Goal: Information Seeking & Learning: Compare options

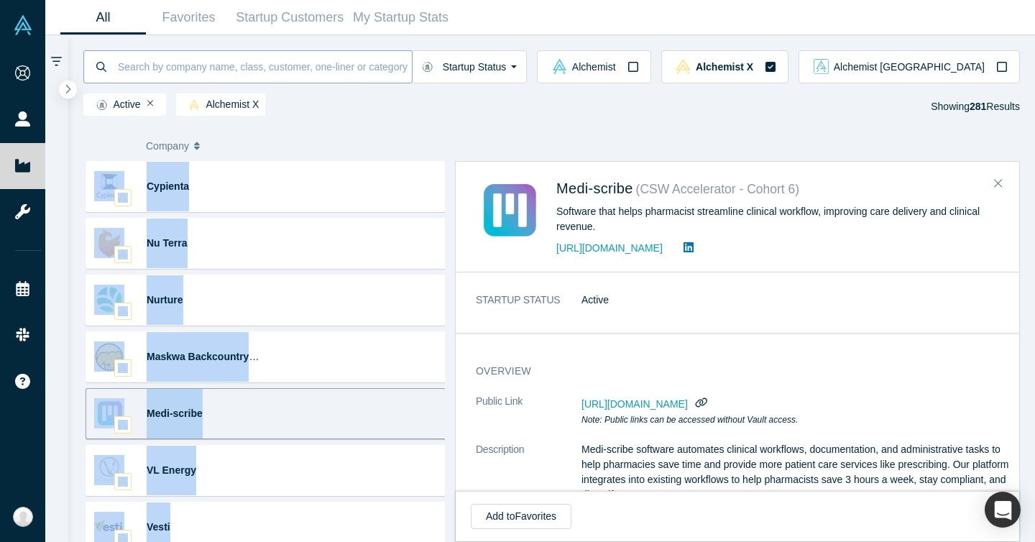
click at [277, 71] on input at bounding box center [263, 67] width 295 height 34
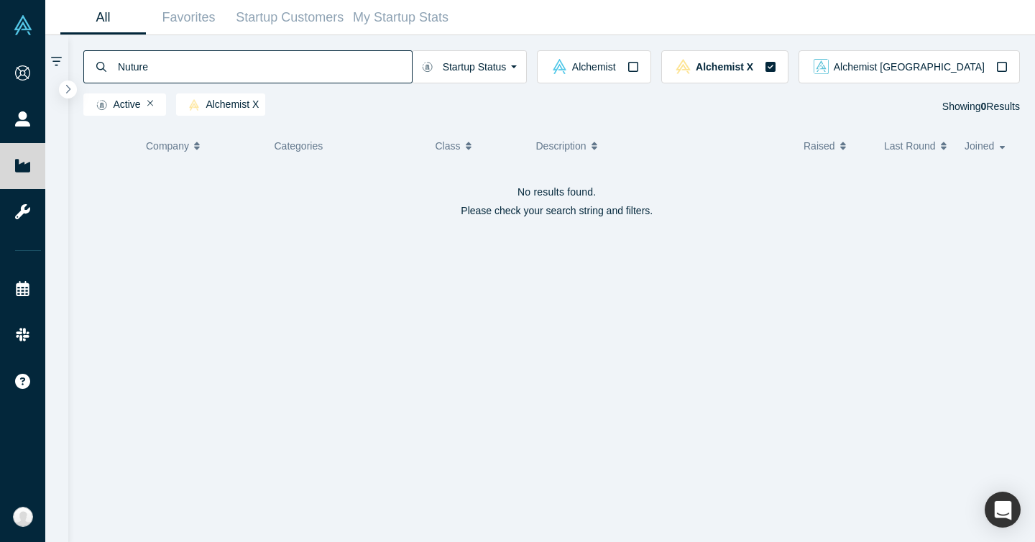
click at [274, 66] on input "Nuture" at bounding box center [263, 67] width 295 height 34
paste input "r"
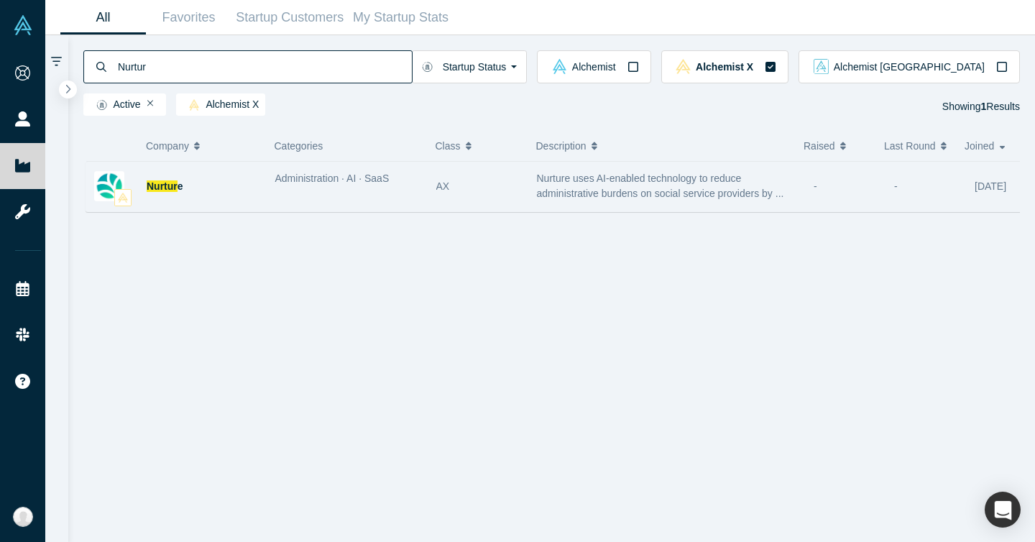
click at [190, 193] on div "Nurtur e" at bounding box center [204, 187] width 114 height 50
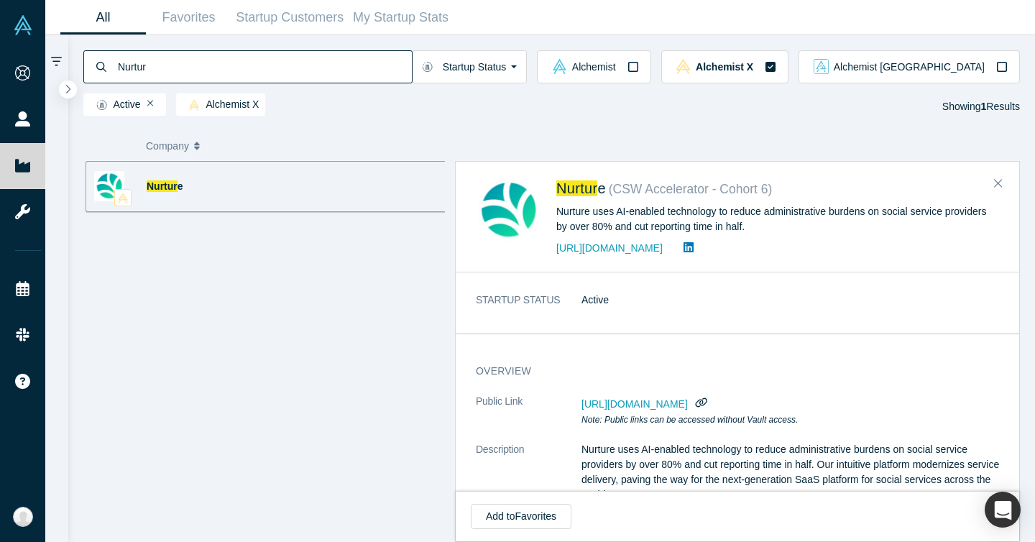
click at [636, 254] on div "https://nurturetechnology.ca" at bounding box center [777, 247] width 443 height 17
click at [639, 249] on link "https://nurturetechnology.ca" at bounding box center [609, 247] width 106 height 11
click at [246, 68] on input "Nurtur" at bounding box center [263, 67] width 295 height 34
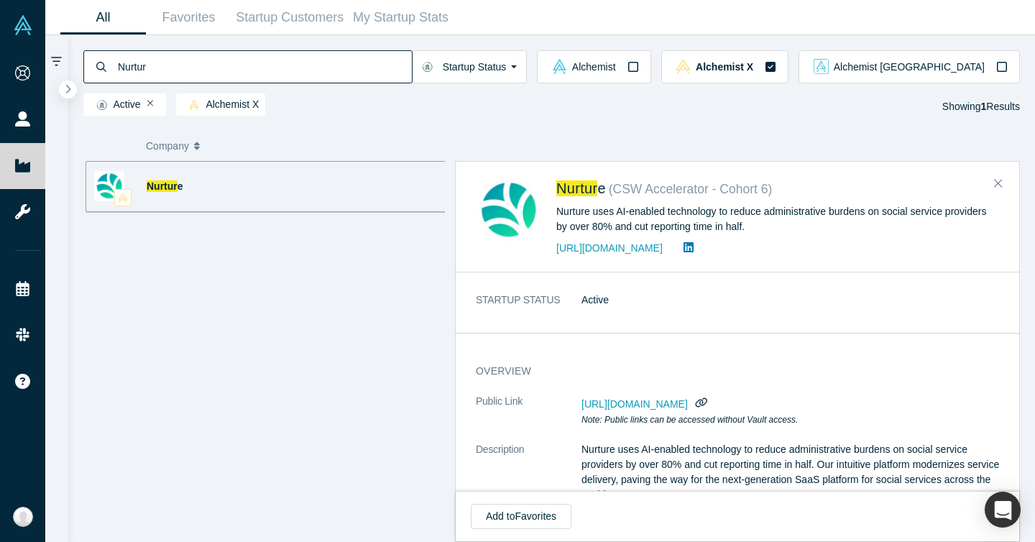
paste input "Synapsis Medical Technologies"
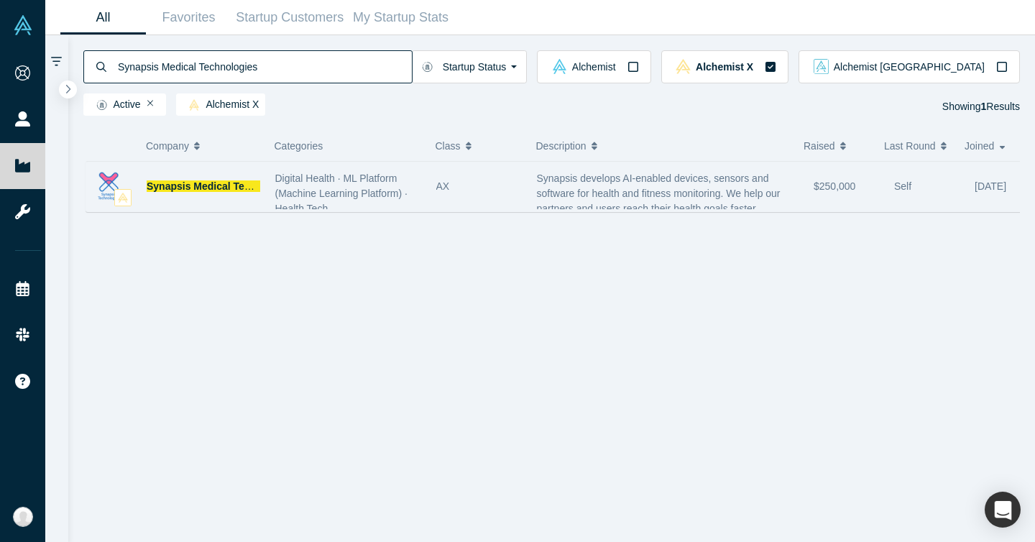
click at [306, 190] on span "Digital Health · ML Platform (Machine Learning Platform) · Health Tech" at bounding box center [341, 193] width 132 height 42
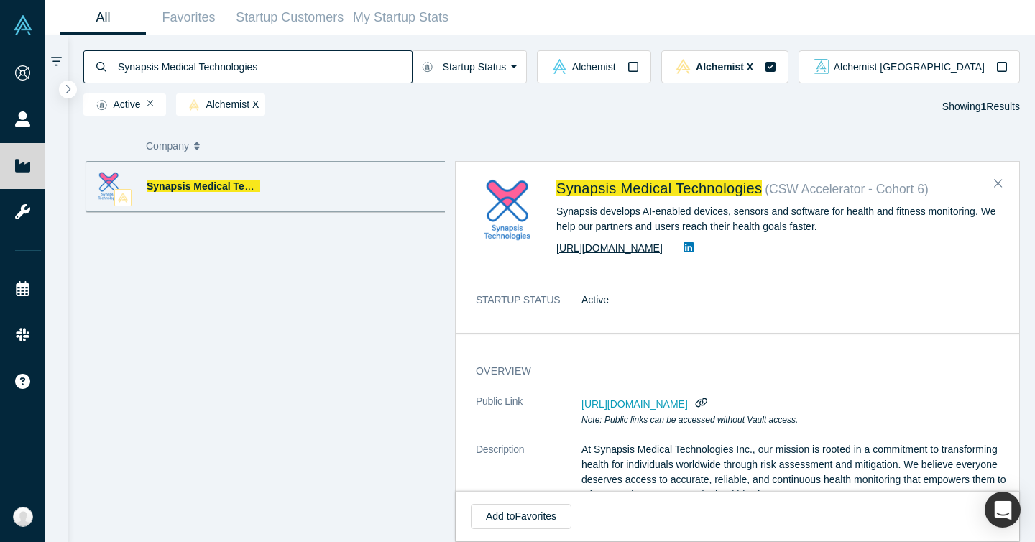
click at [656, 249] on link "https://www.synapsismedical.com" at bounding box center [609, 247] width 106 height 11
click at [219, 73] on input "Synapsis Medical Technologies" at bounding box center [263, 67] width 295 height 34
paste input "Via"
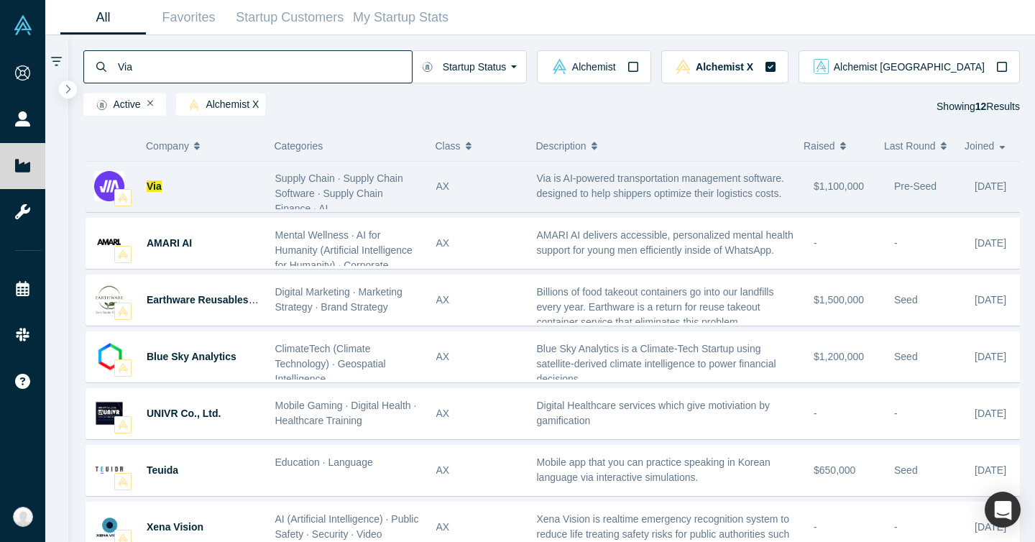
click at [216, 193] on div "Via" at bounding box center [204, 187] width 114 height 50
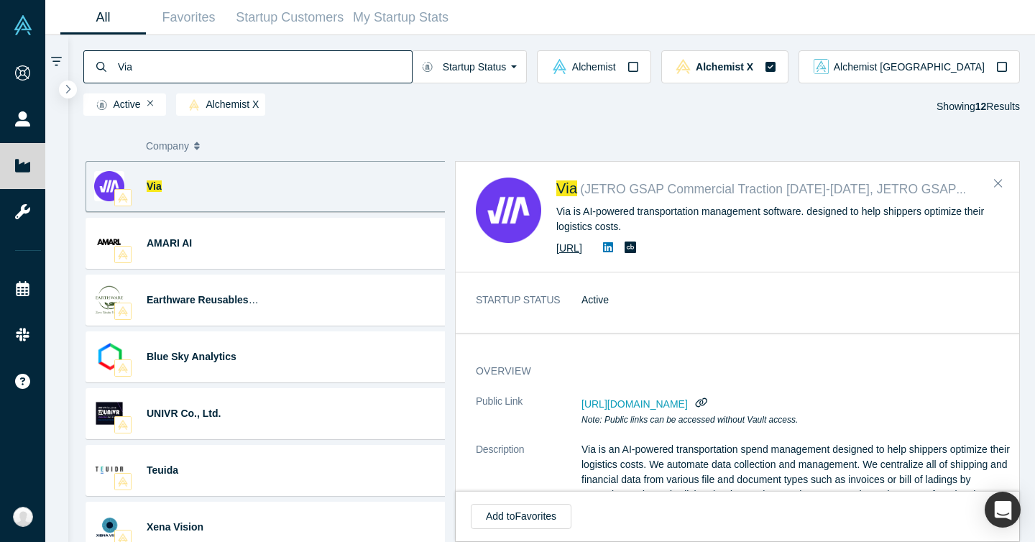
click at [582, 246] on link "https://www.withvia.ai/" at bounding box center [569, 247] width 26 height 11
click at [589, 168] on div "Via ( JETRO GSAP Commercial Traction 2024-2025, JETRO GSAP Market Discovery 202…" at bounding box center [736, 217] width 563 height 110
drag, startPoint x: 550, startPoint y: 181, endPoint x: 580, endPoint y: 191, distance: 32.5
click at [580, 191] on div "Via ( JETRO GSAP Commercial Traction 2024-2025, JETRO GSAP Market Discovery 202…" at bounding box center [740, 216] width 528 height 79
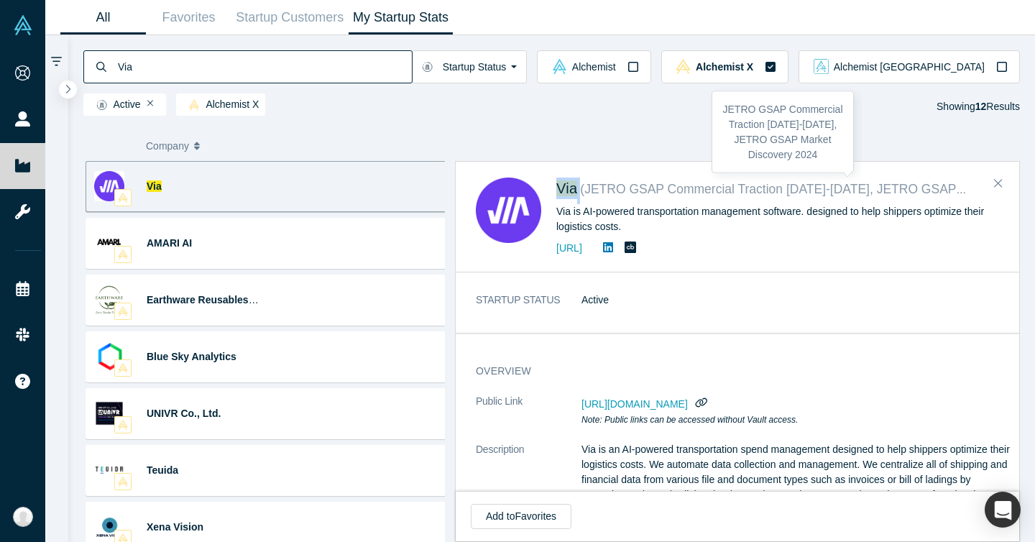
copy div "Via"
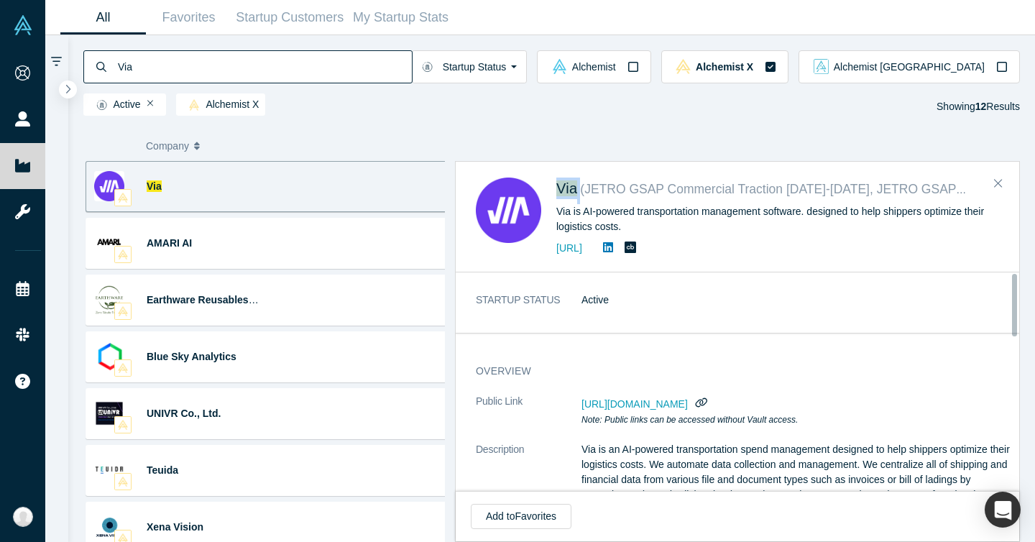
click at [320, 61] on input "Via" at bounding box center [263, 67] width 295 height 34
paste input "Alertable"
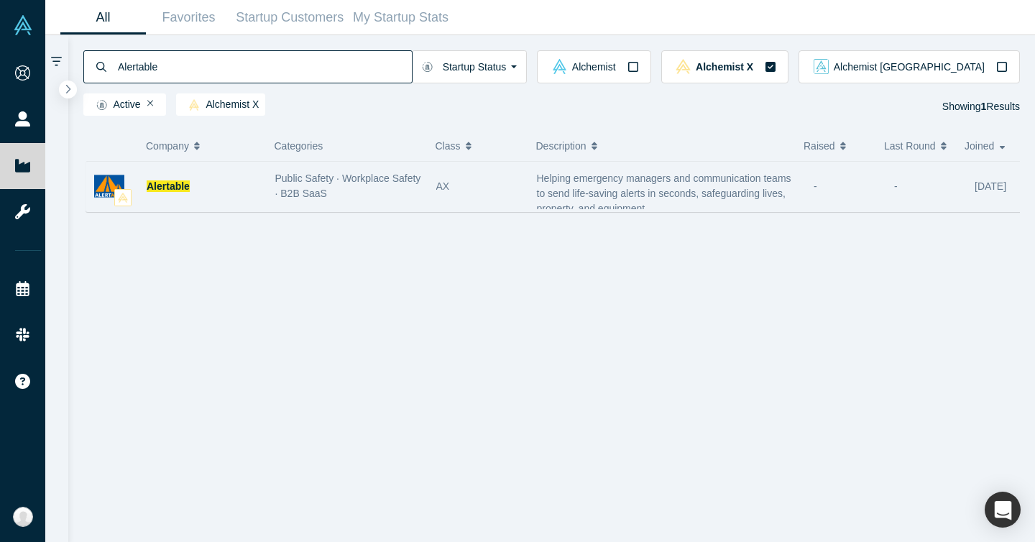
click at [252, 193] on div "Alertable" at bounding box center [204, 187] width 114 height 50
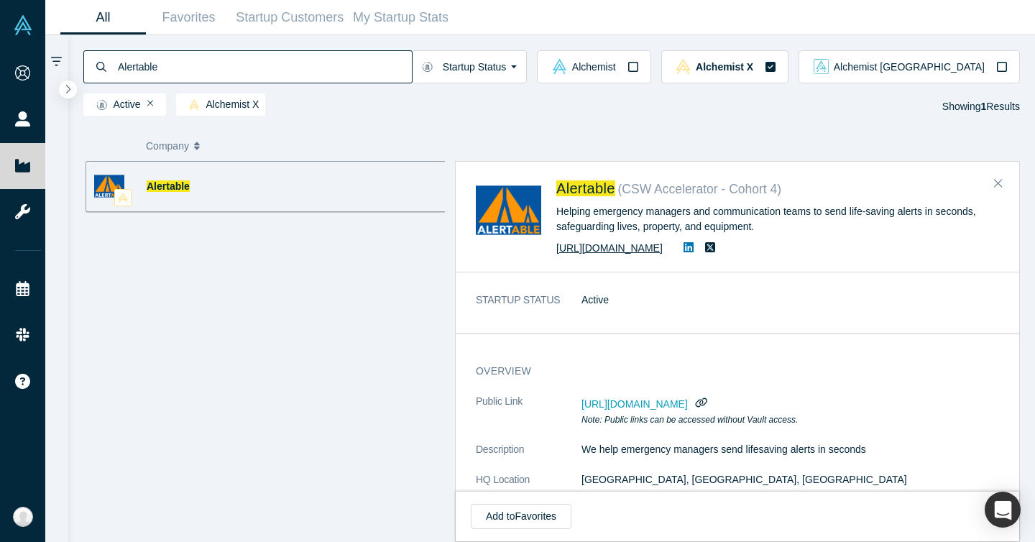
click at [593, 244] on link "https://peasi.com" at bounding box center [609, 247] width 106 height 11
click at [632, 161] on div "Alertable ( CSW Accelerator - Cohort 4 ) Helping emergency managers and communi…" at bounding box center [737, 351] width 565 height 381
click at [564, 170] on div "Alertable ( CSW Accelerator - Cohort 4 ) Helping emergency managers and communi…" at bounding box center [736, 217] width 563 height 110
drag, startPoint x: 555, startPoint y: 172, endPoint x: 617, endPoint y: 190, distance: 65.0
click at [615, 190] on div "Alertable ( CSW Accelerator - Cohort 4 ) Helping emergency managers and communi…" at bounding box center [736, 217] width 563 height 110
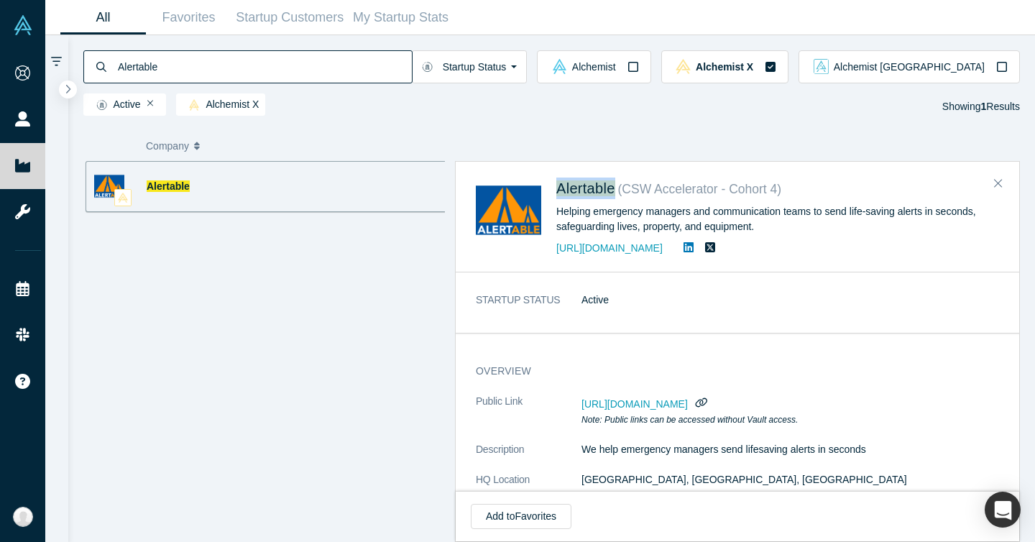
copy span "Alertable"
click at [708, 403] on icon "button" at bounding box center [701, 402] width 13 height 10
click at [706, 401] on icon "button" at bounding box center [700, 402] width 11 height 11
click at [246, 66] on input "Alertable" at bounding box center [263, 67] width 295 height 34
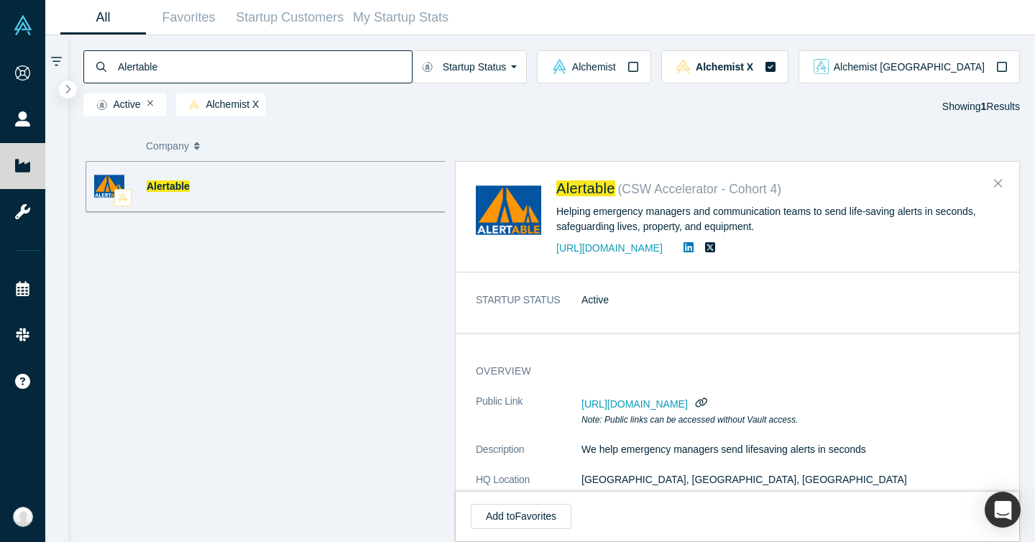
paste input "PONS"
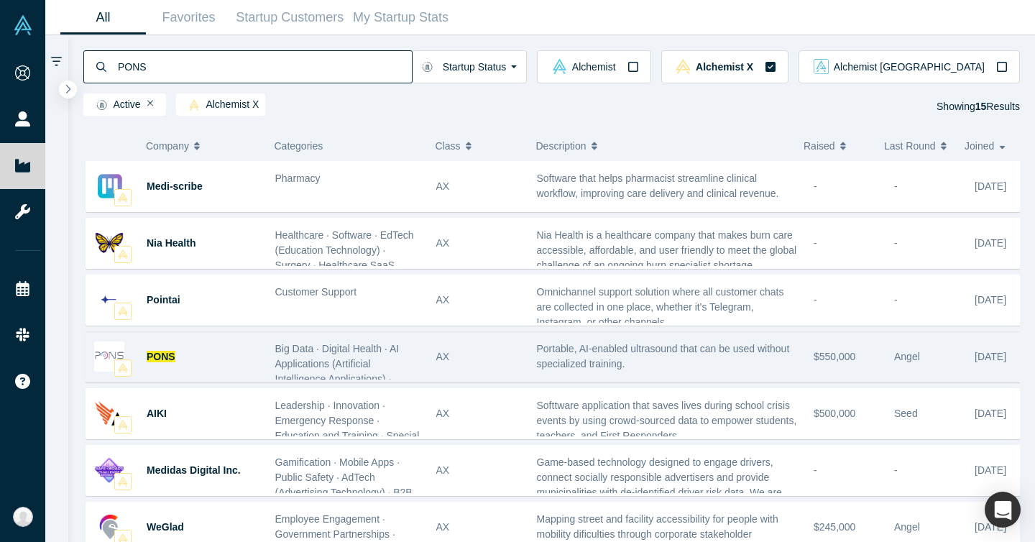
click at [239, 352] on div "PONS" at bounding box center [204, 357] width 114 height 50
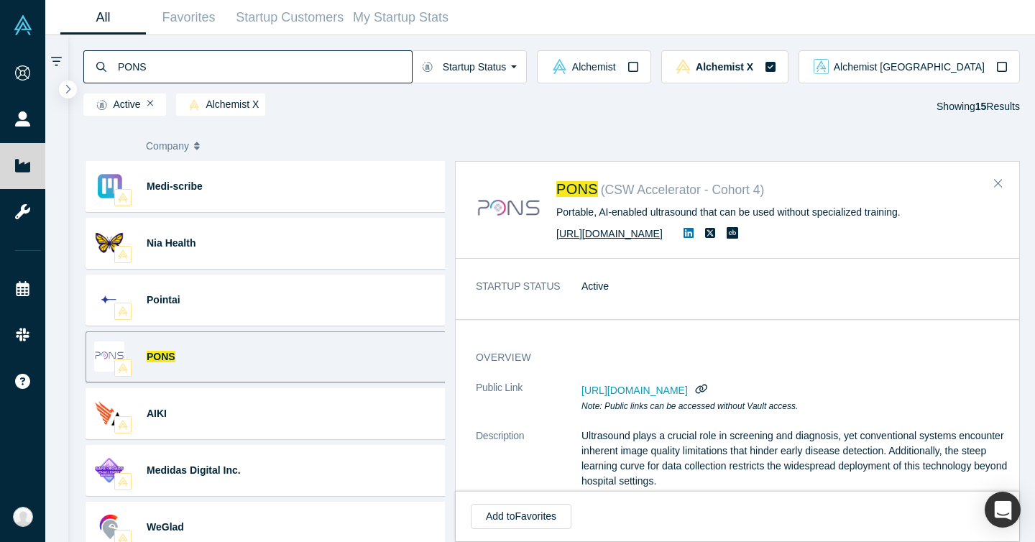
click at [603, 237] on link "https://www.ponstech.co" at bounding box center [609, 233] width 106 height 11
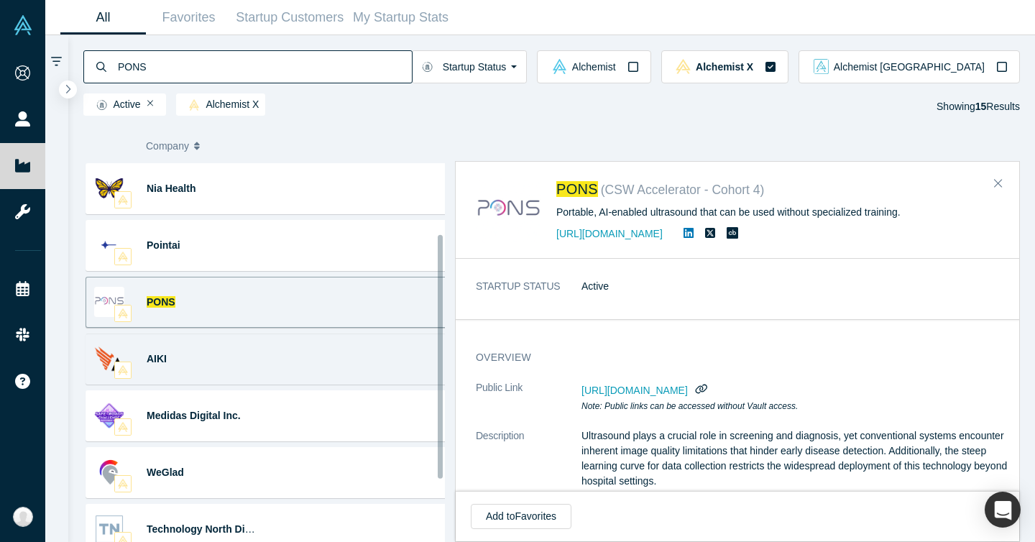
scroll to position [114, 0]
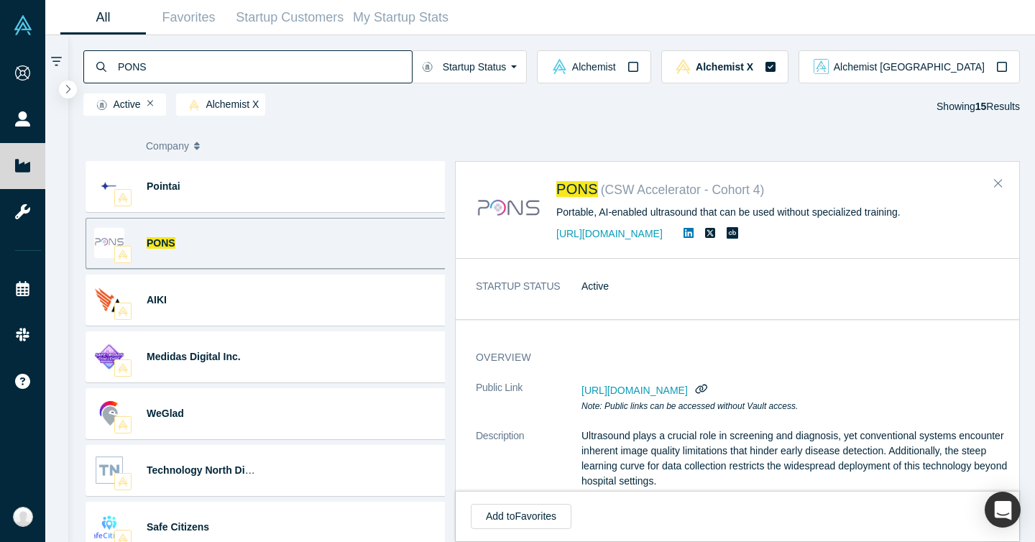
click at [227, 75] on input "PONS" at bounding box center [263, 67] width 295 height 34
paste input "CureApp"
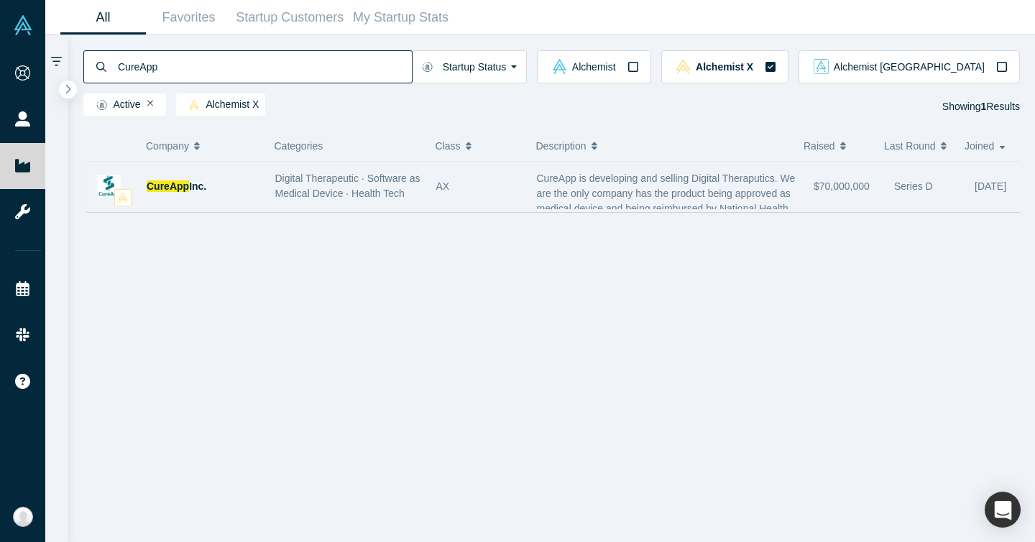
click at [286, 177] on span "Digital Therapeutic · Software as Medical Device · Health Tech" at bounding box center [347, 185] width 145 height 27
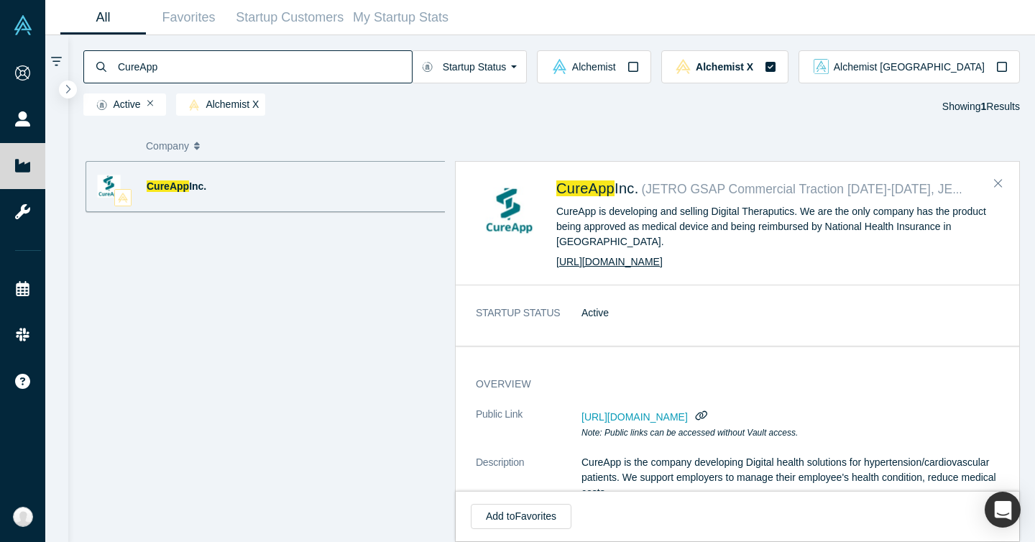
click at [651, 256] on link "https://cureapp.co.jp/en/" at bounding box center [609, 261] width 106 height 11
click at [303, 67] on input "CureApp" at bounding box center [263, 67] width 295 height 34
paste input "VoicePing"
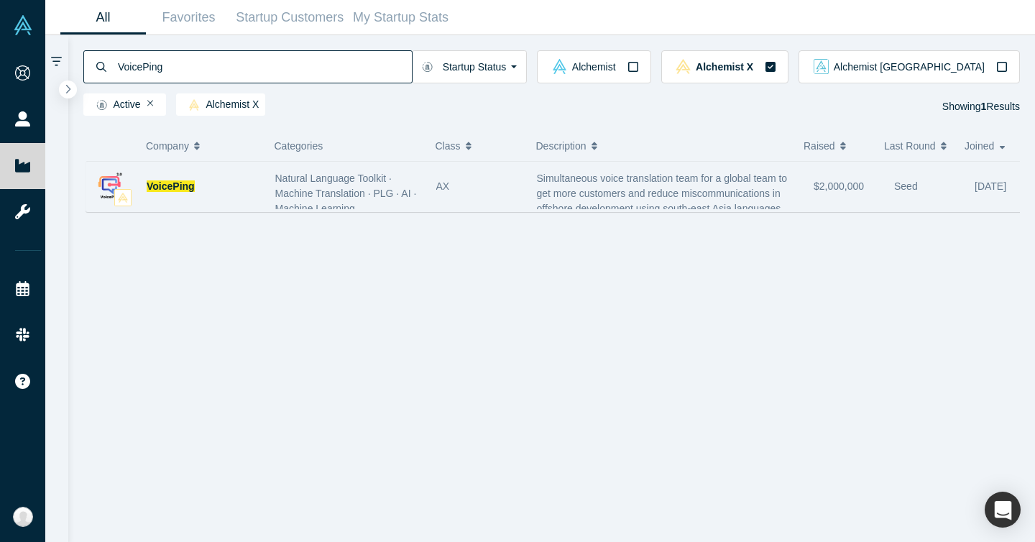
type input "VoicePing"
click at [286, 190] on span "Natural Language Toolkit · Machine Translation · PLG · AI · Machine Learning" at bounding box center [346, 193] width 142 height 42
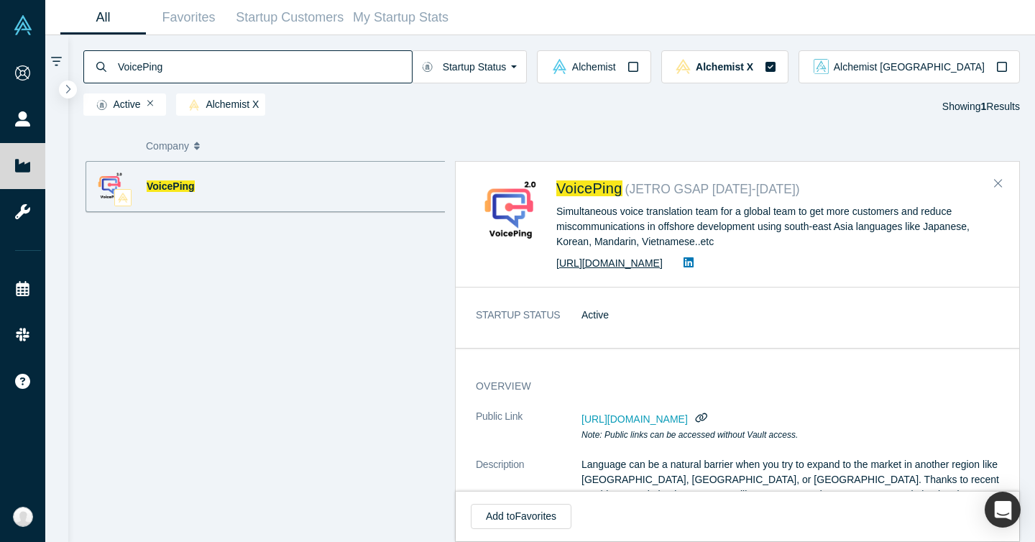
click at [652, 262] on link "https://voice-ping.com/en" at bounding box center [609, 262] width 106 height 11
click at [411, 269] on div "VoicePing Natural Language Toolkit · Machine Translation · PLG · AI · Machine L…" at bounding box center [269, 357] width 373 height 392
click at [688, 424] on span "https://vault.alchemistaccelerator.com/companies/public/voiceping" at bounding box center [634, 418] width 106 height 11
click at [910, 416] on dd "https://vault.alchemistaccelerator.com/companies/public/voiceping Note: Public …" at bounding box center [795, 425] width 428 height 33
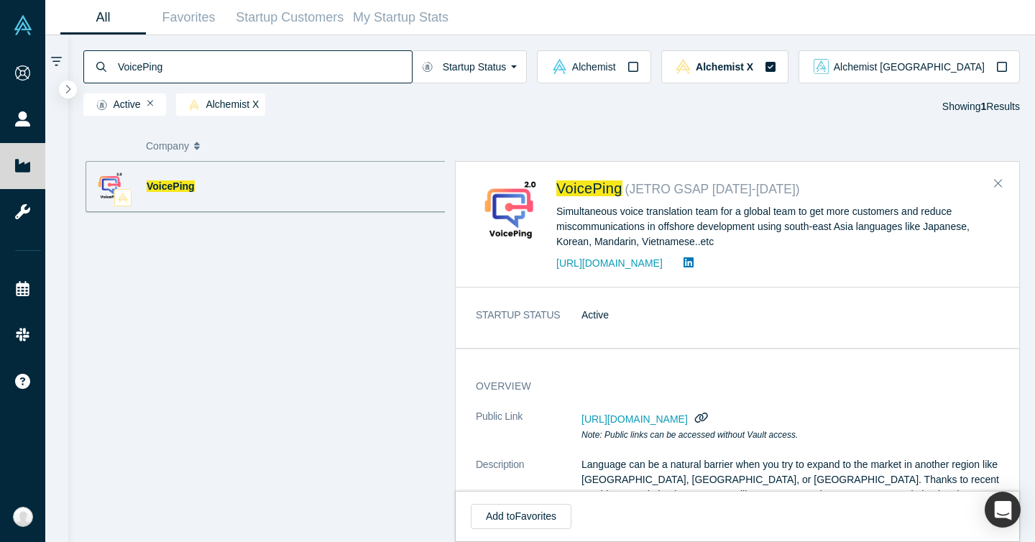
click at [711, 420] on button "button" at bounding box center [701, 417] width 19 height 19
click at [190, 69] on input "VoicePing" at bounding box center [263, 67] width 295 height 34
paste input "Supportiv"
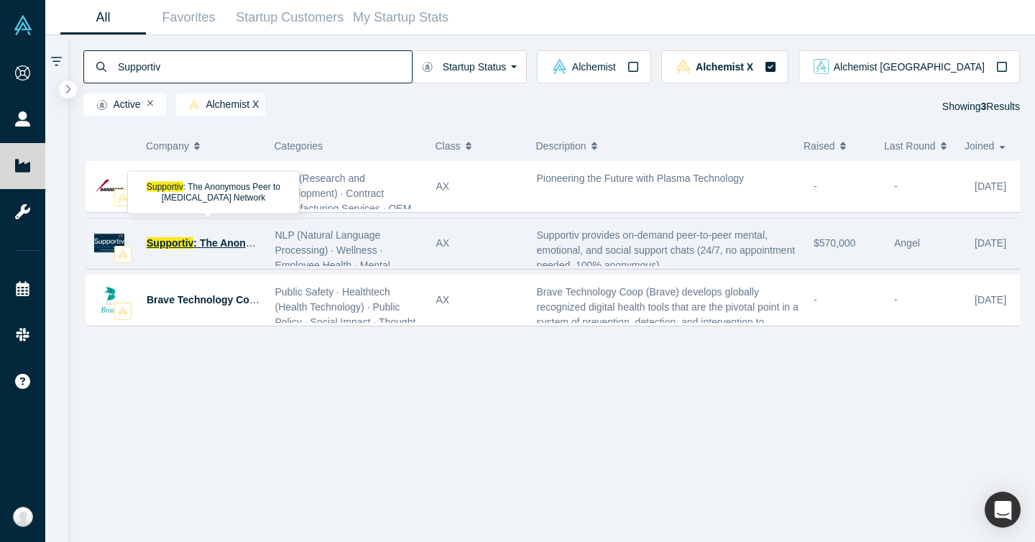
type input "Supportiv"
click at [226, 246] on span ": The Anonymous Peer to Peer Support Network" at bounding box center [318, 242] width 251 height 11
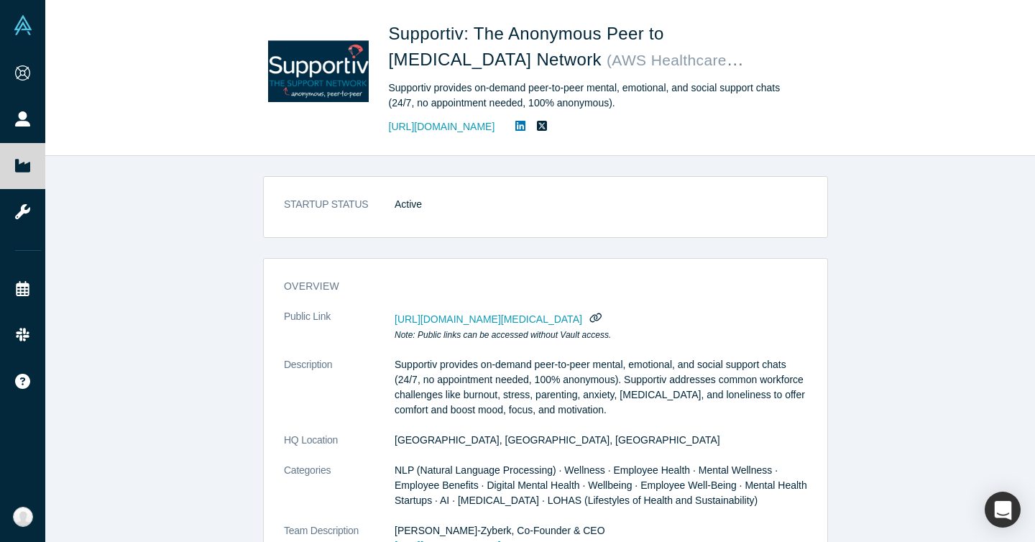
click at [467, 122] on link "https://www.supportiv.com/" at bounding box center [442, 126] width 106 height 15
click at [193, 188] on div "STARTUP STATUS Active overview Public Link https://vault.alchemistaccelerator.c…" at bounding box center [545, 354] width 1000 height 397
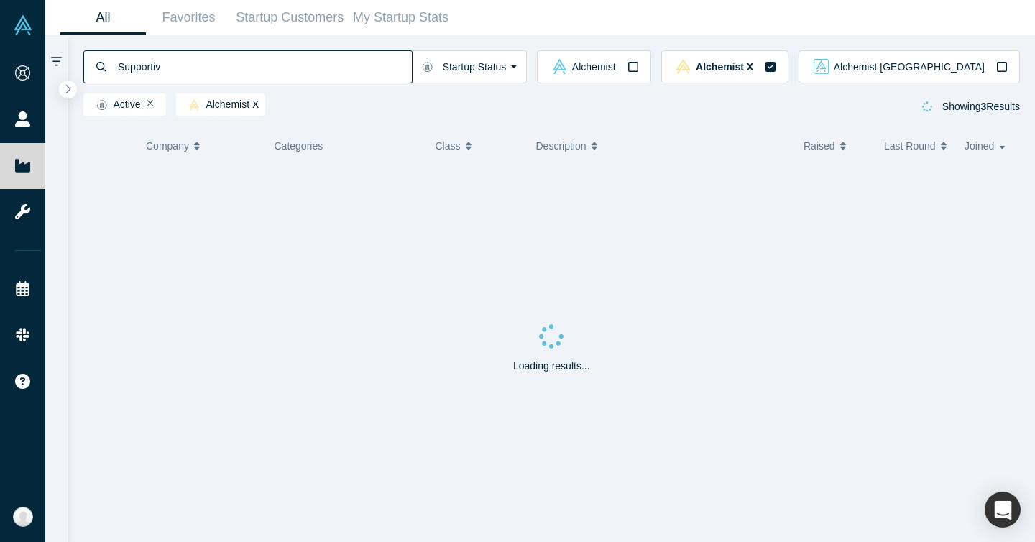
click at [233, 60] on input "Supportiv" at bounding box center [263, 67] width 295 height 34
paste input "HelpSeeker Technologies"
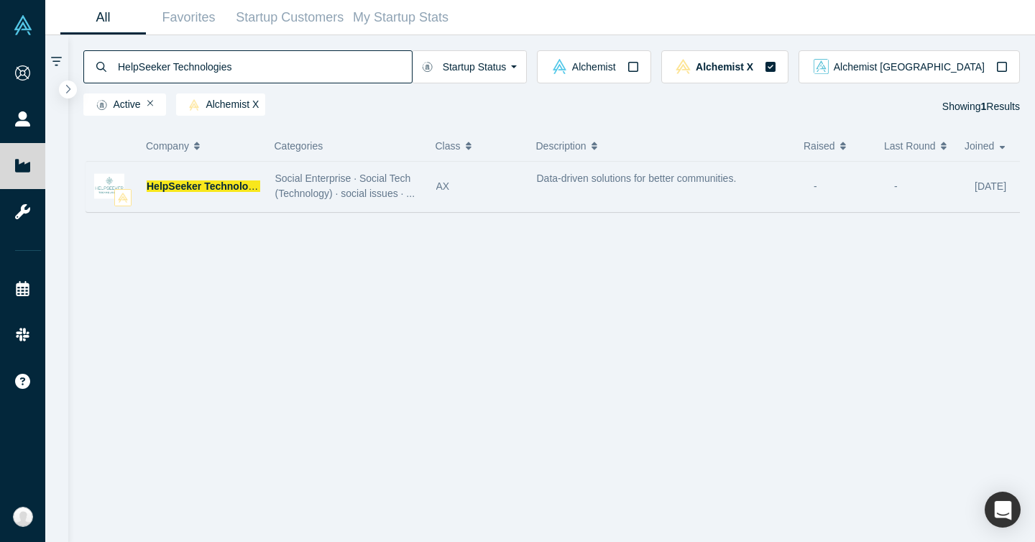
click at [283, 192] on span "Social Enterprise · Social Tech (Technology) · social issues · ..." at bounding box center [345, 185] width 140 height 27
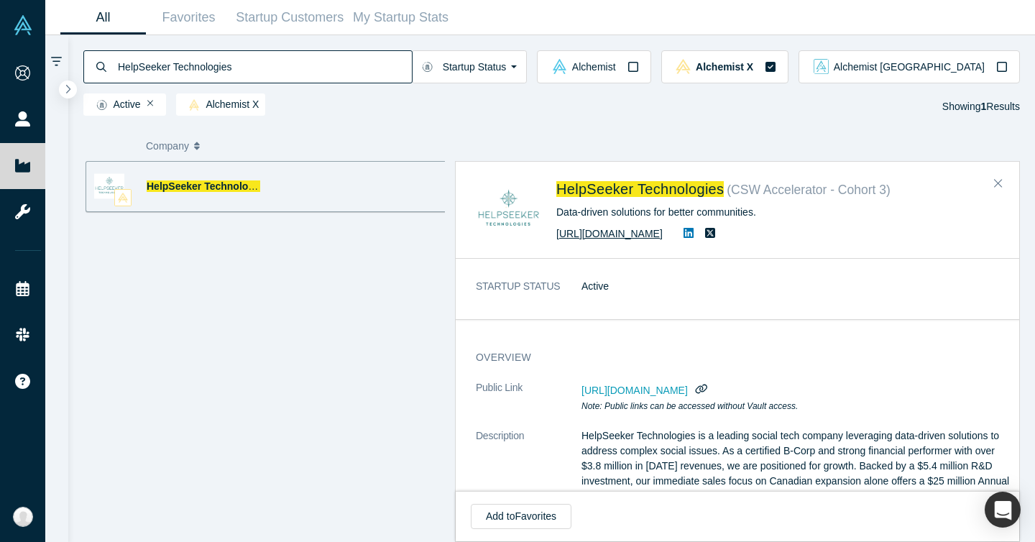
click at [644, 235] on link "https://helpseeker.org/" at bounding box center [609, 233] width 106 height 11
click at [240, 69] on input "HelpSeeker Technologies" at bounding box center [263, 67] width 295 height 34
paste input "DeafTawk"
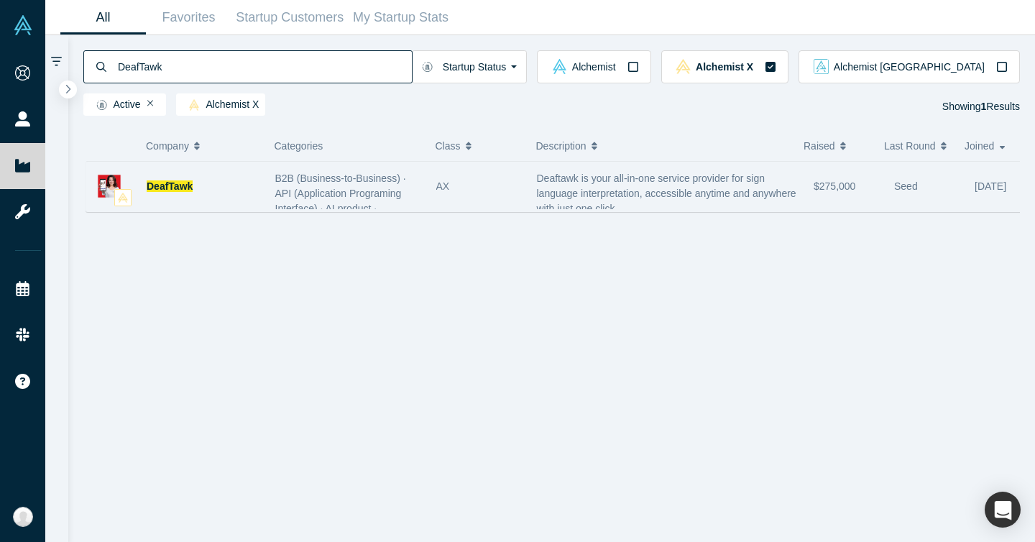
click at [195, 188] on div "DeafTawk" at bounding box center [204, 187] width 114 height 50
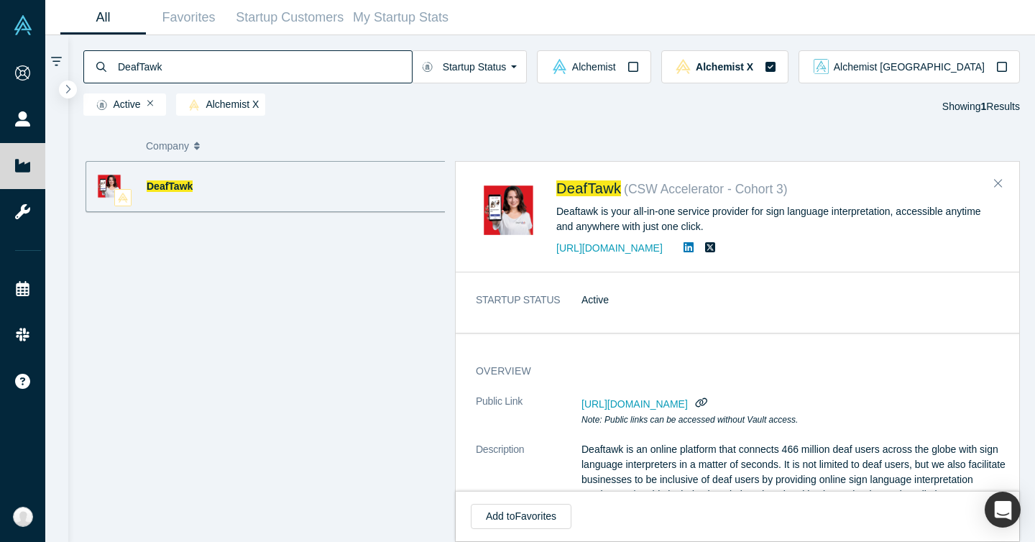
click at [582, 241] on div "https://www.deaftawk.com" at bounding box center [777, 247] width 443 height 17
click at [831, 252] on div "https://www.deaftawk.com" at bounding box center [777, 247] width 443 height 17
click at [708, 405] on icon "button" at bounding box center [701, 402] width 14 height 11
click at [175, 66] on input "DeafTawk" at bounding box center [263, 67] width 295 height 34
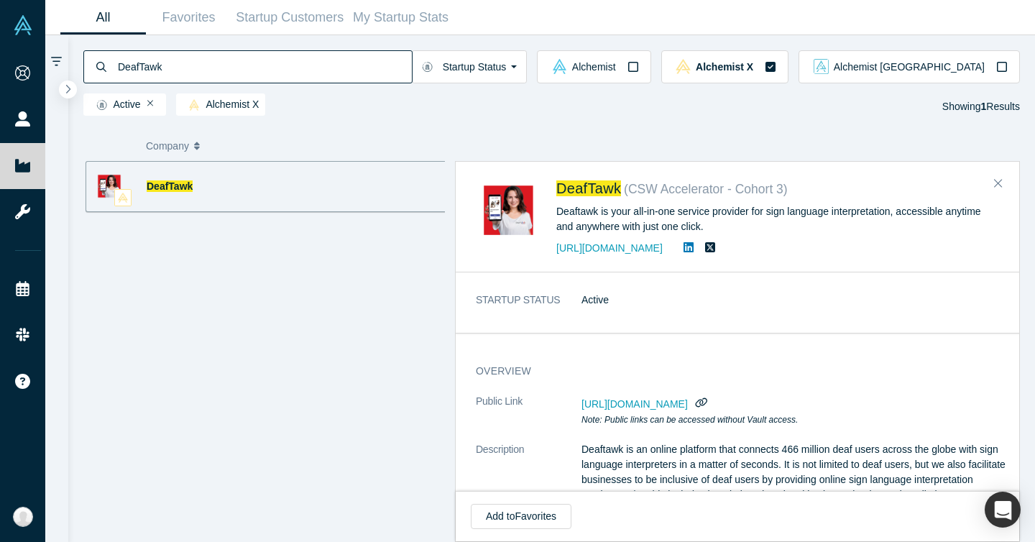
paste input "SpoLive Interactive"
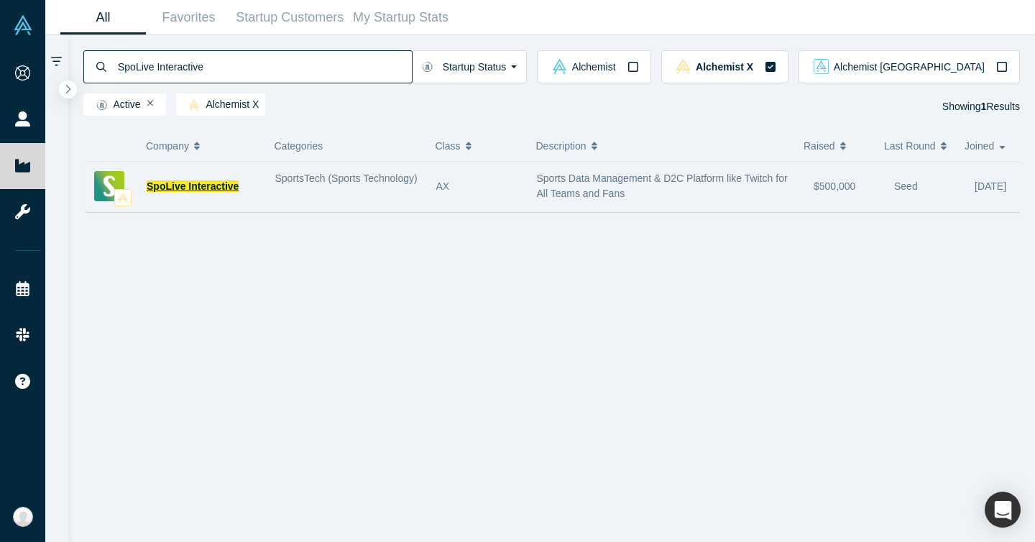
type input "SpoLive Interactive"
click at [208, 187] on span "SpoLive Interactive" at bounding box center [193, 185] width 92 height 11
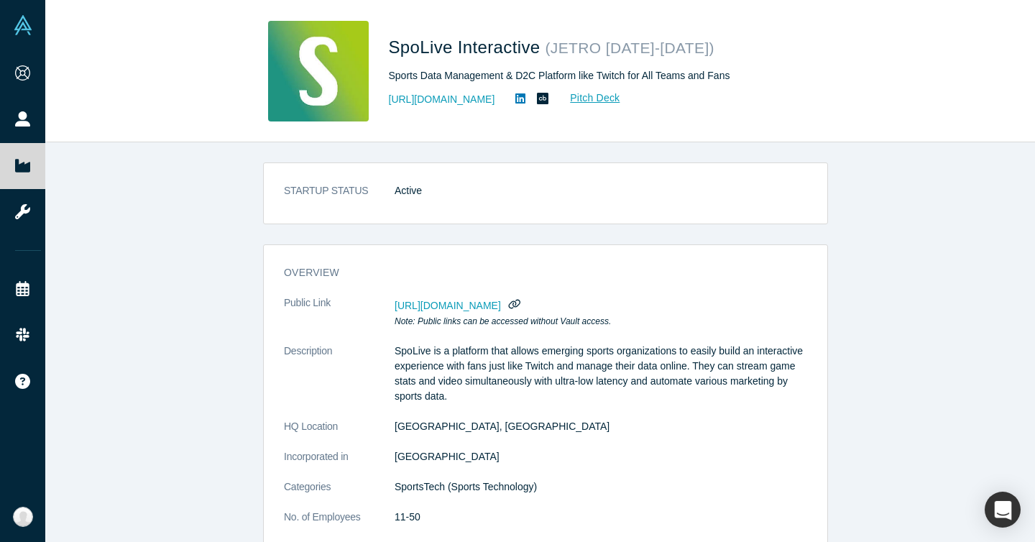
click at [448, 111] on div "SpoLive Interactive ( JETRO 2022-2023 ) Sports Data Management & D2C Platform l…" at bounding box center [590, 71] width 402 height 101
click at [448, 105] on link "https://spo.live/en" at bounding box center [442, 99] width 106 height 15
click at [496, 297] on dd "https://vault.alchemistaccelerator.com/companies/public/spolive-interactive Not…" at bounding box center [600, 311] width 412 height 33
click at [496, 298] on dd "https://vault.alchemistaccelerator.com/companies/public/spolive-interactive Not…" at bounding box center [600, 311] width 412 height 33
click at [496, 300] on span "https://vault.alchemistaccelerator.com/companies/public/spolive-interactive" at bounding box center [447, 305] width 106 height 11
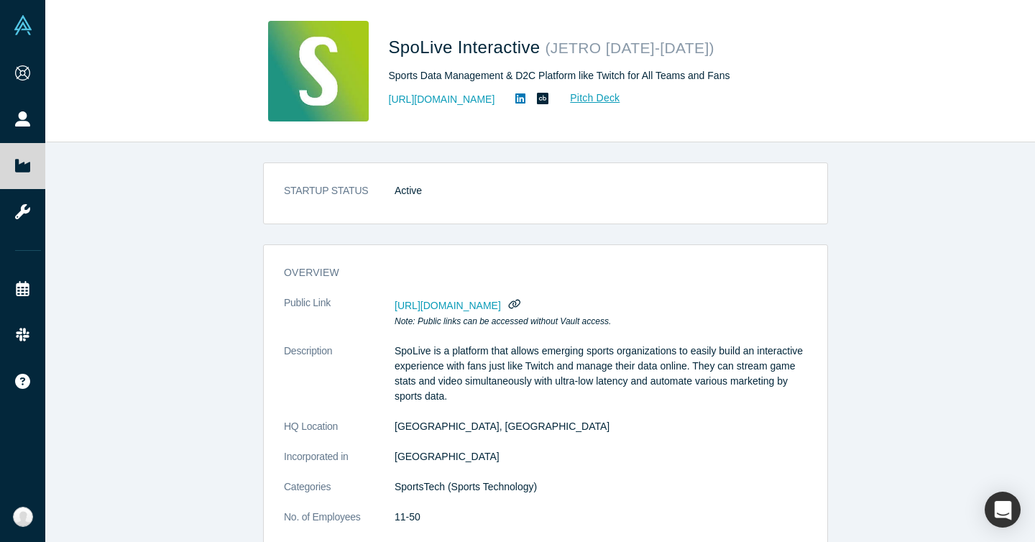
click at [493, 305] on span "https://vault.alchemistaccelerator.com/companies/public/spolive-interactive" at bounding box center [447, 305] width 106 height 11
click at [474, 305] on span "https://vault.alchemistaccelerator.com/companies/public/spolive-interactive" at bounding box center [447, 305] width 106 height 11
drag, startPoint x: 584, startPoint y: 313, endPoint x: 619, endPoint y: 313, distance: 34.5
click at [584, 313] on dd "https://vault.alchemistaccelerator.com/companies/public/spolive-interactive Not…" at bounding box center [600, 311] width 412 height 33
click at [524, 307] on button "button" at bounding box center [514, 304] width 19 height 19
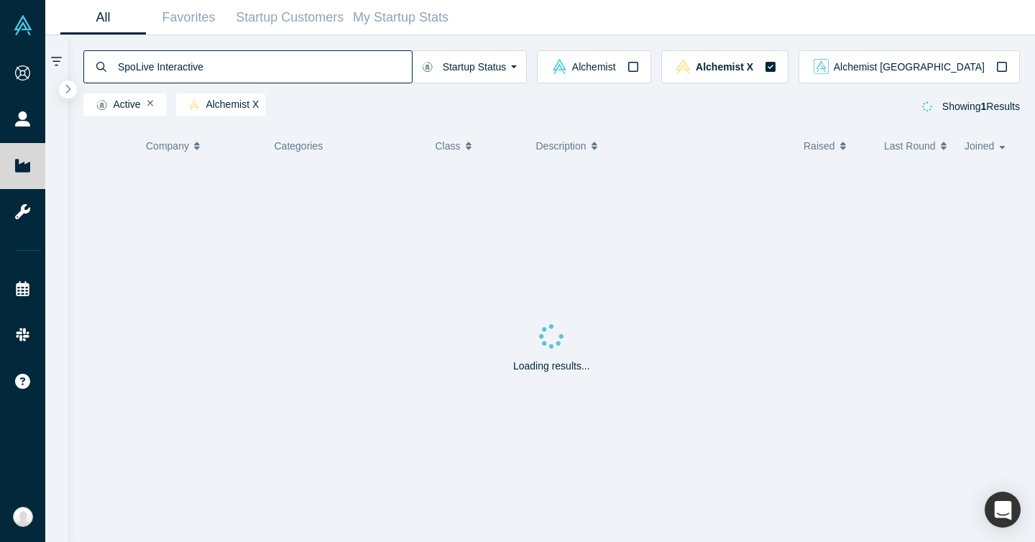
click at [234, 67] on input "SpoLive Interactive" at bounding box center [263, 67] width 295 height 34
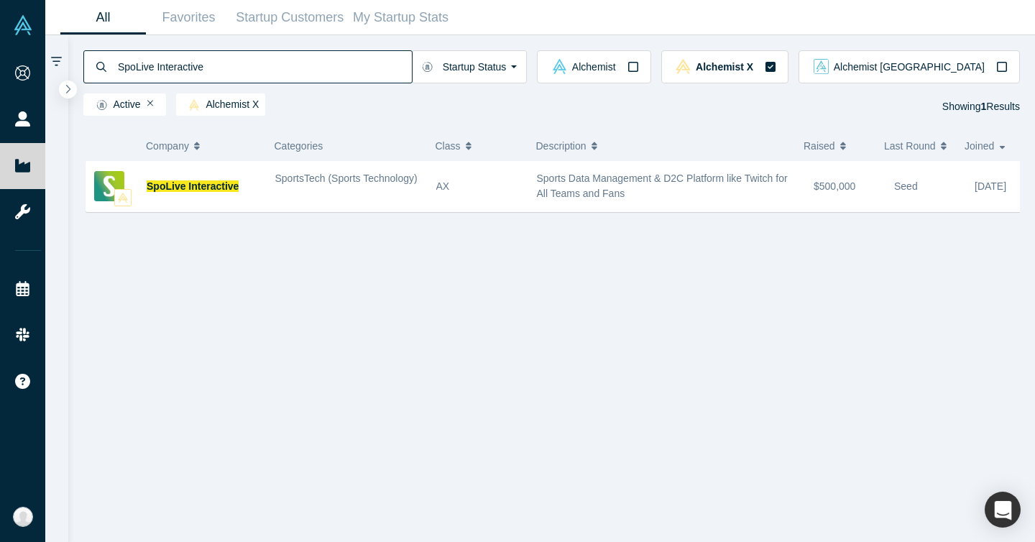
click at [234, 67] on input "SpoLive Interactive" at bounding box center [263, 67] width 295 height 34
paste input "TurnSignl"
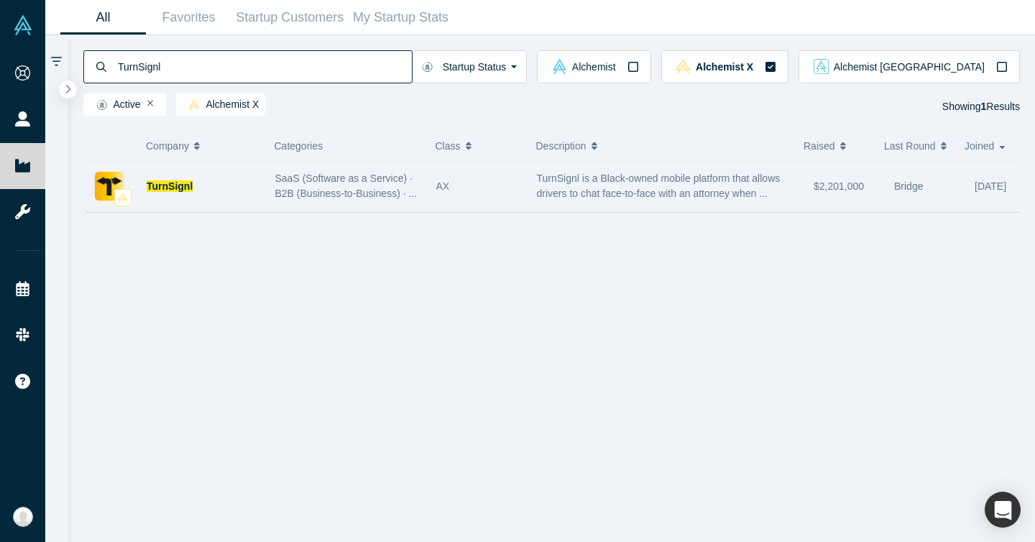
click at [300, 191] on span "SaaS (Software as a Service) · B2B (Business-to-Business) · ..." at bounding box center [346, 185] width 142 height 27
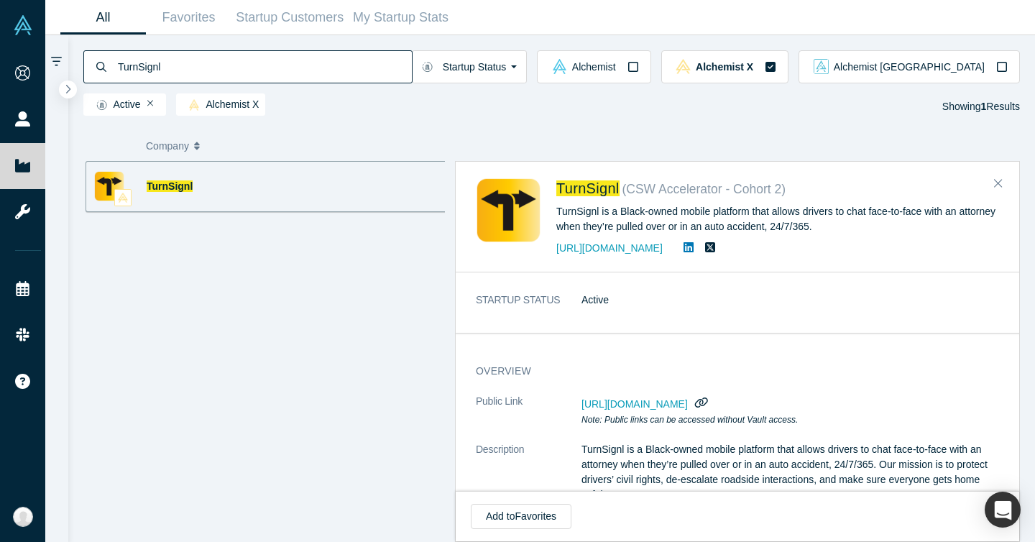
click at [708, 397] on icon "button" at bounding box center [701, 402] width 14 height 11
click at [706, 403] on icon "button" at bounding box center [700, 402] width 11 height 11
click at [306, 63] on input "TurnSignl" at bounding box center [263, 67] width 295 height 34
paste input "HayanMind"
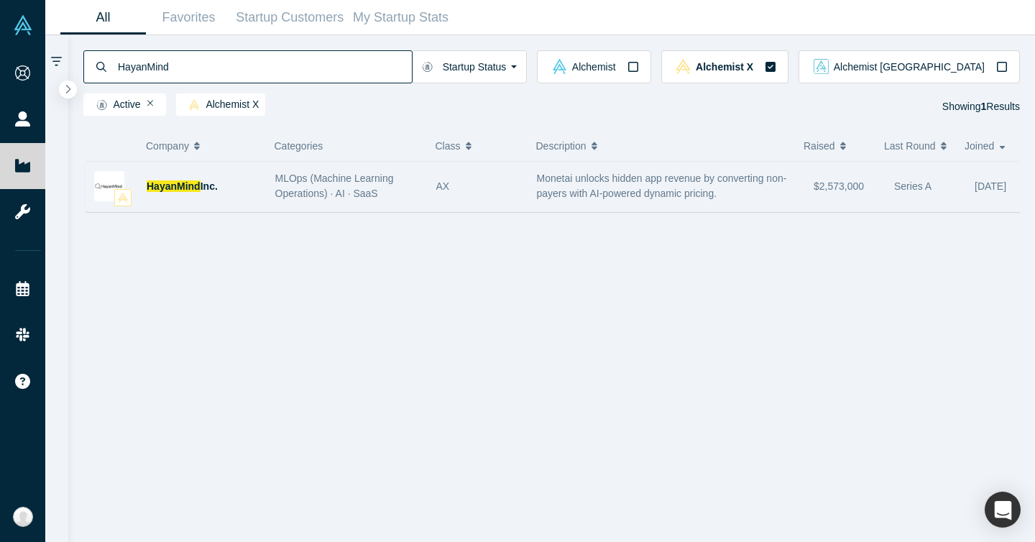
click at [252, 194] on div "HayanMind Inc." at bounding box center [204, 187] width 114 height 50
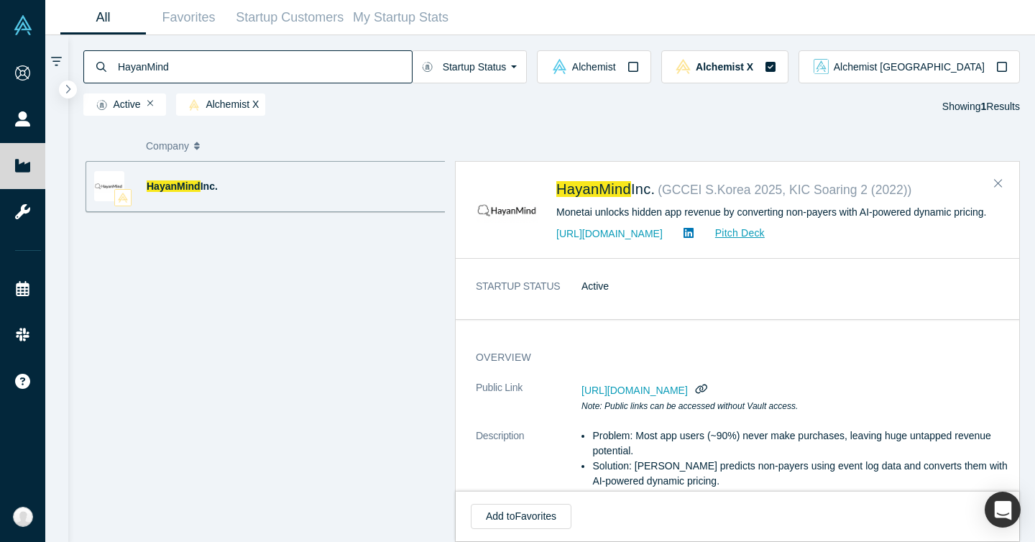
click at [352, 70] on input "HayanMind" at bounding box center [263, 67] width 295 height 34
paste input "Clearhea"
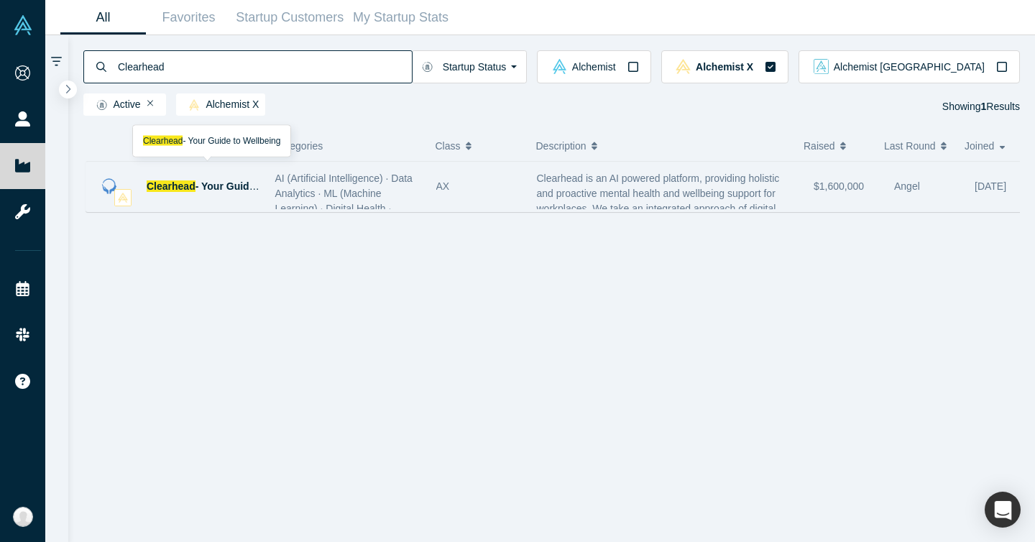
click at [239, 194] on div "Clearhead - Your Guide to Wellbeing" at bounding box center [204, 187] width 114 height 50
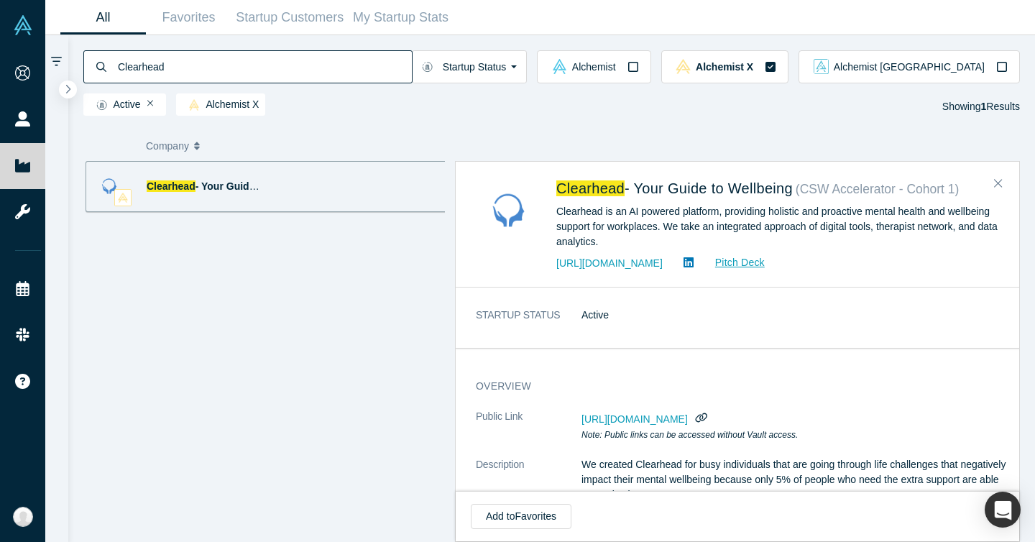
click at [733, 328] on dl "STARTUP STATUS Active" at bounding box center [743, 322] width 534 height 30
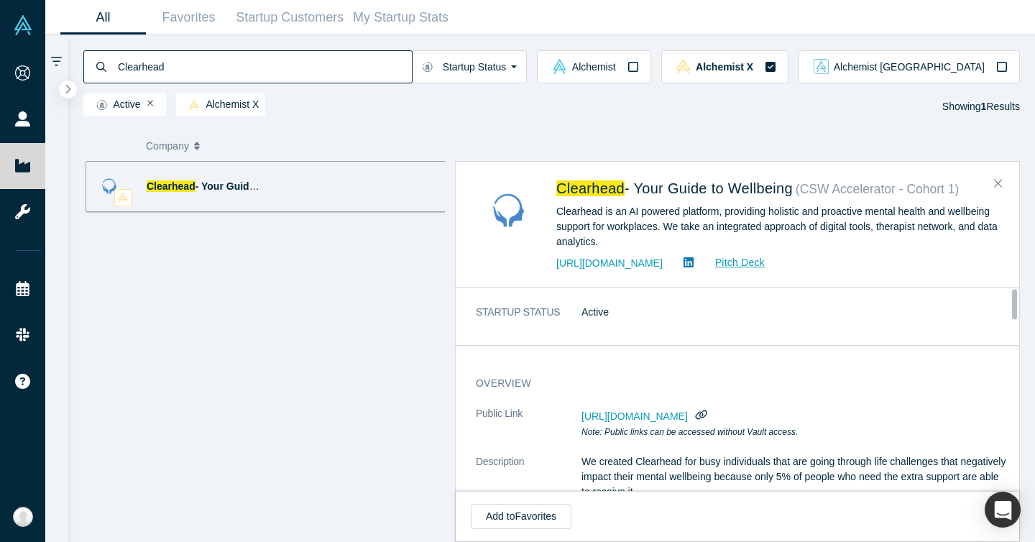
click at [688, 411] on span "https://vault.alchemistaccelerator.com/companies/public/clearhead-your-guide-to…" at bounding box center [634, 415] width 106 height 11
click at [688, 416] on span "https://vault.alchemistaccelerator.com/companies/public/clearhead-your-guide-to…" at bounding box center [634, 415] width 106 height 11
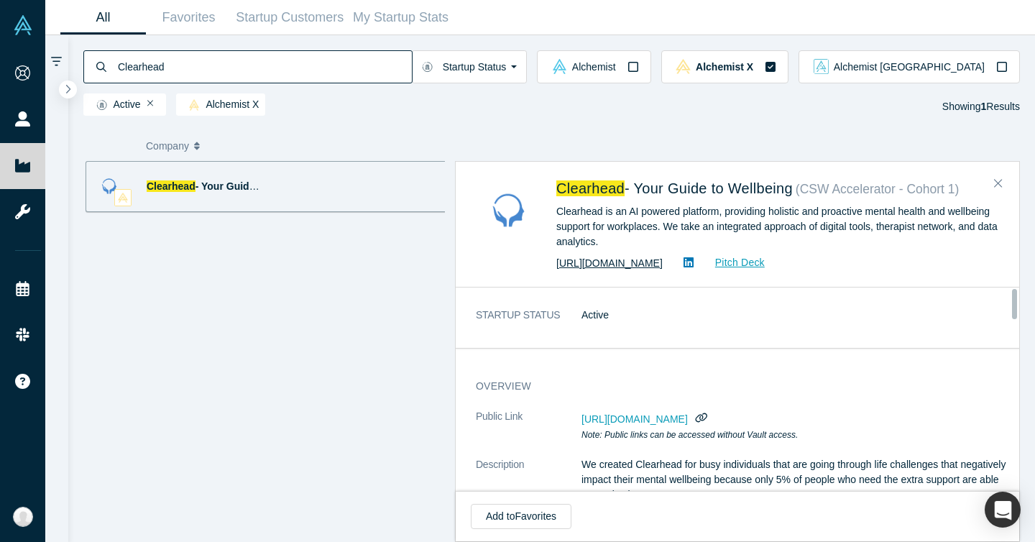
click at [634, 266] on link "https://myclearhead.com" at bounding box center [609, 262] width 106 height 11
click at [229, 73] on input "Clearhead" at bounding box center [263, 67] width 295 height 34
paste input "WELT"
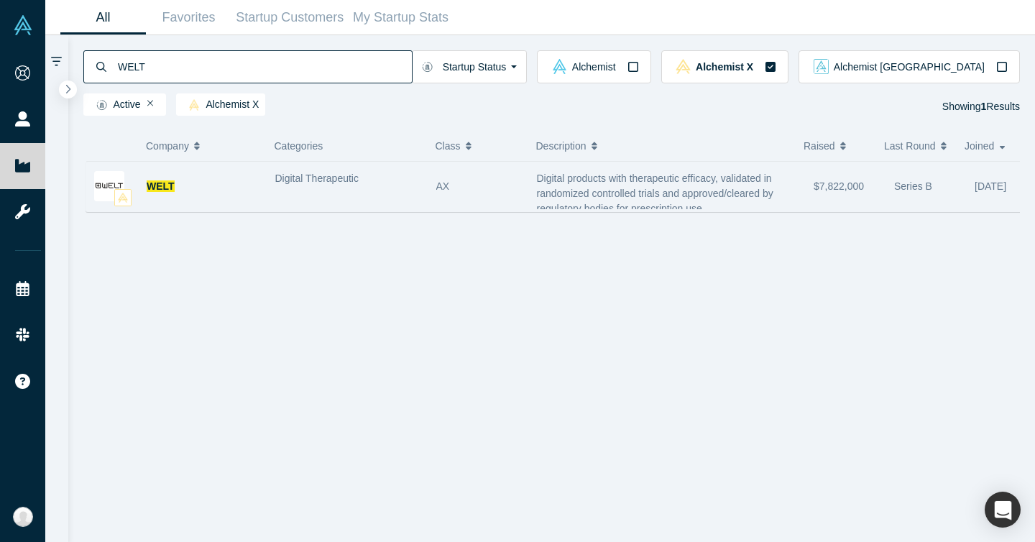
click at [351, 198] on div "Digital Therapeutic" at bounding box center [347, 186] width 161 height 45
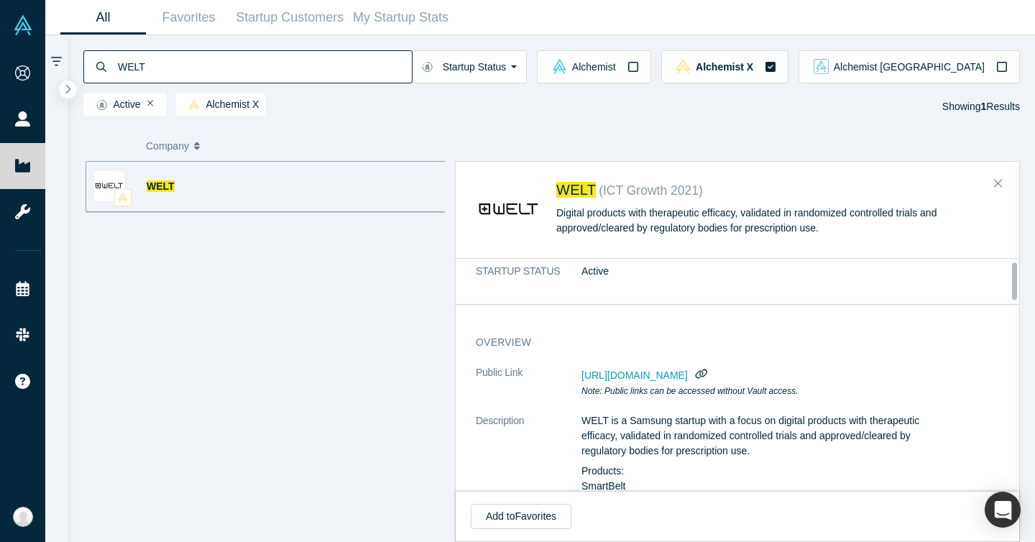
scroll to position [34, 0]
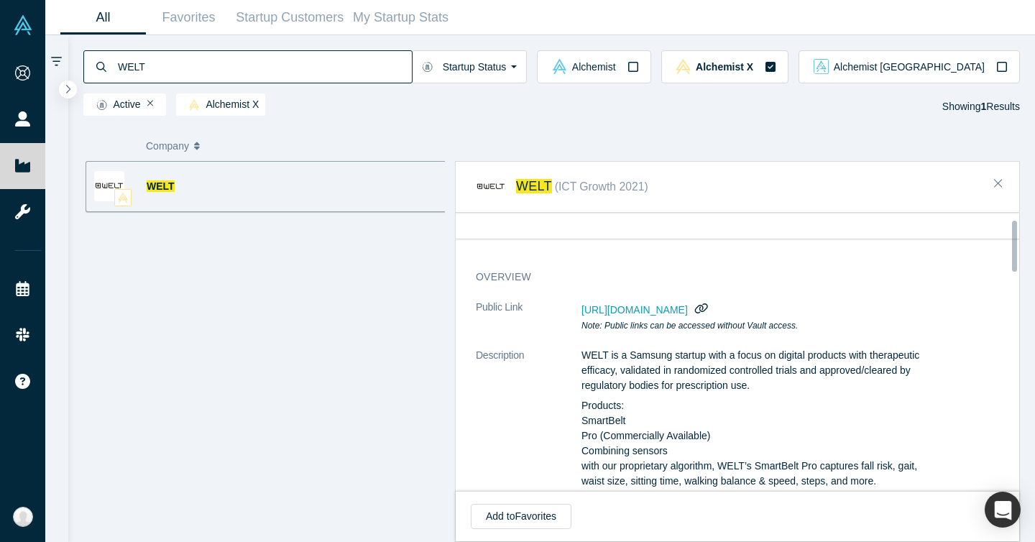
click at [708, 305] on icon "button" at bounding box center [701, 307] width 14 height 11
click at [239, 61] on input "WELT" at bounding box center [263, 67] width 295 height 34
paste input "CureApp"
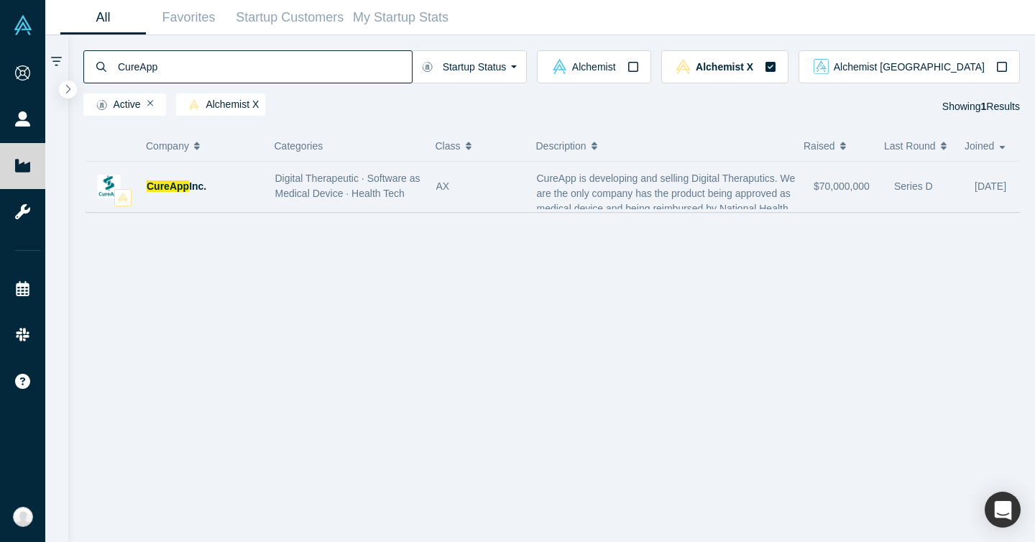
click at [261, 183] on div "CureApp Inc." at bounding box center [176, 187] width 181 height 50
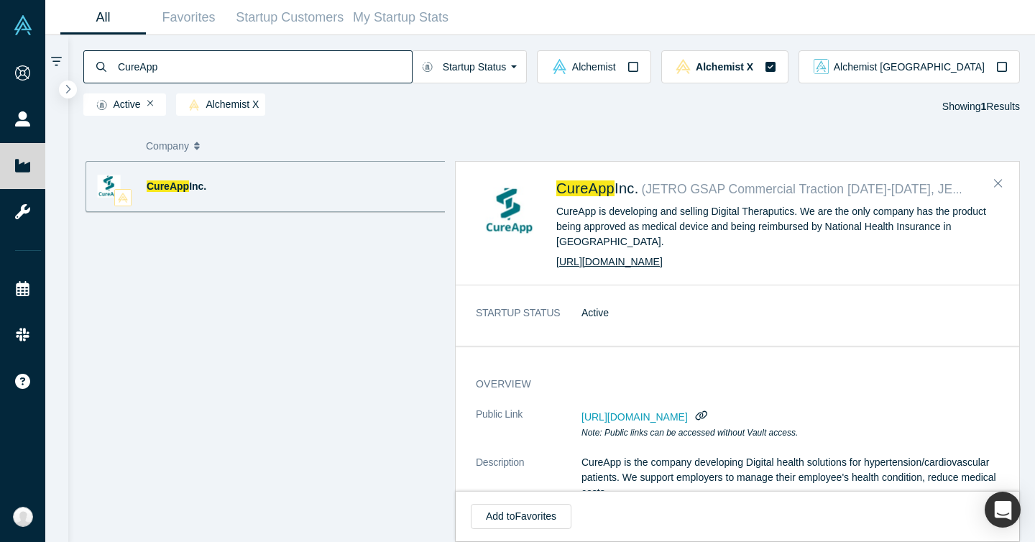
click at [599, 256] on link "https://cureapp.co.jp/en/" at bounding box center [609, 261] width 106 height 11
click at [326, 68] on input "CureApp" at bounding box center [263, 67] width 295 height 34
paste input "Kare Mobile"
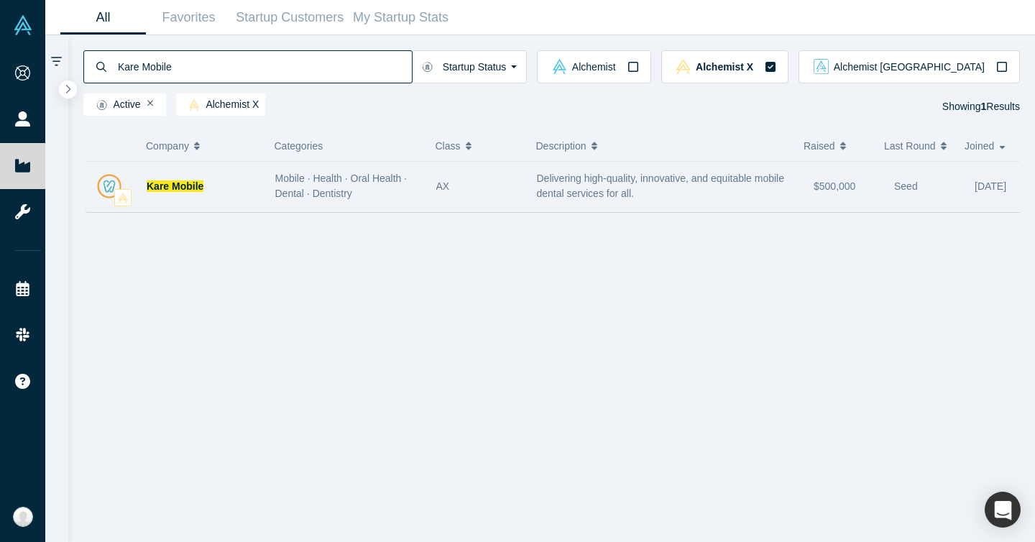
click at [260, 189] on div "Kare Mobile" at bounding box center [176, 187] width 181 height 50
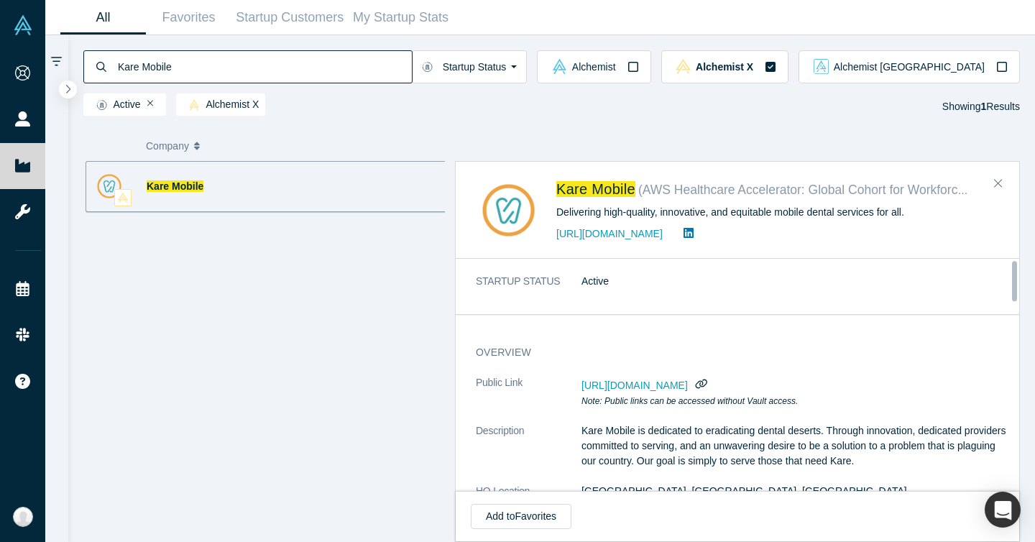
scroll to position [17, 0]
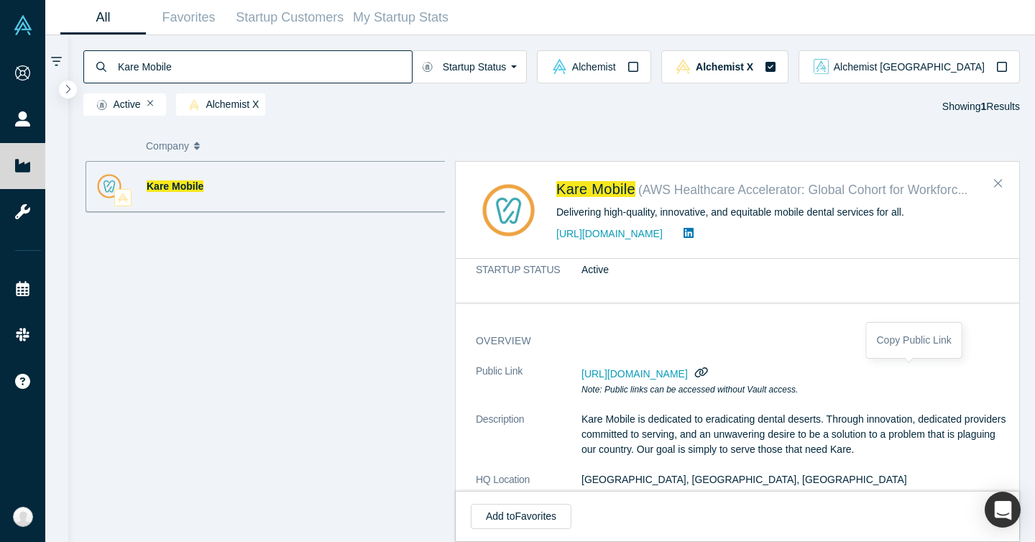
click at [708, 371] on icon "button" at bounding box center [701, 372] width 13 height 10
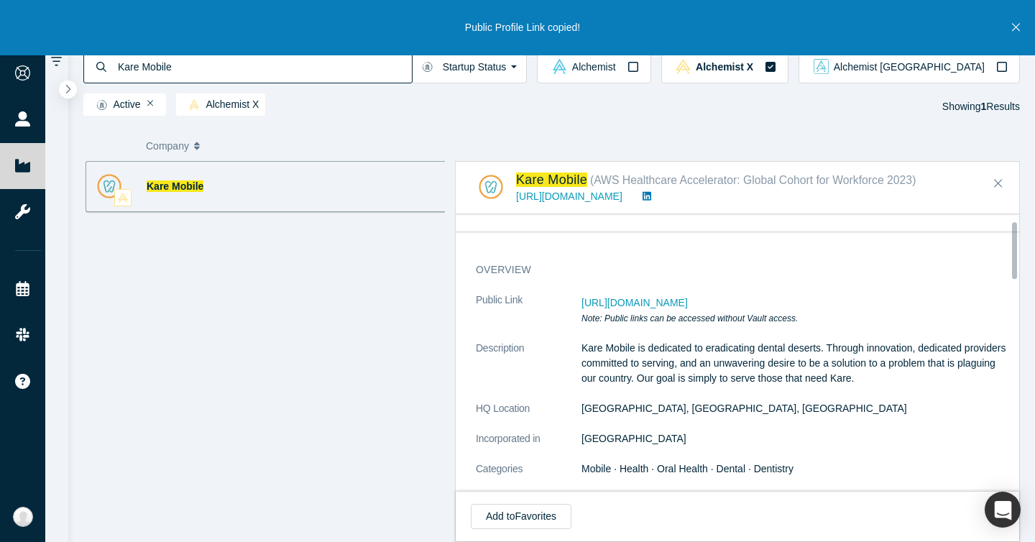
scroll to position [0, 0]
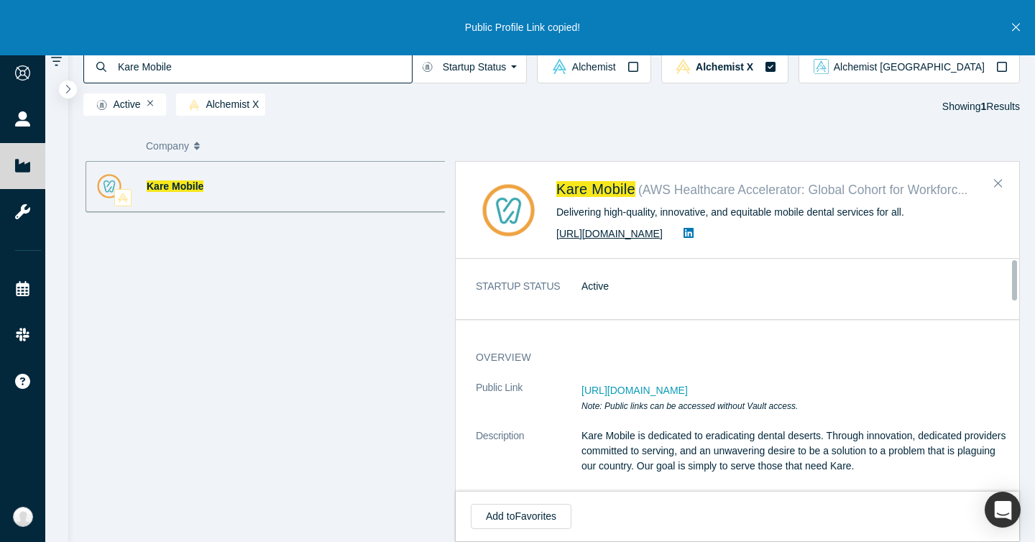
click at [642, 231] on link "https://karemobile.com" at bounding box center [609, 233] width 106 height 11
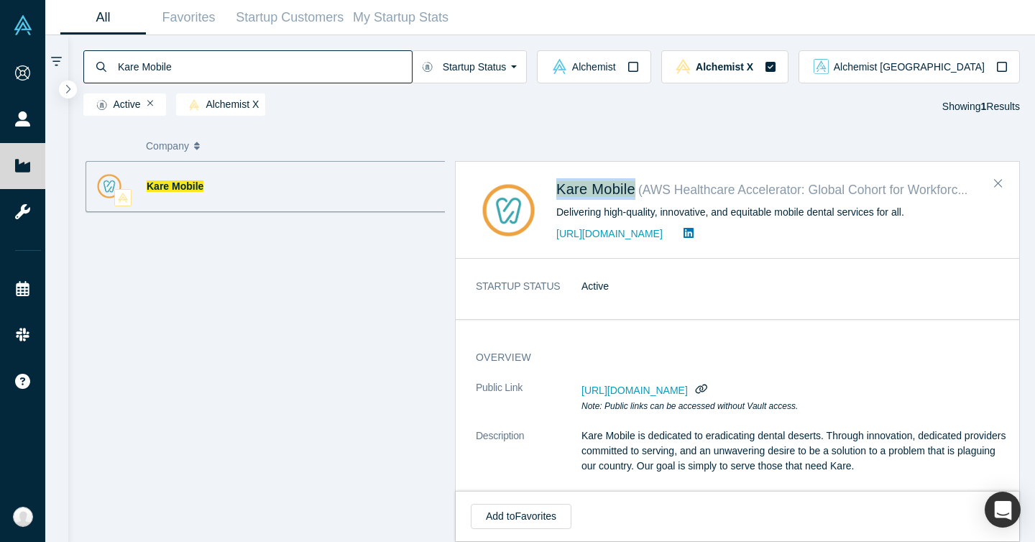
click at [244, 70] on input "Kare Mobile" at bounding box center [263, 67] width 295 height 34
paste input "TalkMaz"
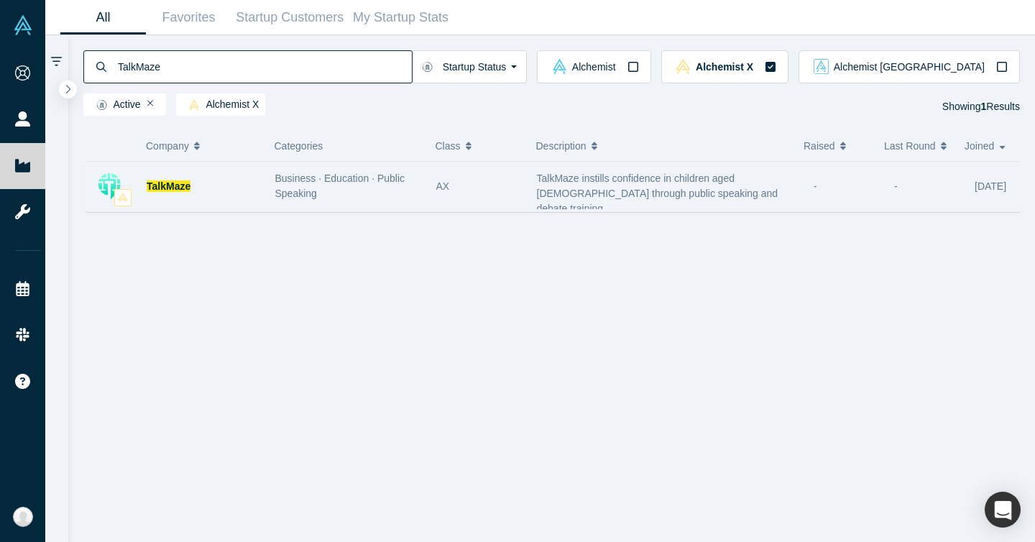
click at [252, 189] on div "TalkMaze" at bounding box center [204, 187] width 114 height 50
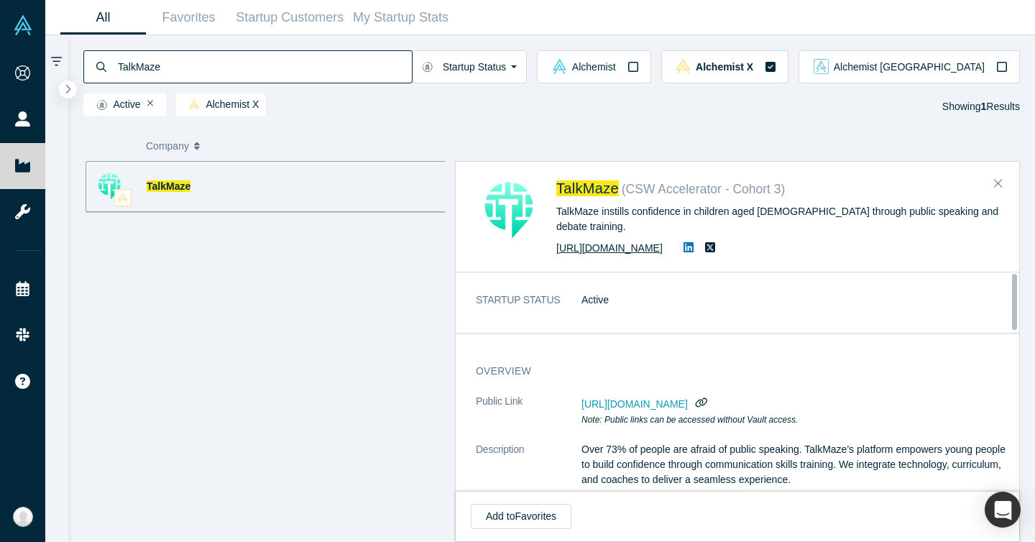
click at [621, 242] on link "https://talkmaze.com" at bounding box center [609, 247] width 106 height 11
click at [328, 55] on input "TalkMaze" at bounding box center [263, 67] width 295 height 34
paste input "IEP&M"
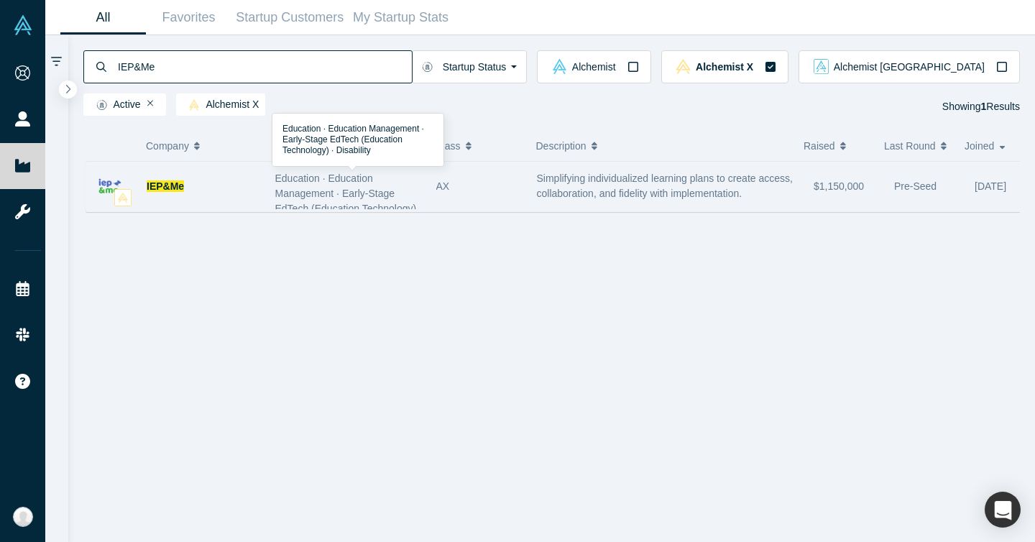
click at [299, 181] on span "Education · Education Management · Early-Stage EdTech (Education Technology) · …" at bounding box center [346, 200] width 142 height 57
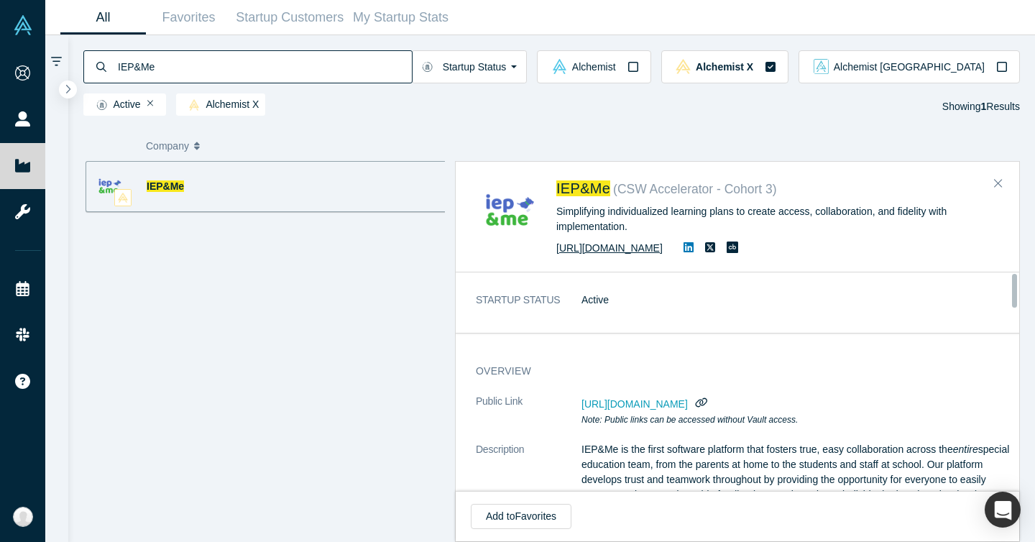
click at [594, 247] on link "https://iepandme.com" at bounding box center [609, 247] width 106 height 11
click at [298, 53] on input "IEP&Me" at bounding box center [263, 67] width 295 height 34
click at [298, 54] on input "IEP&Me" at bounding box center [263, 67] width 295 height 34
paste input "Ai Parenting"
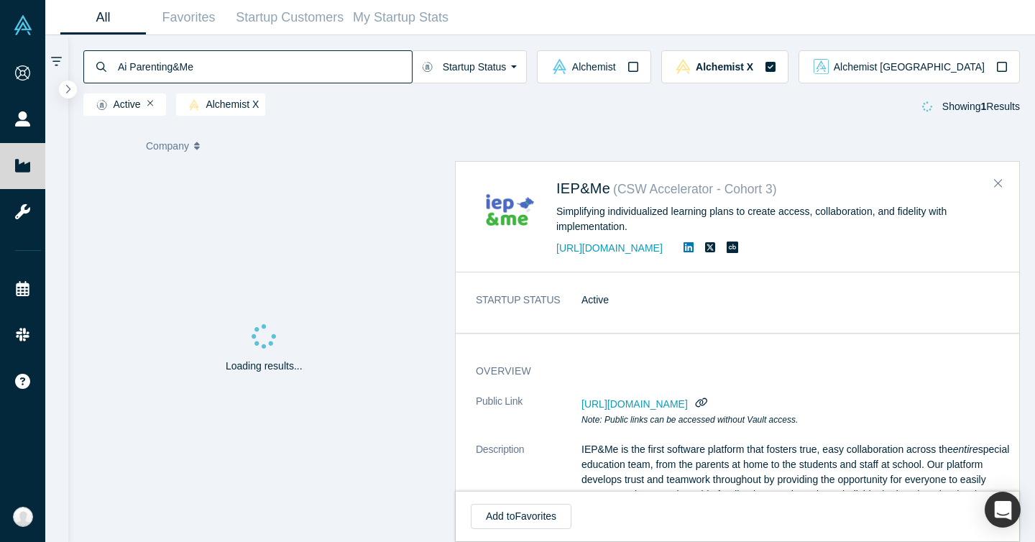
paste input
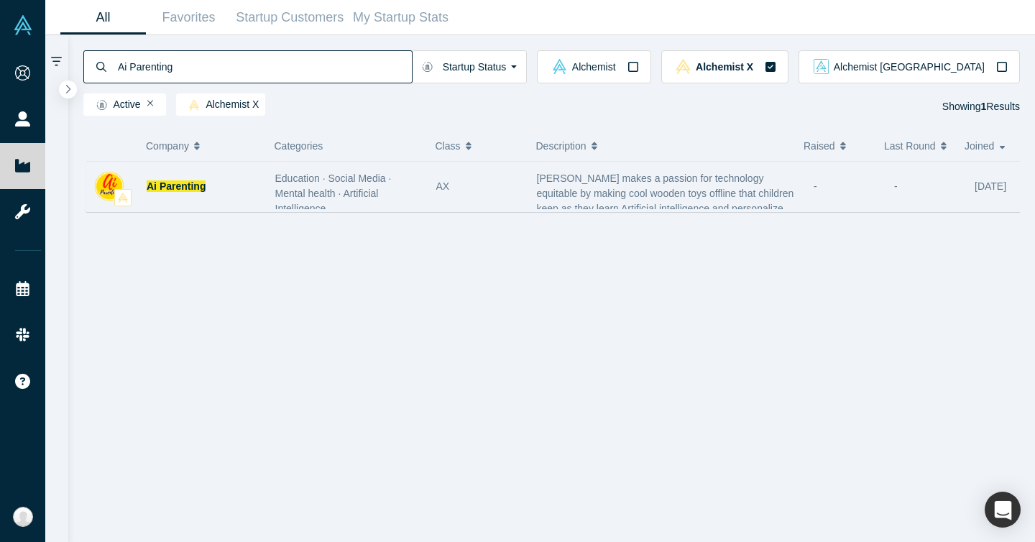
click at [183, 195] on div "Ai Parenting" at bounding box center [204, 187] width 114 height 50
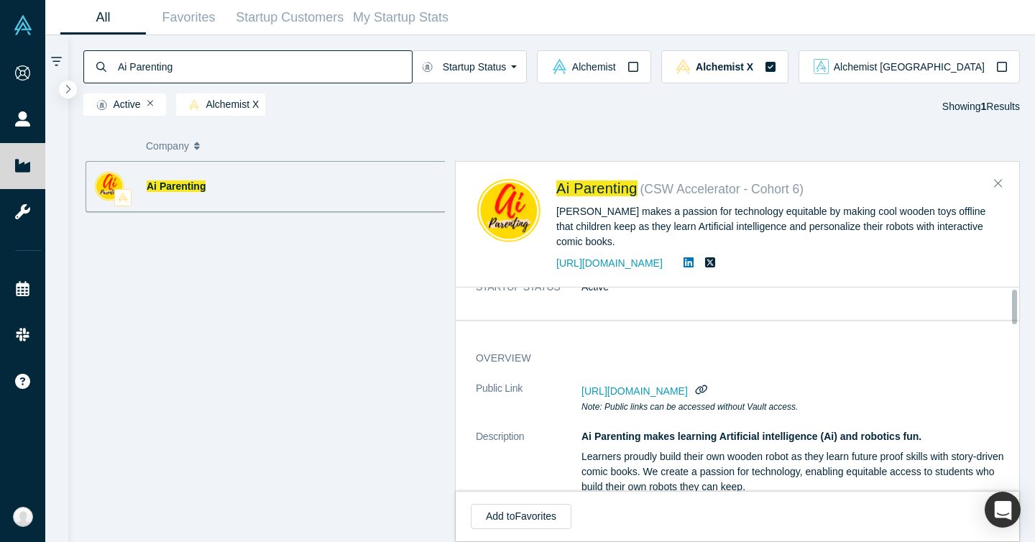
scroll to position [4, 0]
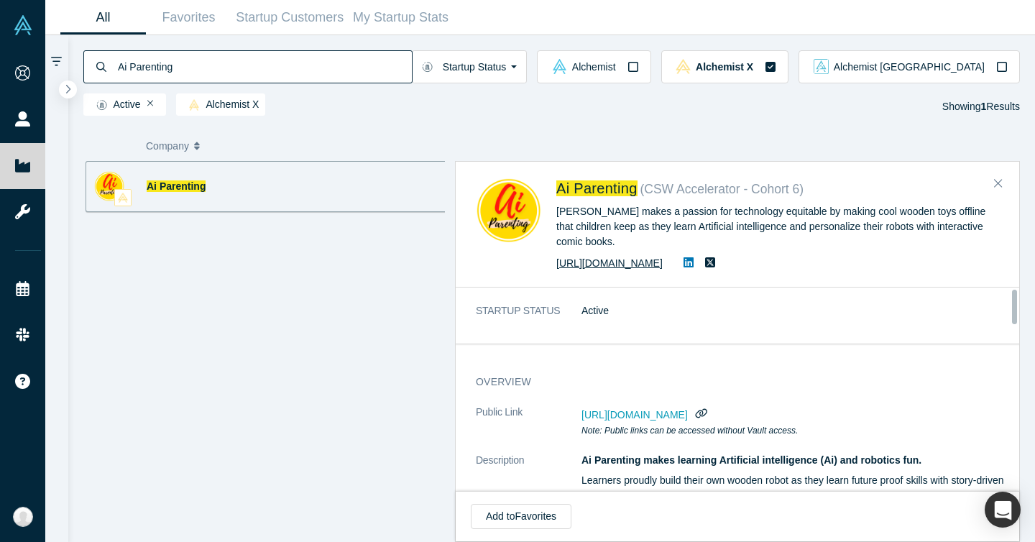
click at [630, 262] on link "https://AiParenting.live" at bounding box center [609, 262] width 106 height 11
click at [223, 75] on input "Ai Parenting" at bounding box center [263, 67] width 295 height 34
paste input "lertable"
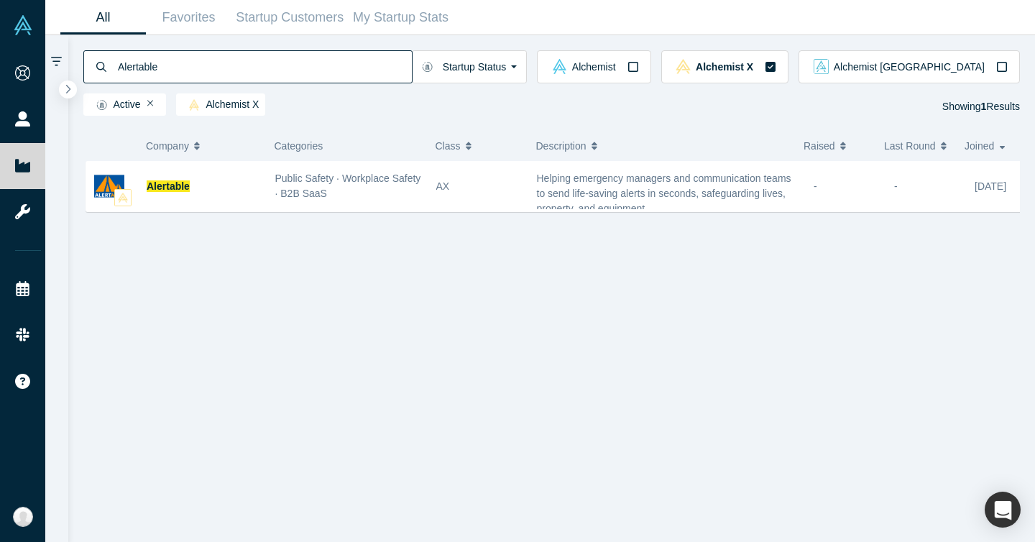
click at [287, 68] on input "Alertable" at bounding box center [263, 67] width 295 height 34
paste input "BabelCast"
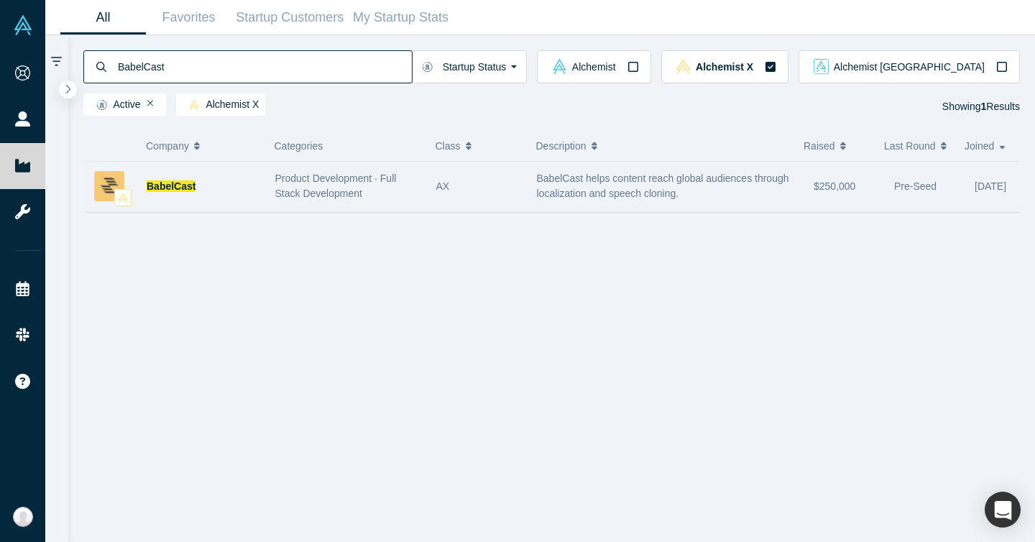
click at [282, 182] on span "Product Development · Full Stack Development" at bounding box center [335, 185] width 121 height 27
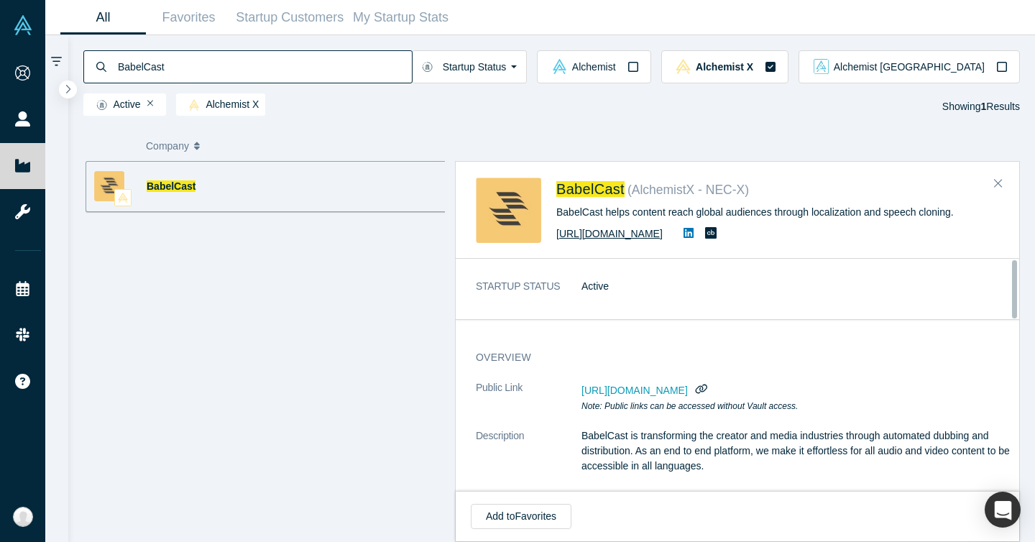
click at [634, 234] on link "https://www.babelcast.com" at bounding box center [609, 233] width 106 height 11
click at [240, 80] on input "BabelCast" at bounding box center [263, 67] width 295 height 34
paste input "CureApp"
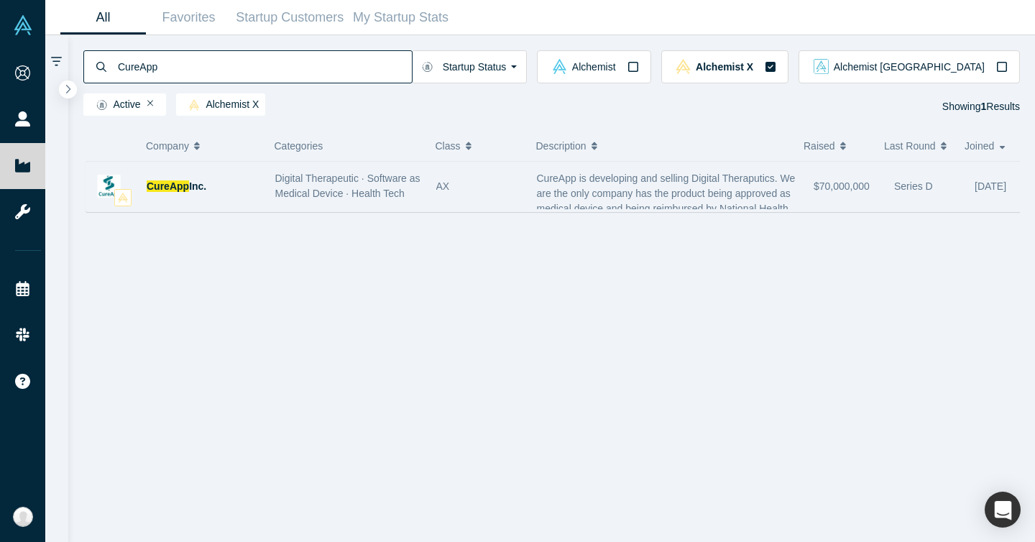
click at [275, 197] on span "Digital Therapeutic · Software as Medical Device · Health Tech" at bounding box center [347, 185] width 145 height 27
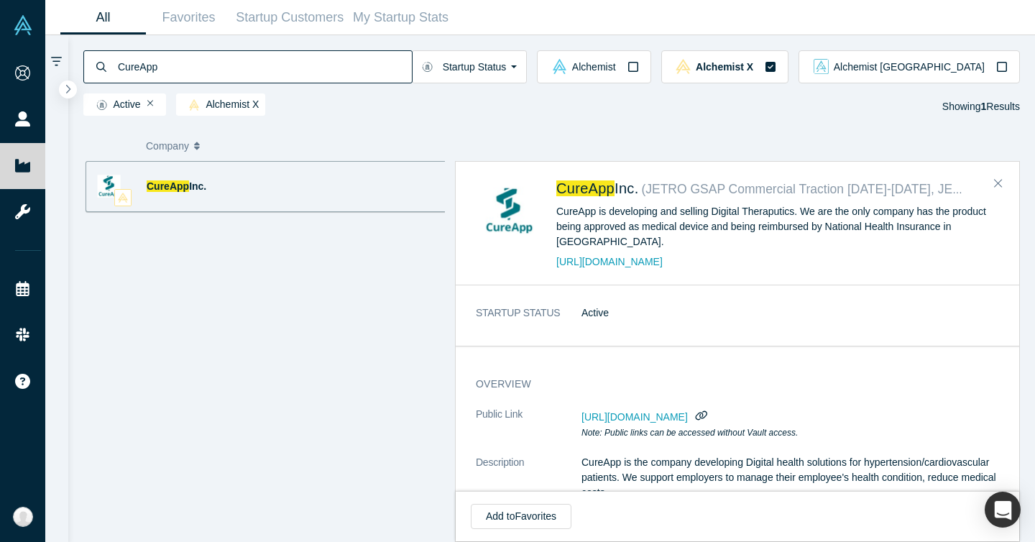
click at [134, 63] on input "CureApp" at bounding box center [263, 67] width 295 height 34
click at [136, 64] on input "CureApp" at bounding box center [263, 67] width 295 height 34
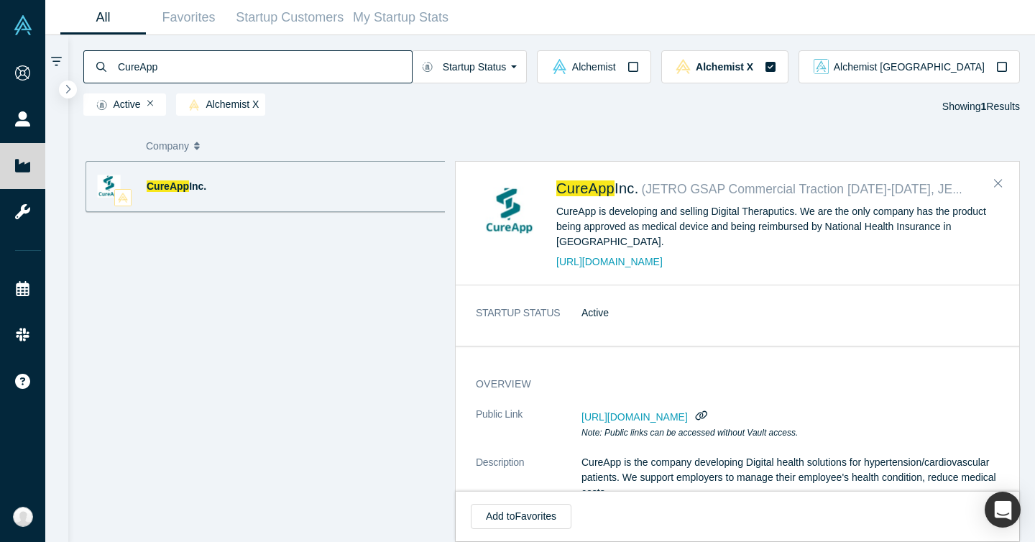
paste input "yber Legends"
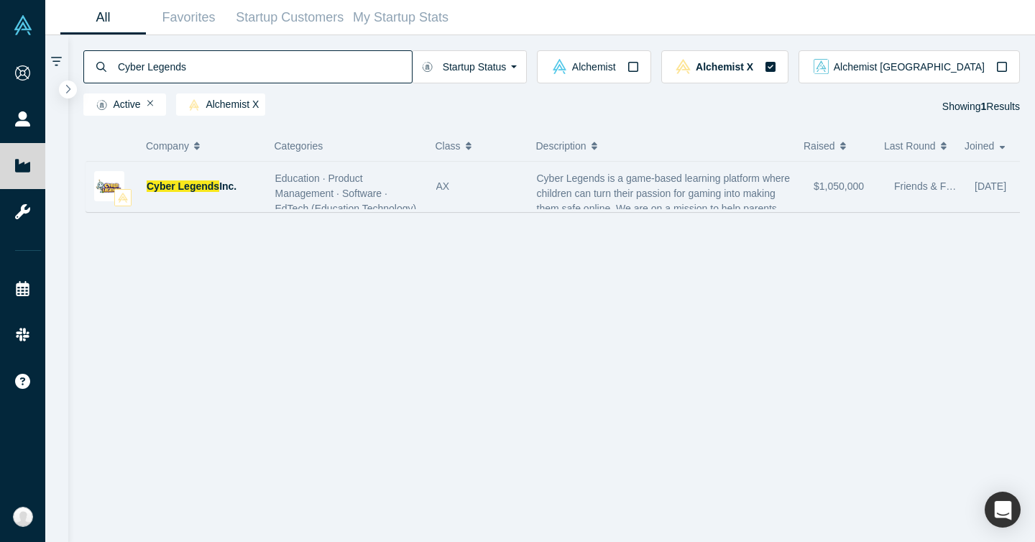
click at [260, 192] on div "Cyber Legends Inc." at bounding box center [176, 187] width 181 height 50
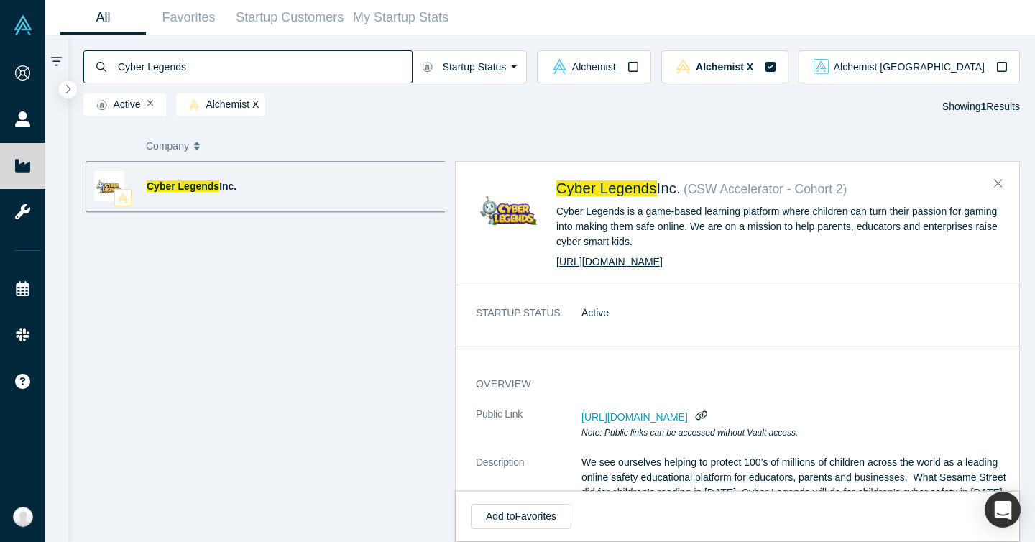
click at [630, 260] on link "https://www.cyberlegends.com" at bounding box center [609, 261] width 106 height 11
drag, startPoint x: 556, startPoint y: 183, endPoint x: 657, endPoint y: 192, distance: 100.9
click at [657, 192] on div "Cyber Legends Inc. ( CSW Accelerator - Cohort 2 ) Cyber Legends is a game-based…" at bounding box center [740, 223] width 528 height 92
copy span "Cyber Legends"
click at [708, 414] on icon "button" at bounding box center [701, 414] width 14 height 11
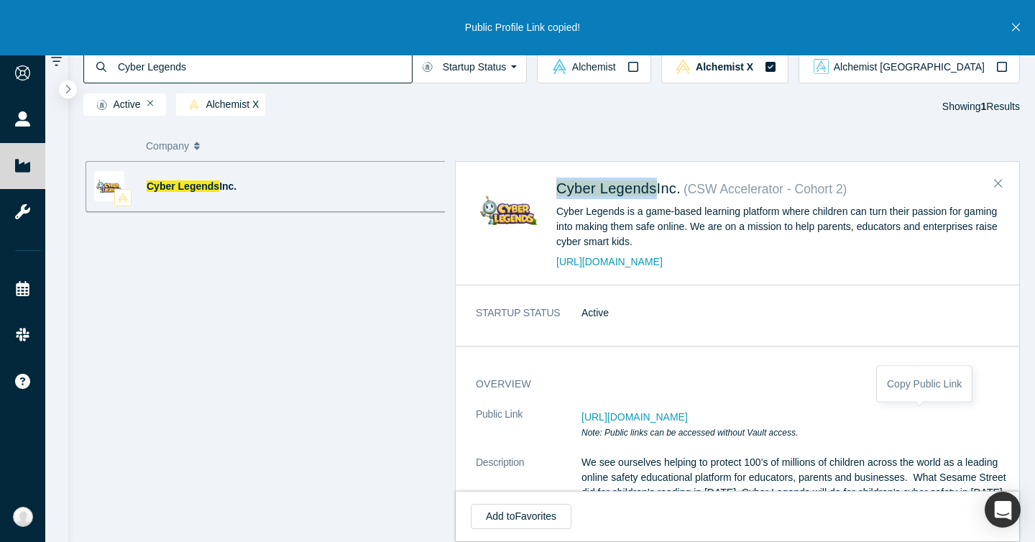
click at [705, 417] on icon "button" at bounding box center [700, 415] width 9 height 7
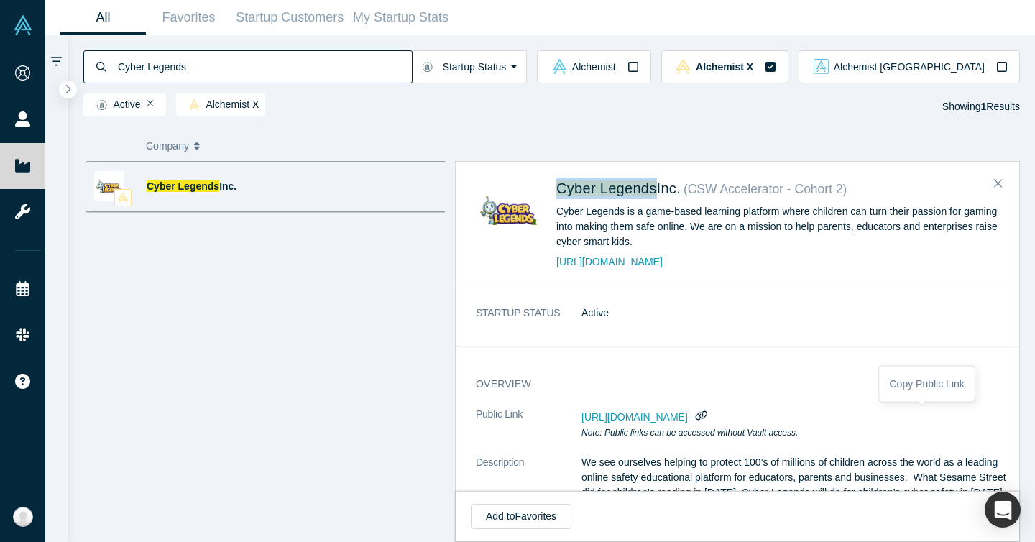
scroll to position [187, 0]
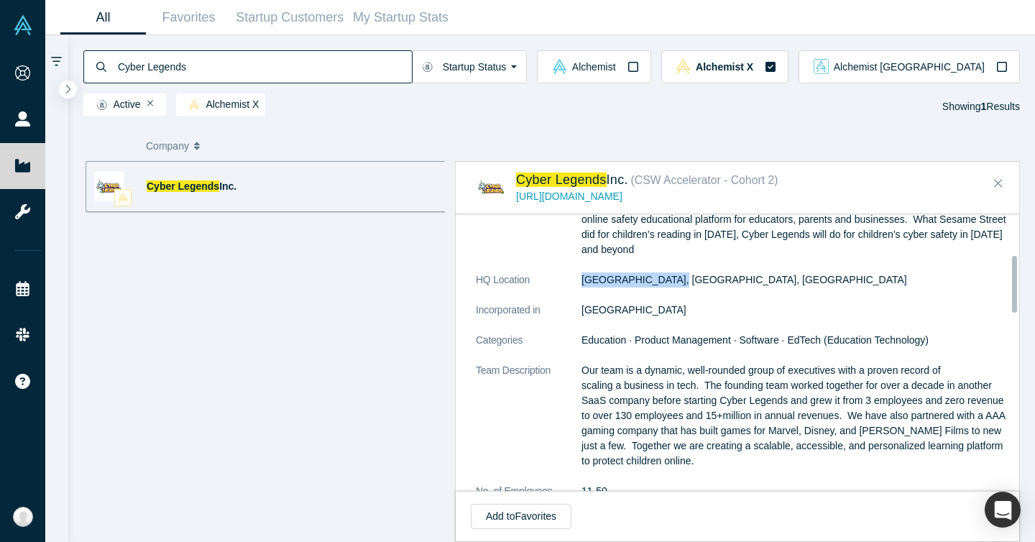
drag, startPoint x: 688, startPoint y: 288, endPoint x: 570, endPoint y: 283, distance: 117.2
click at [570, 283] on dl "Public Link https://vault.alchemistaccelerator.com/companies/public/cyber-legen…" at bounding box center [743, 331] width 534 height 365
copy dl "London, ON, Canada"
click at [292, 70] on input "Cyber Legends" at bounding box center [263, 67] width 295 height 34
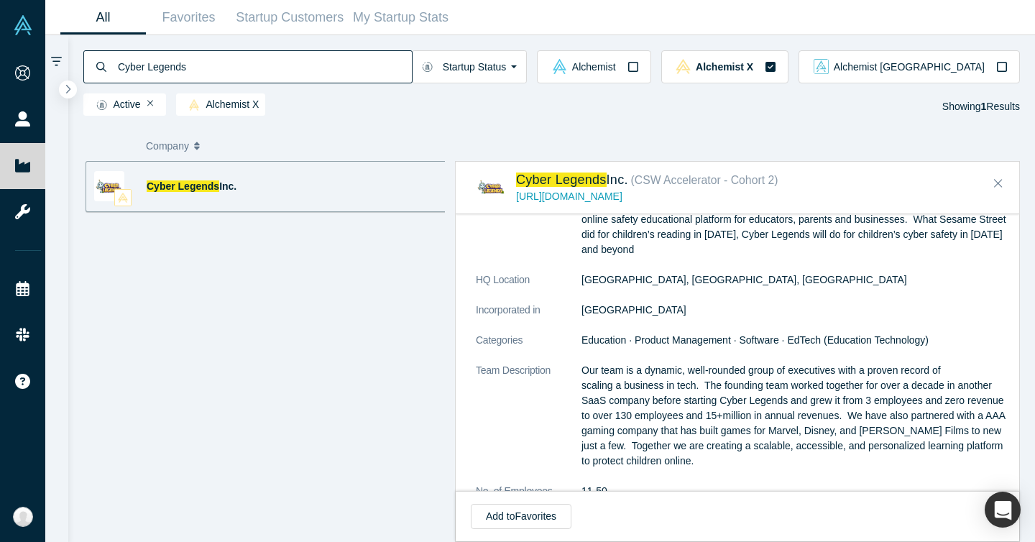
click at [292, 70] on input "Cyber Legends" at bounding box center [263, 67] width 295 height 34
paste input "Every Two Minute"
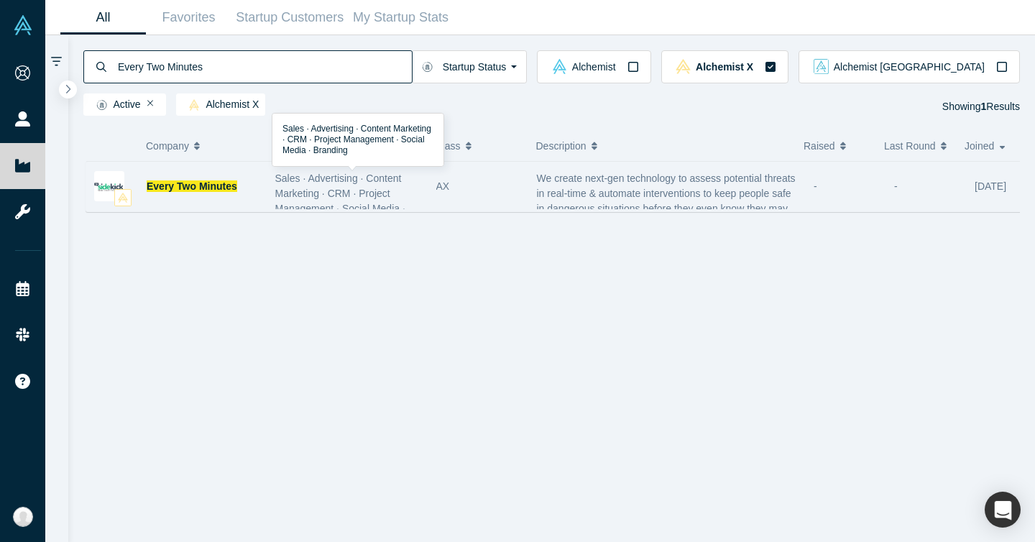
click at [300, 190] on span "Sales · Advertising · Content Marketing · CRM · Project Management · Social Med…" at bounding box center [340, 200] width 130 height 57
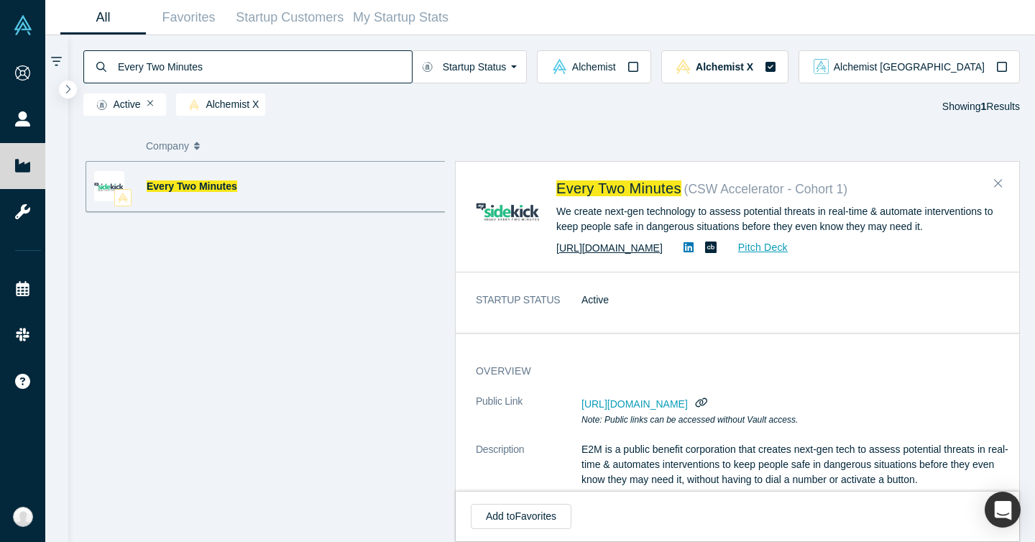
click at [611, 251] on link "https://every2min.com" at bounding box center [609, 247] width 106 height 11
click at [196, 74] on input "Every Two Minutes" at bounding box center [263, 67] width 295 height 34
paste input "Gabriel"
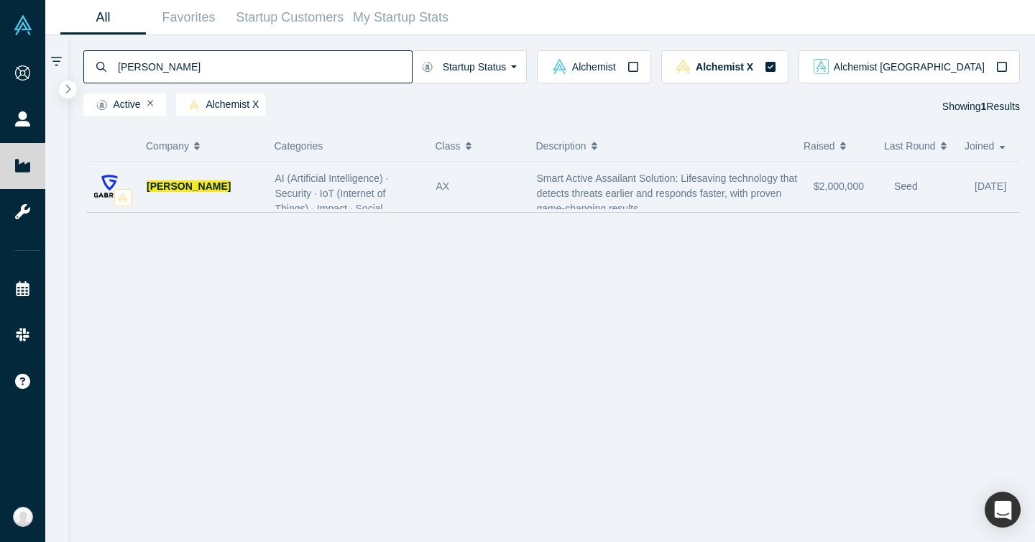
click at [252, 174] on div "Gabriel" at bounding box center [204, 187] width 114 height 50
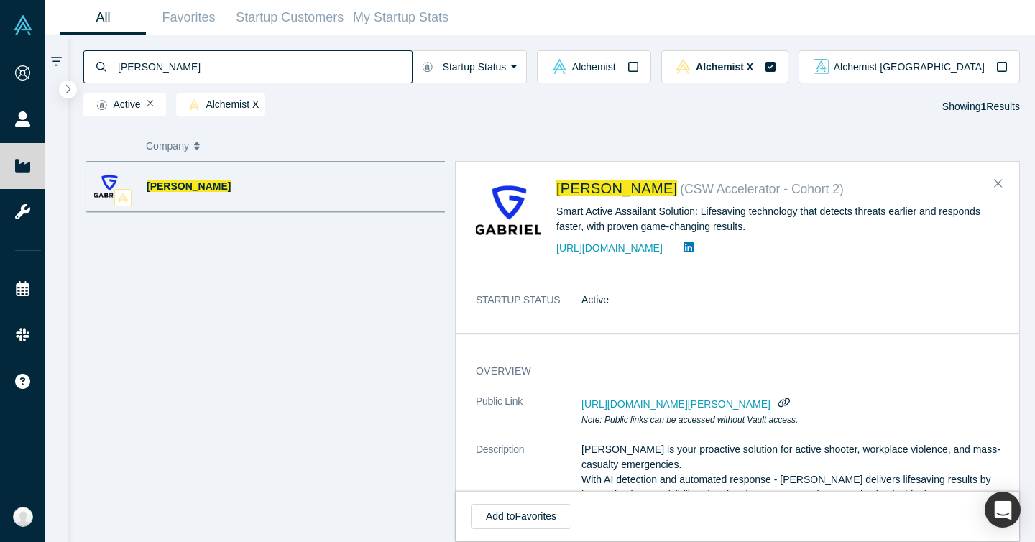
click at [250, 76] on input "Gabriel" at bounding box center [263, 67] width 295 height 34
paste input "HelloFactory"
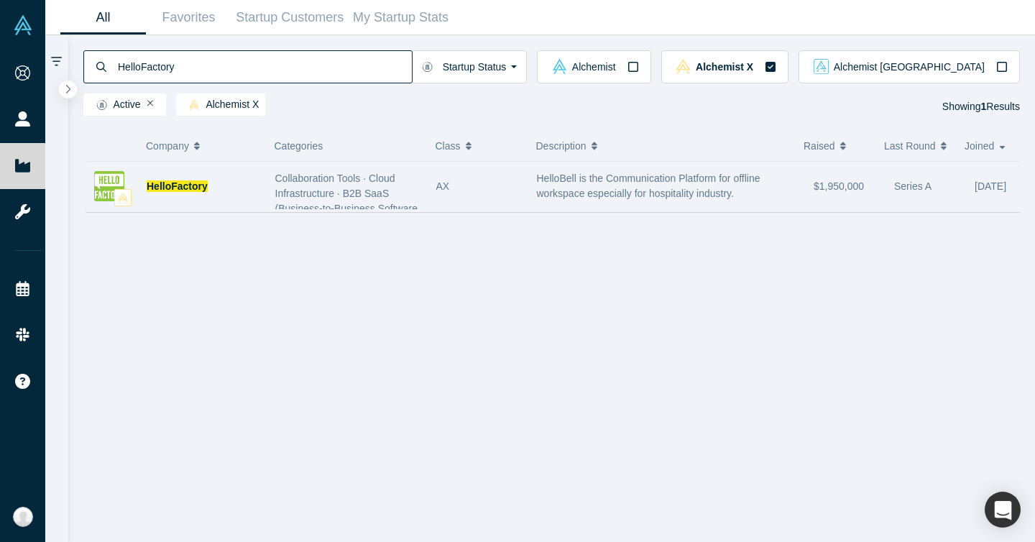
click at [280, 198] on span "Collaboration Tools · Cloud Infrastructure · B2B SaaS (Business-to-Business Sof…" at bounding box center [346, 223] width 142 height 102
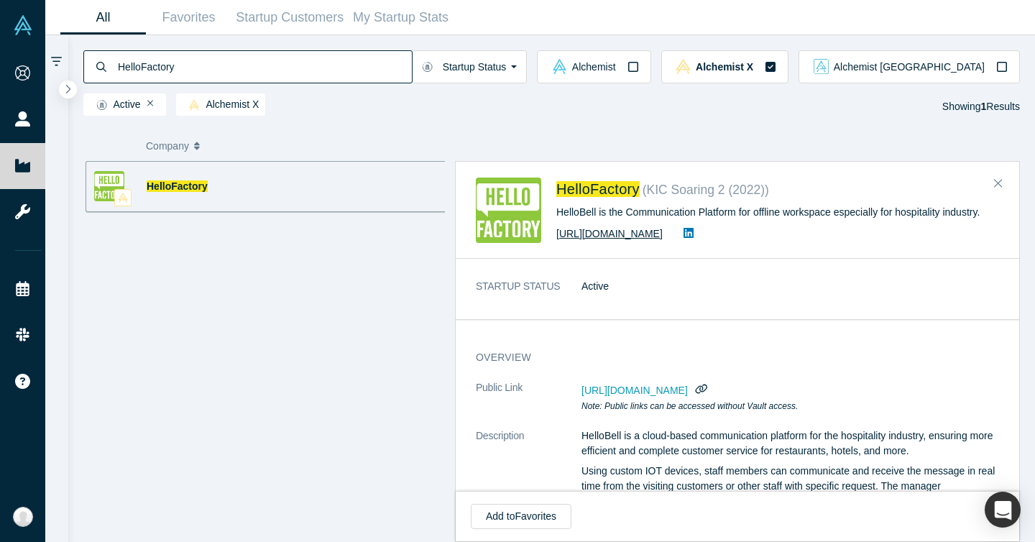
click at [619, 232] on link "http://hellobell.net" at bounding box center [609, 233] width 106 height 11
click at [228, 75] on input "HelloFactory" at bounding box center [263, 67] width 295 height 34
paste input "Kid Drop Inc"
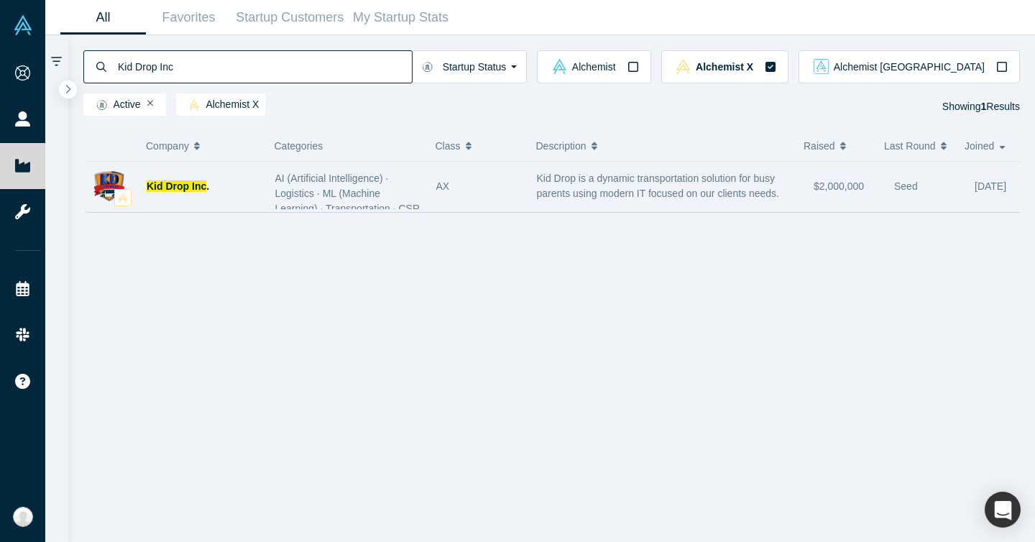
click at [234, 180] on div "Kid Drop Inc ." at bounding box center [204, 187] width 114 height 50
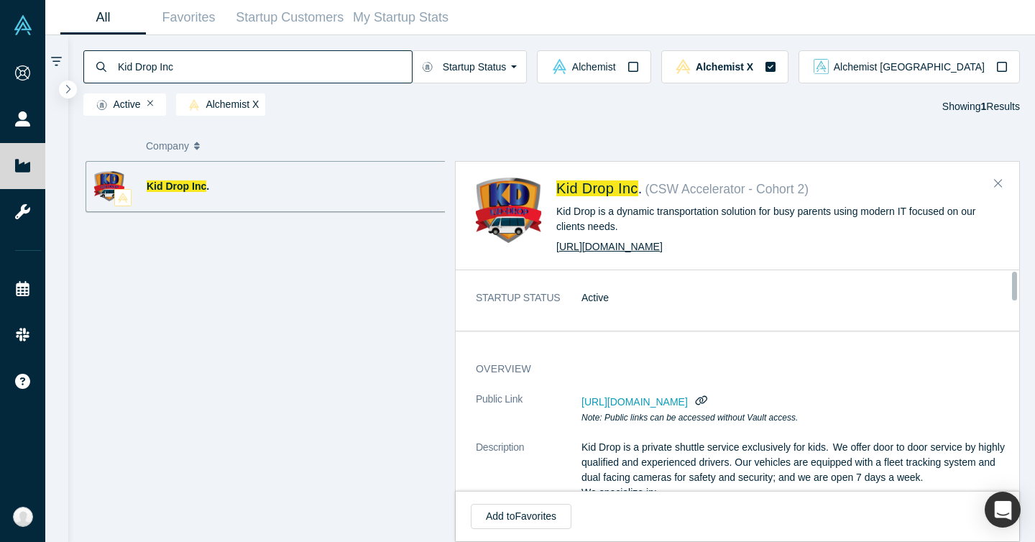
click at [643, 252] on link "https://www.kid-drop.com/home" at bounding box center [609, 246] width 106 height 11
click at [213, 65] on input "Kid Drop Inc" at bounding box center [263, 67] width 295 height 34
paste input "Every Two Minutes"
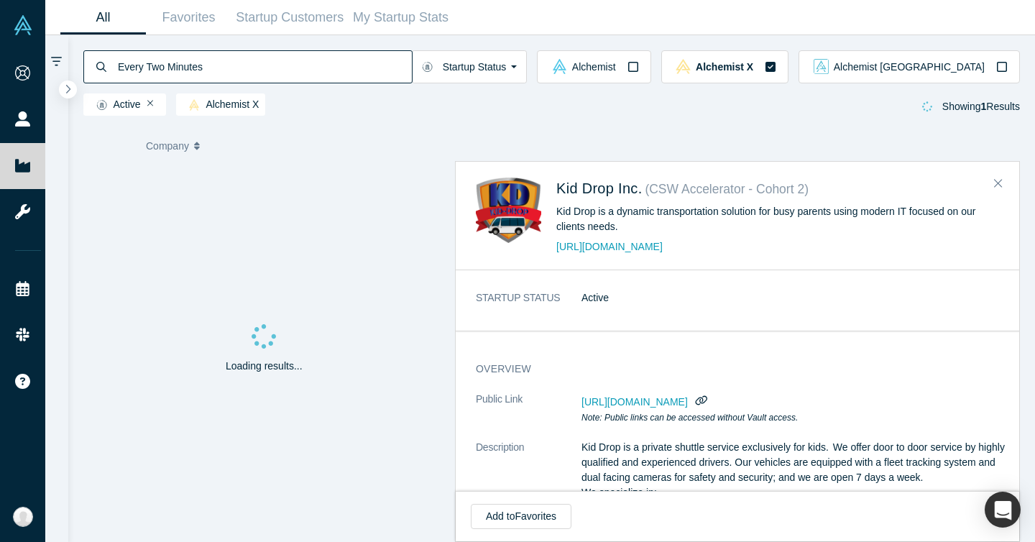
type input "Every Two Minutes"
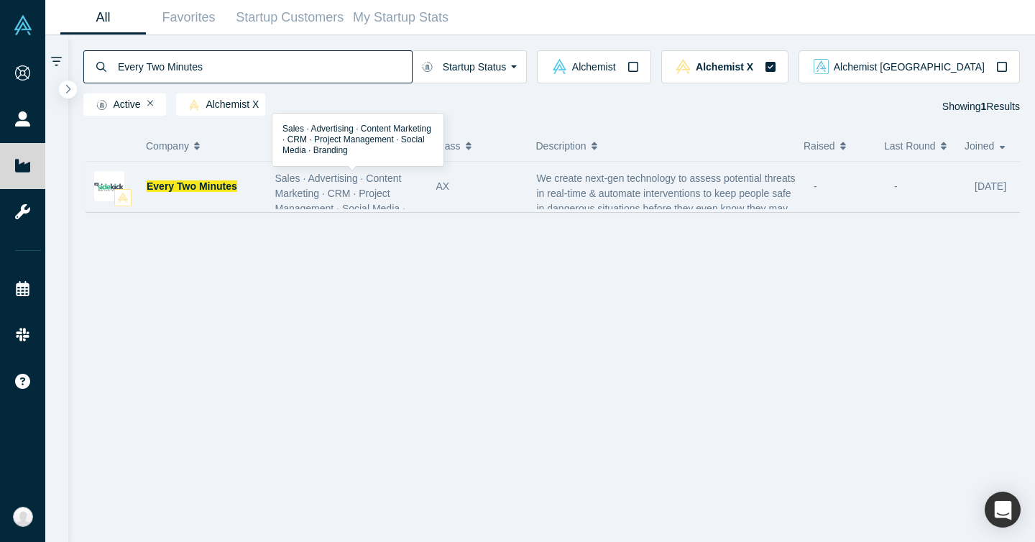
click at [280, 192] on span "Sales · Advertising · Content Marketing · CRM · Project Management · Social Med…" at bounding box center [340, 200] width 130 height 57
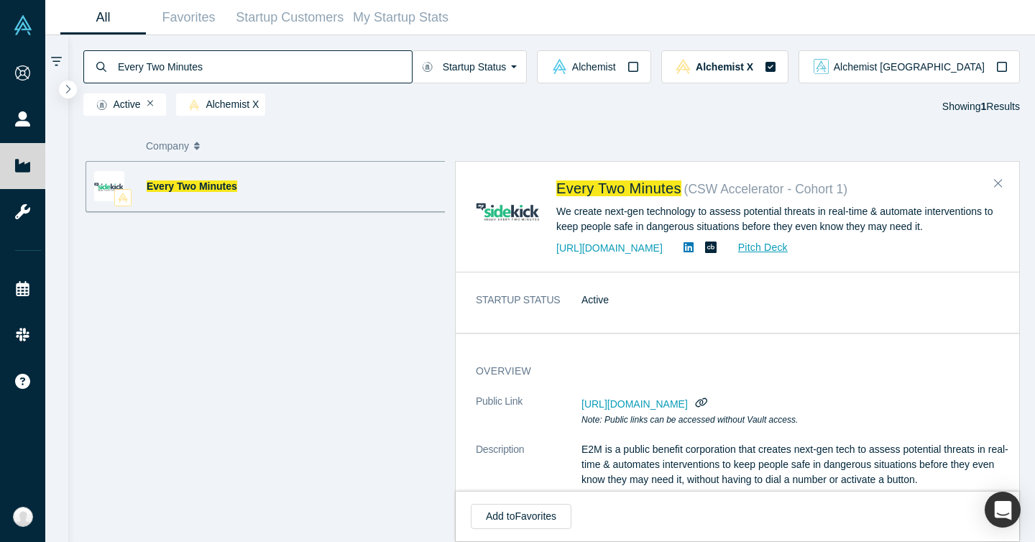
click at [953, 396] on dd "https://vault.alchemistaccelerator.com/companies/public/every-two-minutes Note:…" at bounding box center [795, 410] width 428 height 33
click at [945, 399] on dd "https://vault.alchemistaccelerator.com/companies/public/every-two-minutes Note:…" at bounding box center [795, 410] width 428 height 33
click at [708, 403] on icon "button" at bounding box center [701, 402] width 13 height 10
click at [210, 65] on input "Every Two Minutes" at bounding box center [263, 67] width 295 height 34
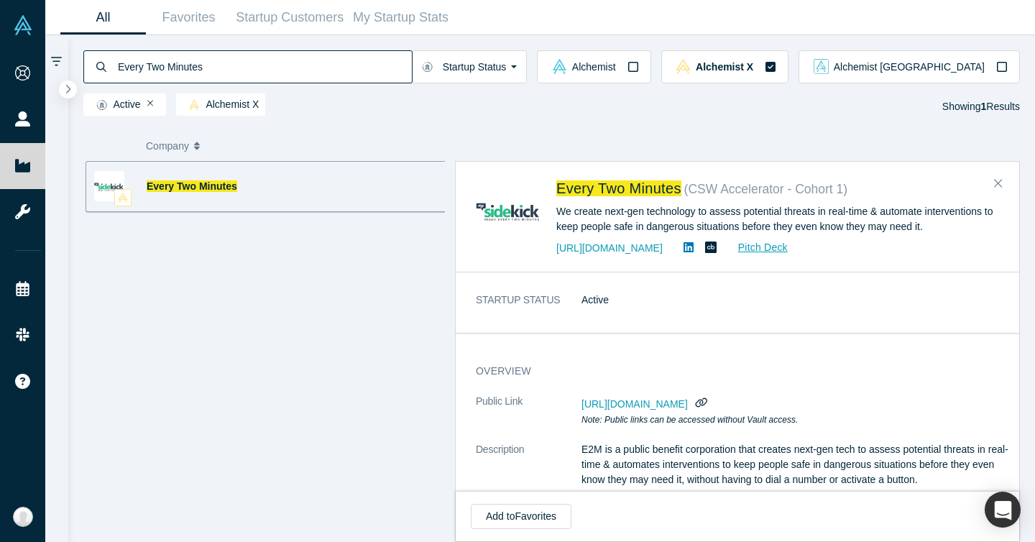
click at [210, 65] on input "Every Two Minutes" at bounding box center [263, 67] width 295 height 34
paste input "TurnSignl"
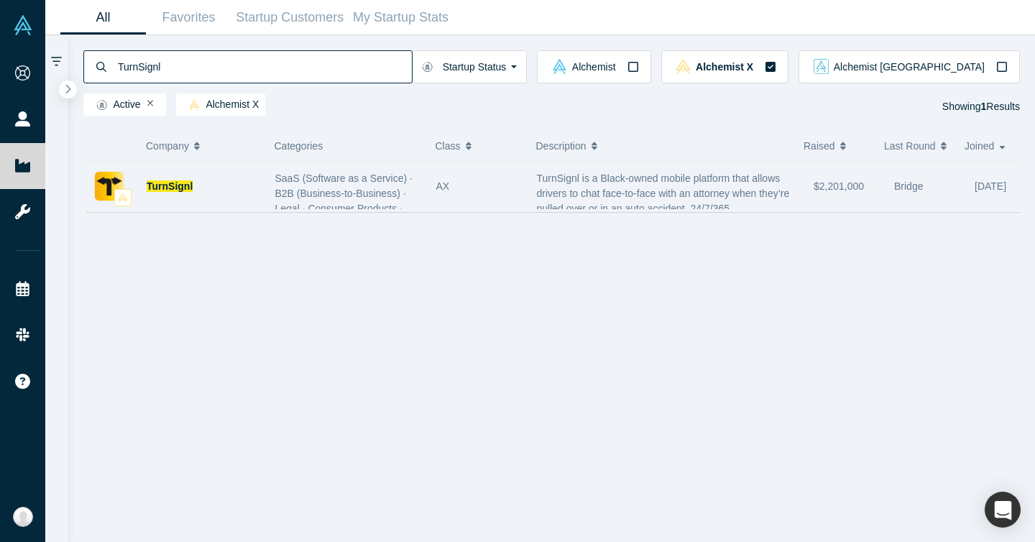
click at [259, 193] on div "TurnSignl" at bounding box center [204, 187] width 114 height 50
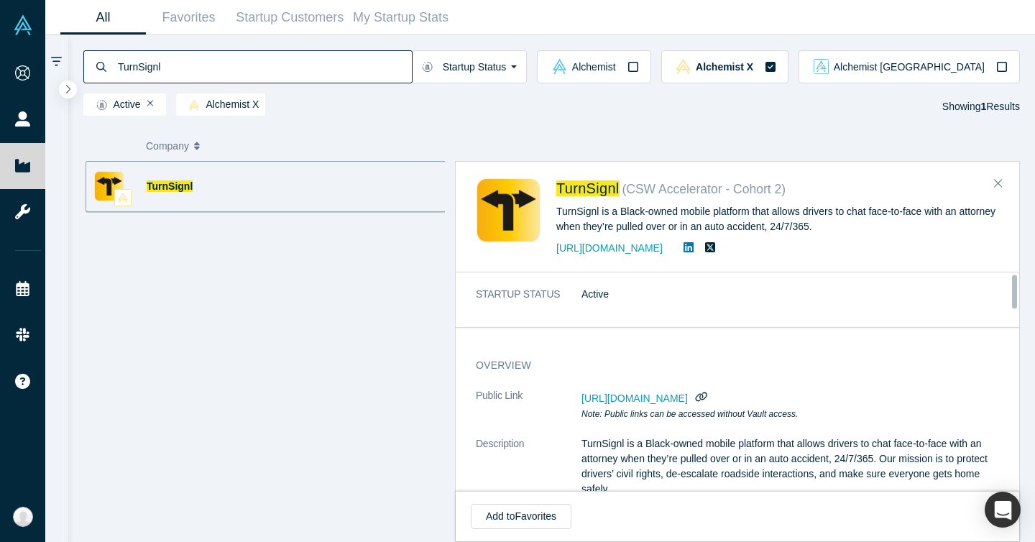
scroll to position [6, 0]
click at [662, 247] on link "https://www.turnsignl.com/" at bounding box center [609, 247] width 106 height 11
click at [688, 393] on span "https://vault.alchemistaccelerator.com/companies/public/turnsignl" at bounding box center [634, 397] width 106 height 11
click at [902, 395] on dd "https://vault.alchemistaccelerator.com/companies/public/turnsignl Note: Public …" at bounding box center [795, 403] width 428 height 33
click at [708, 395] on icon "button" at bounding box center [701, 396] width 13 height 10
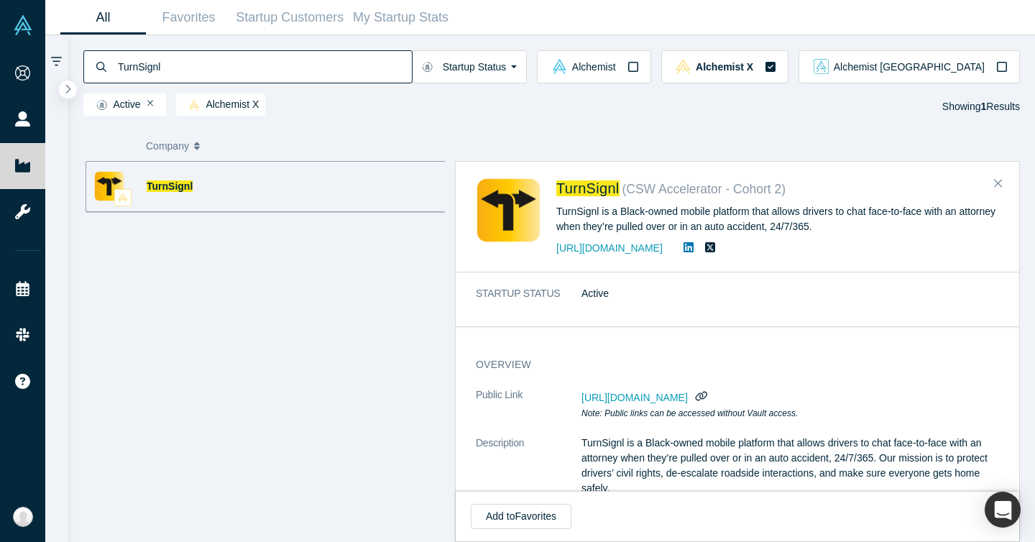
click at [218, 71] on input "TurnSignl" at bounding box center [263, 67] width 295 height 34
paste input "Anda Technologies"
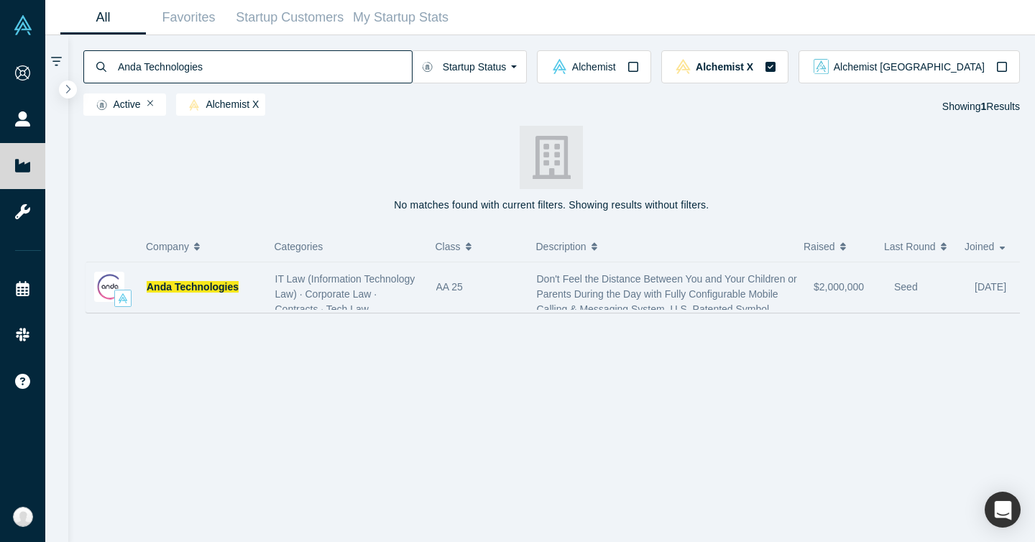
type input "Anda Technologies"
click at [220, 302] on div "Anda Technologies" at bounding box center [204, 287] width 114 height 50
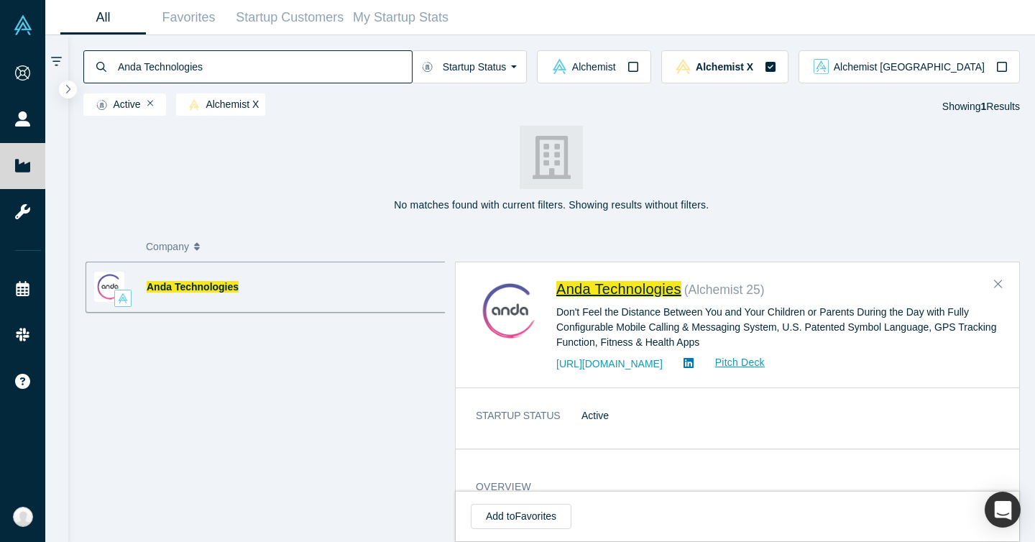
click at [603, 292] on span "Anda Technologies" at bounding box center [618, 289] width 125 height 16
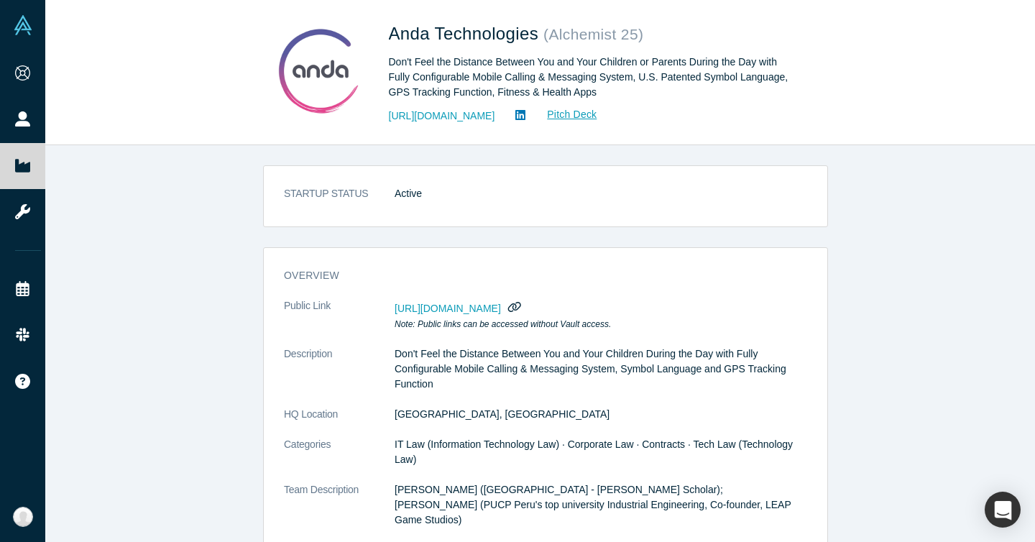
click at [521, 308] on icon "button" at bounding box center [514, 307] width 13 height 10
click at [476, 119] on link "http://www.anda.pe/" at bounding box center [442, 115] width 106 height 15
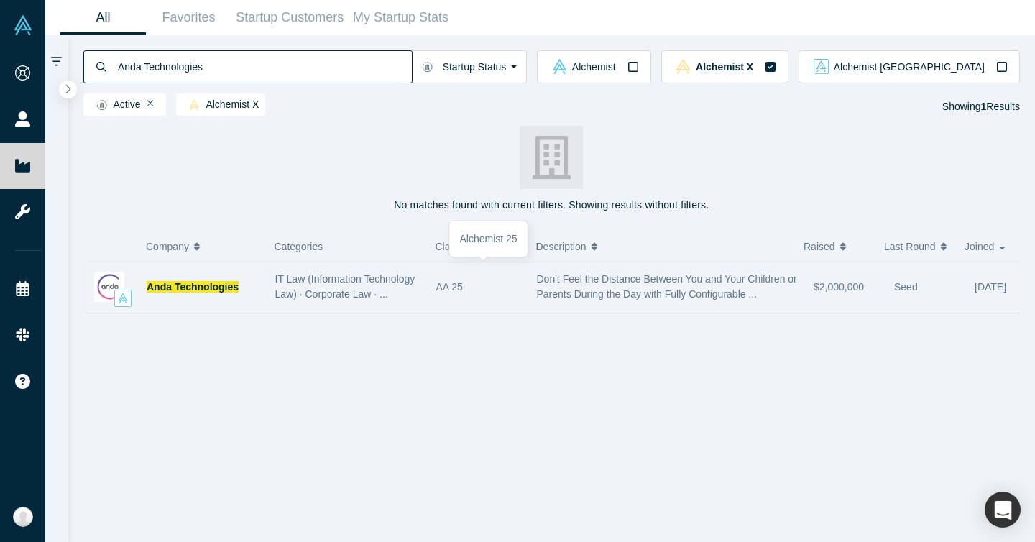
click at [501, 300] on div "AA 25" at bounding box center [478, 287] width 85 height 50
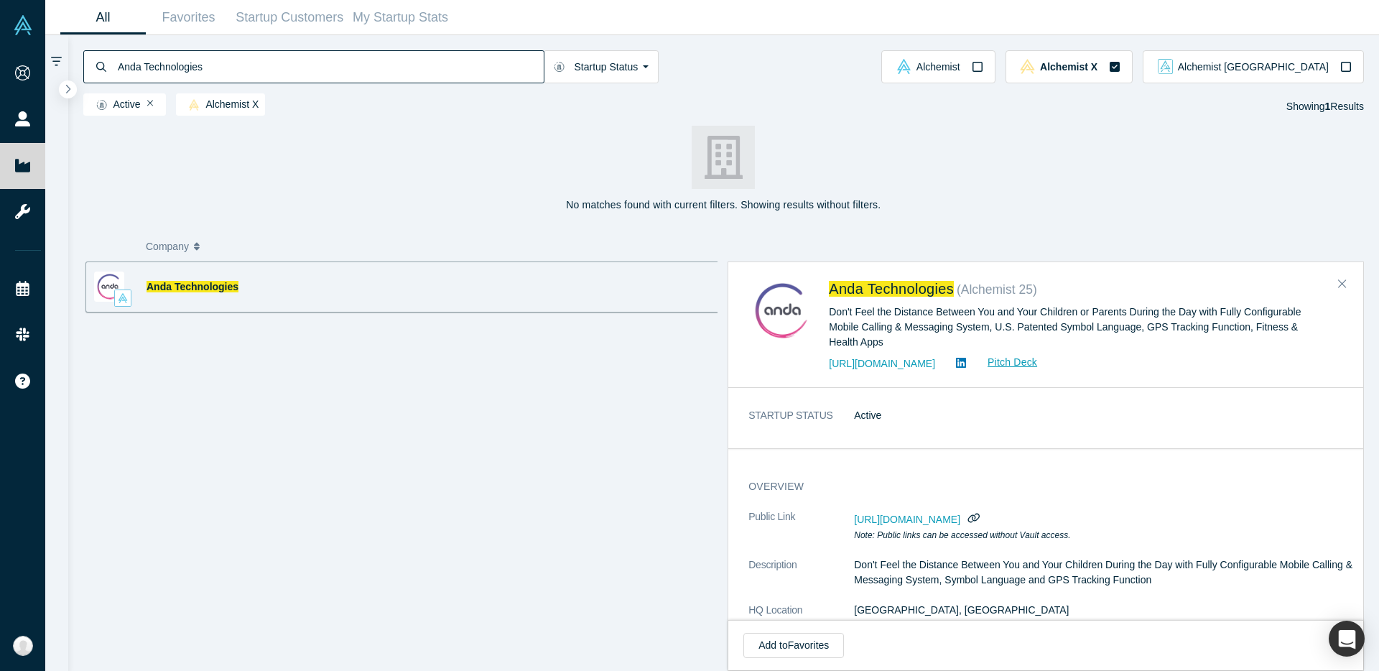
click at [285, 73] on input "Anda Technologies" at bounding box center [329, 67] width 427 height 34
type input "hayanmind"
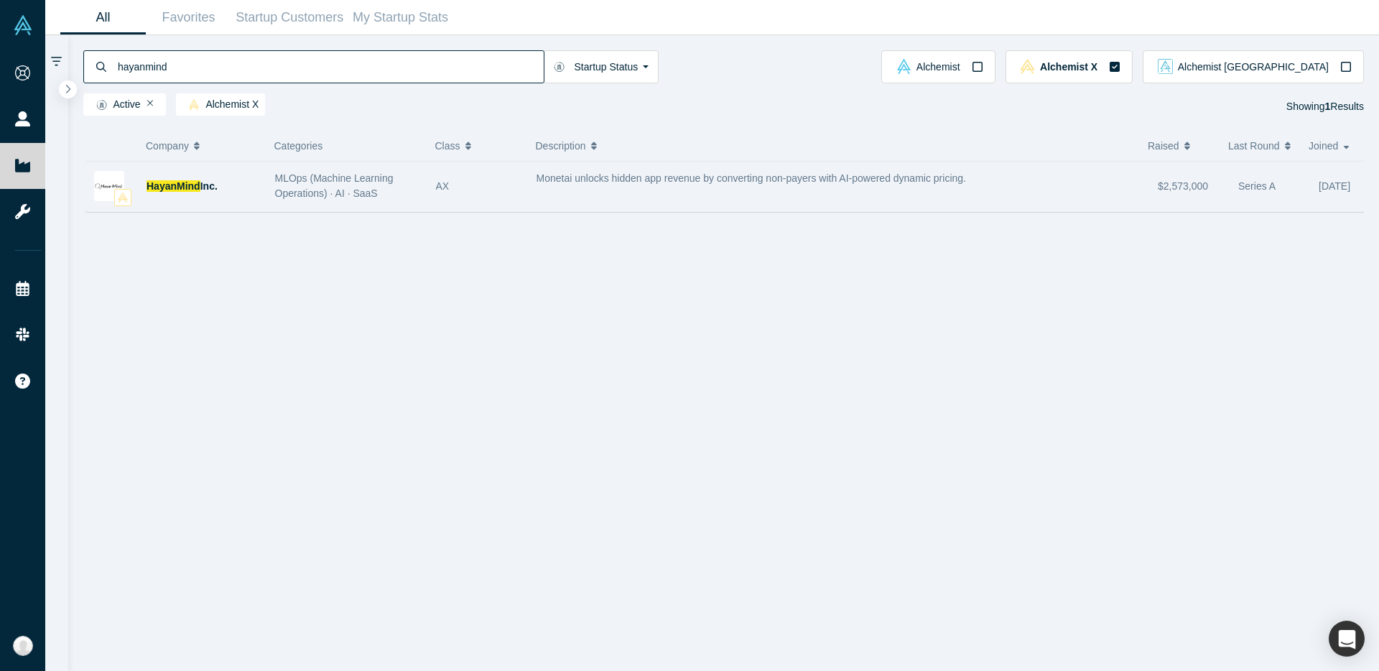
click at [374, 203] on div "MLOps (Machine Learning Operations) · AI · SaaS" at bounding box center [347, 186] width 161 height 45
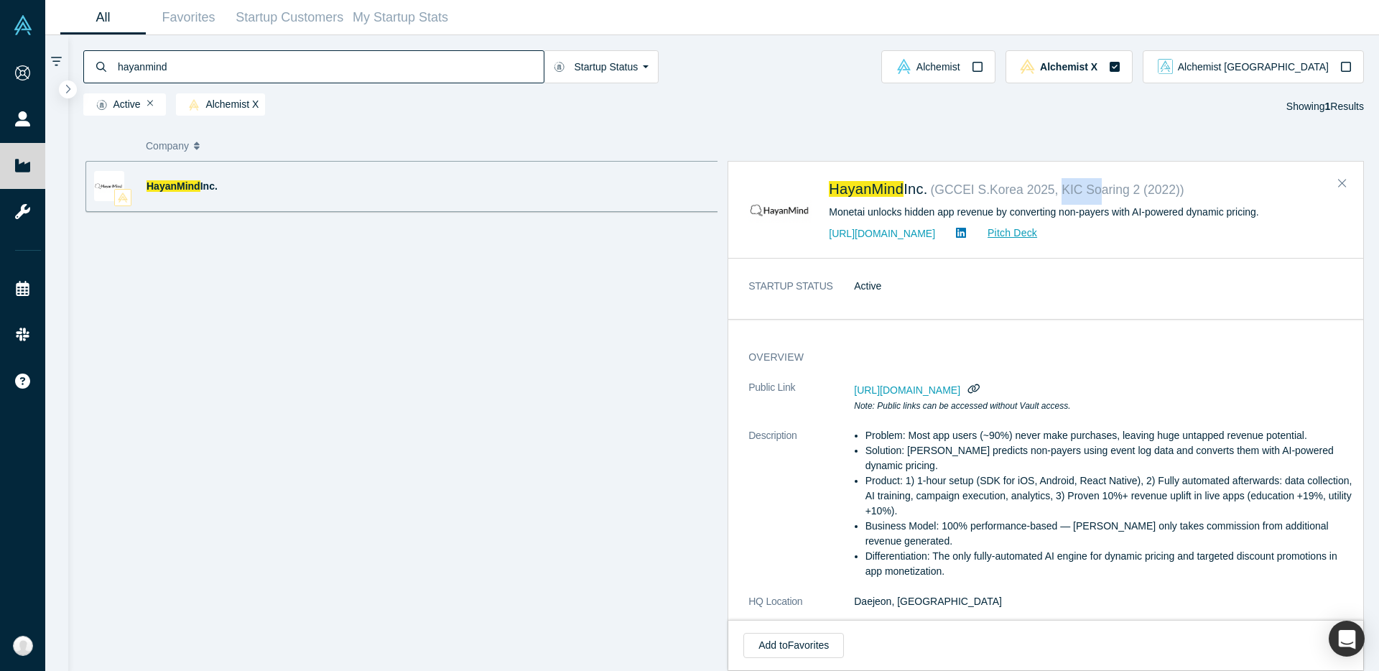
drag, startPoint x: 1072, startPoint y: 186, endPoint x: 1106, endPoint y: 193, distance: 35.1
click at [1034, 193] on small "( GCCEI S.Korea 2025, KIC Soaring 2 (2022) )" at bounding box center [1057, 189] width 254 height 14
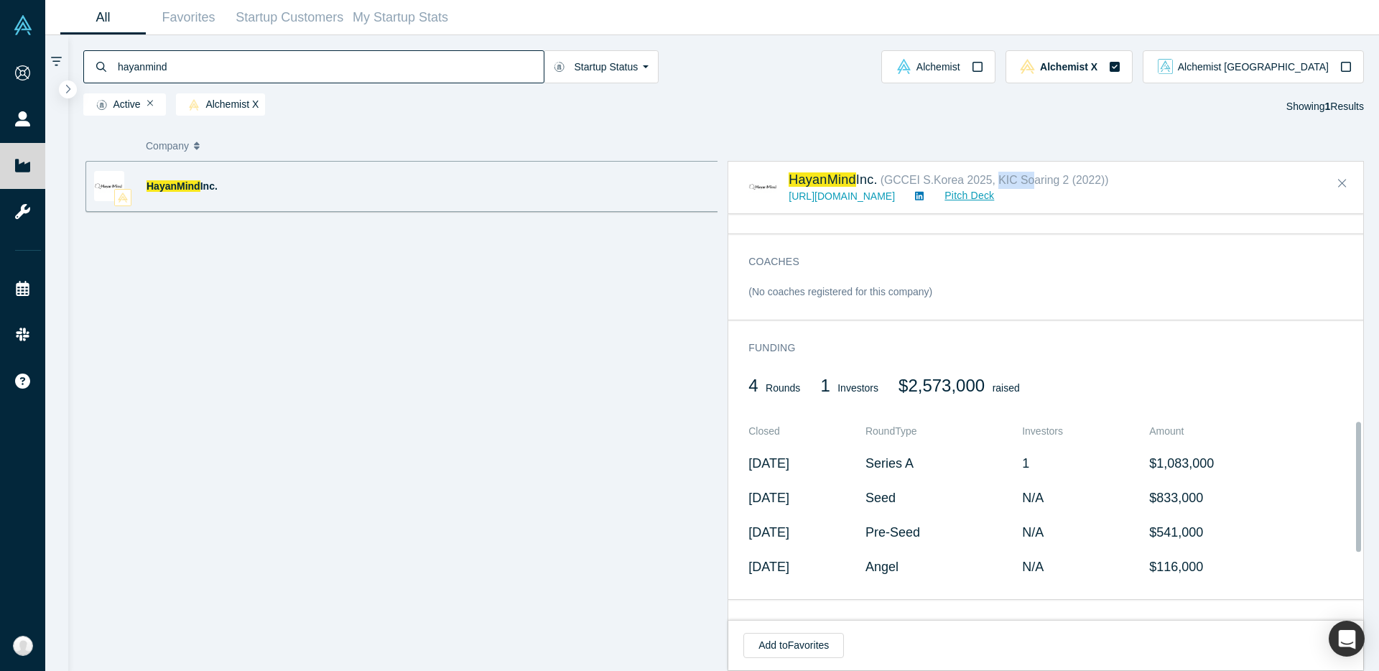
scroll to position [648, 0]
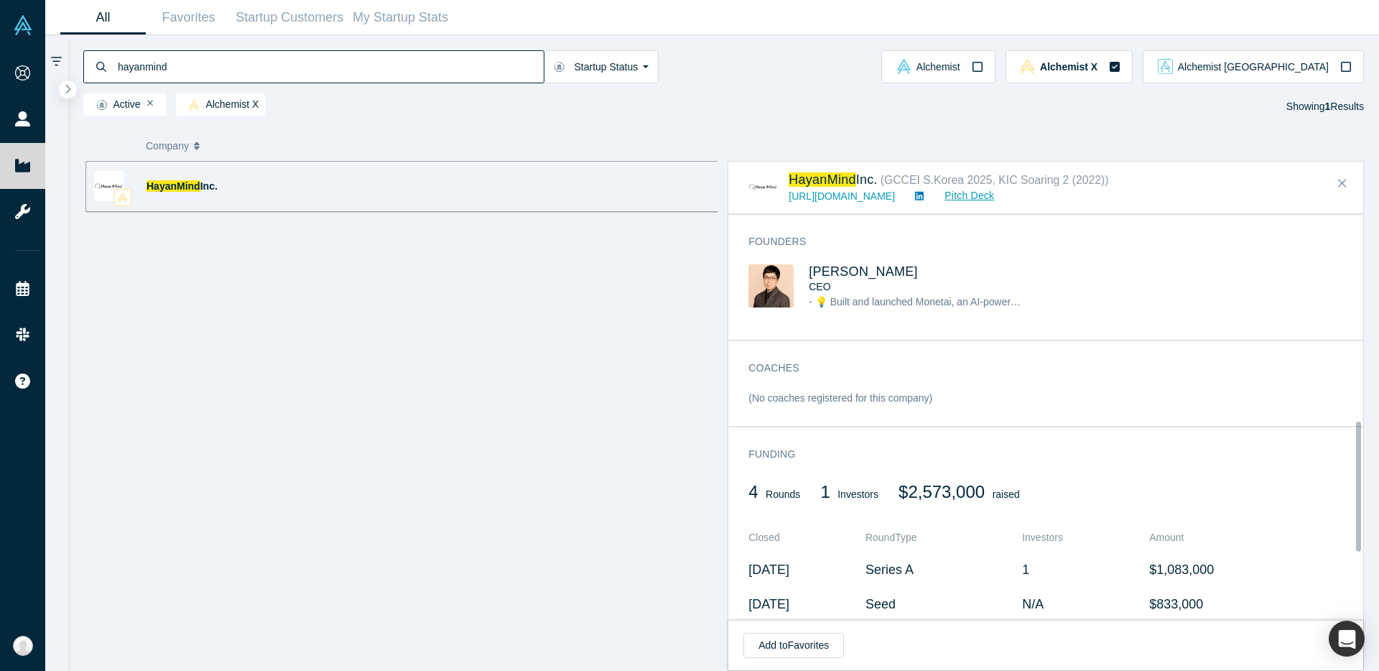
click at [994, 296] on span "- 💡 Built and launched Monetai, an AI-powered revenue optimization platform tha…" at bounding box center [1366, 301] width 1114 height 11
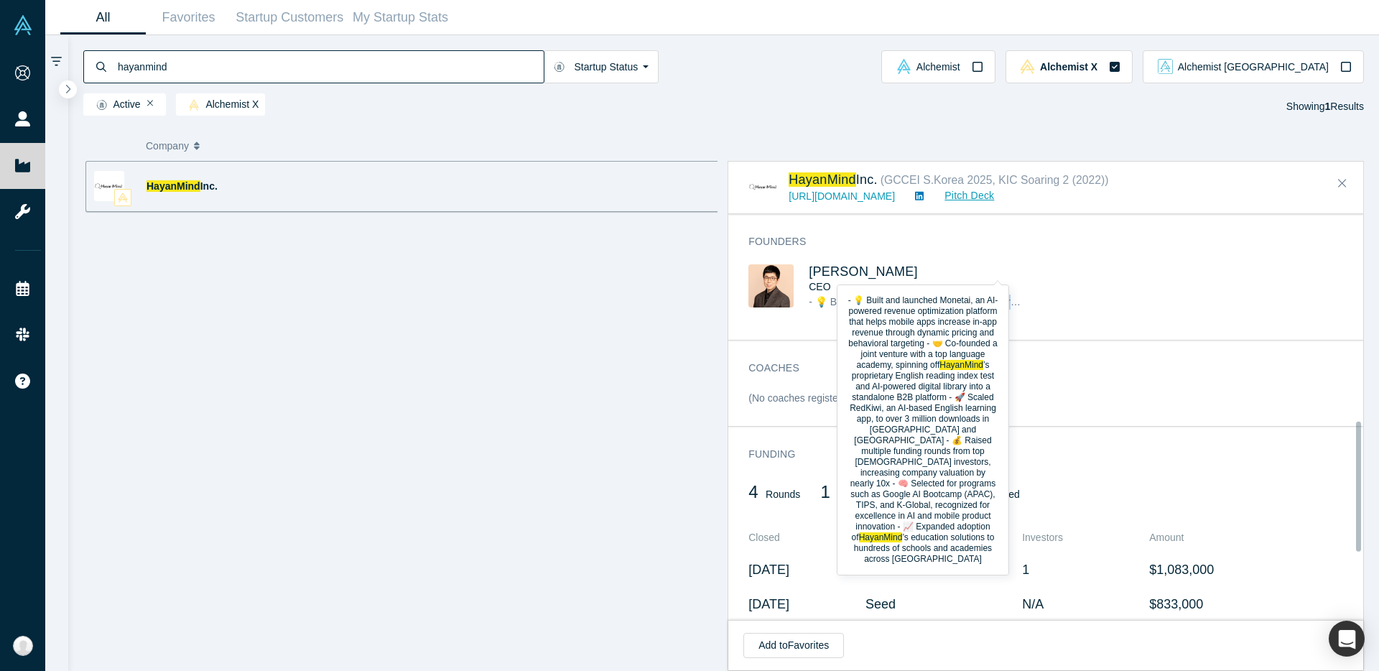
click at [994, 296] on span "- 💡 Built and launched Monetai, an AI-powered revenue optimization platform tha…" at bounding box center [1366, 301] width 1114 height 11
click at [1030, 294] on div "Jay Oh CEO - 💡 Built and launched Monetai, an AI-powered revenue optimization p…" at bounding box center [900, 296] width 302 height 65
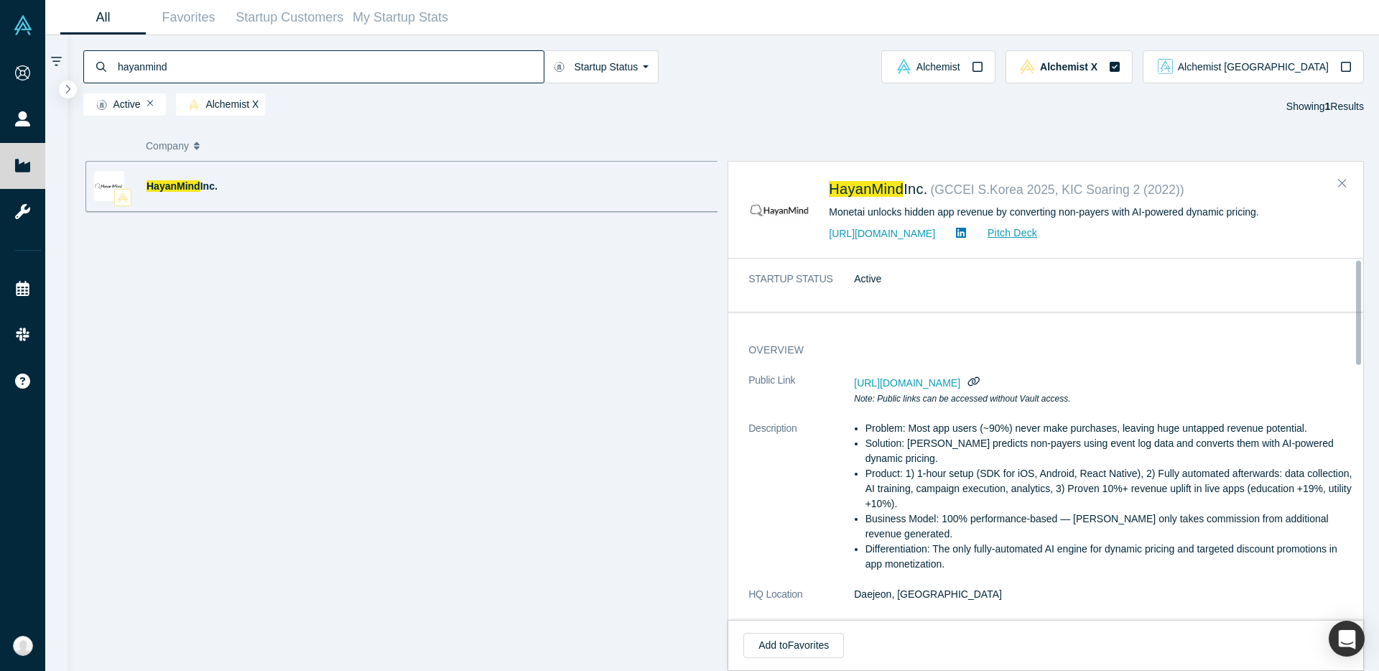
scroll to position [0, 0]
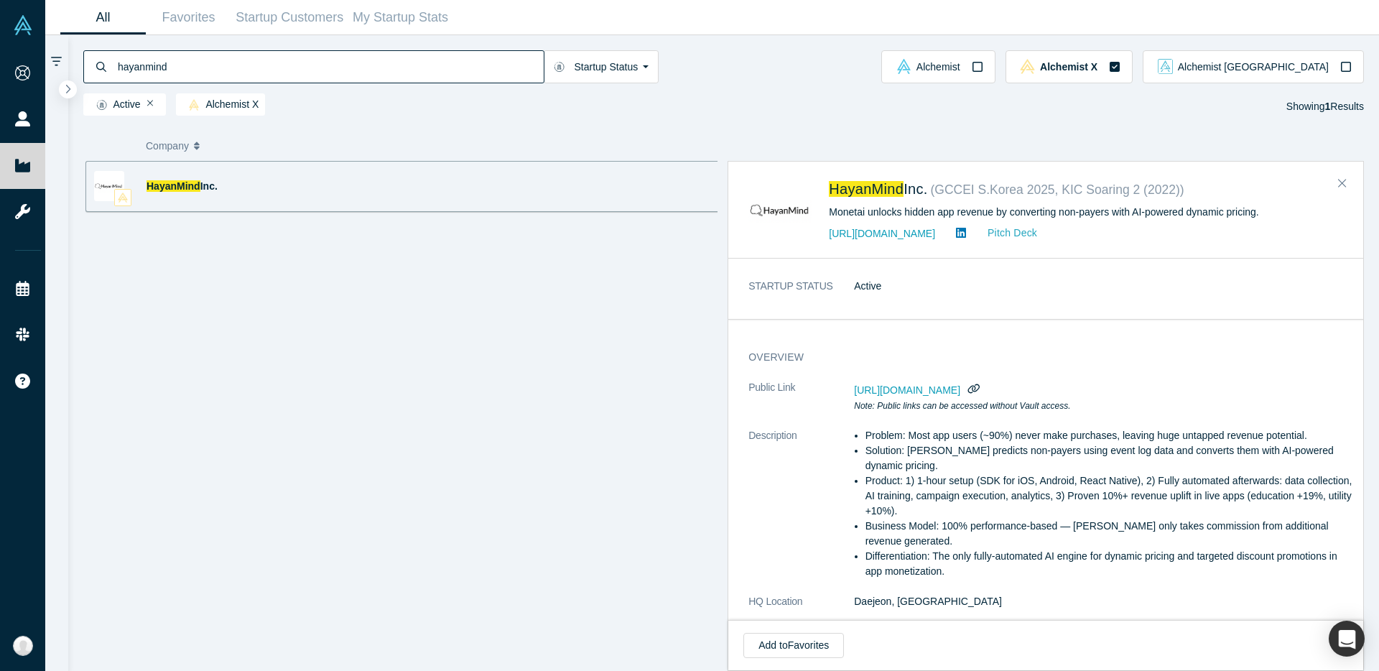
click at [984, 237] on link "Pitch Deck" at bounding box center [1005, 233] width 66 height 17
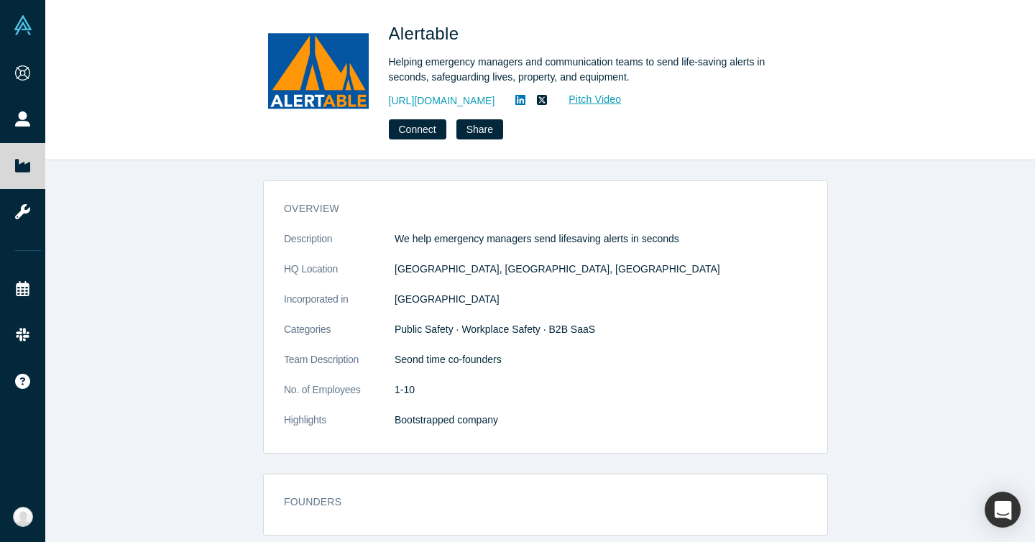
click at [410, 264] on dd "[GEOGRAPHIC_DATA], [GEOGRAPHIC_DATA], [GEOGRAPHIC_DATA]" at bounding box center [600, 269] width 412 height 15
drag, startPoint x: 392, startPoint y: 268, endPoint x: 491, endPoint y: 272, distance: 99.9
click at [491, 272] on dd "[GEOGRAPHIC_DATA], [GEOGRAPHIC_DATA], [GEOGRAPHIC_DATA]" at bounding box center [600, 269] width 412 height 15
copy dd "[GEOGRAPHIC_DATA], [GEOGRAPHIC_DATA], [GEOGRAPHIC_DATA]"
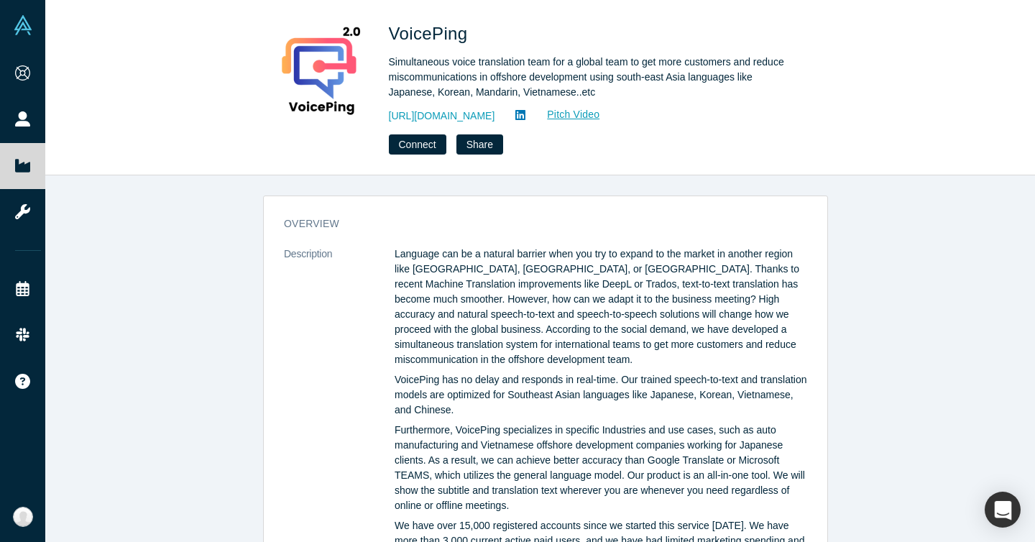
click at [616, 249] on p "Language can be a natural barrier when you try to expand to the market in anoth…" at bounding box center [600, 306] width 412 height 121
click at [435, 32] on span "VoicePing" at bounding box center [431, 33] width 84 height 19
copy h1 "VoicePing"
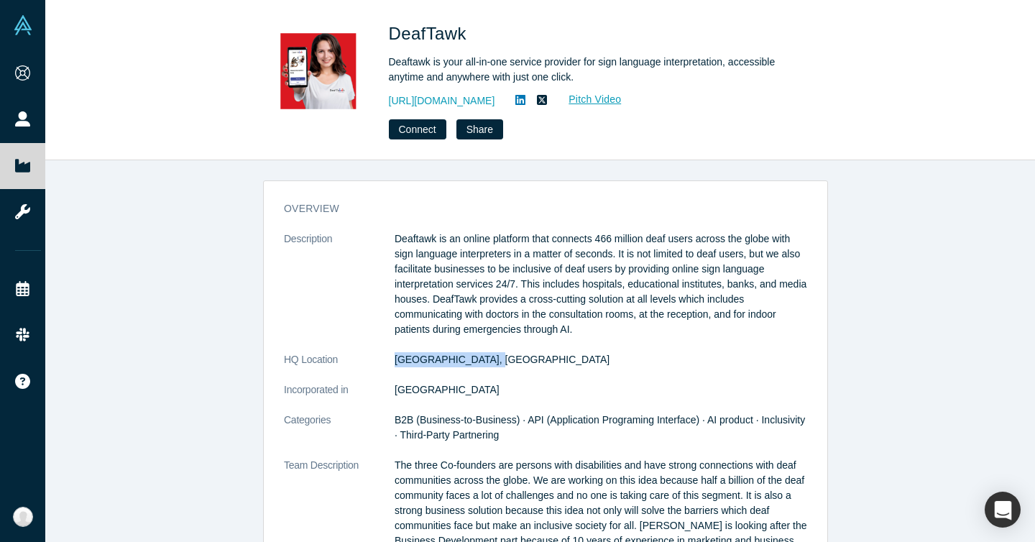
drag, startPoint x: 386, startPoint y: 355, endPoint x: 555, endPoint y: 361, distance: 169.7
click at [555, 361] on dl "Description Deaftawk is an online platform that connects 466 million deaf users…" at bounding box center [545, 502] width 523 height 543
copy dl "Copenhagen, Denmark"
drag, startPoint x: 380, startPoint y: 31, endPoint x: 468, endPoint y: 34, distance: 88.4
click at [468, 34] on div "DeafTawk Deaftawk is your all-in-one service provider for sign language interpr…" at bounding box center [540, 80] width 565 height 119
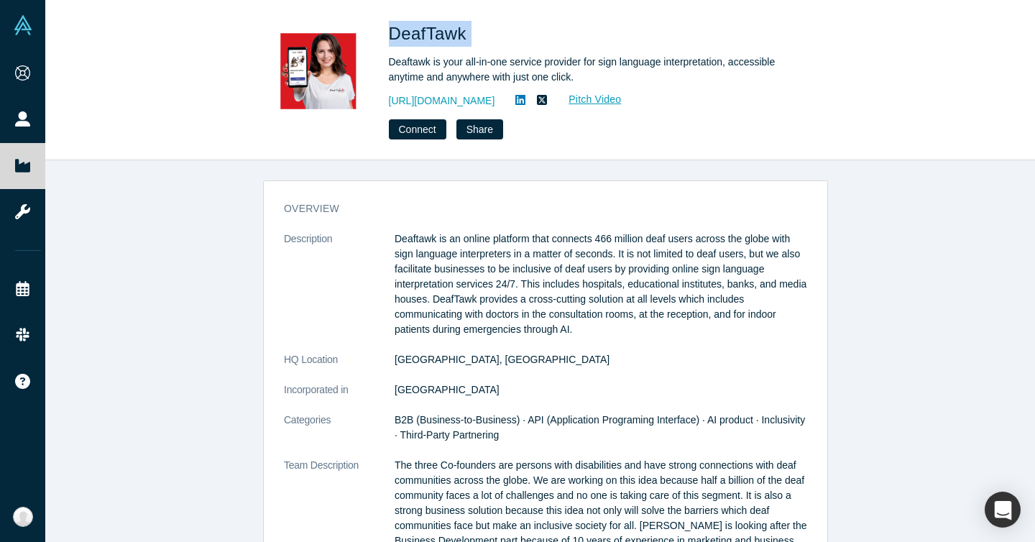
copy span "DeafTawk"
click at [773, 114] on div "DeafTawk Deaftawk is your all-in-one service provider for sign language interpr…" at bounding box center [590, 80] width 402 height 119
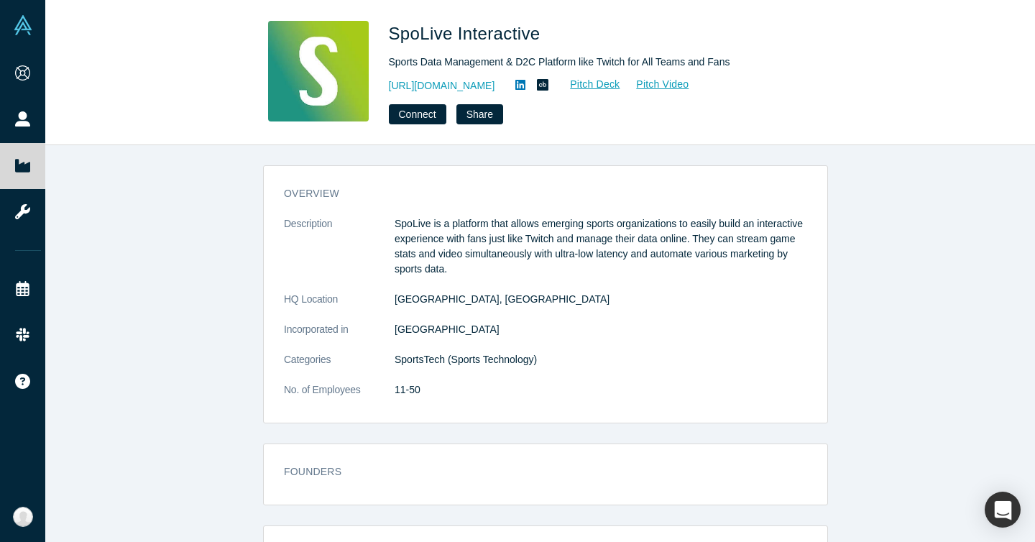
click at [444, 177] on div "overview Description SpoLive is a platform that allows emerging sports organiza…" at bounding box center [545, 299] width 563 height 246
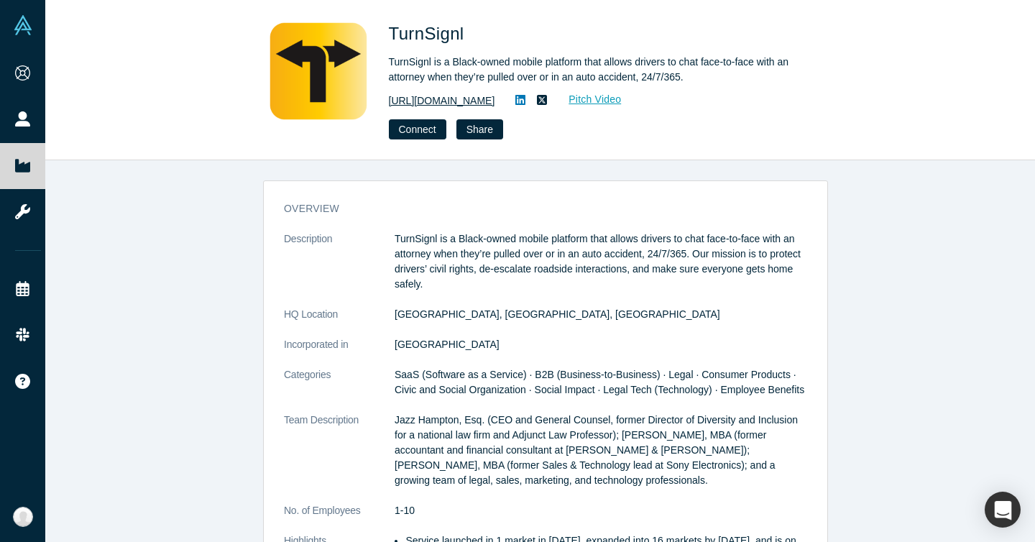
click at [441, 97] on link "[URL][DOMAIN_NAME]" at bounding box center [442, 100] width 106 height 15
click at [443, 318] on dd "Minneapolis, MN, USA" at bounding box center [600, 314] width 412 height 15
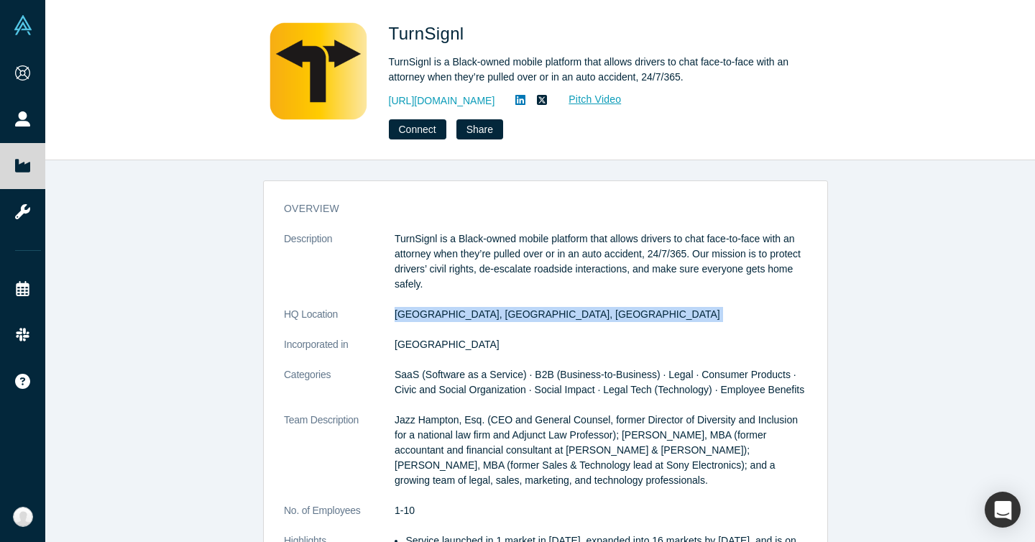
click at [443, 318] on dd "Minneapolis, MN, USA" at bounding box center [600, 314] width 412 height 15
click at [449, 34] on span "TurnSignl" at bounding box center [429, 33] width 80 height 19
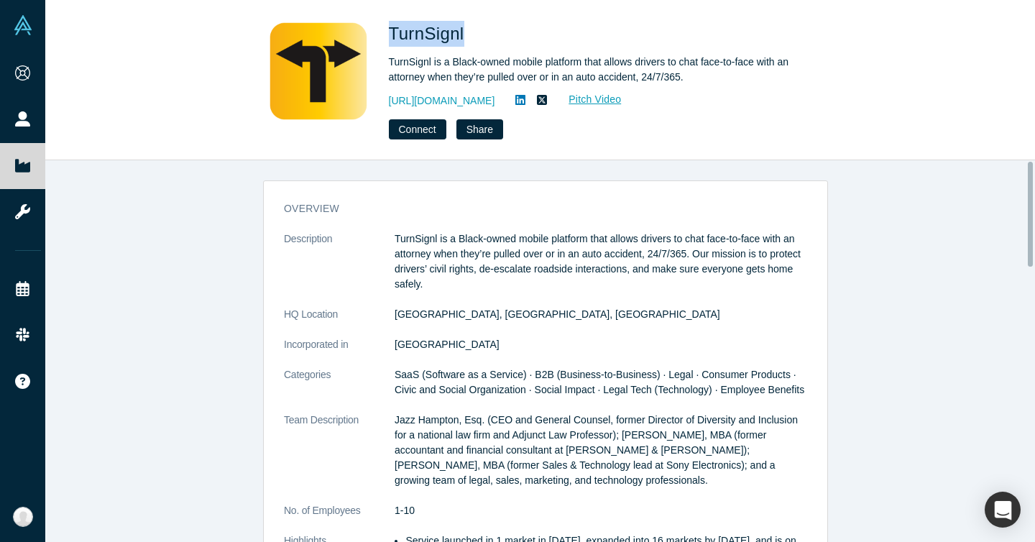
click at [449, 34] on span "TurnSignl" at bounding box center [429, 33] width 80 height 19
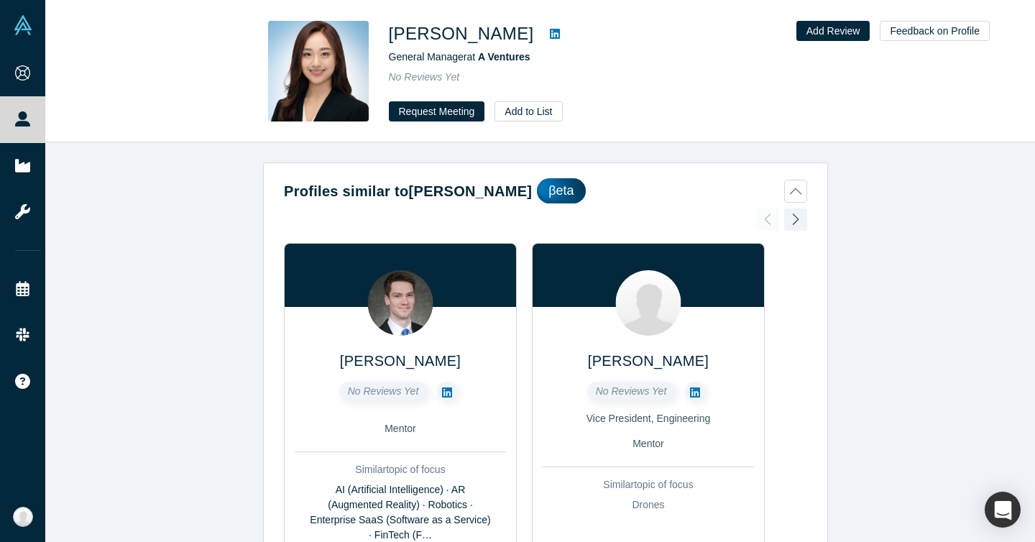
click at [244, 193] on div "Profiles similar to [PERSON_NAME] βeta [PERSON_NAME] No Reviews Yet Mentor Simi…" at bounding box center [545, 347] width 1000 height 410
click at [443, 35] on h1 "[PERSON_NAME]" at bounding box center [461, 34] width 145 height 26
click at [343, 79] on img at bounding box center [318, 71] width 101 height 101
click at [550, 32] on icon at bounding box center [555, 34] width 10 height 10
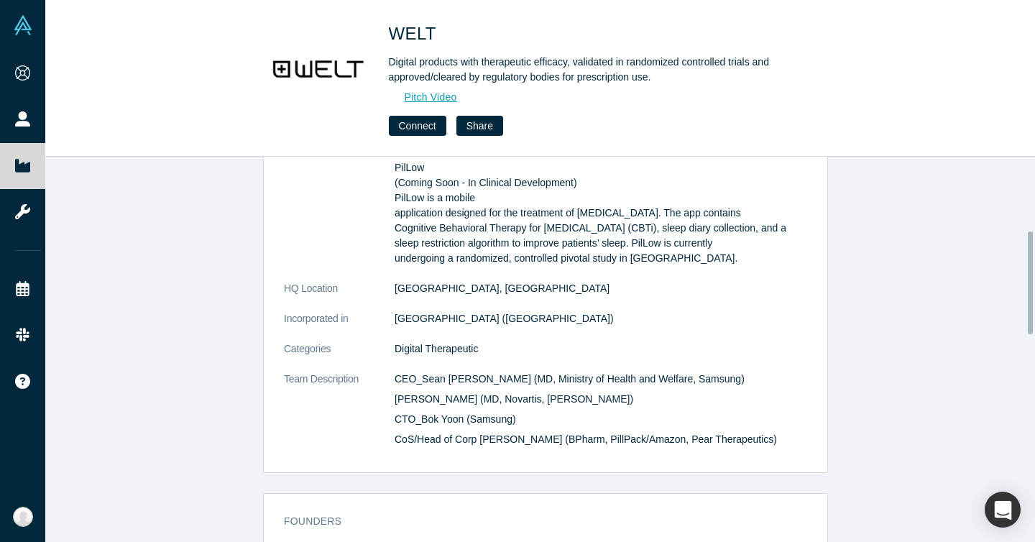
scroll to position [274, 0]
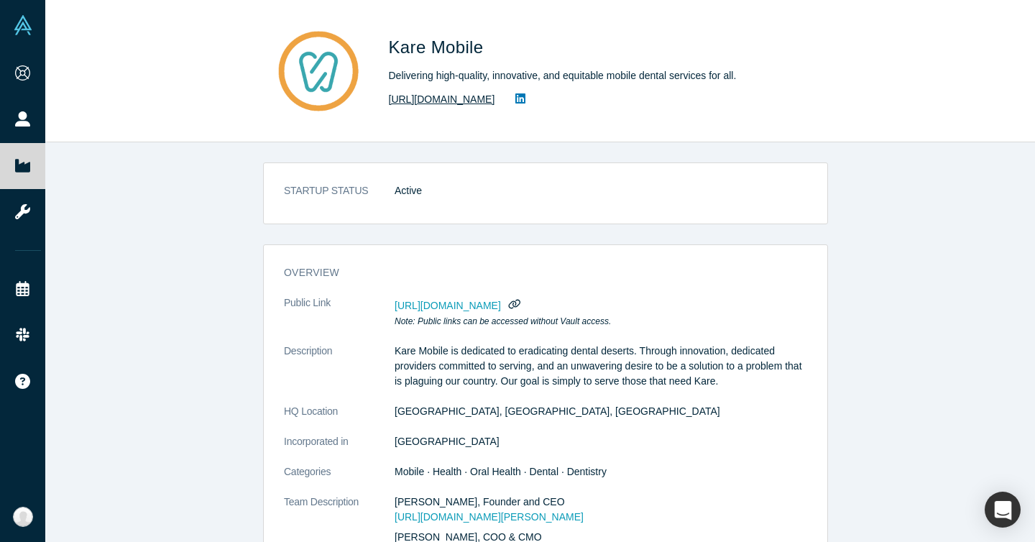
click at [431, 95] on link "https://karemobile.com" at bounding box center [442, 99] width 106 height 15
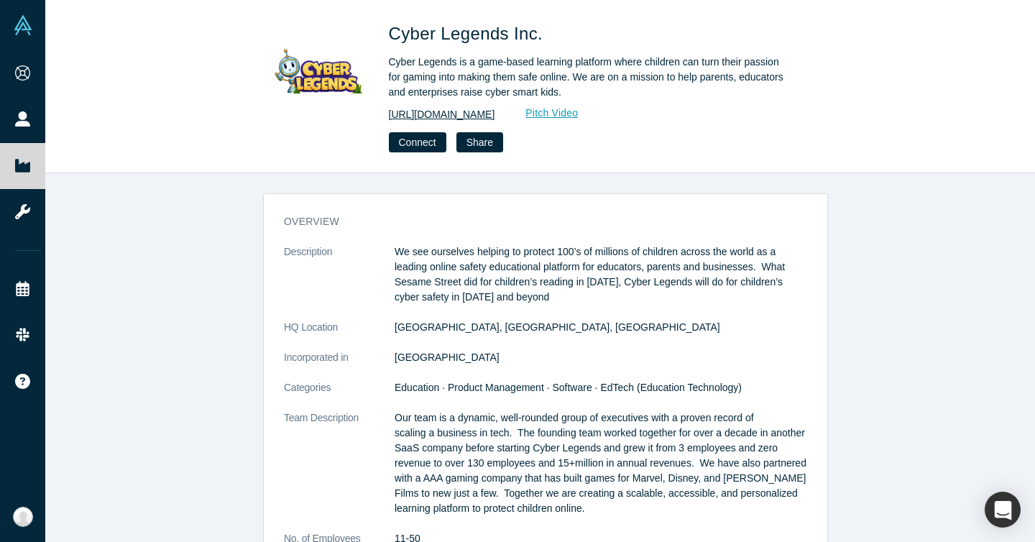
click at [409, 108] on link "[URL][DOMAIN_NAME]" at bounding box center [442, 114] width 106 height 15
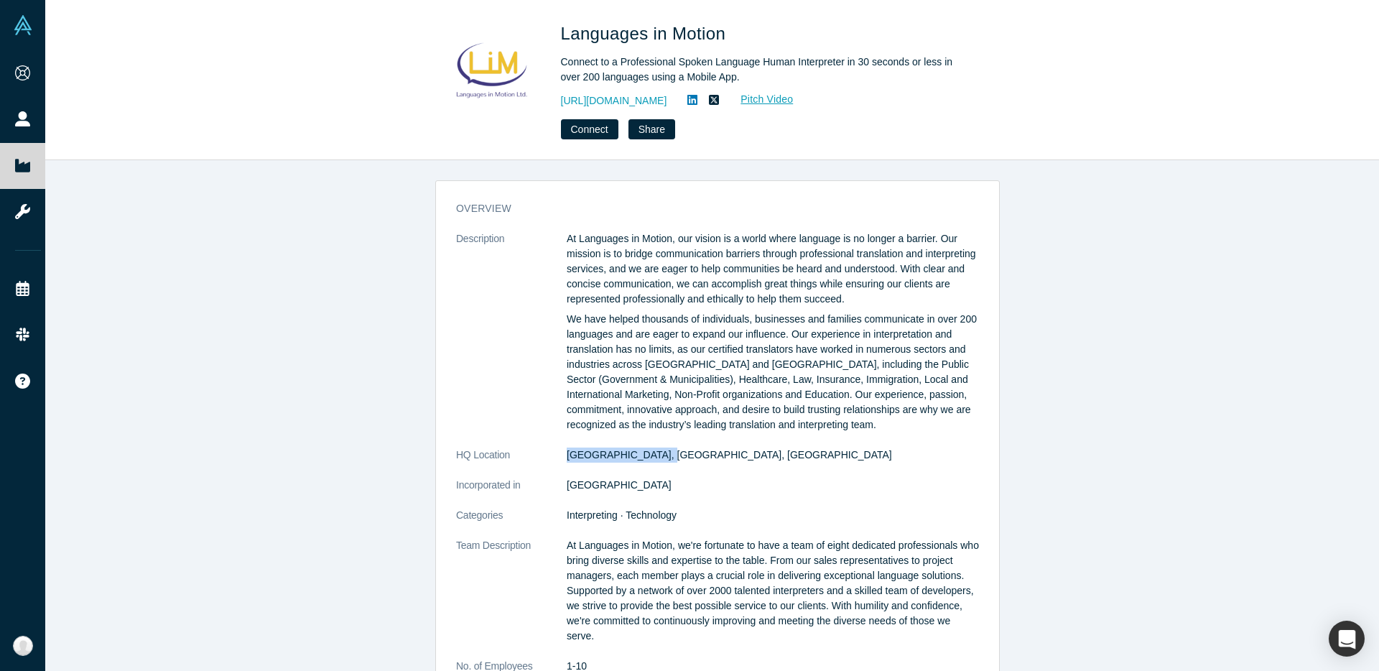
drag, startPoint x: 659, startPoint y: 455, endPoint x: 556, endPoint y: 452, distance: 102.8
click at [556, 452] on dl "Description At Languages in Motion, our vision is a world where language is no …" at bounding box center [717, 497] width 523 height 533
copy dl "[GEOGRAPHIC_DATA], [GEOGRAPHIC_DATA], [GEOGRAPHIC_DATA]"
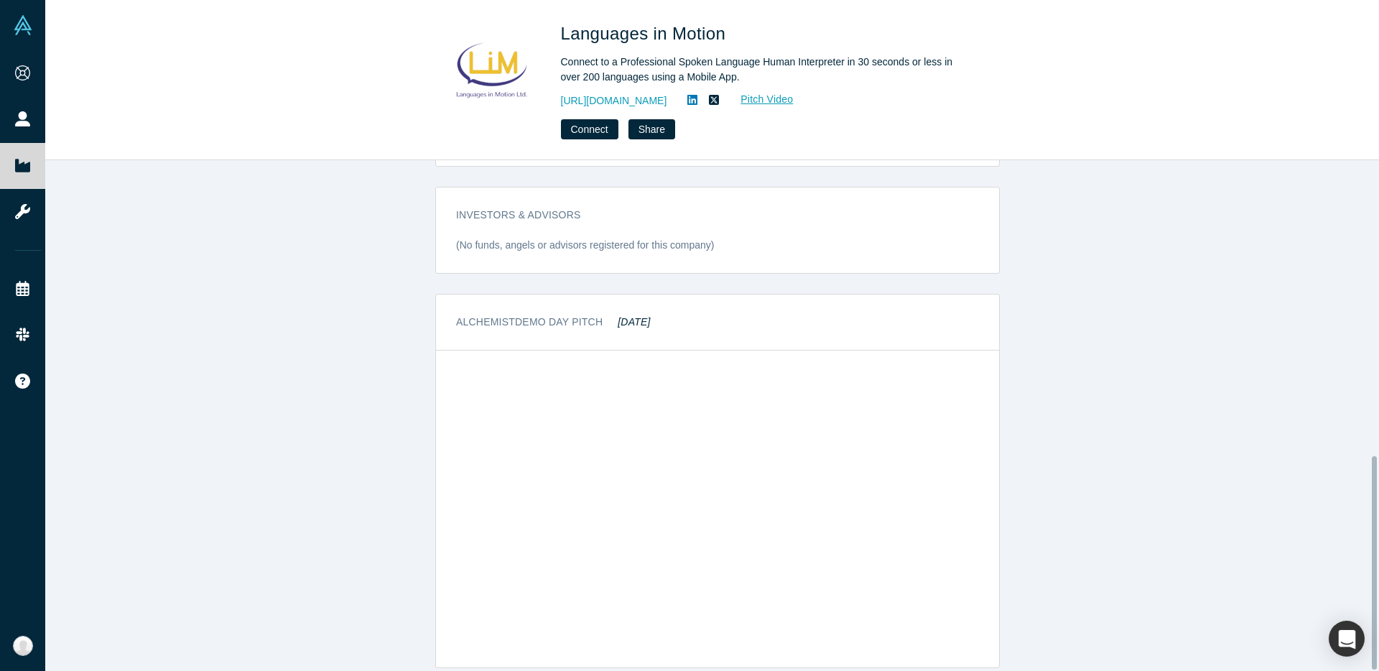
scroll to position [708, 0]
click at [337, 426] on div "overview Description At Languages in Motion, our vision is a world where langua…" at bounding box center [717, 421] width 1345 height 522
click at [698, 102] on icon at bounding box center [693, 100] width 10 height 10
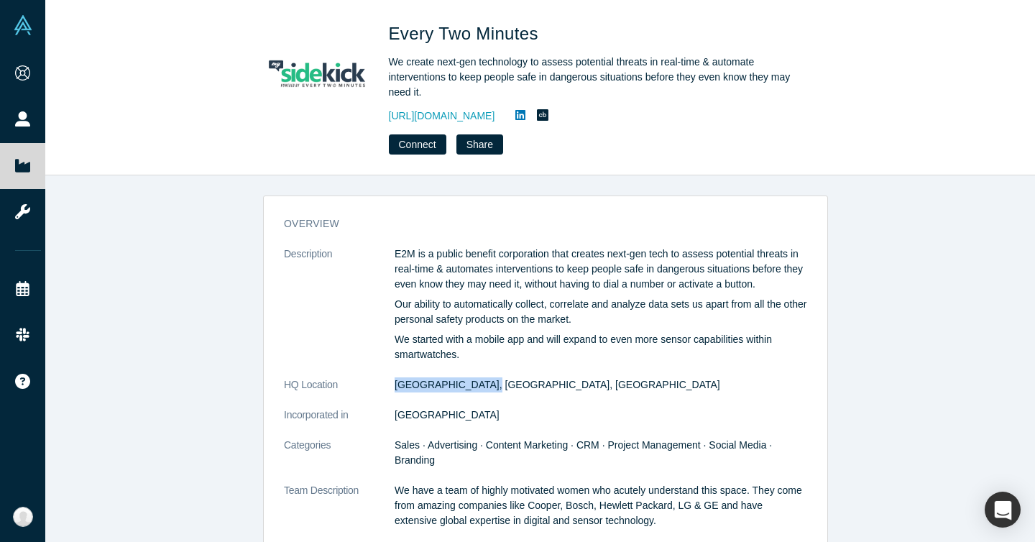
drag, startPoint x: 487, startPoint y: 385, endPoint x: 390, endPoint y: 390, distance: 97.1
click at [394, 390] on dd "[GEOGRAPHIC_DATA], [GEOGRAPHIC_DATA], [GEOGRAPHIC_DATA]" at bounding box center [600, 384] width 412 height 15
copy dd "[GEOGRAPHIC_DATA], [GEOGRAPHIC_DATA], [GEOGRAPHIC_DATA]"
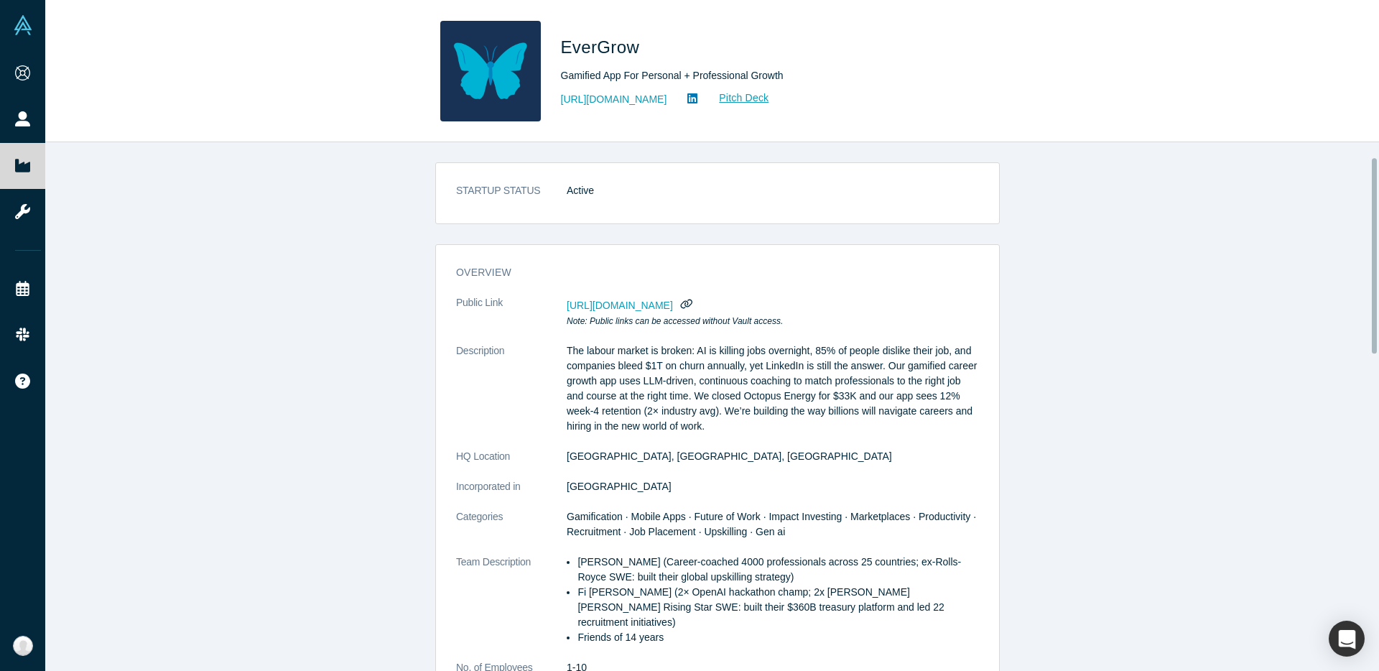
scroll to position [346, 0]
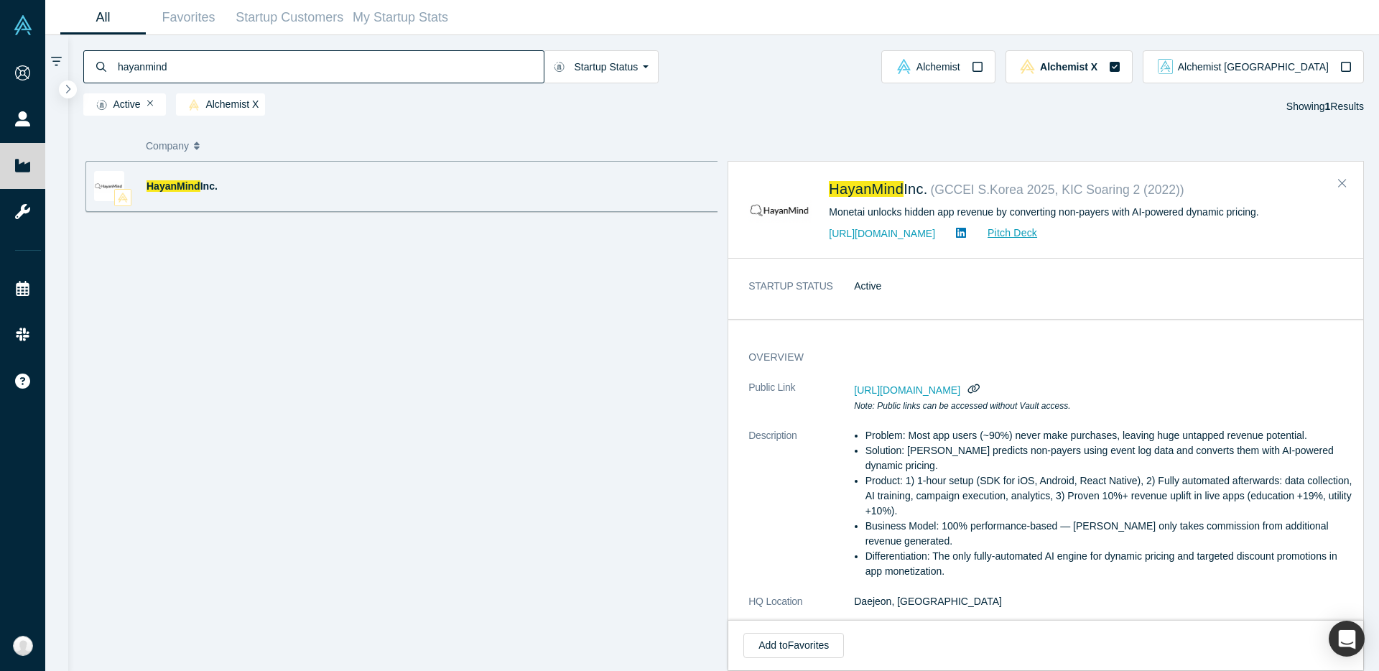
click at [375, 74] on input "hayanmind" at bounding box center [329, 67] width 427 height 34
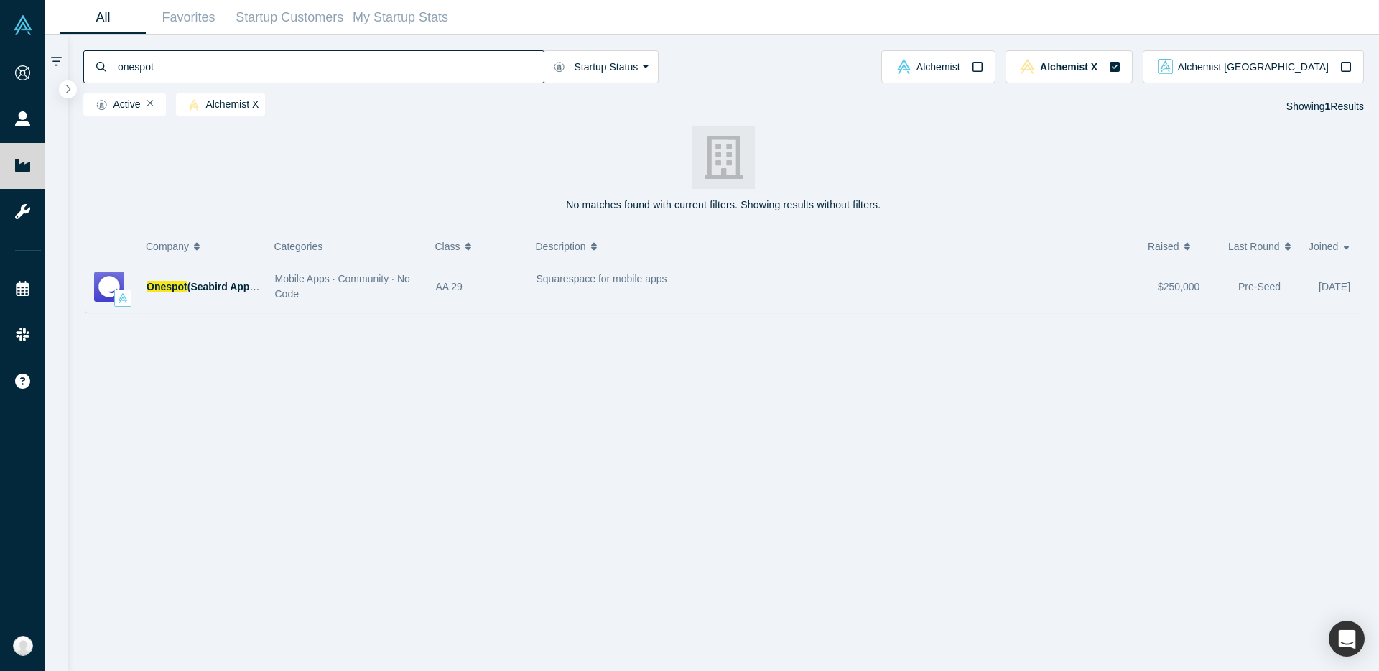
click at [281, 284] on div "Mobile Apps · Community · No Code" at bounding box center [348, 287] width 146 height 30
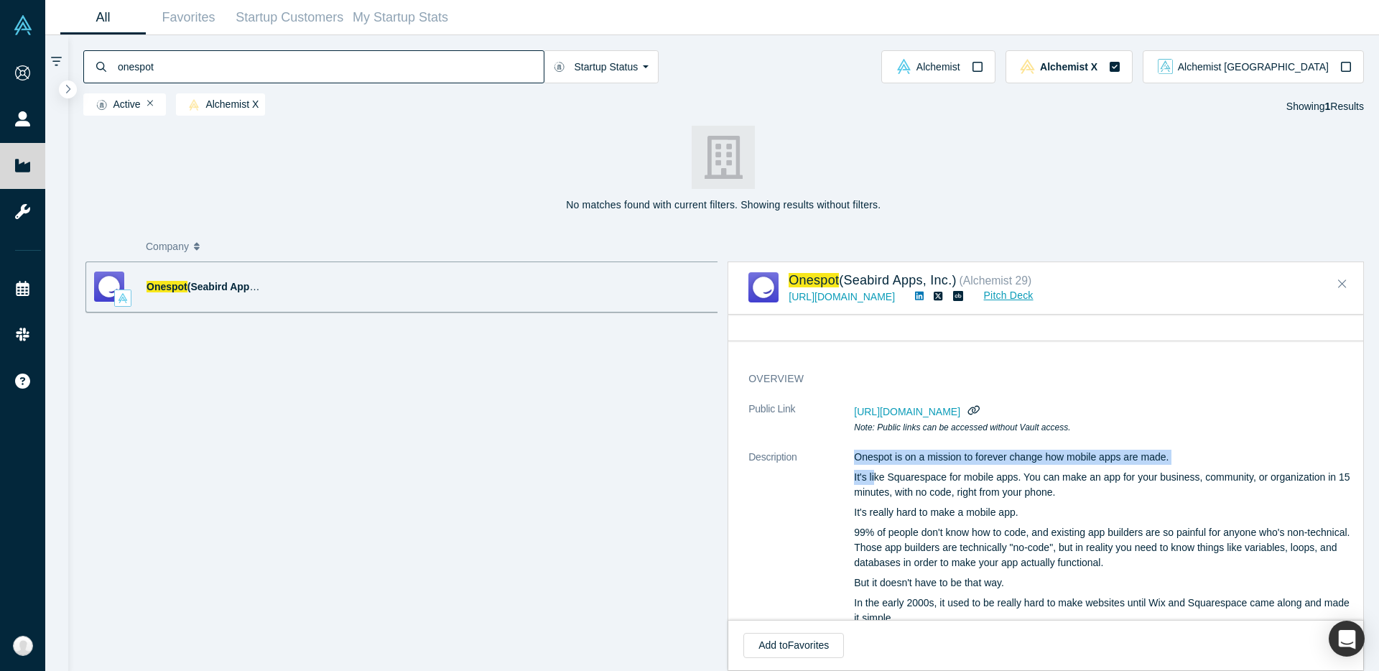
scroll to position [214, 0]
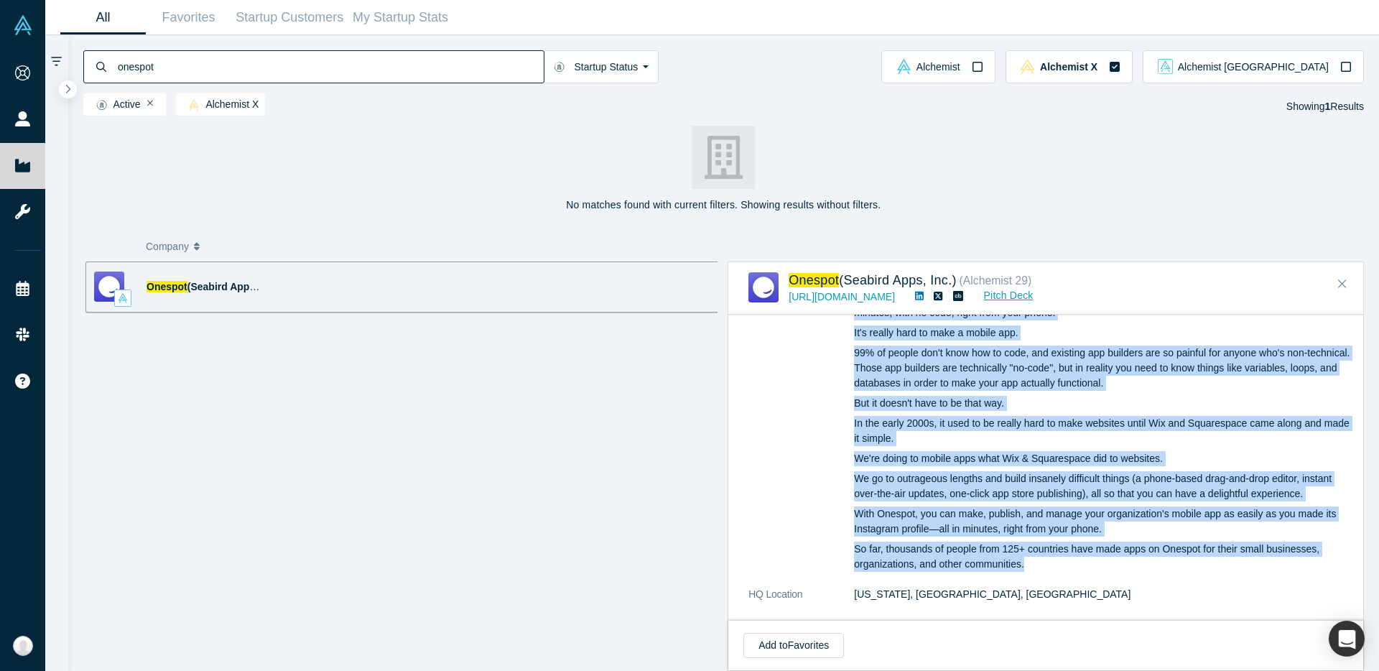
drag, startPoint x: 856, startPoint y: 455, endPoint x: 1045, endPoint y: 562, distance: 217.2
click at [1045, 563] on div "Onespot is on a mission to forever change how mobile apps are made. It's like S…" at bounding box center [1104, 421] width 500 height 302
copy div "Onespot is on a mission to forever change how mobile apps are made. It's like S…"
click at [252, 53] on input "onespot" at bounding box center [329, 67] width 427 height 34
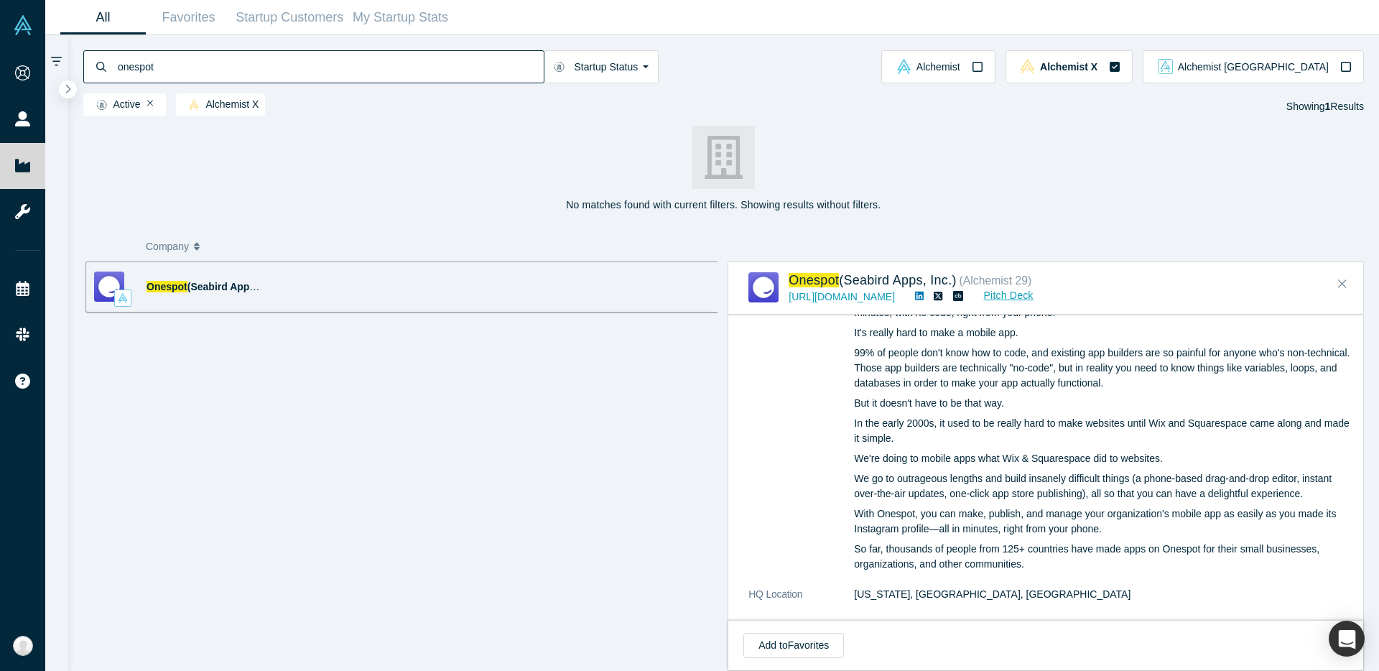
click at [252, 53] on input "onespot" at bounding box center [329, 67] width 427 height 34
paste input "Medidas Digital"
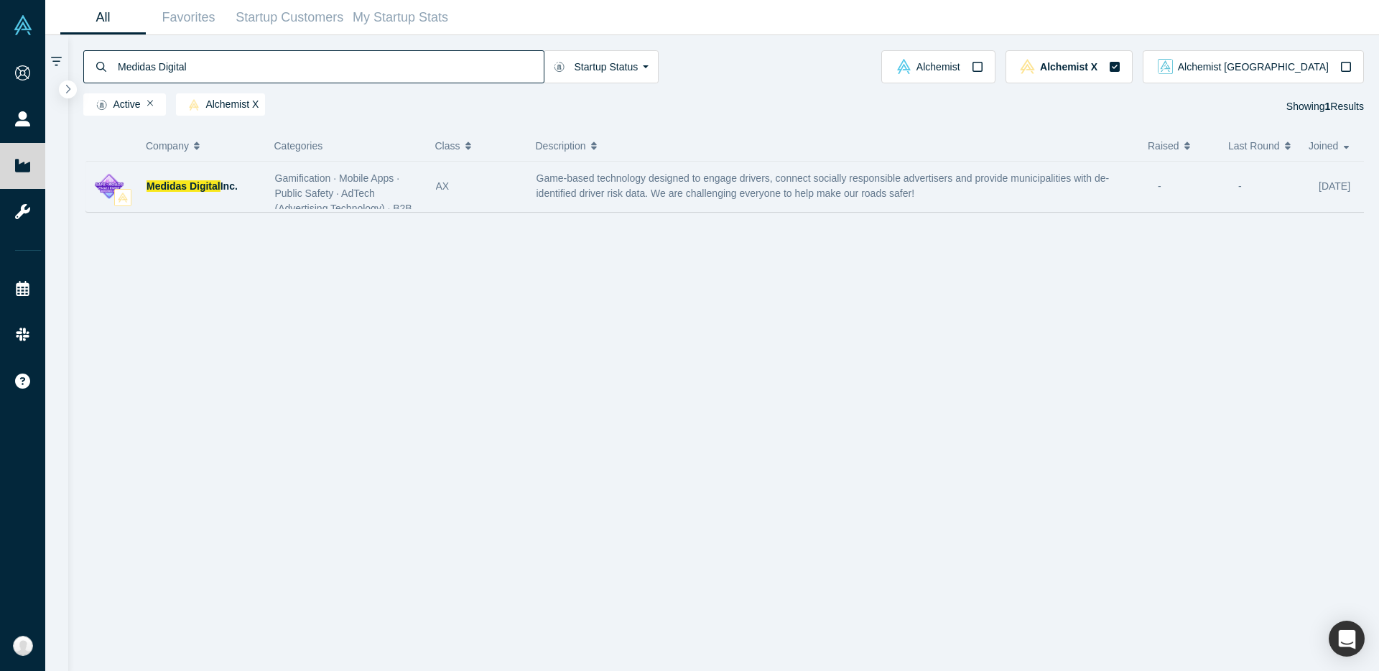
click at [232, 177] on div "Medidas Digital Inc." at bounding box center [204, 187] width 114 height 50
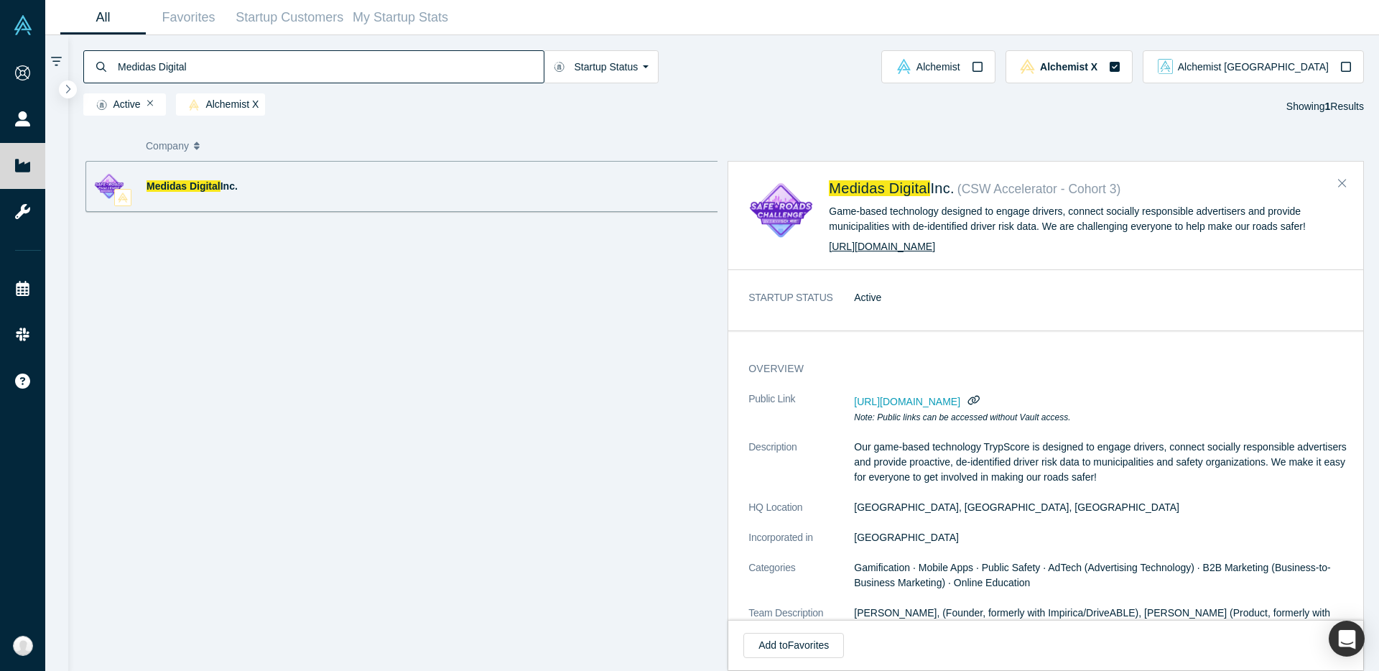
click at [902, 252] on link "https://trypscore.com" at bounding box center [882, 246] width 106 height 11
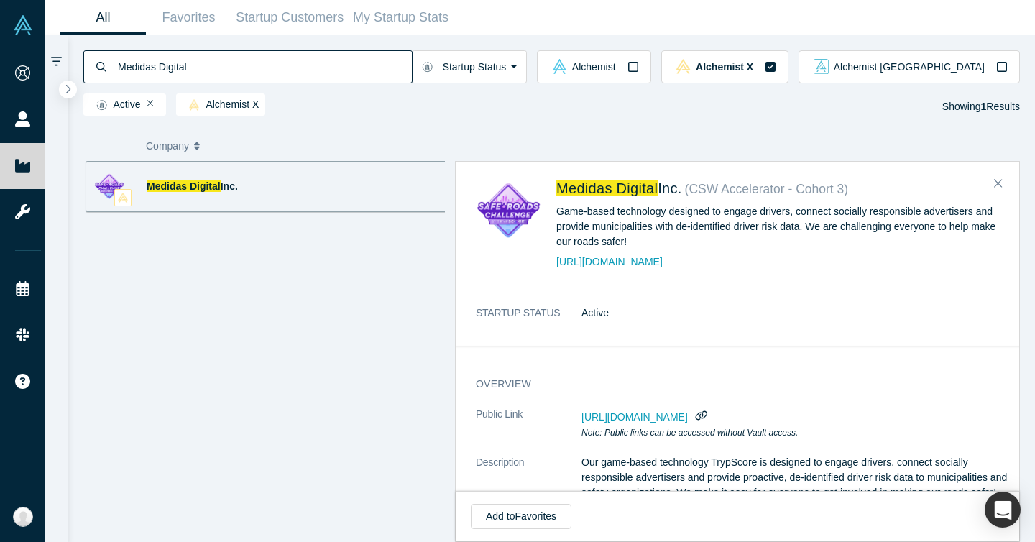
click at [242, 78] on input "Medidas Digital" at bounding box center [263, 67] width 295 height 34
click at [243, 62] on input "Medidas Digital" at bounding box center [263, 67] width 295 height 34
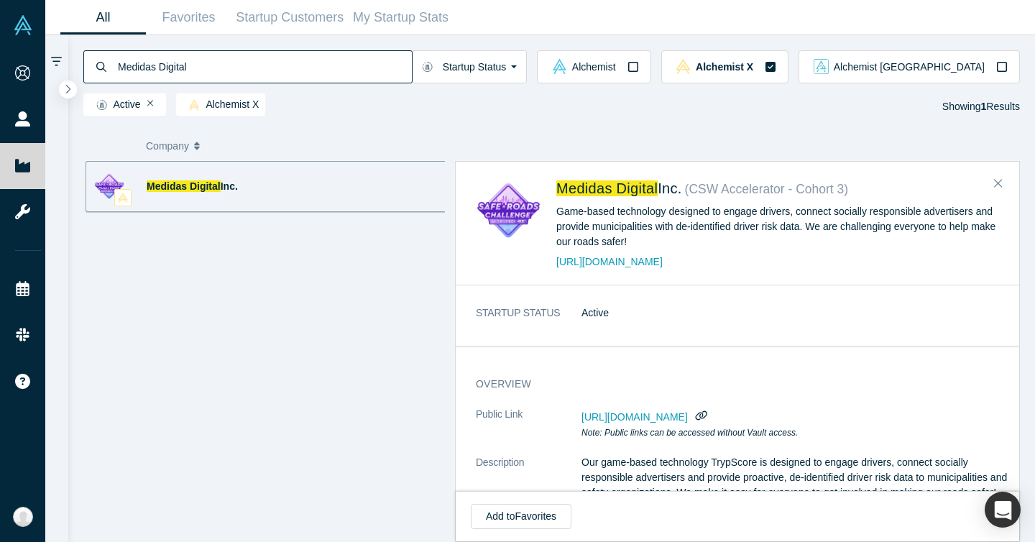
click at [243, 62] on input "Medidas Digital" at bounding box center [263, 67] width 295 height 34
paste input "EverGrow"
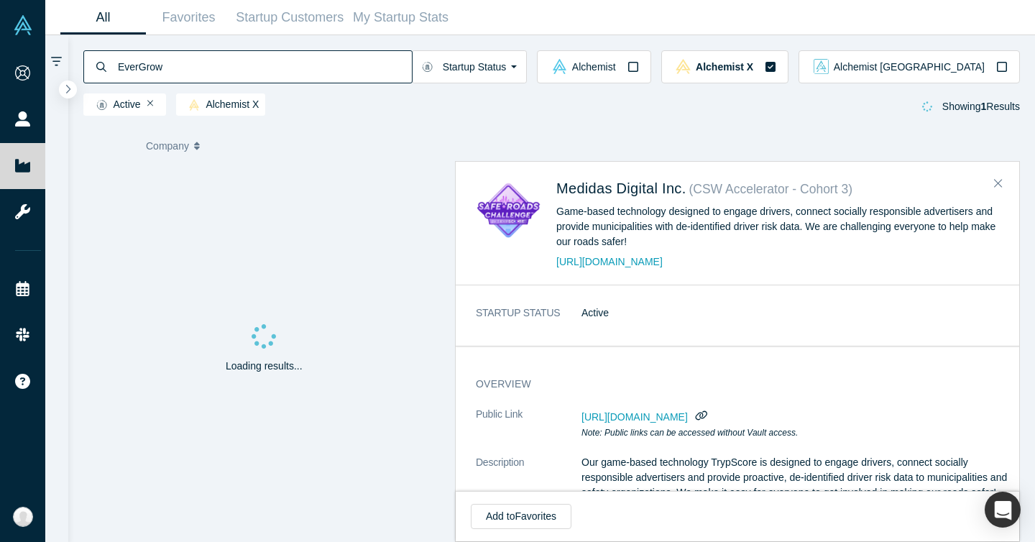
type input "EverGrow"
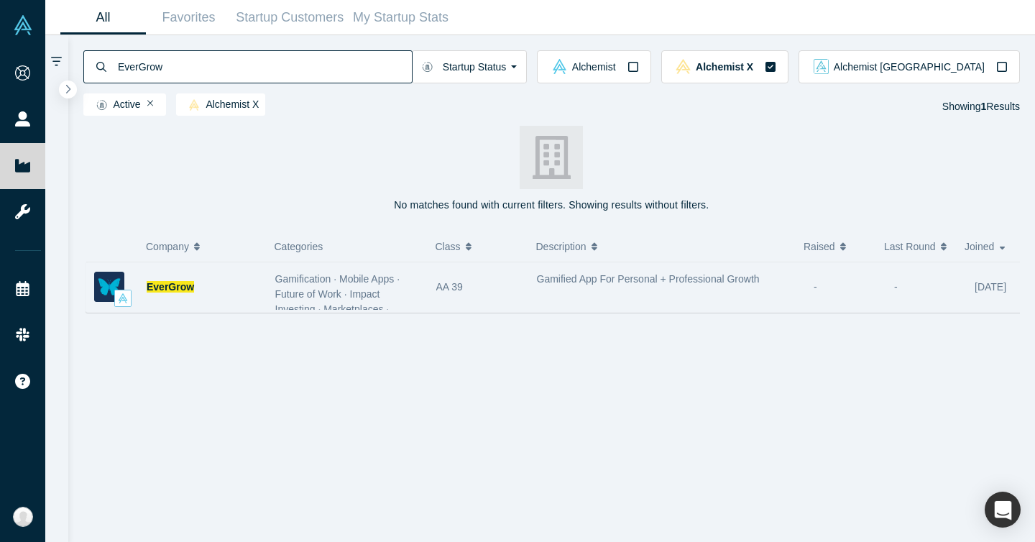
click at [180, 274] on div "EverGrow" at bounding box center [204, 287] width 114 height 50
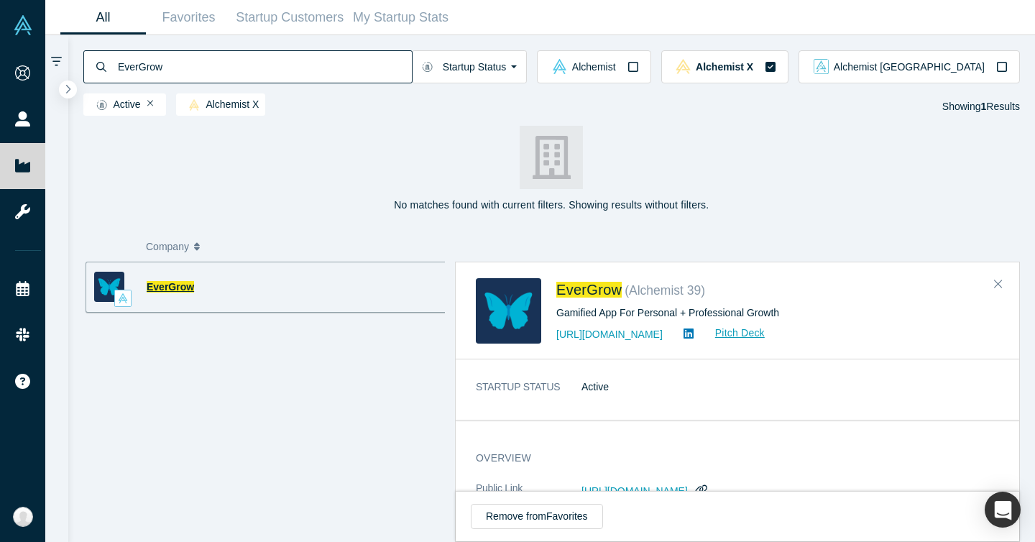
click at [182, 291] on span "EverGrow" at bounding box center [170, 286] width 47 height 11
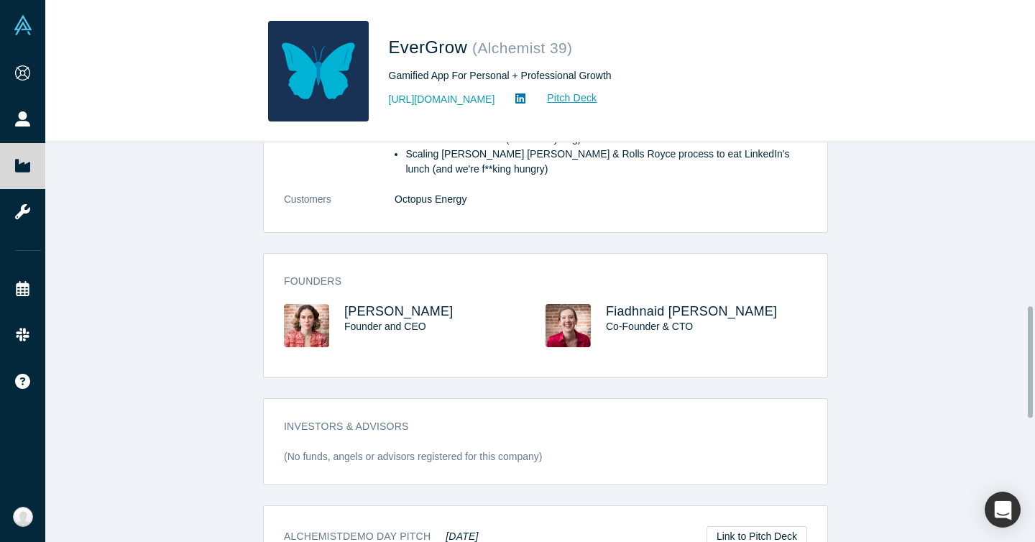
scroll to position [588, 0]
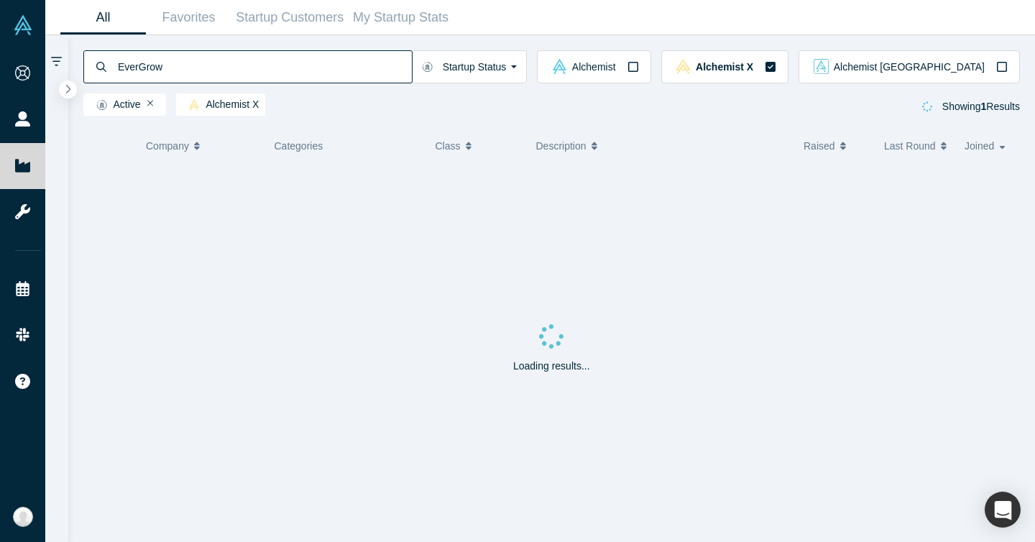
click at [287, 62] on input "EverGrow" at bounding box center [263, 67] width 295 height 34
paste input "Kyte"
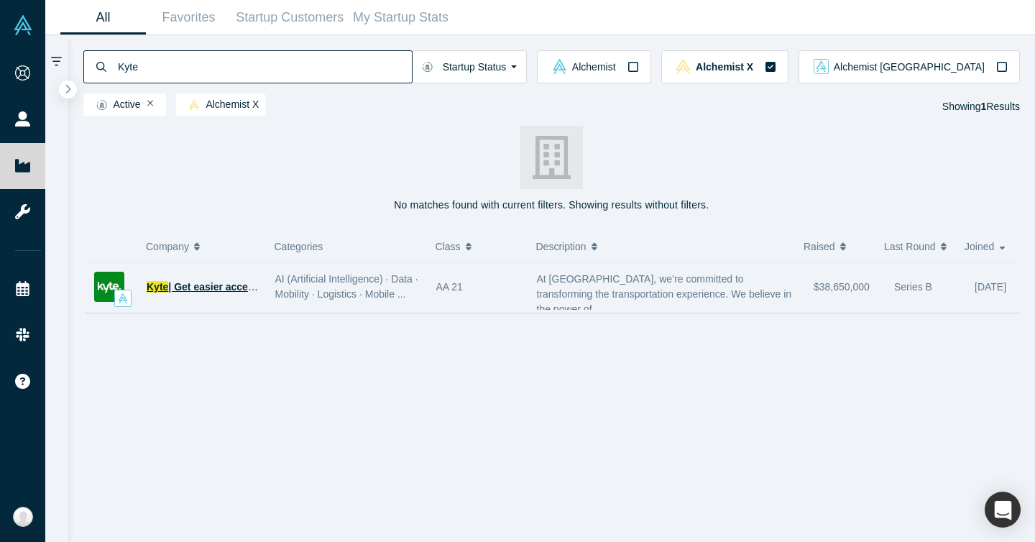
type input "Kyte"
click at [176, 286] on span "| Get easier access to fewer cars" at bounding box center [245, 286] width 155 height 11
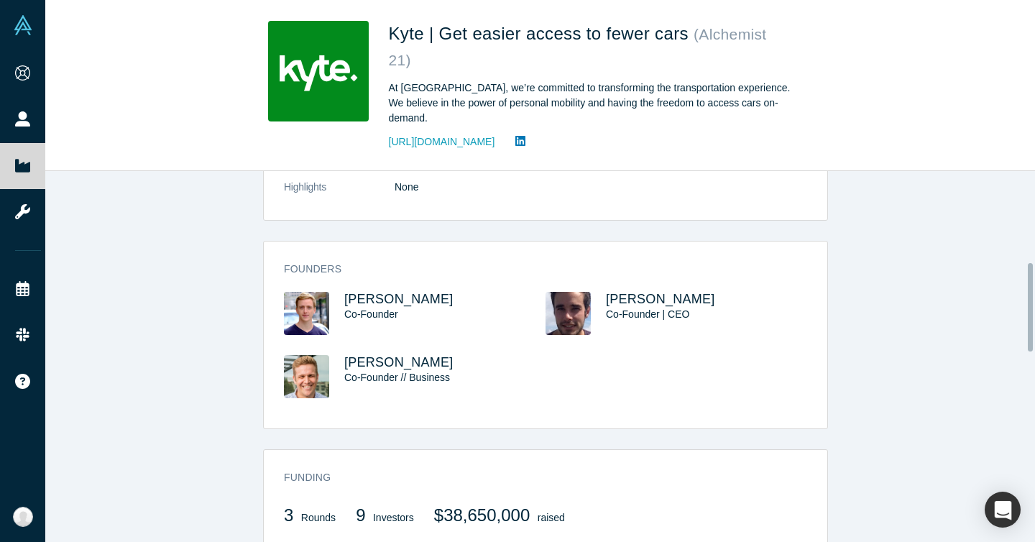
scroll to position [400, 0]
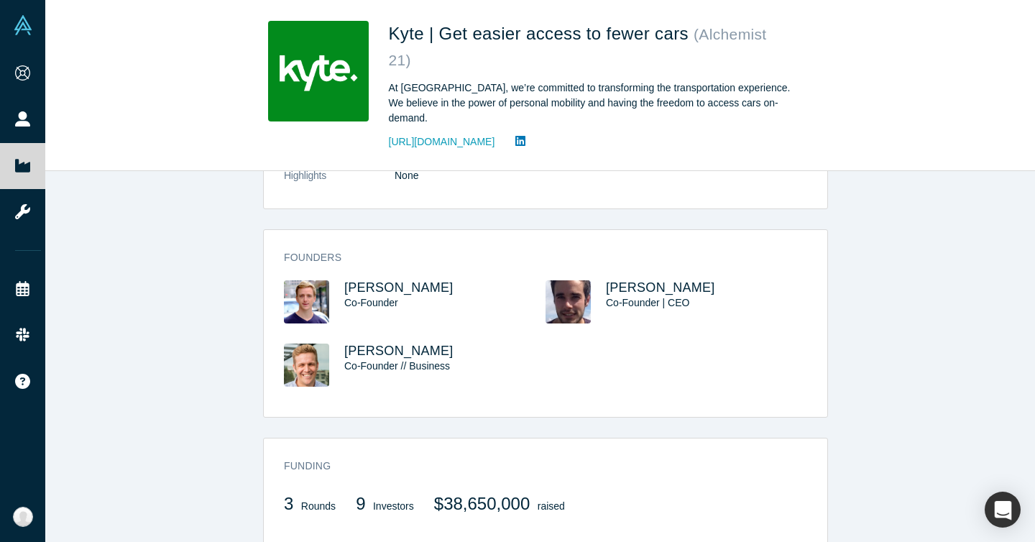
click at [691, 246] on div "Founders Francesco Wiedemann Co-Founder Nikolaus Volk Co-Founder | CEO Ludwig S…" at bounding box center [545, 328] width 563 height 177
click at [468, 346] on h3 "Ludwig Schönack" at bounding box center [431, 350] width 175 height 15
drag, startPoint x: 700, startPoint y: 282, endPoint x: 589, endPoint y: 286, distance: 110.7
click at [589, 286] on div "Nikolaus Volk Co-Founder | CEO" at bounding box center [676, 311] width 262 height 63
copy div "Nikolaus Volk"
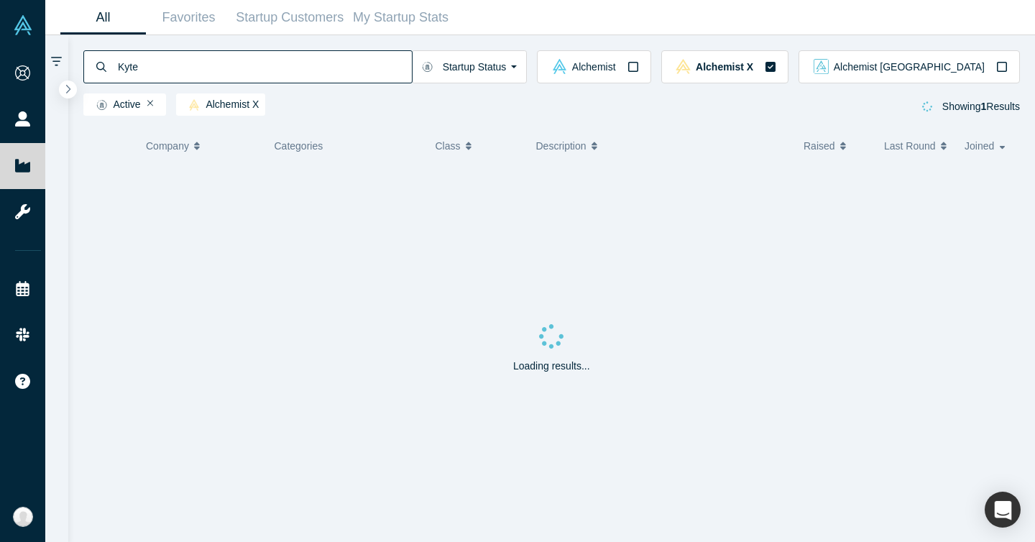
click at [202, 69] on input "Kyte" at bounding box center [263, 67] width 295 height 34
paste input "BadgerMaps"
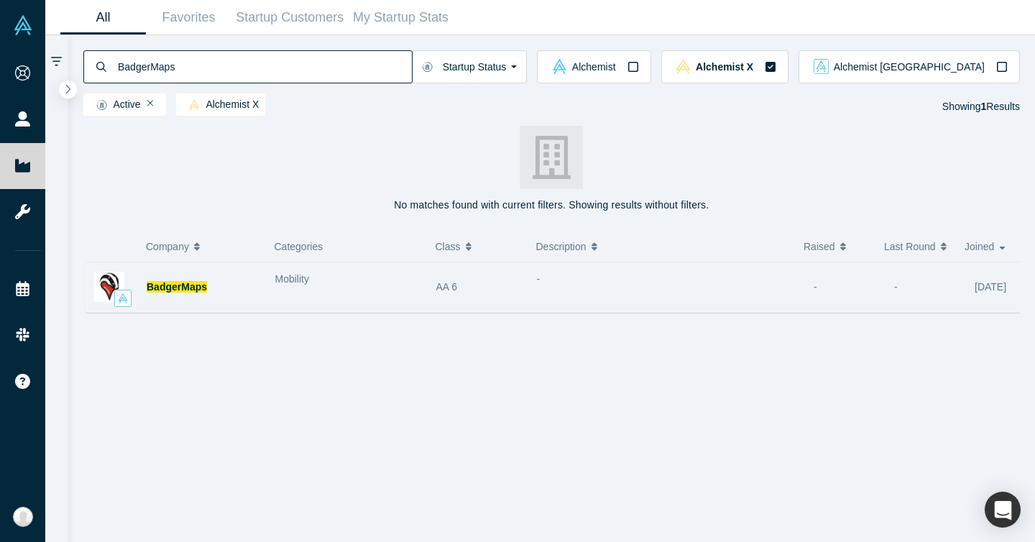
type input "BadgerMaps"
click at [228, 279] on div "BadgerMaps" at bounding box center [204, 287] width 114 height 50
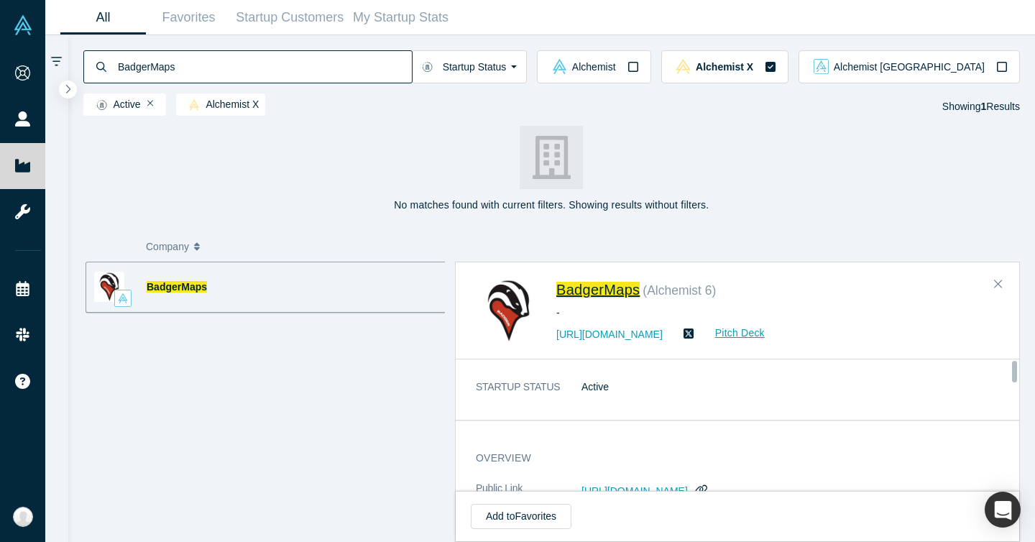
click at [609, 287] on span "BadgerMaps" at bounding box center [597, 290] width 83 height 16
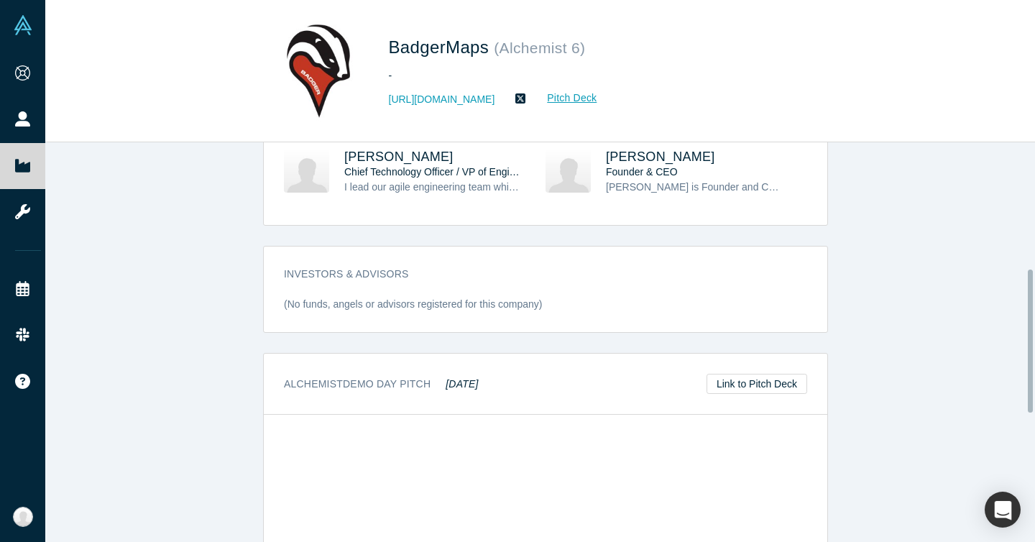
scroll to position [326, 0]
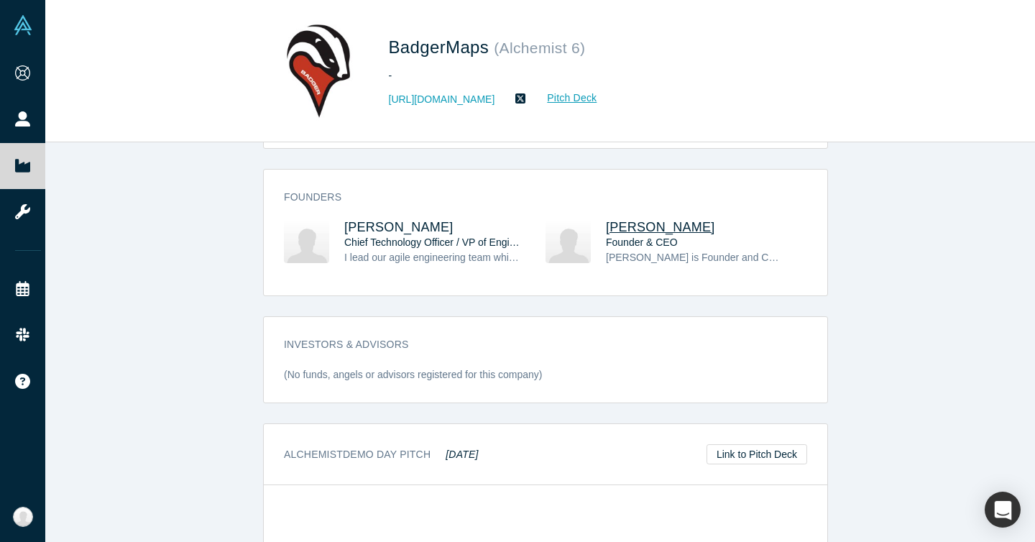
click at [644, 226] on span "Steve Benson" at bounding box center [660, 227] width 109 height 14
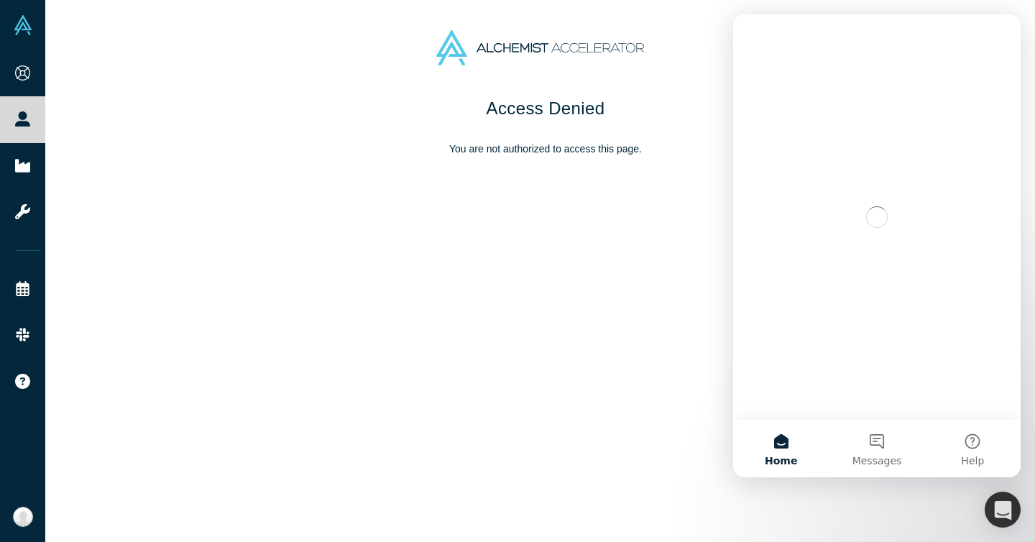
click at [334, 180] on div "Access Denied You are not authorized to access this page." at bounding box center [545, 324] width 1000 height 457
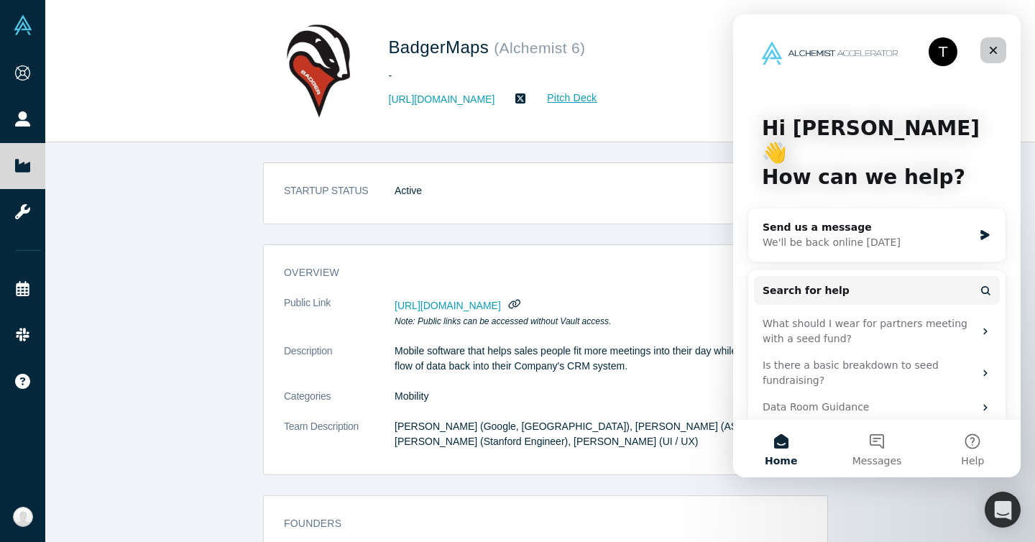
click at [985, 48] on div "Close" at bounding box center [993, 50] width 26 height 26
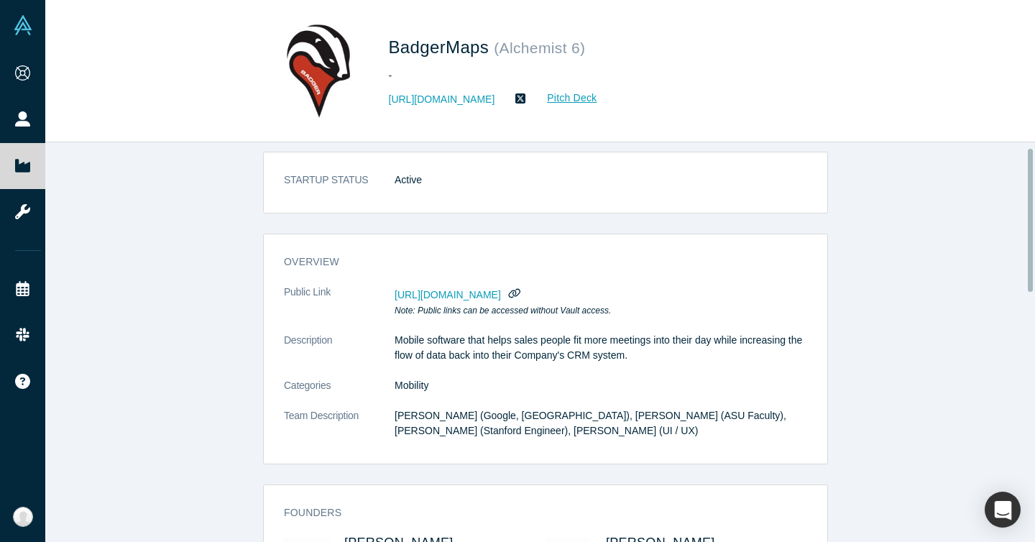
scroll to position [27, 0]
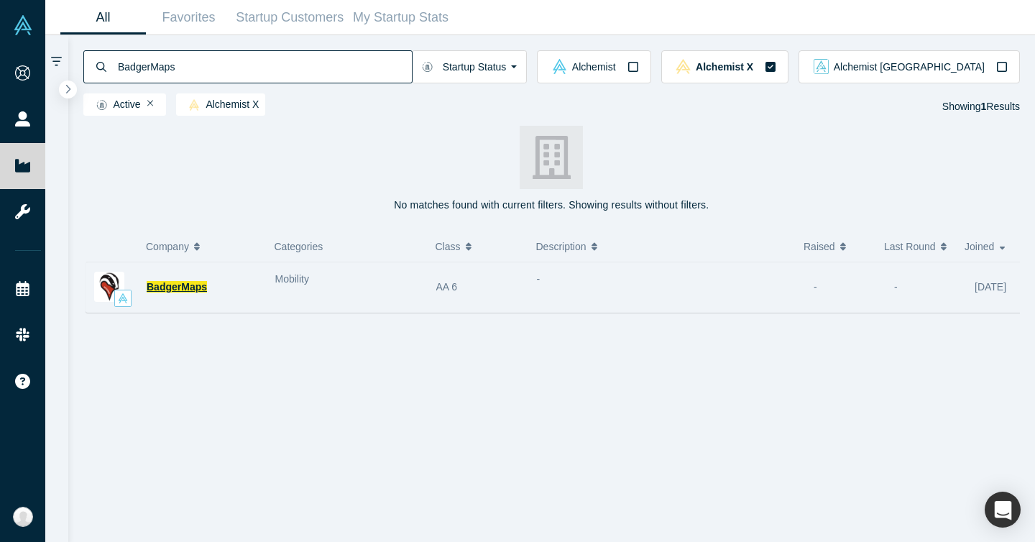
click at [186, 281] on span "BadgerMaps" at bounding box center [177, 286] width 60 height 11
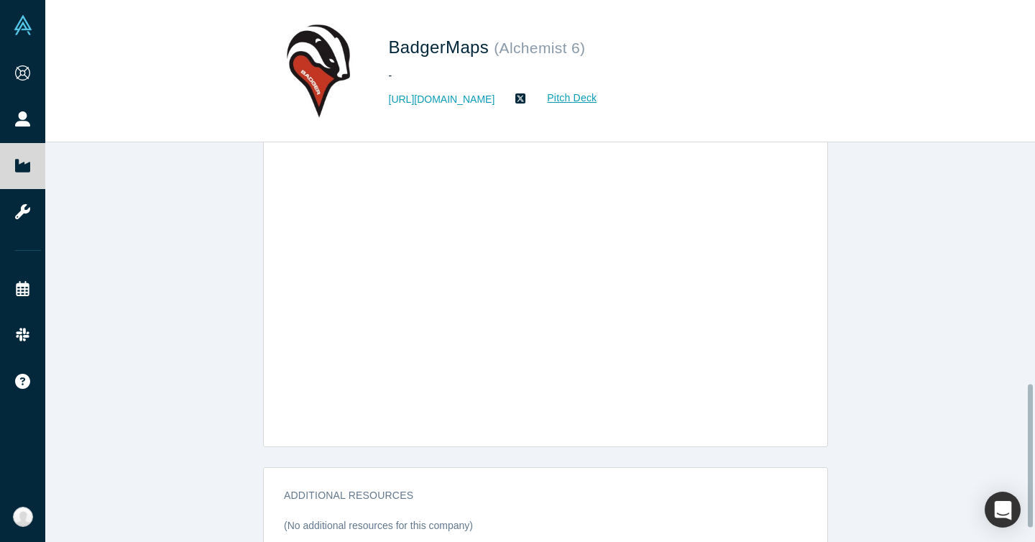
scroll to position [506, 0]
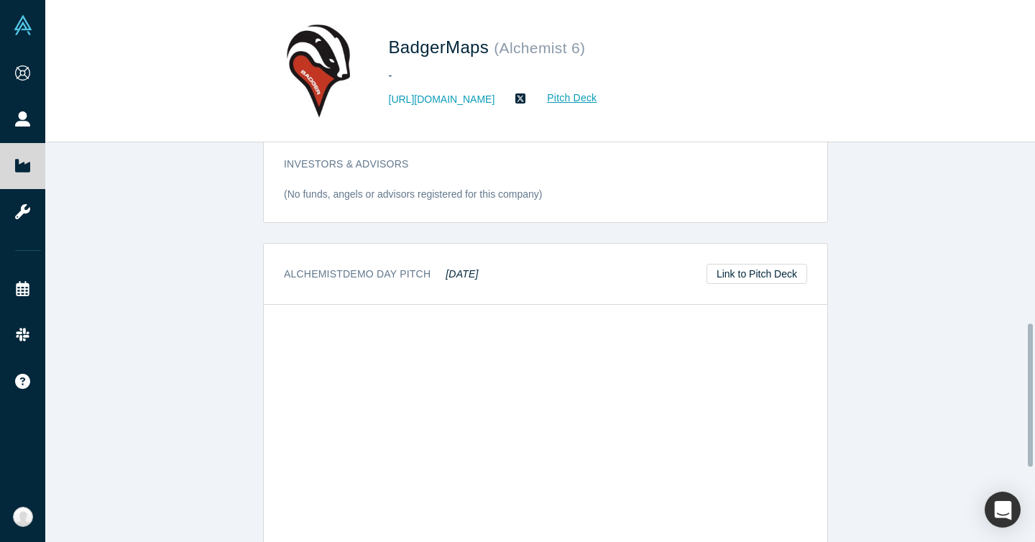
click at [340, 256] on div "Alchemist Demo Day Pitch May 2014 Link to Pitch Deck" at bounding box center [545, 274] width 563 height 61
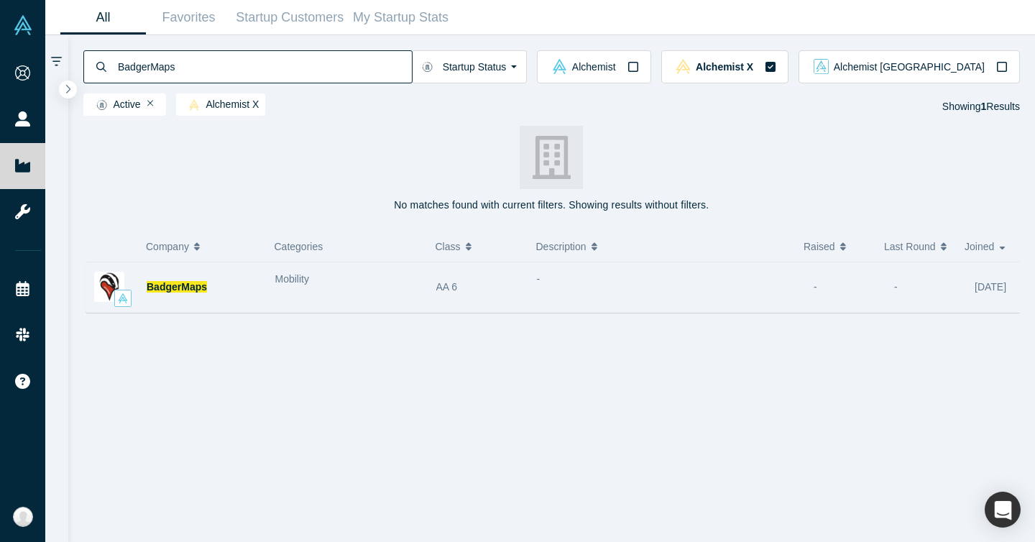
click at [363, 290] on div "Mobility" at bounding box center [347, 286] width 161 height 45
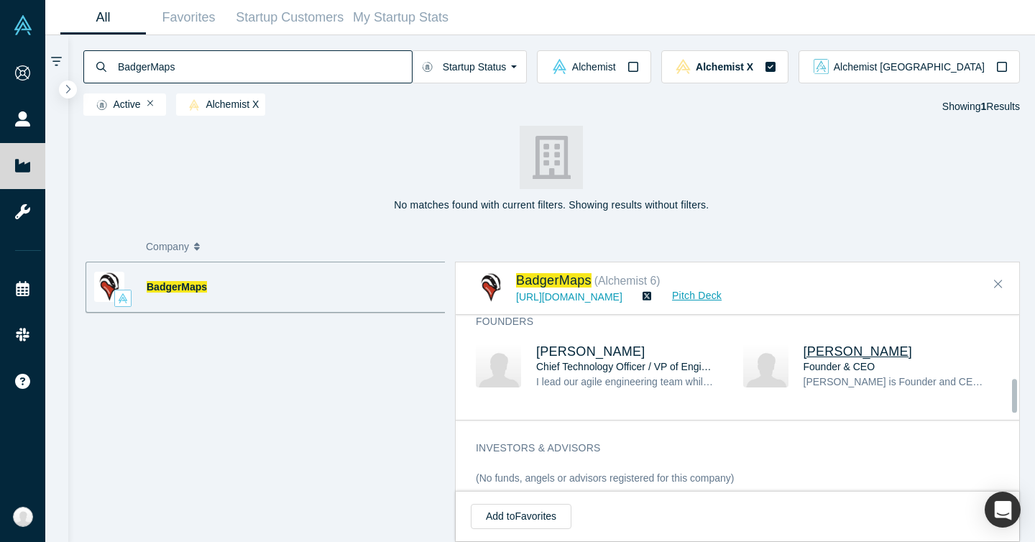
scroll to position [320, 0]
drag, startPoint x: 888, startPoint y: 351, endPoint x: 797, endPoint y: 347, distance: 90.6
click at [803, 347] on h3 "Steve Benson" at bounding box center [893, 353] width 180 height 15
copy span "Steve Benson"
click at [260, 65] on input "BadgerMaps" at bounding box center [263, 67] width 295 height 34
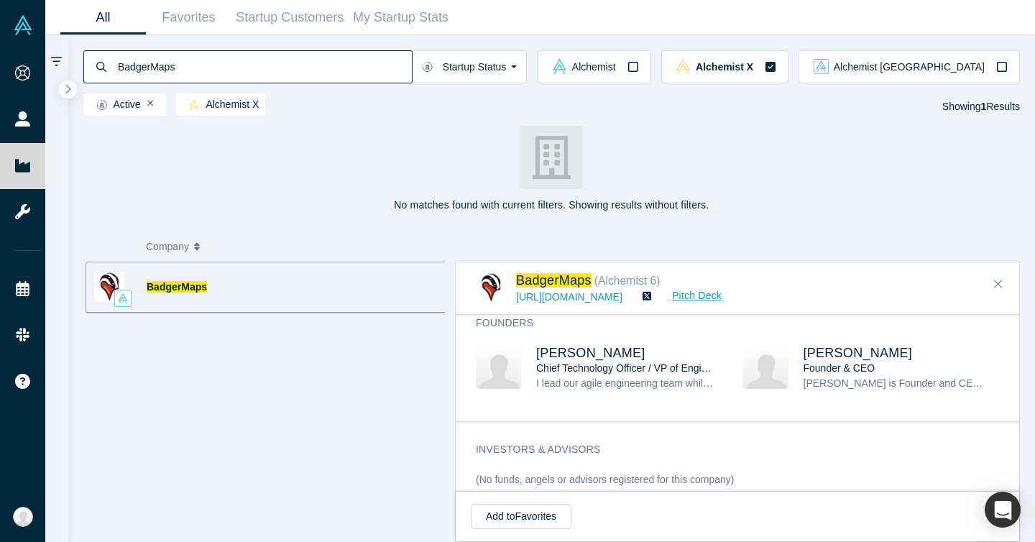
click at [260, 65] on input "BadgerMaps" at bounding box center [263, 67] width 295 height 34
paste input "Carrum Health"
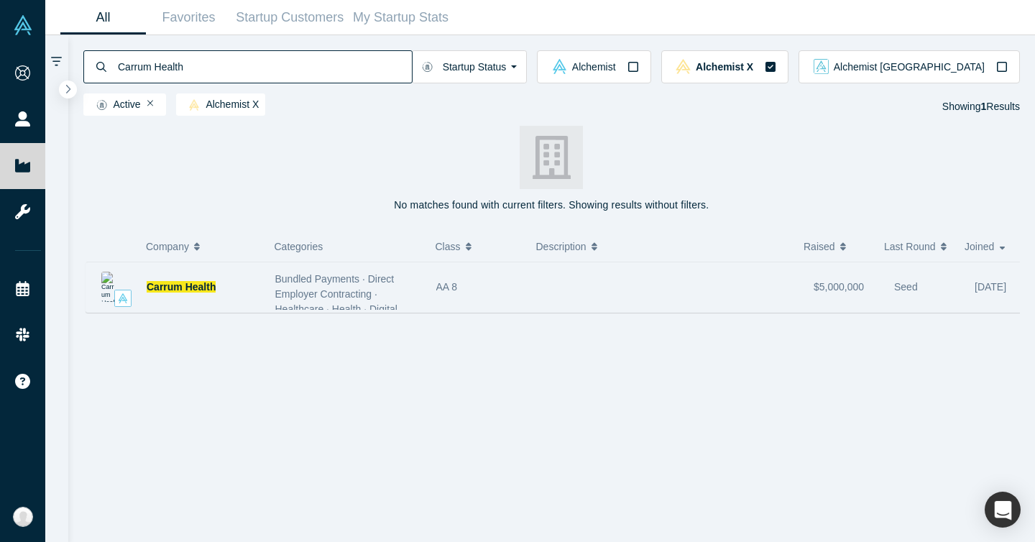
type input "Carrum Health"
click at [222, 297] on div "Carrum Health" at bounding box center [204, 287] width 114 height 50
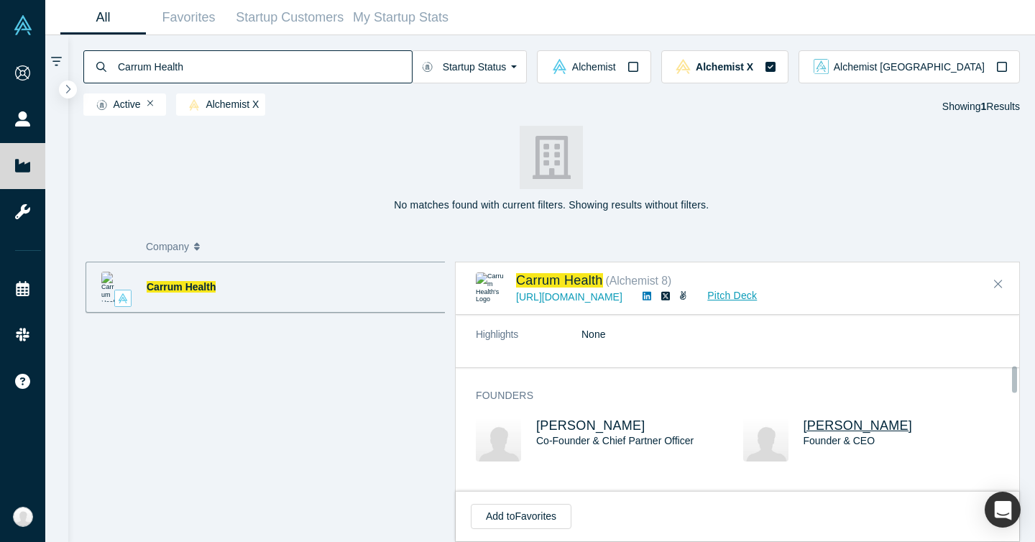
scroll to position [338, 0]
click at [846, 428] on span "Sachin Jain" at bounding box center [857, 425] width 109 height 14
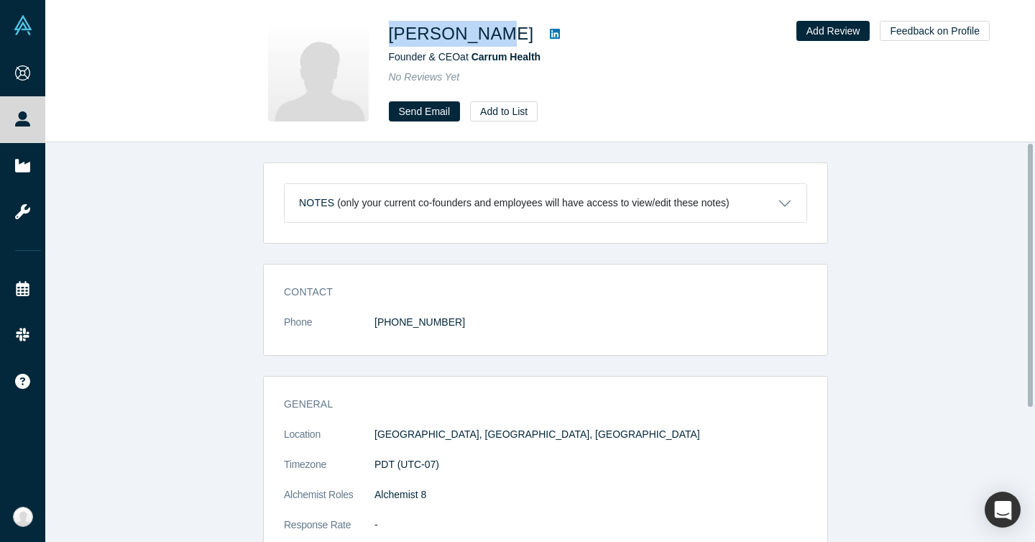
drag, startPoint x: 388, startPoint y: 31, endPoint x: 478, endPoint y: 36, distance: 89.9
click at [478, 36] on h1 "Sachin Jain" at bounding box center [461, 34] width 145 height 26
copy h1 "Sachin Jain"
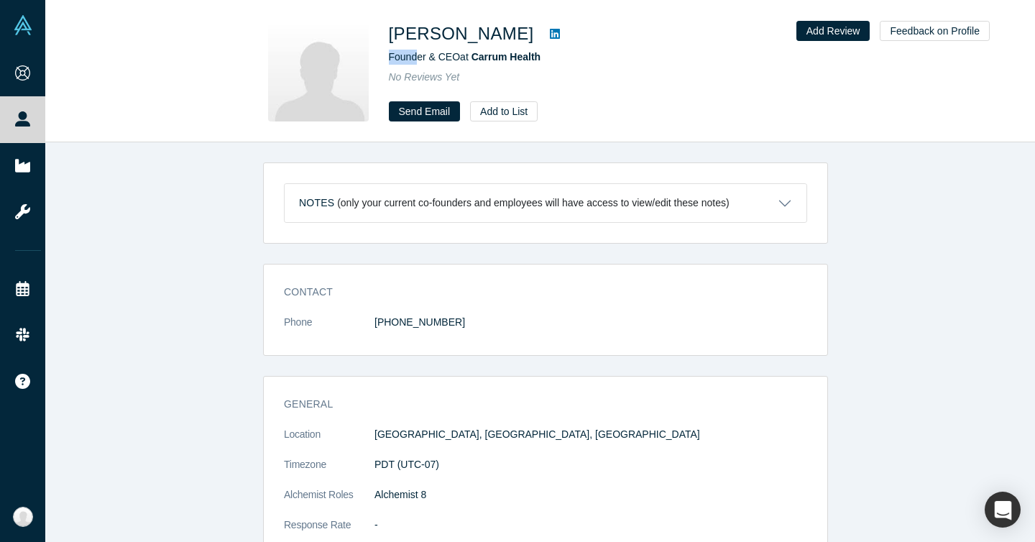
drag, startPoint x: 386, startPoint y: 57, endPoint x: 415, endPoint y: 57, distance: 29.5
click at [415, 57] on div "Sachin Jain Founder & CEO at Carrum Health No Reviews Yet Send Email Add to List" at bounding box center [540, 71] width 565 height 101
click at [550, 34] on icon at bounding box center [555, 34] width 10 height 10
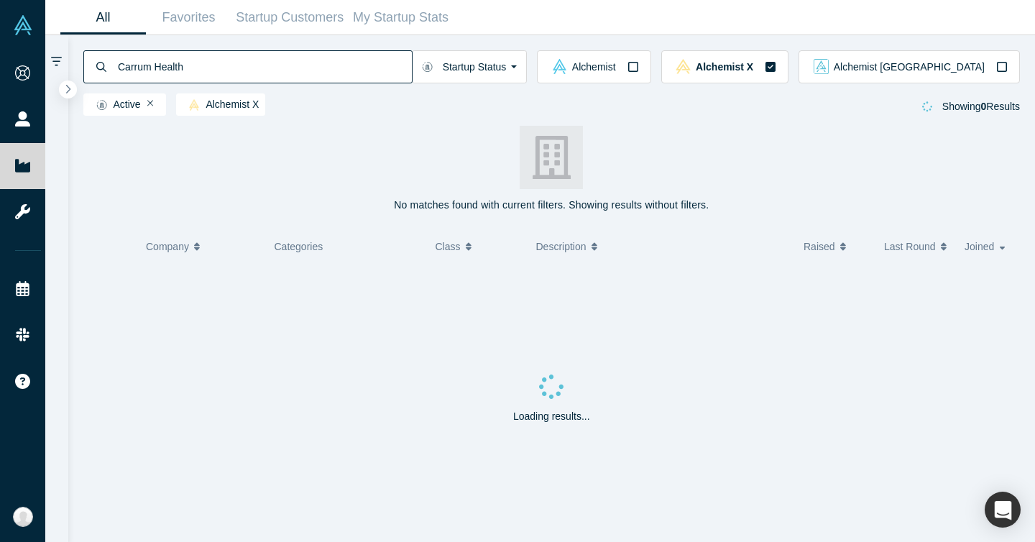
click at [160, 74] on input "Carrum Health" at bounding box center [263, 67] width 295 height 34
paste input "elly.AI"
type input "Celly.AI"
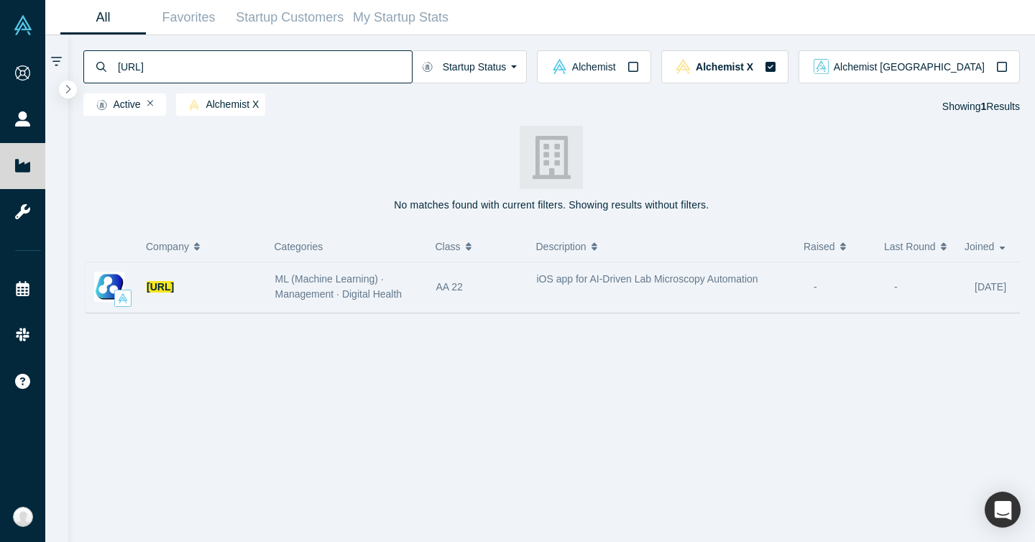
click at [223, 296] on div "Celly.AI" at bounding box center [204, 287] width 114 height 50
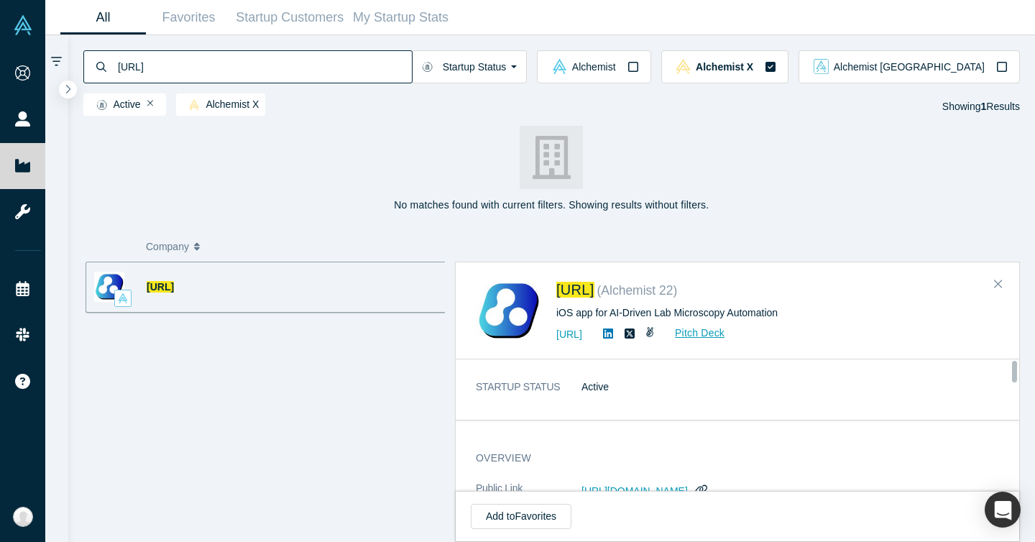
click at [832, 369] on div "STARTUP STATUS Active" at bounding box center [742, 394] width 574 height 71
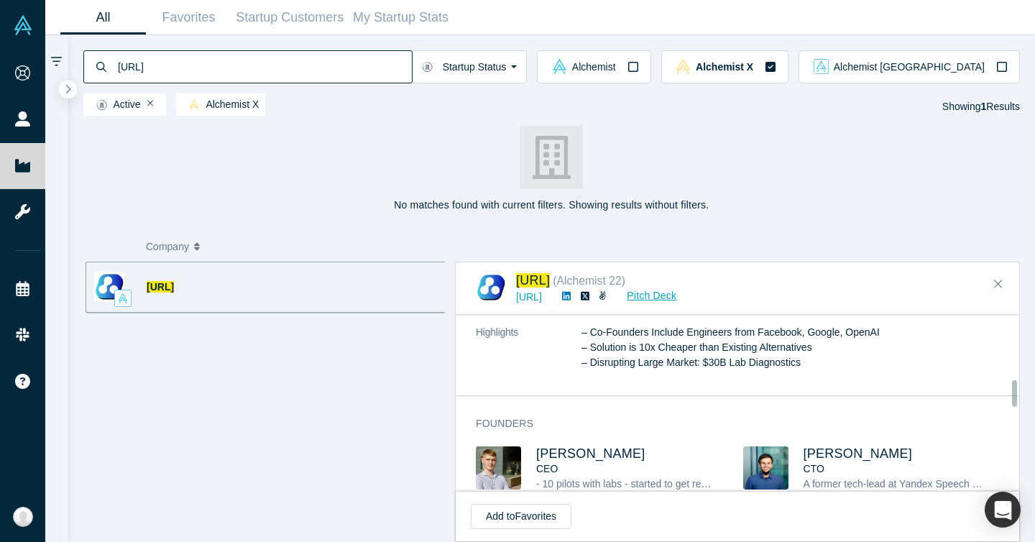
scroll to position [433, 0]
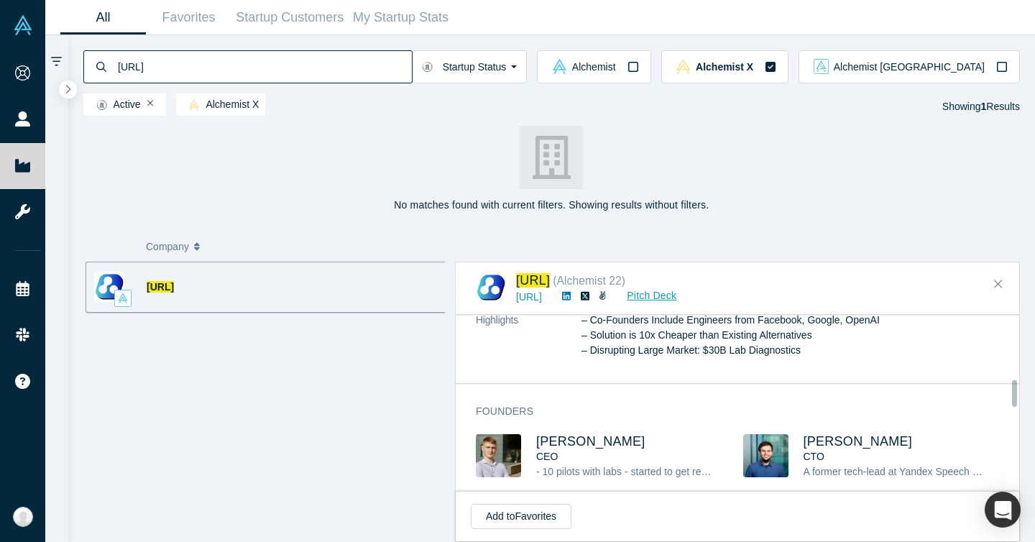
drag, startPoint x: 640, startPoint y: 443, endPoint x: 522, endPoint y: 442, distance: 117.8
click at [522, 442] on div "Ansar Zhalyalov CEO - 10 pilots with labs - started to get revenue" at bounding box center [609, 466] width 267 height 65
copy div "Ansar Zhalyalov"
click at [607, 443] on span "Ansar Zhalyalov" at bounding box center [590, 441] width 109 height 14
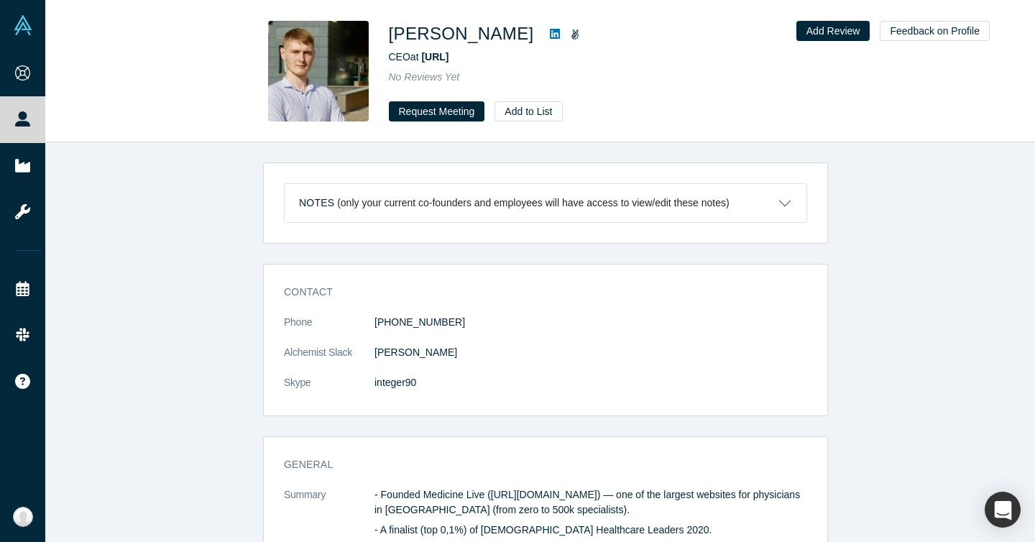
click at [550, 34] on icon at bounding box center [555, 33] width 10 height 11
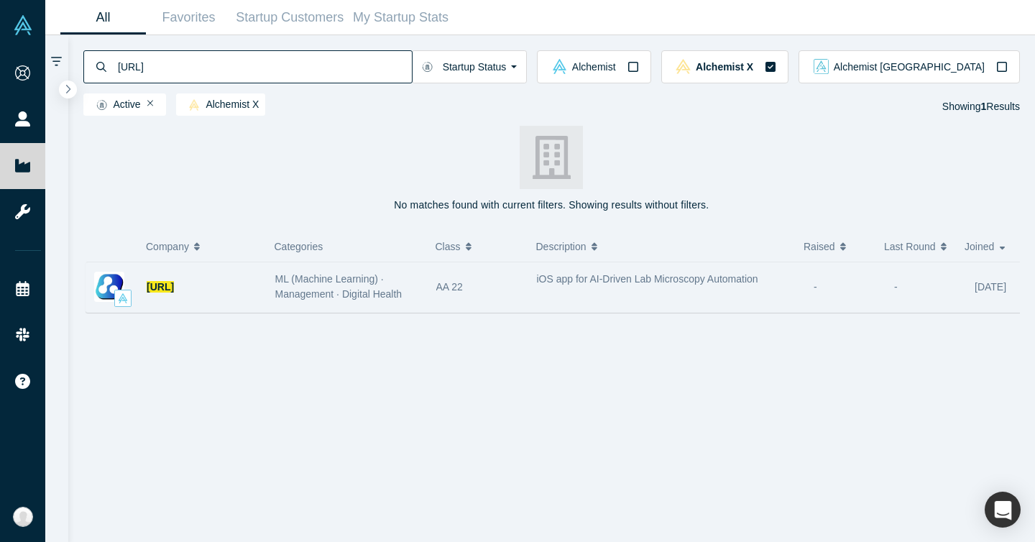
click at [319, 300] on div "ML (Machine Learning) · Management · Digital Health" at bounding box center [348, 287] width 146 height 30
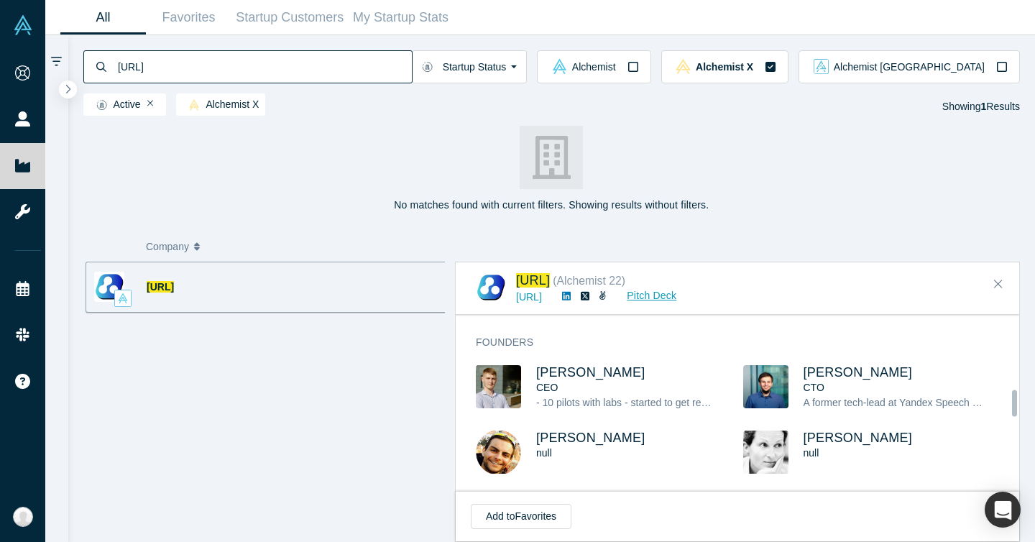
scroll to position [503, 0]
click at [312, 54] on input "Celly.AI" at bounding box center [263, 67] width 295 height 34
click at [313, 54] on input "Celly.AI" at bounding box center [263, 67] width 295 height 34
paste input "Onespot"
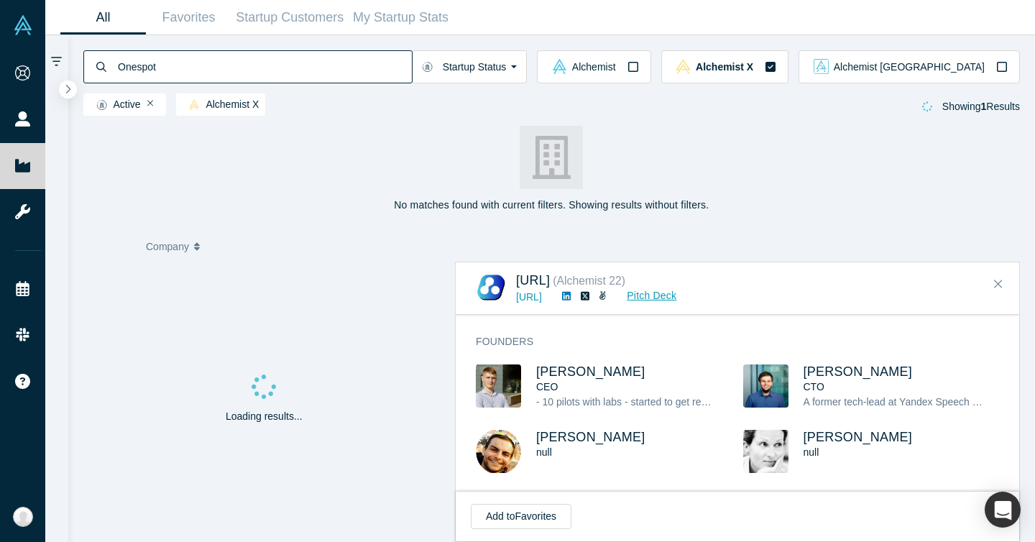
type input "Onespot"
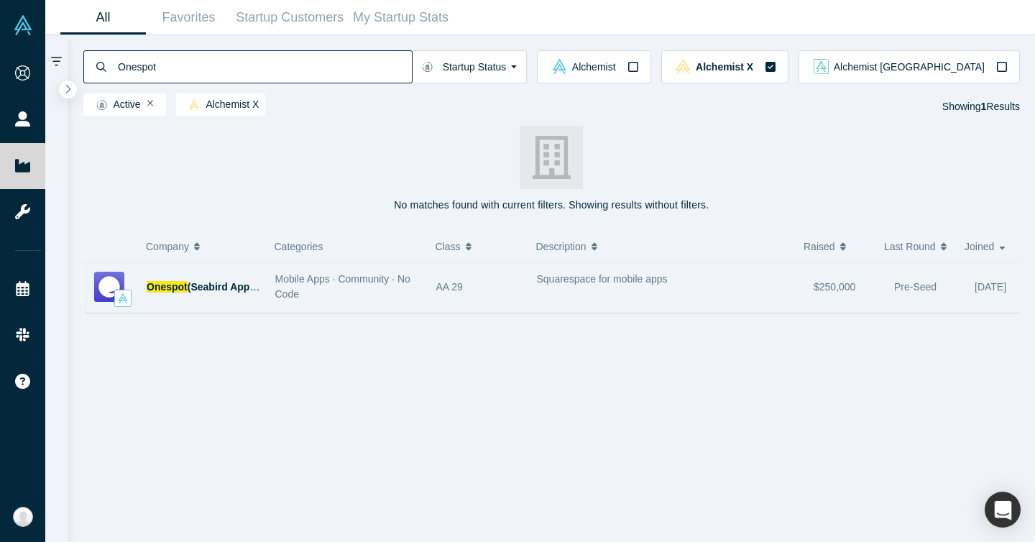
click at [291, 287] on div "Mobile Apps · Community · No Code" at bounding box center [348, 287] width 146 height 30
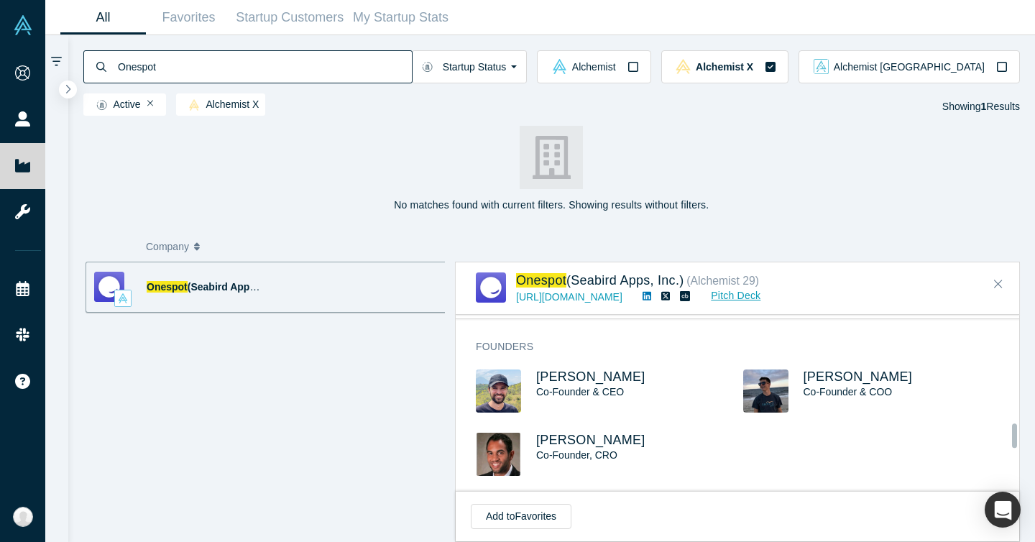
scroll to position [790, 0]
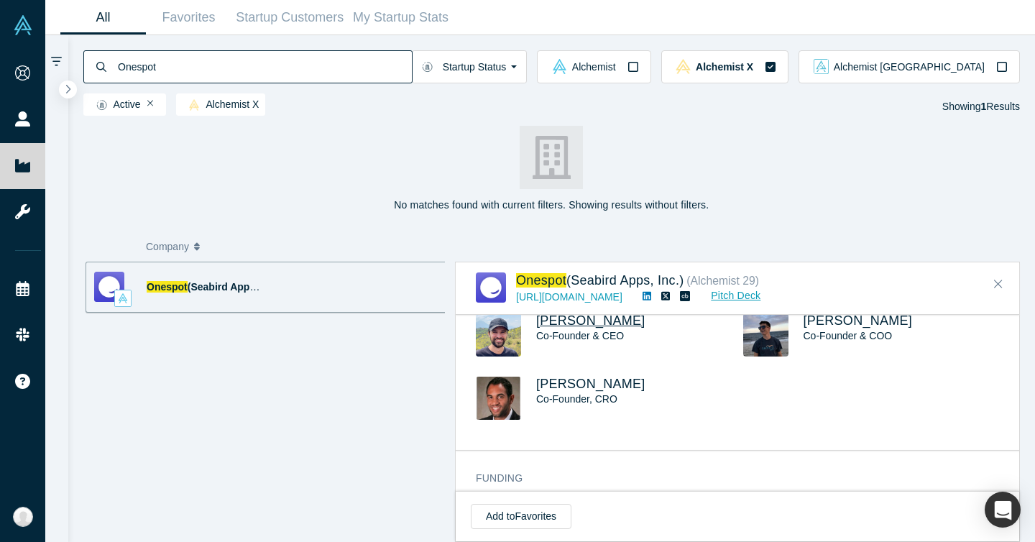
click at [595, 328] on span "Sean Cann" at bounding box center [590, 320] width 109 height 14
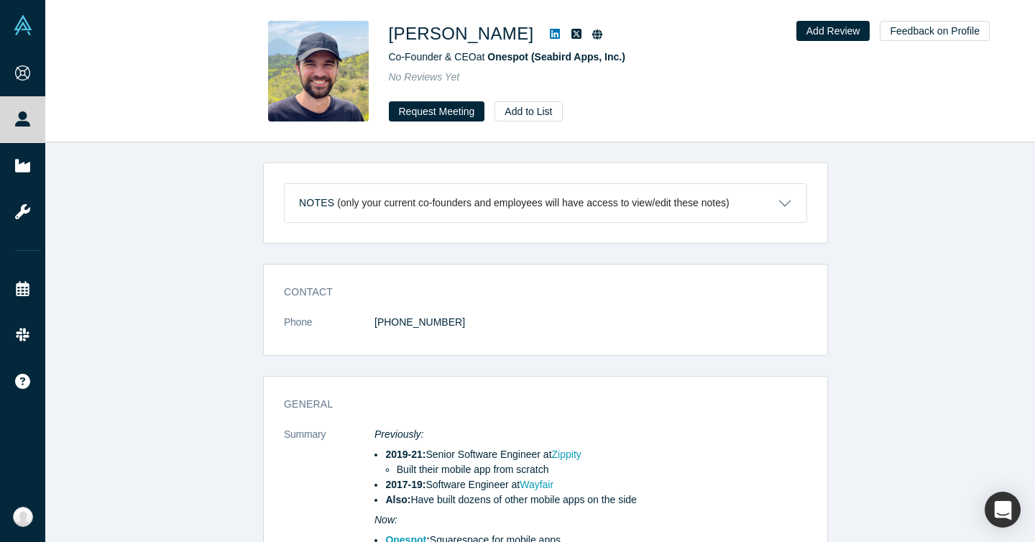
click at [550, 30] on icon at bounding box center [555, 34] width 10 height 10
drag, startPoint x: 390, startPoint y: 32, endPoint x: 473, endPoint y: 33, distance: 82.6
click at [473, 33] on div "Sean Cann Co-Founder & CEO at Onespot (Seabird Apps, Inc.) No Reviews Yet Reque…" at bounding box center [540, 71] width 565 height 101
copy h1 "Sean Cann"
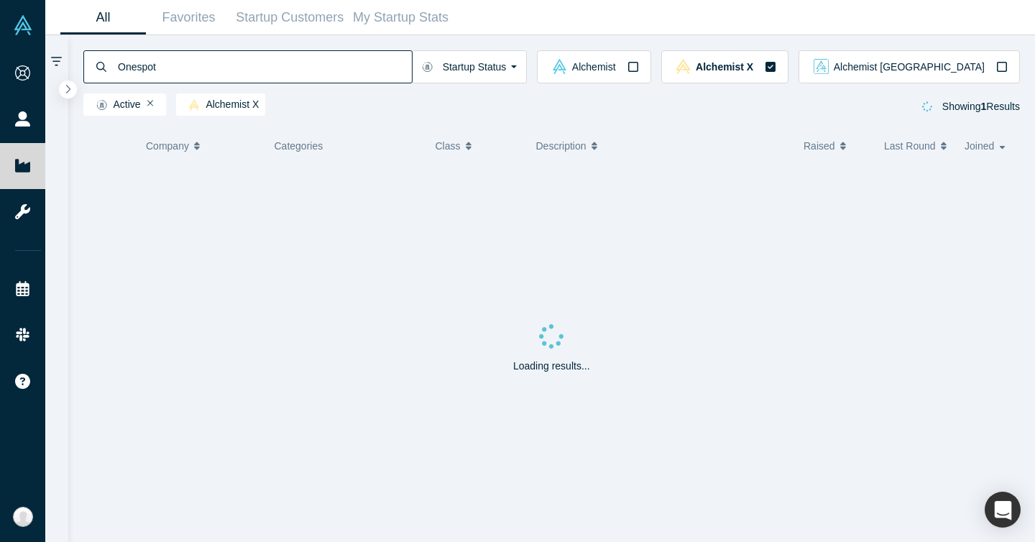
click at [180, 69] on input "Onespot" at bounding box center [263, 67] width 295 height 34
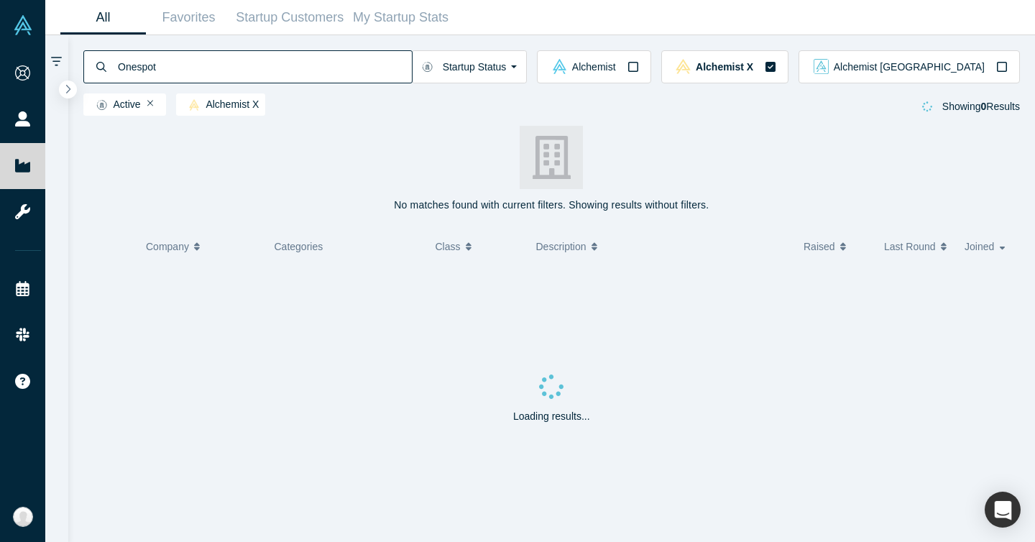
paste input "Alertable"
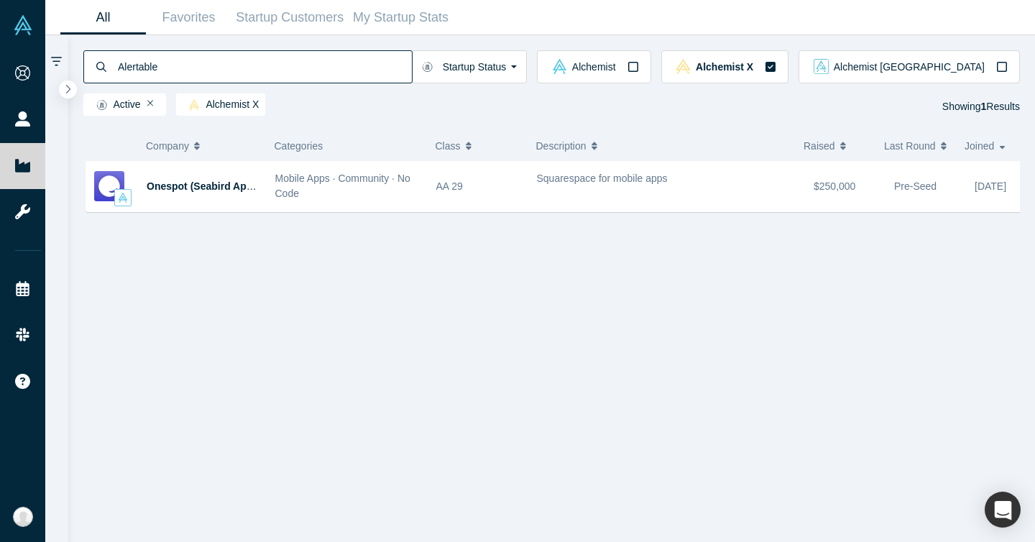
type input "Alertable"
click at [330, 111] on div "Active Alchemist X Showing 1 Results" at bounding box center [551, 106] width 937 height 27
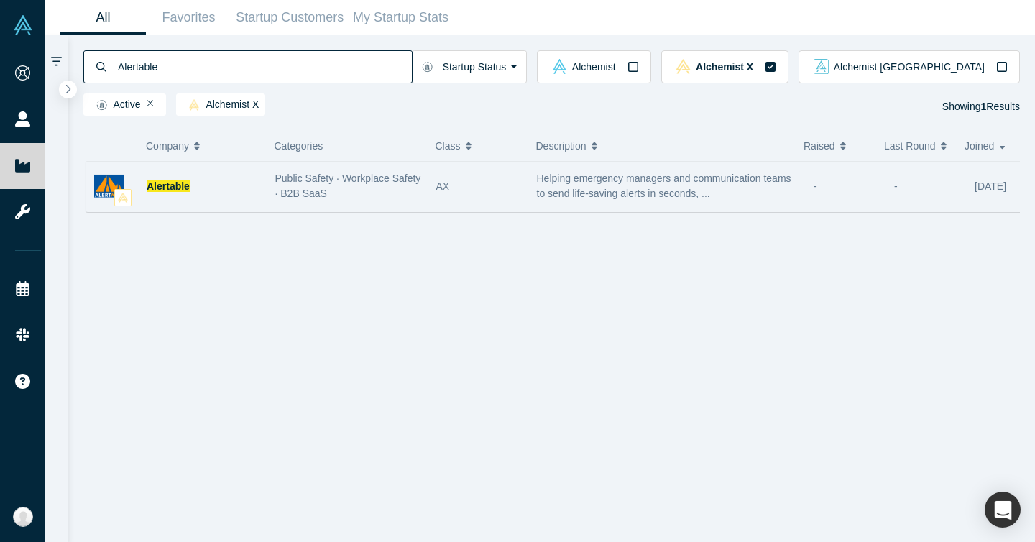
click at [203, 191] on div "Alertable" at bounding box center [204, 187] width 114 height 50
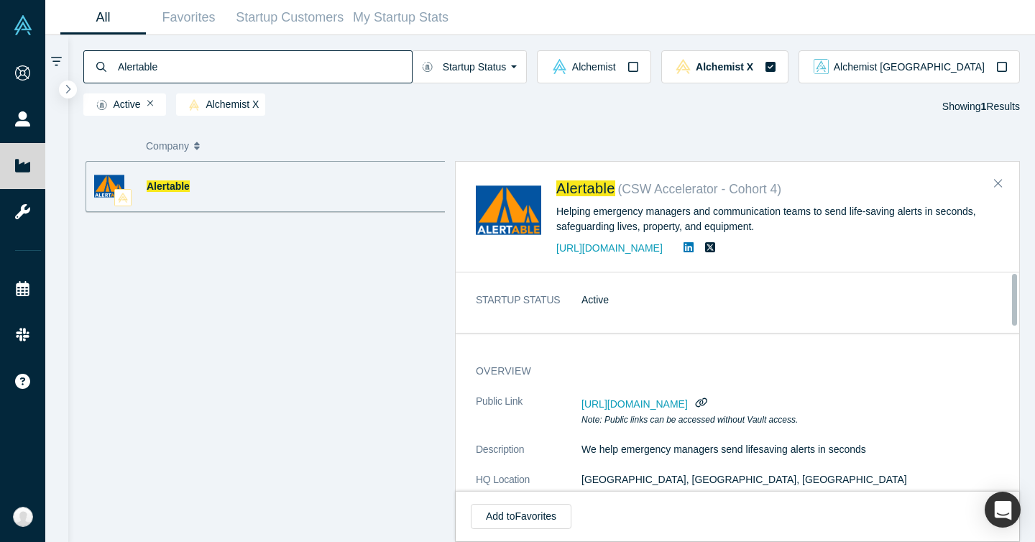
click at [694, 314] on dl "STARTUP STATUS Active" at bounding box center [743, 307] width 534 height 30
click at [593, 185] on span "Alertable" at bounding box center [585, 188] width 59 height 16
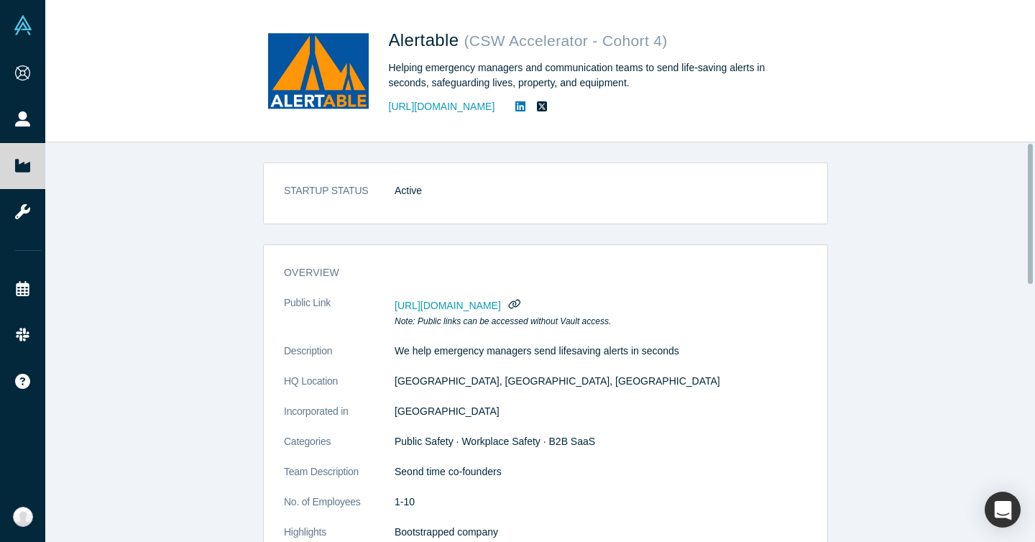
click at [528, 282] on div "overview Public Link https://vault.alchemistaccelerator.com/companies/public/al…" at bounding box center [545, 410] width 563 height 310
click at [515, 108] on icon at bounding box center [520, 106] width 10 height 10
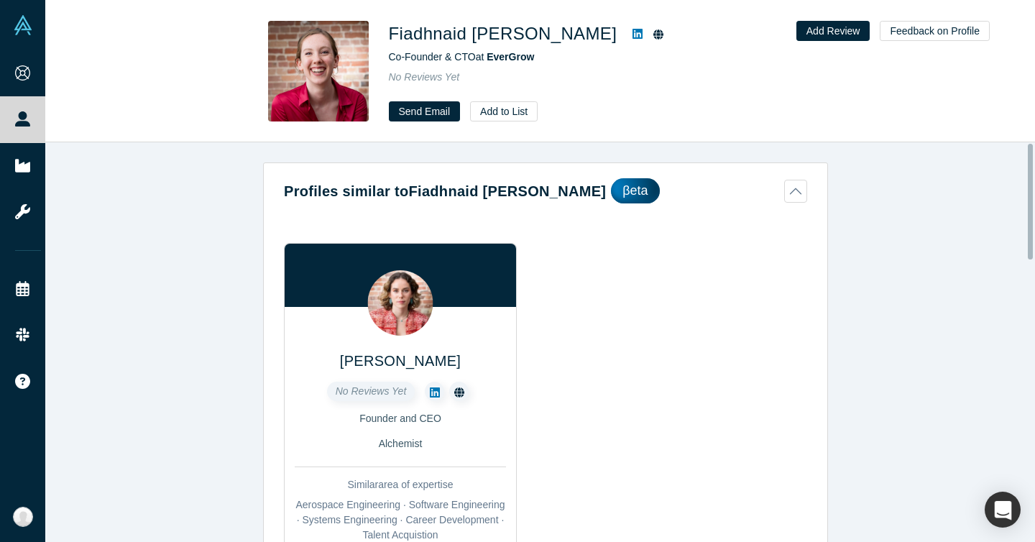
click at [429, 27] on h1 "Fiadhnaid [PERSON_NAME]" at bounding box center [503, 34] width 228 height 26
click at [431, 30] on h1 "Fiadhnaid [PERSON_NAME]" at bounding box center [503, 34] width 228 height 26
click at [383, 303] on img at bounding box center [400, 302] width 65 height 65
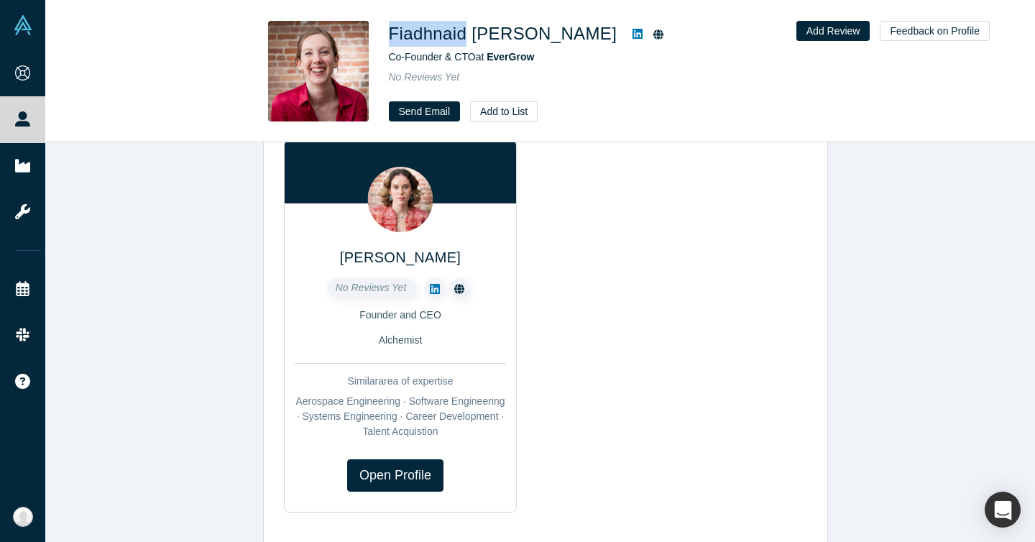
scroll to position [167, 0]
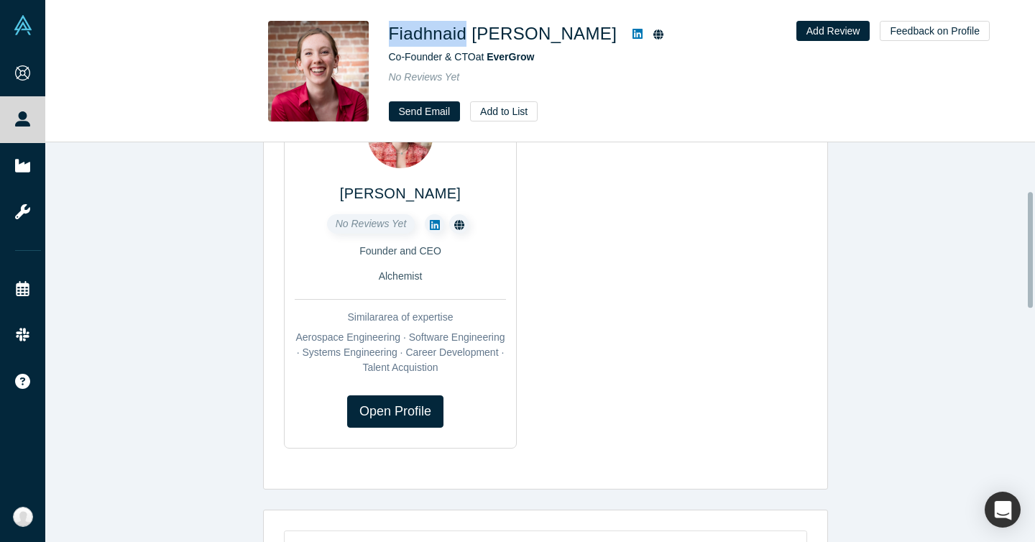
click at [433, 223] on link at bounding box center [434, 223] width 19 height 19
click at [413, 39] on h1 "Fiadhnaid Lydon" at bounding box center [503, 34] width 228 height 26
click at [632, 35] on icon at bounding box center [637, 33] width 10 height 11
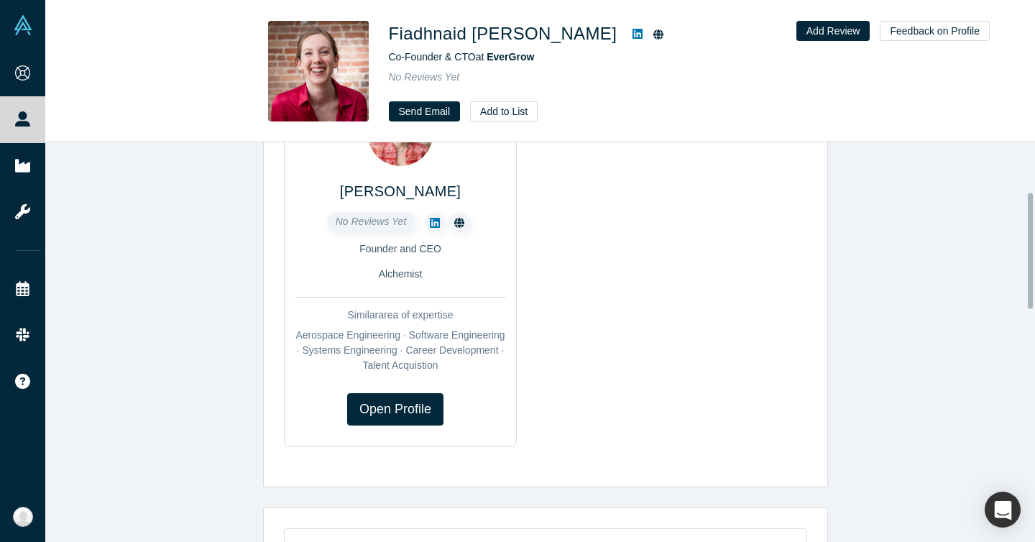
scroll to position [0, 0]
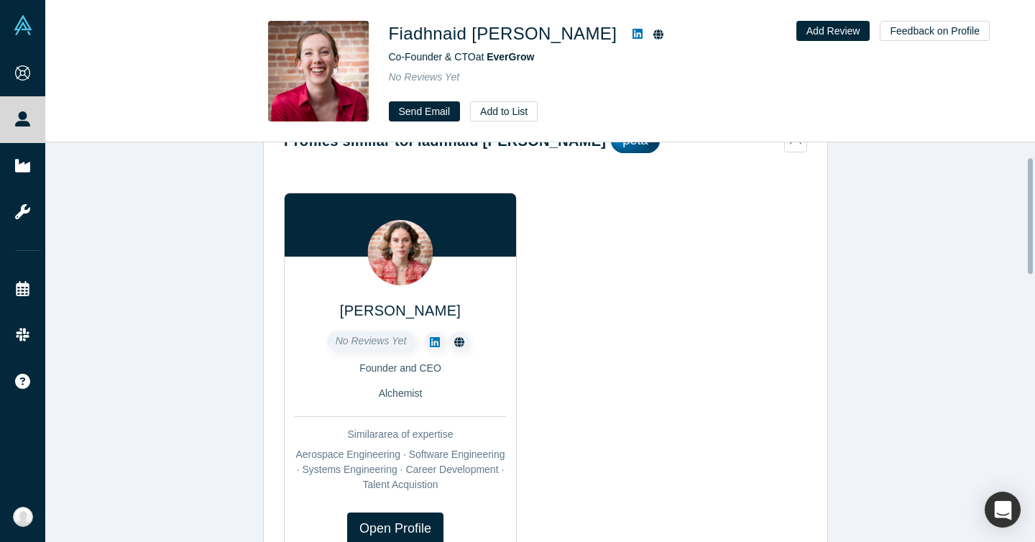
click at [397, 273] on img at bounding box center [400, 252] width 65 height 65
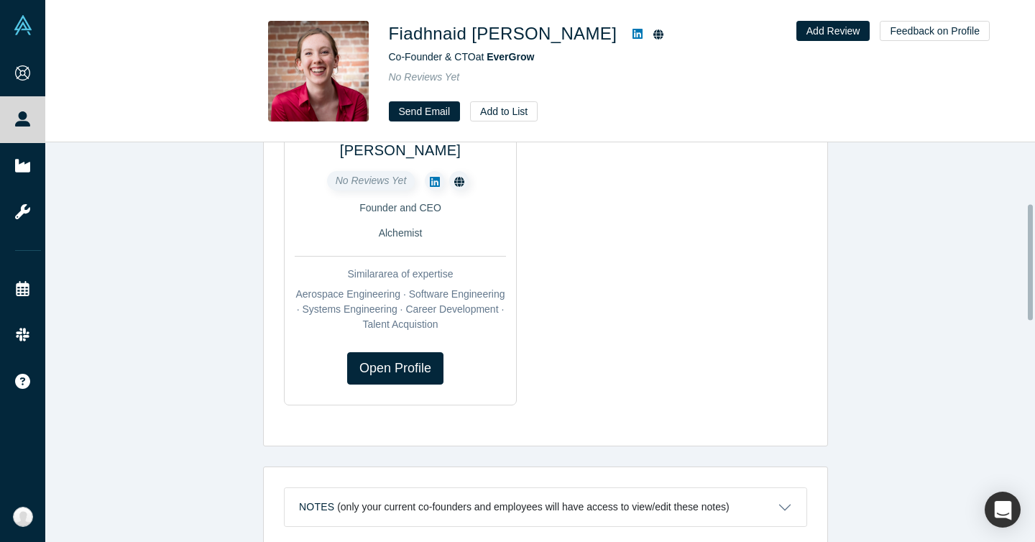
click at [399, 346] on div "Open Profile" at bounding box center [400, 358] width 211 height 52
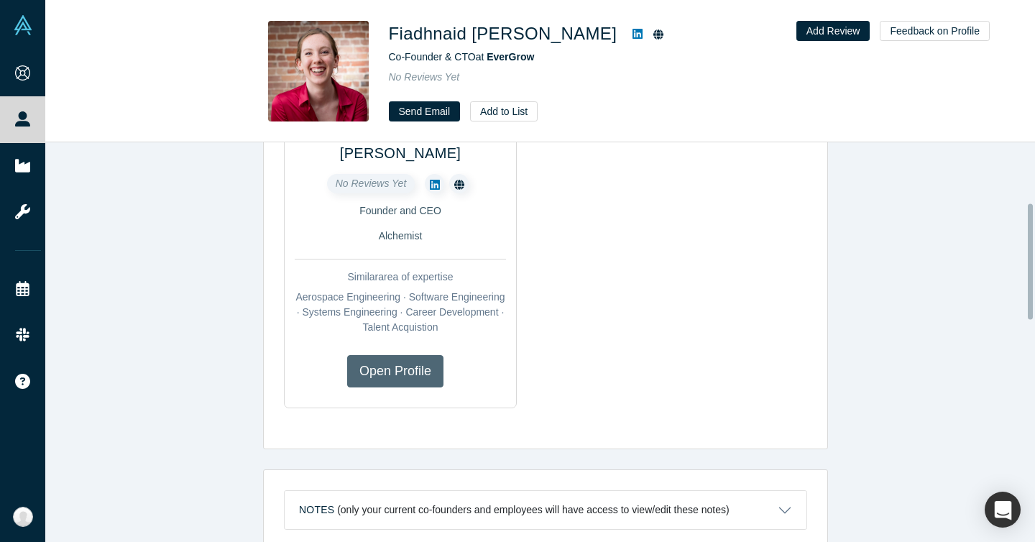
click at [396, 365] on link "Open Profile" at bounding box center [395, 371] width 96 height 32
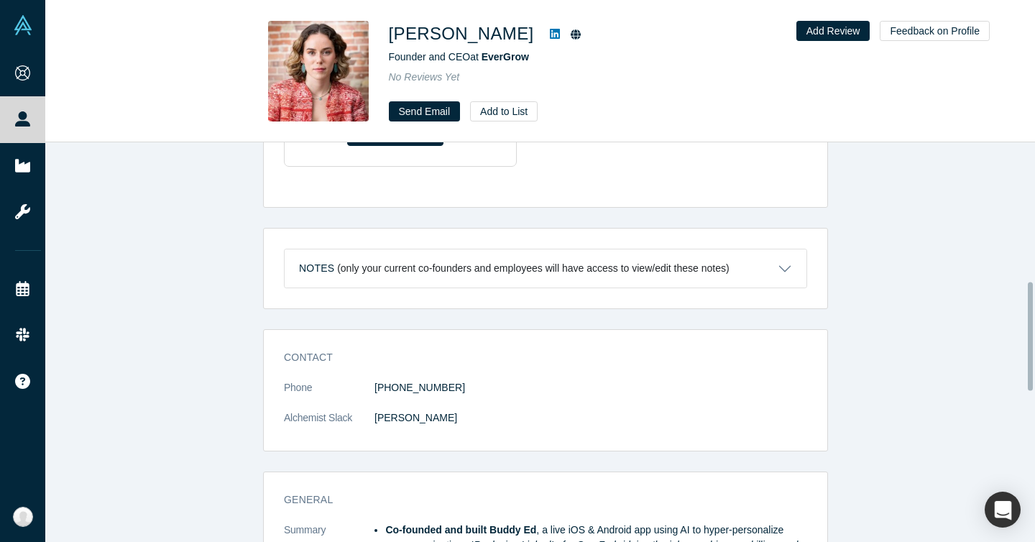
scroll to position [135, 0]
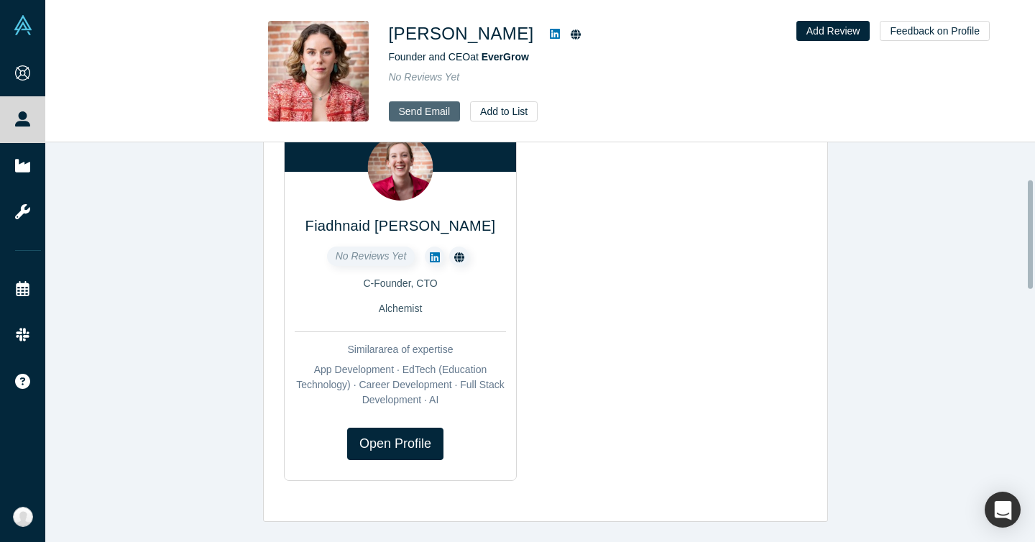
click at [439, 114] on link "Send Email" at bounding box center [425, 111] width 72 height 20
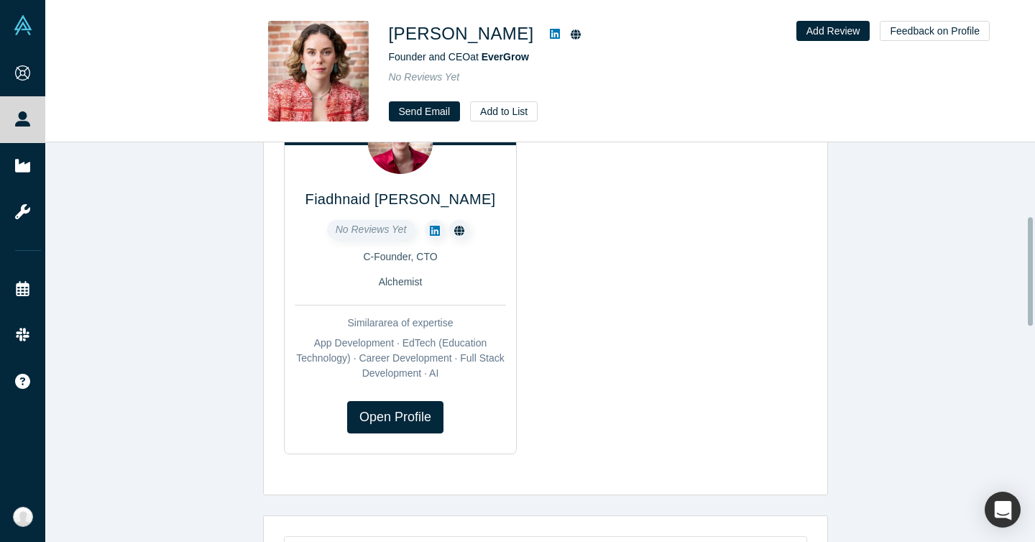
scroll to position [0, 0]
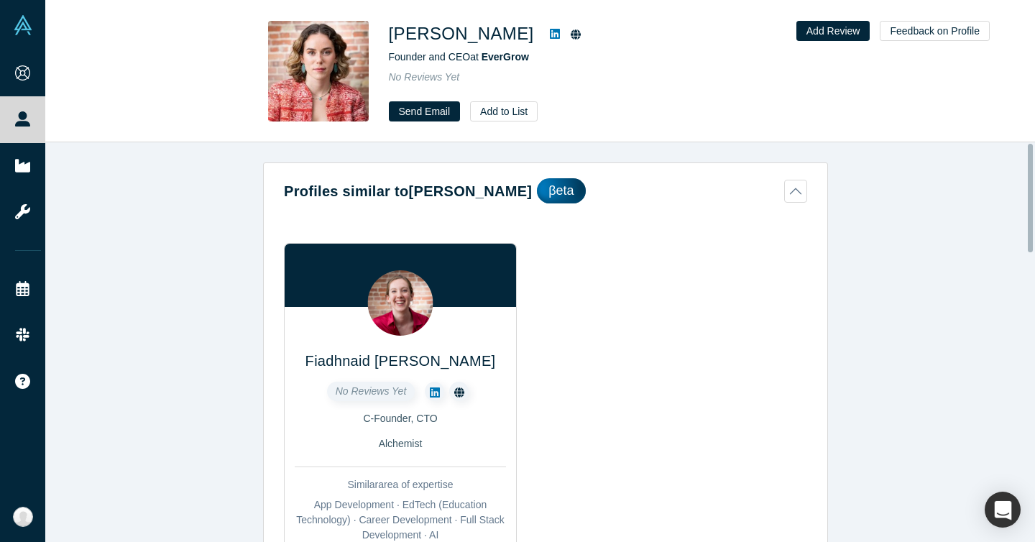
click at [570, 36] on icon at bounding box center [575, 34] width 10 height 10
click at [185, 80] on div "[PERSON_NAME] Founder and CEO at EverGrow No Reviews Yet Send Email Add to List…" at bounding box center [539, 72] width 989 height 142
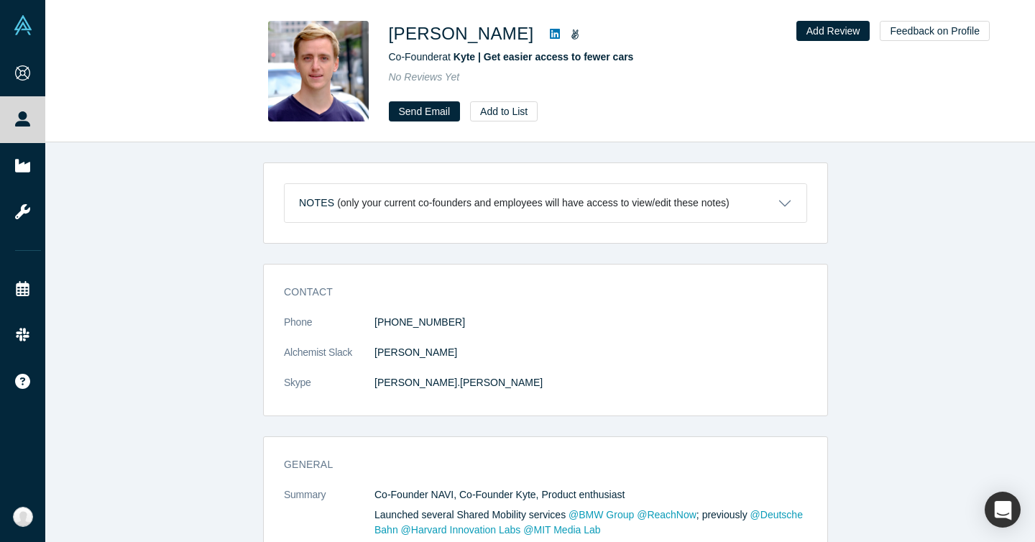
click at [193, 111] on div "[PERSON_NAME] Co-Founder at [GEOGRAPHIC_DATA] | Get easier access to fewer cars…" at bounding box center [539, 72] width 989 height 142
click at [560, 35] on icon at bounding box center [555, 34] width 10 height 10
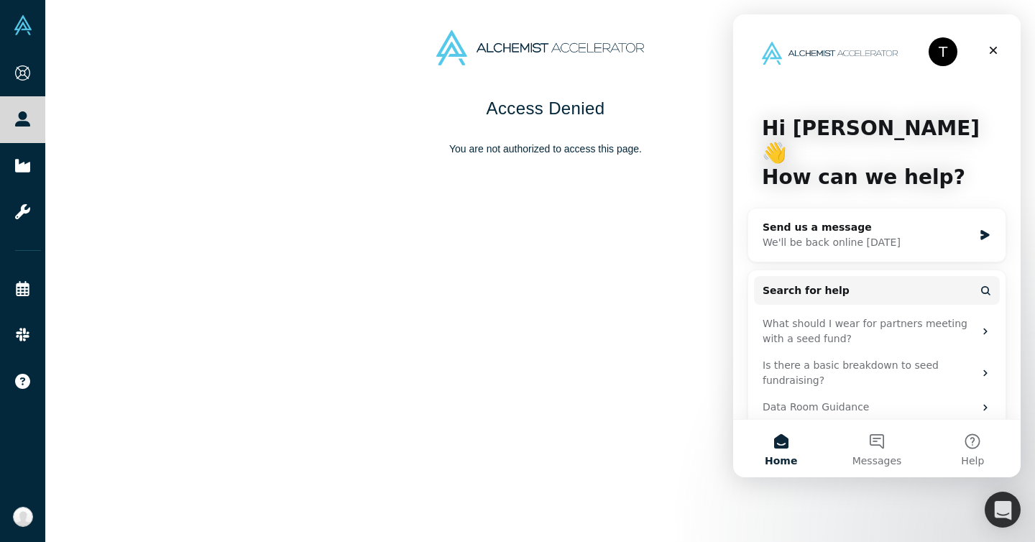
drag, startPoint x: 257, startPoint y: 152, endPoint x: 59, endPoint y: 95, distance: 206.4
click at [256, 152] on p "You are not authorized to access this page." at bounding box center [545, 149] width 603 height 15
click at [989, 49] on icon "Close" at bounding box center [992, 50] width 11 height 11
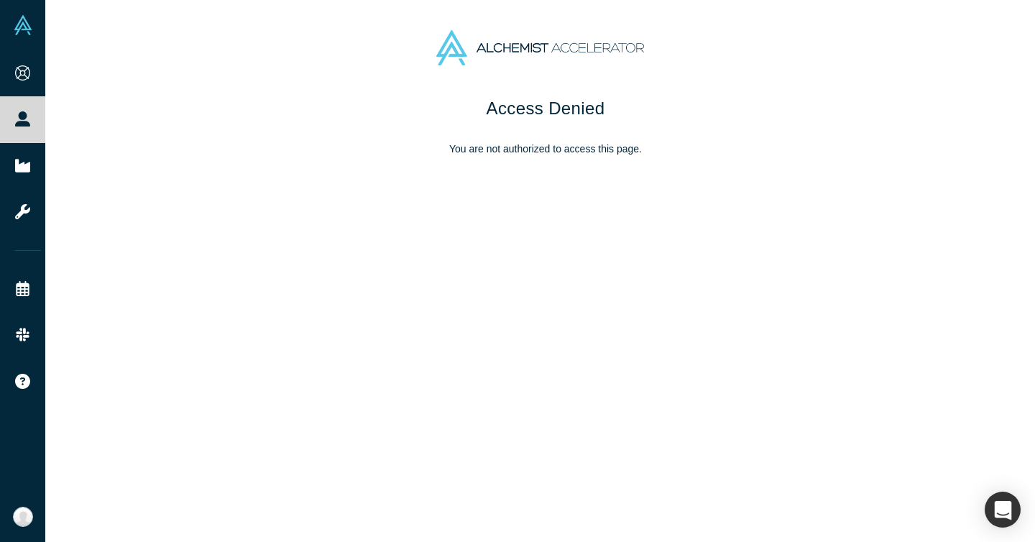
click at [387, 142] on div "Access Denied You are not authorized to access this page." at bounding box center [545, 134] width 603 height 76
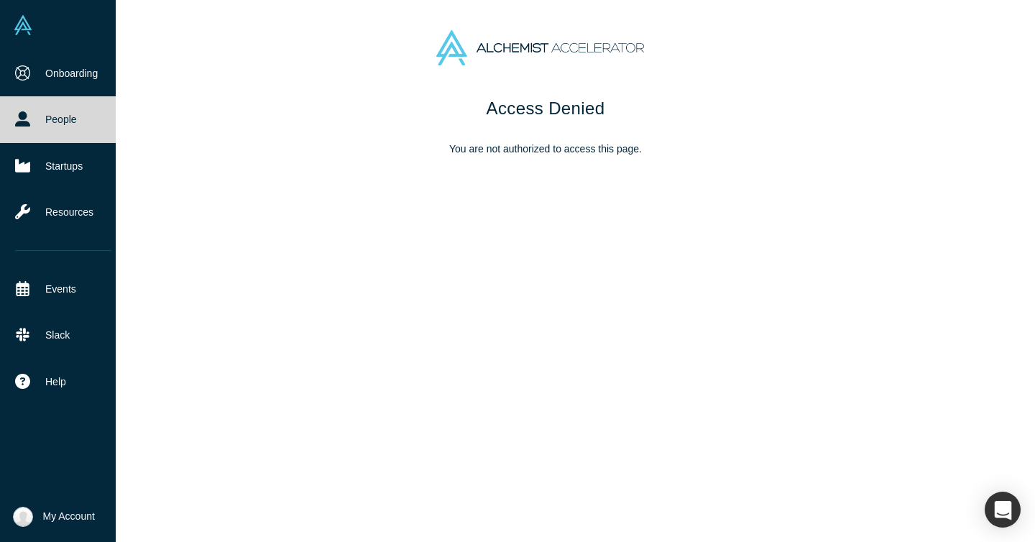
click at [19, 22] on img at bounding box center [23, 25] width 20 height 20
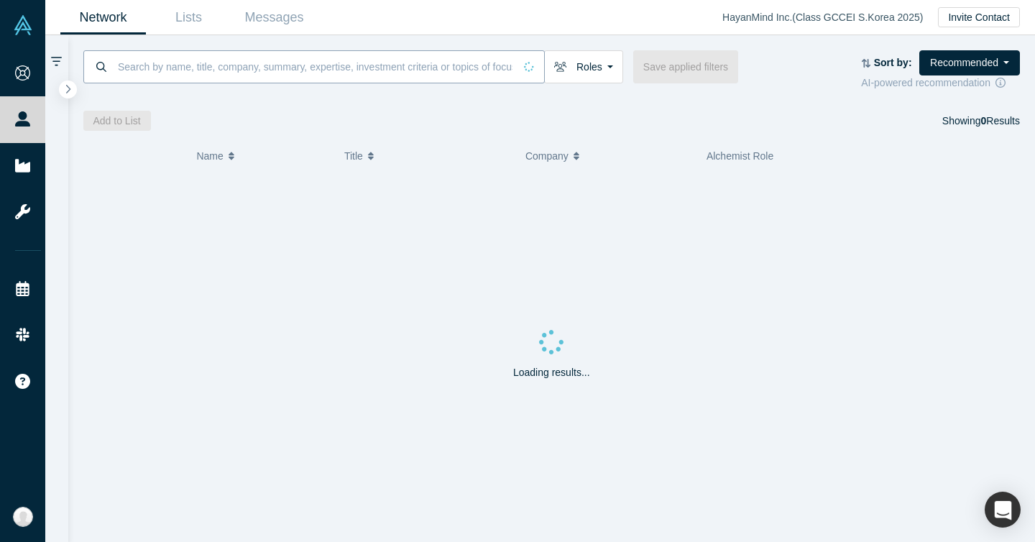
click at [238, 67] on input at bounding box center [314, 67] width 397 height 34
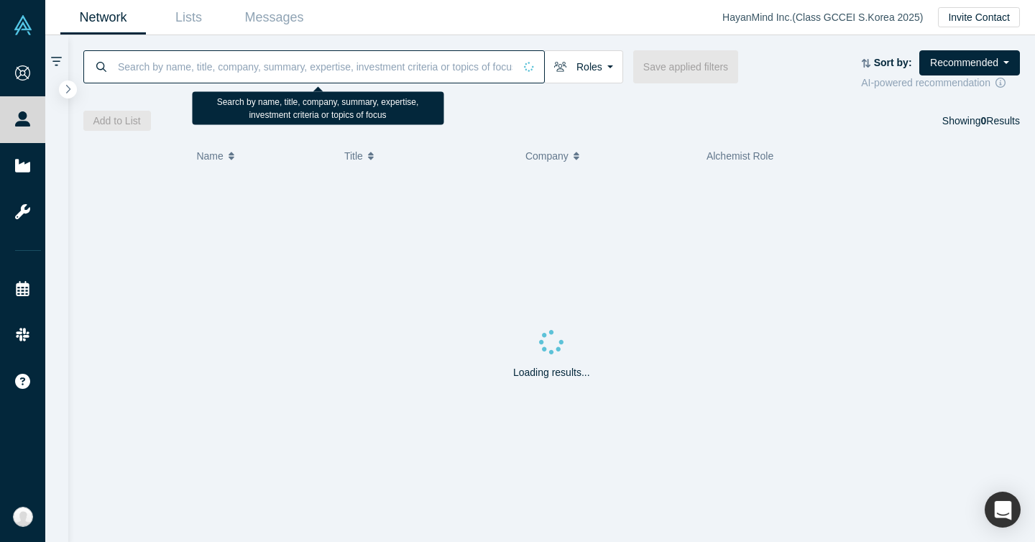
paste input "Bridgefy"
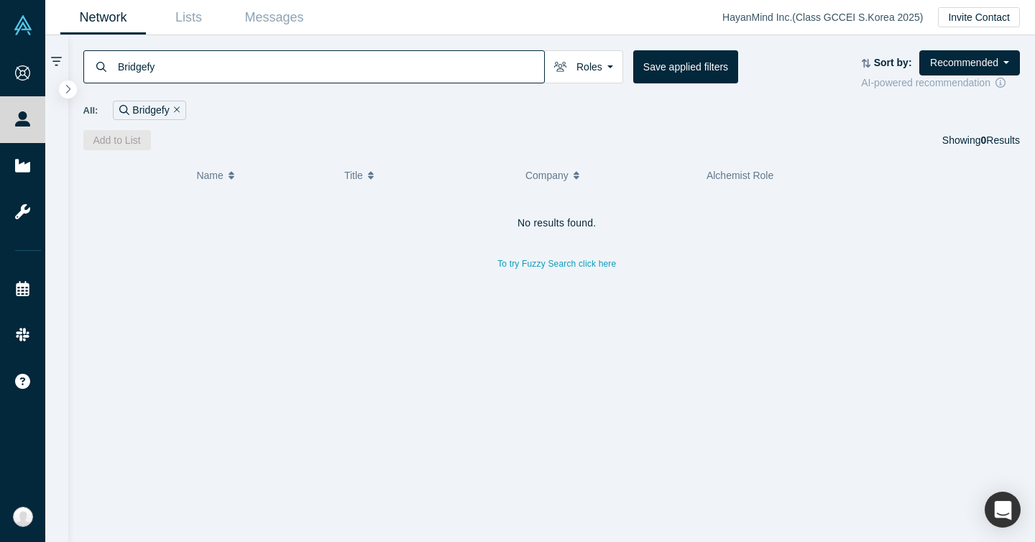
type input "Bridgefy"
click at [295, 137] on div "Add to List Showing 0 Results" at bounding box center [551, 140] width 937 height 20
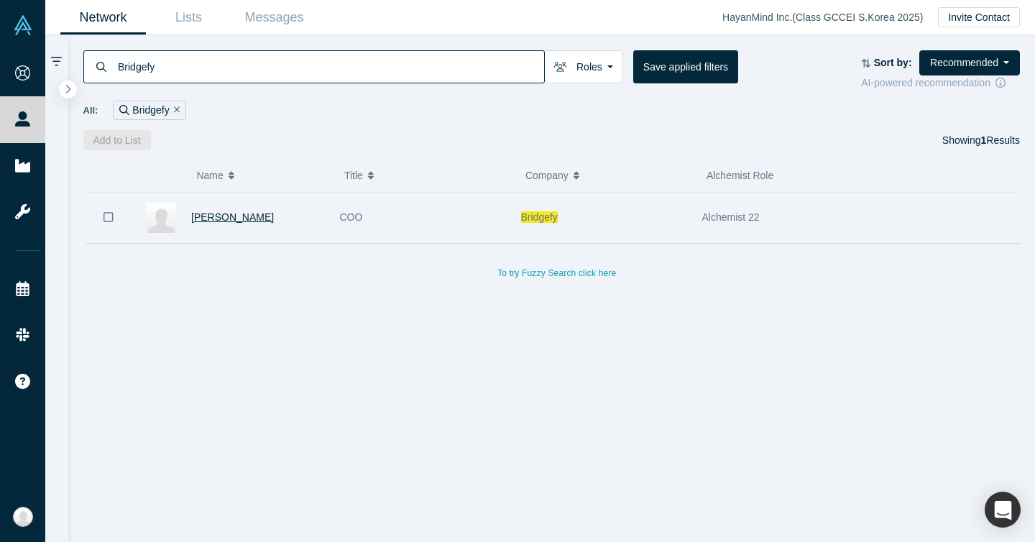
click at [224, 218] on span "[PERSON_NAME]" at bounding box center [232, 216] width 83 height 11
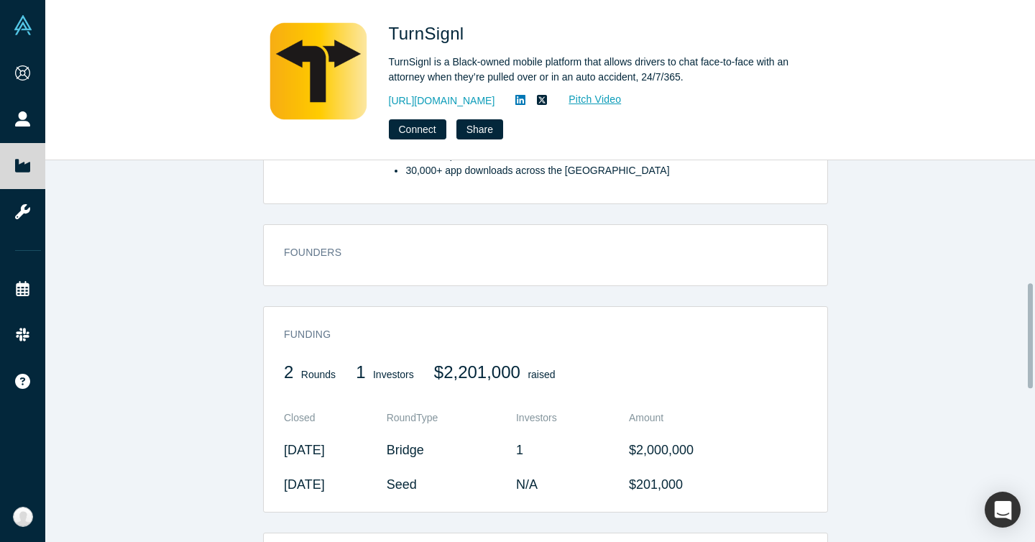
scroll to position [443, 0]
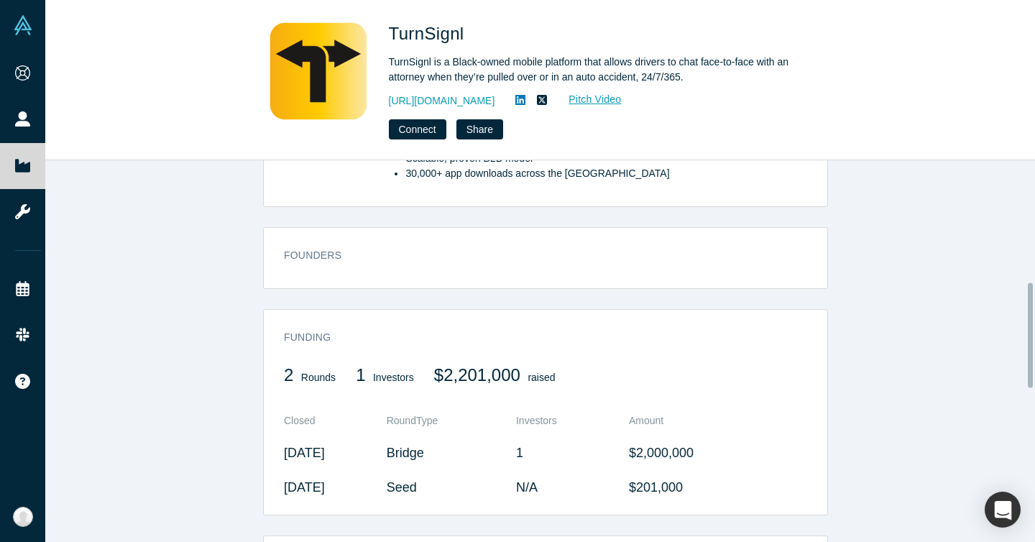
click at [315, 251] on h3 "Founders" at bounding box center [535, 255] width 503 height 15
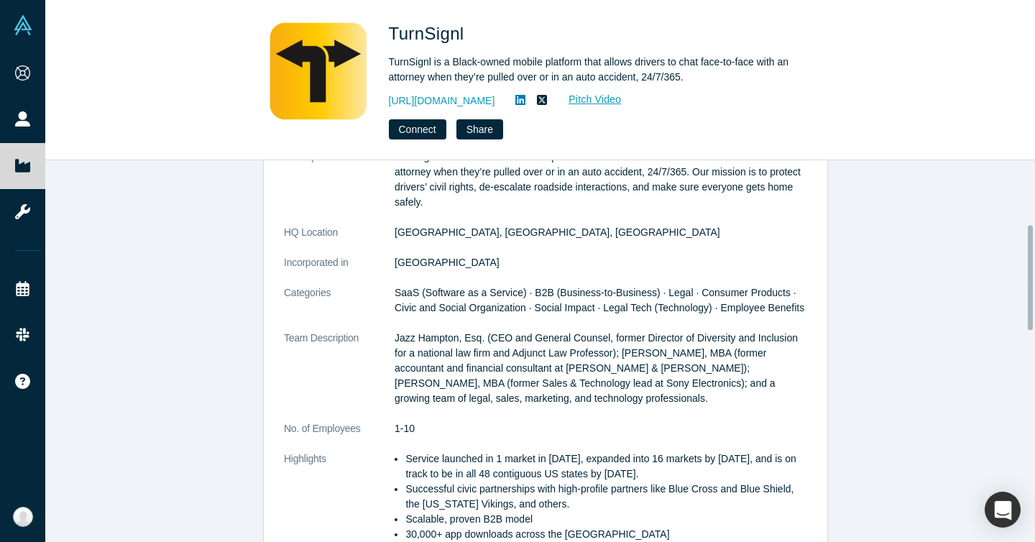
scroll to position [75, 0]
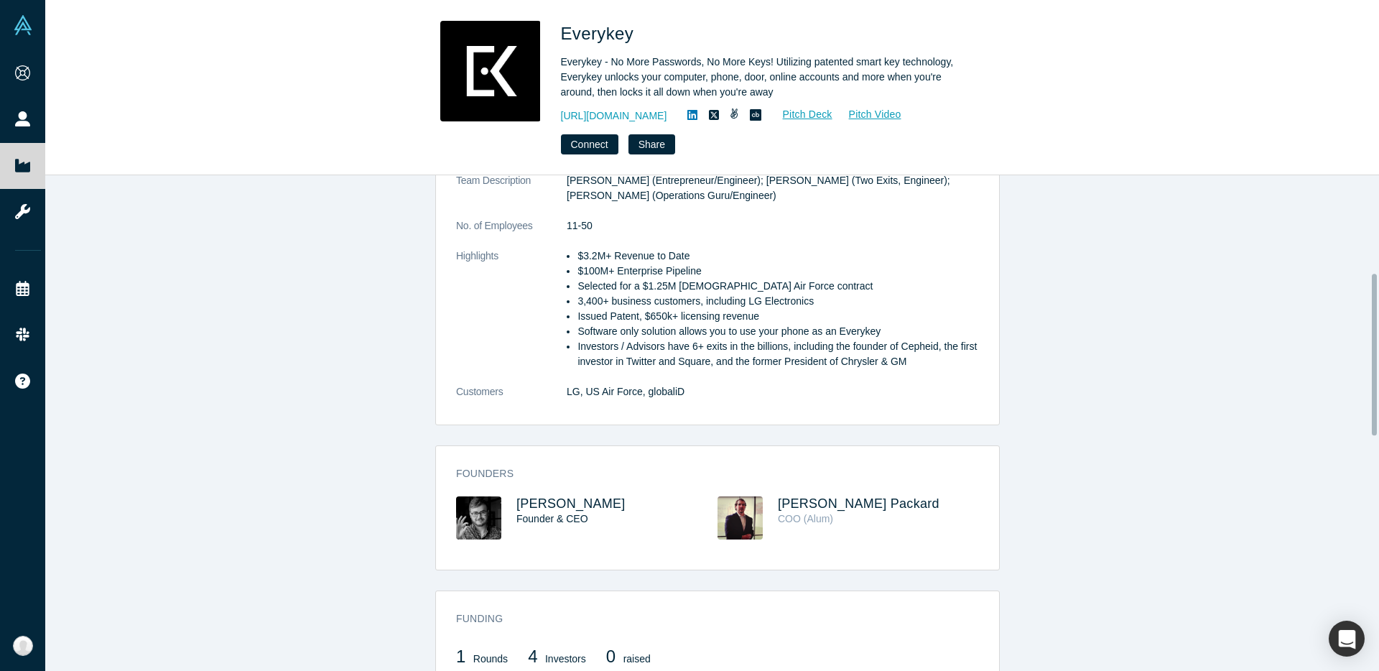
scroll to position [300, 0]
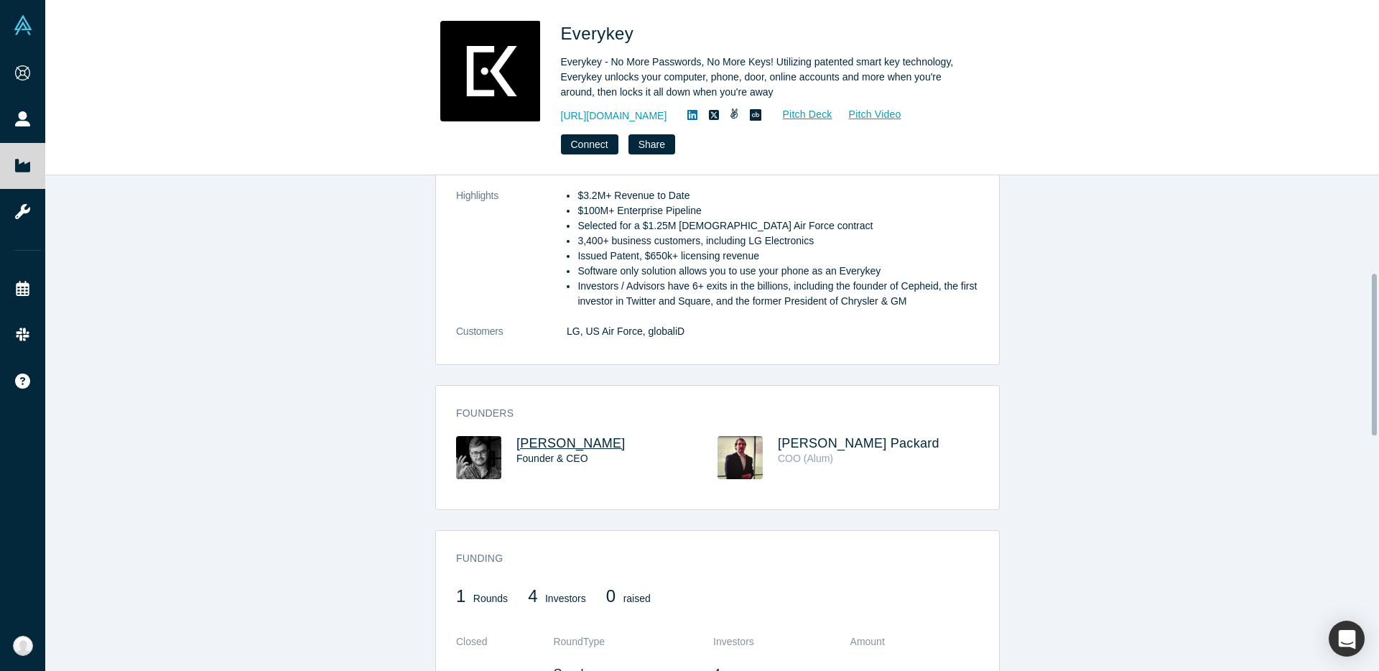
click at [556, 444] on span "[PERSON_NAME]" at bounding box center [571, 443] width 109 height 14
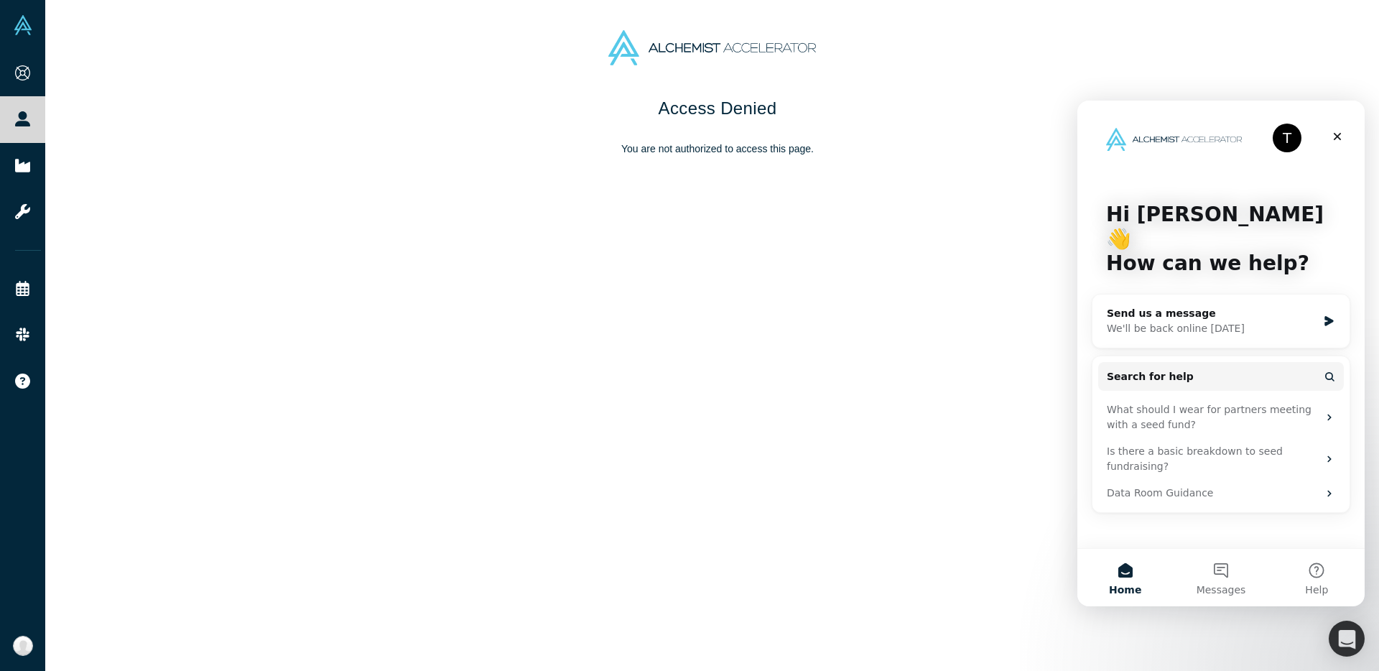
click at [184, 147] on div "Access Denied You are not authorized to access this page." at bounding box center [717, 389] width 1345 height 586
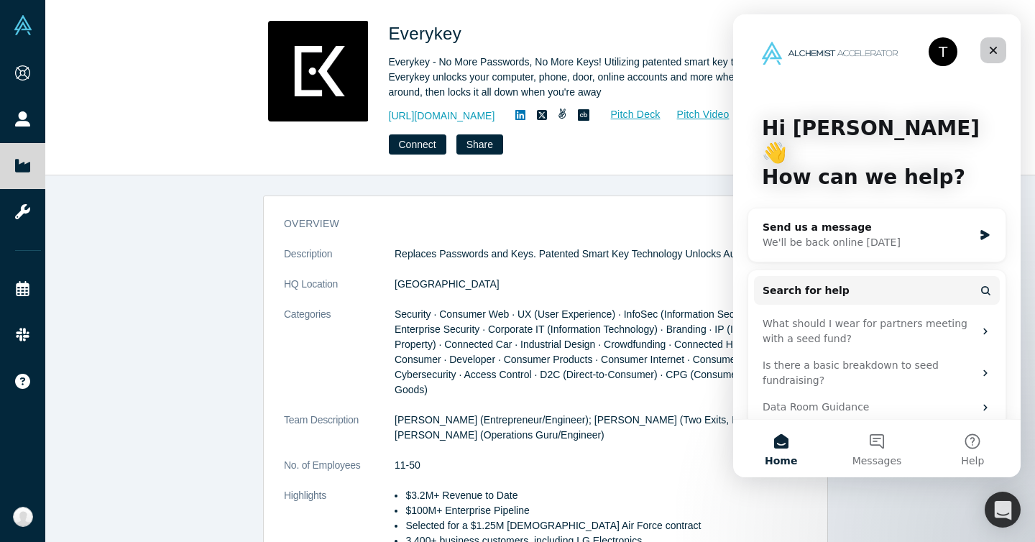
click at [994, 52] on icon "Close" at bounding box center [992, 50] width 11 height 11
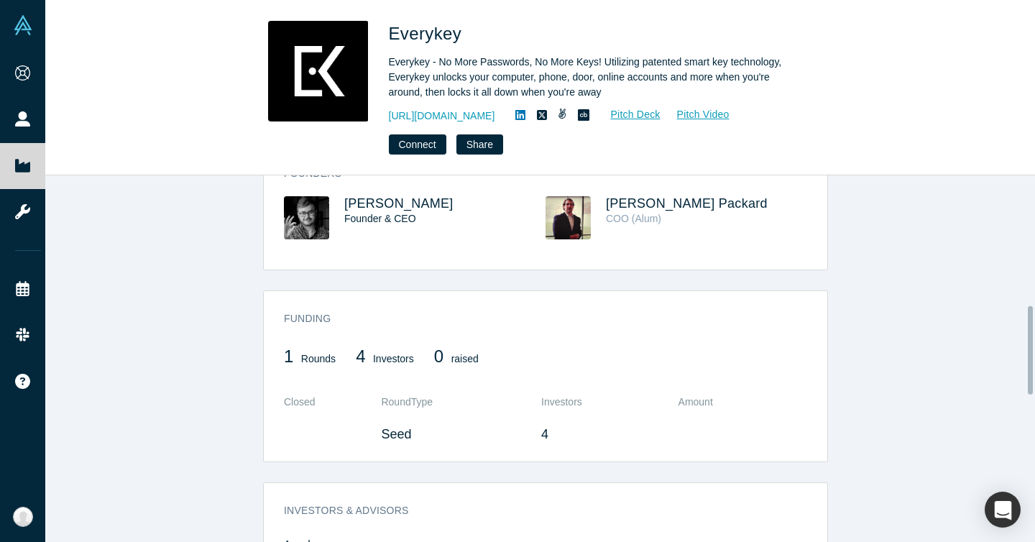
scroll to position [499, 0]
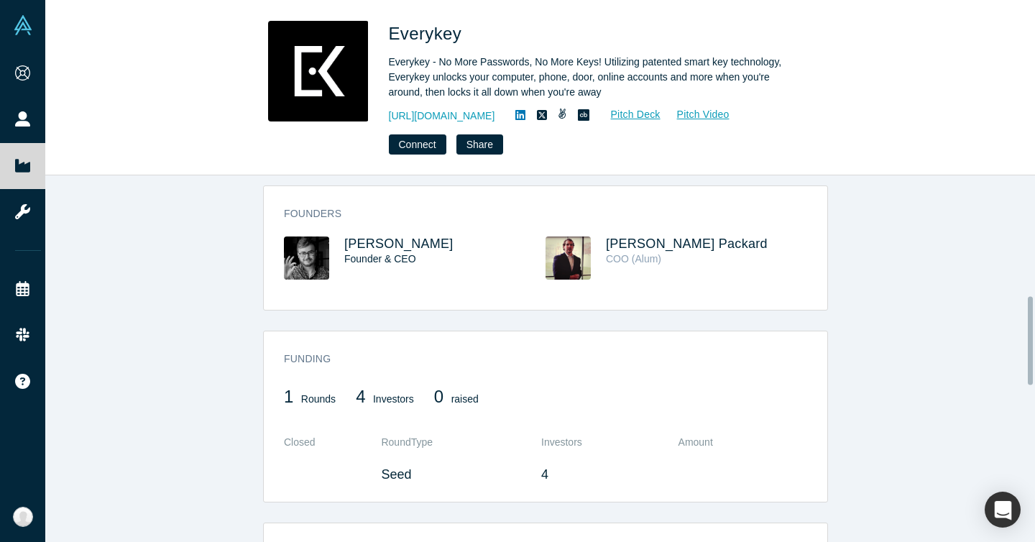
click at [455, 246] on h3 "Chris Wentz" at bounding box center [431, 243] width 175 height 15
drag, startPoint x: 452, startPoint y: 244, endPoint x: 334, endPoint y: 246, distance: 117.8
click at [334, 246] on div "Chris Wentz Founder & CEO" at bounding box center [415, 267] width 262 height 63
copy span "Chris Wentz"
drag, startPoint x: 423, startPoint y: 262, endPoint x: 341, endPoint y: 262, distance: 82.6
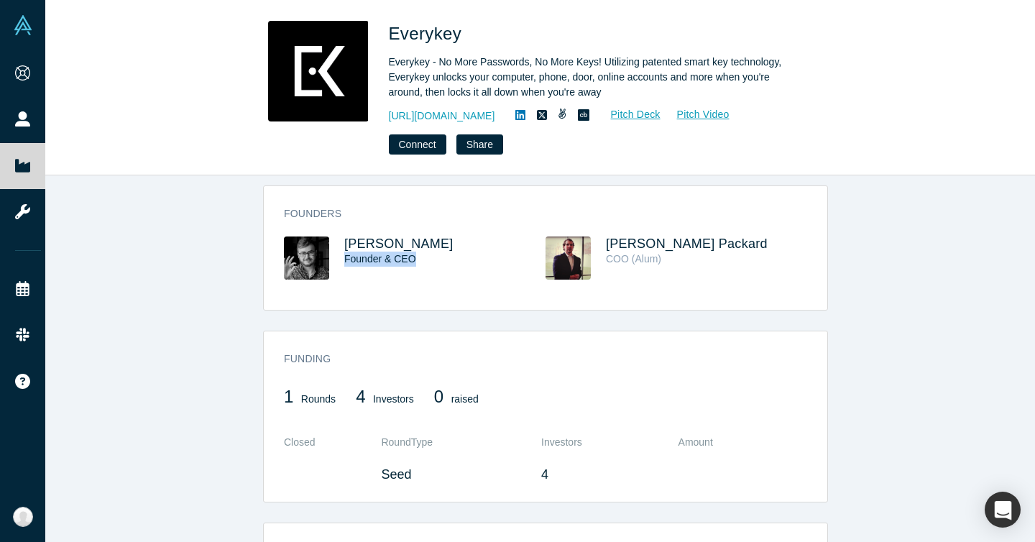
click at [344, 262] on div "Founder & CEO" at bounding box center [431, 258] width 175 height 15
click at [515, 119] on icon at bounding box center [520, 115] width 10 height 10
click at [479, 239] on h3 "Chris Wentz" at bounding box center [431, 243] width 175 height 15
click at [382, 231] on div "Founders Chris Wentz Founder & CEO McKelvey Packard COO (Alum)" at bounding box center [545, 253] width 563 height 114
click at [379, 244] on span "Chris Wentz" at bounding box center [398, 243] width 109 height 14
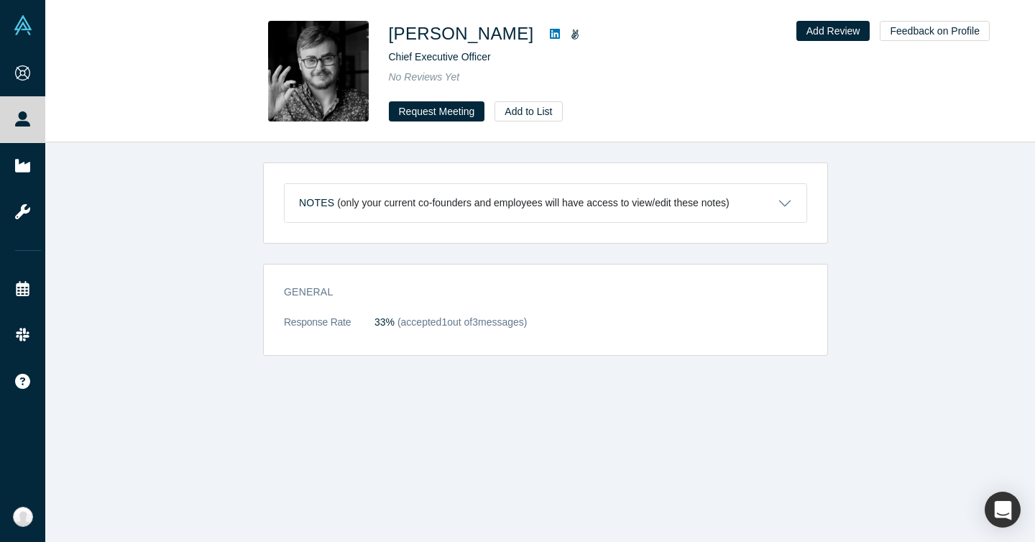
click at [550, 29] on icon at bounding box center [555, 34] width 10 height 10
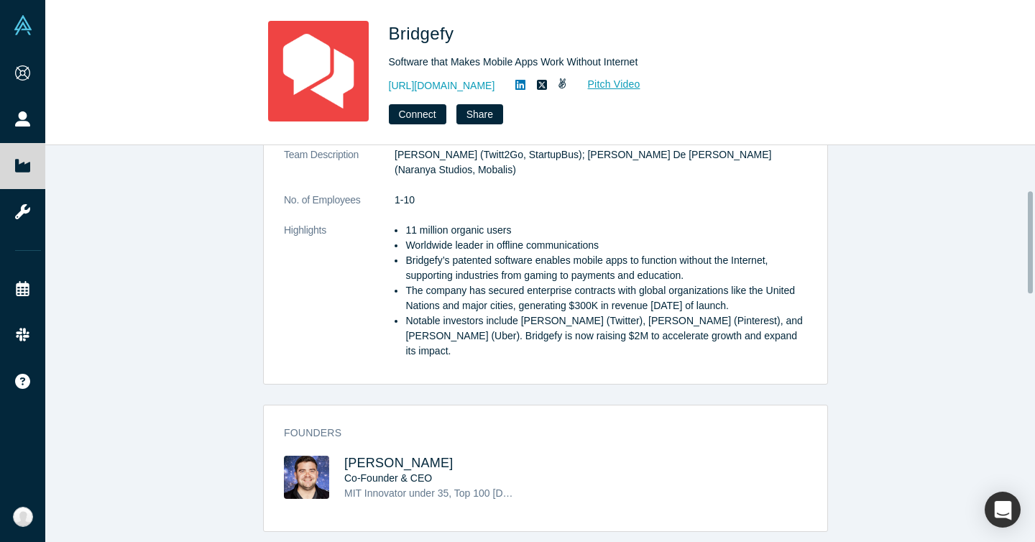
scroll to position [175, 0]
click at [372, 455] on span "[PERSON_NAME]" at bounding box center [398, 462] width 109 height 14
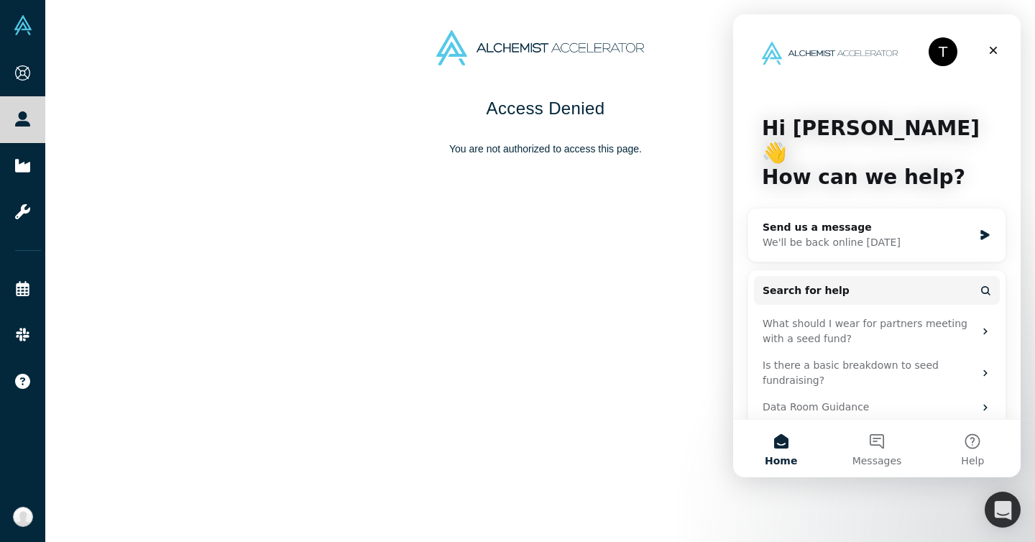
click at [261, 172] on div "Access Denied You are not authorized to access this page." at bounding box center [545, 324] width 1000 height 457
click at [464, 200] on div "Access Denied You are not authorized to access this page." at bounding box center [545, 324] width 1000 height 457
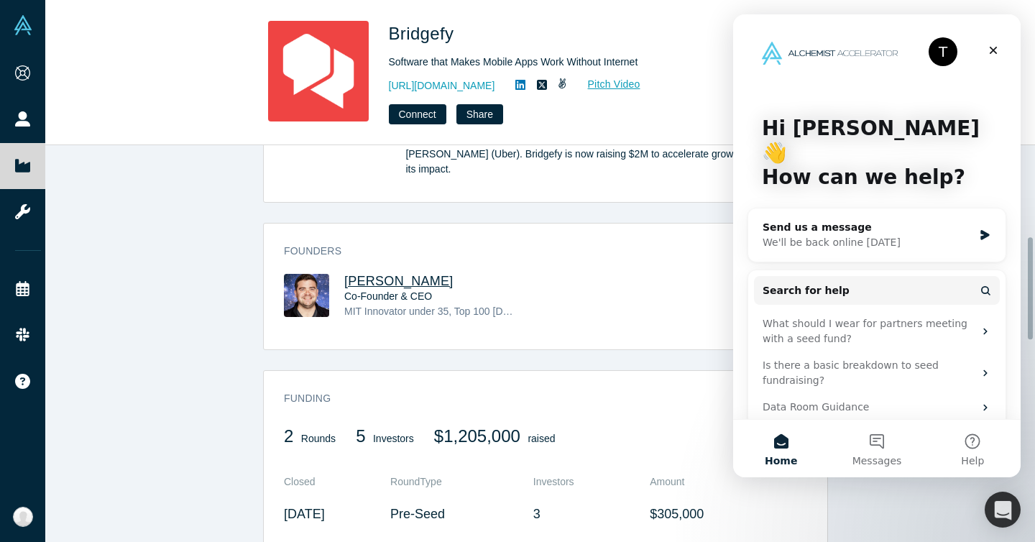
scroll to position [358, 0]
drag, startPoint x: 427, startPoint y: 262, endPoint x: 335, endPoint y: 262, distance: 92.7
click at [335, 272] on div "[PERSON_NAME] Co-Founder & CEO MIT Innovator under 35, Top 100 [DEMOGRAPHIC_DAT…" at bounding box center [415, 304] width 262 height 65
click at [440, 272] on h3 "[PERSON_NAME]" at bounding box center [431, 279] width 175 height 15
drag, startPoint x: 418, startPoint y: 246, endPoint x: 338, endPoint y: 243, distance: 80.5
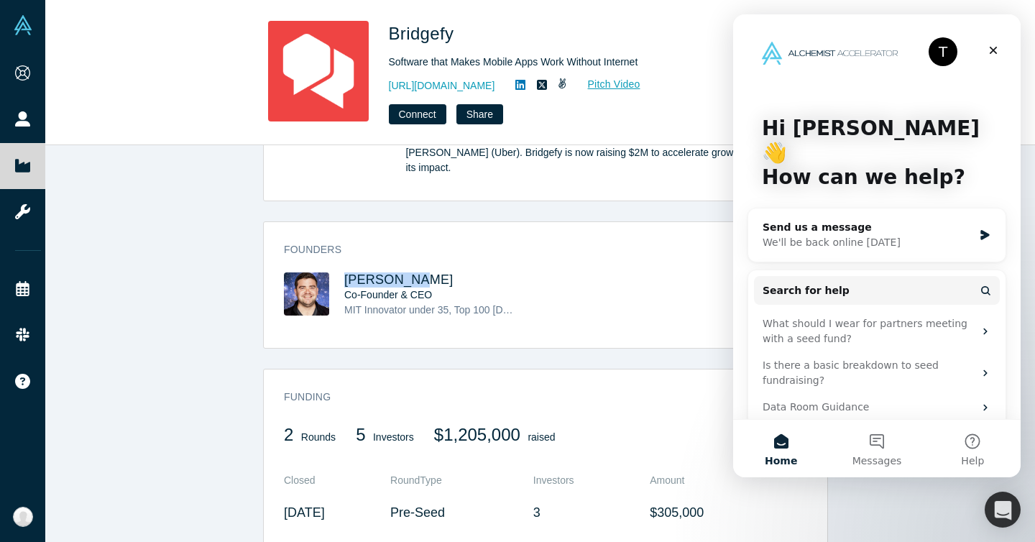
click at [338, 272] on div "[PERSON_NAME] Co-Founder & CEO MIT Innovator under 35, Top 100 [DEMOGRAPHIC_DAT…" at bounding box center [415, 304] width 262 height 65
copy span "[PERSON_NAME]"
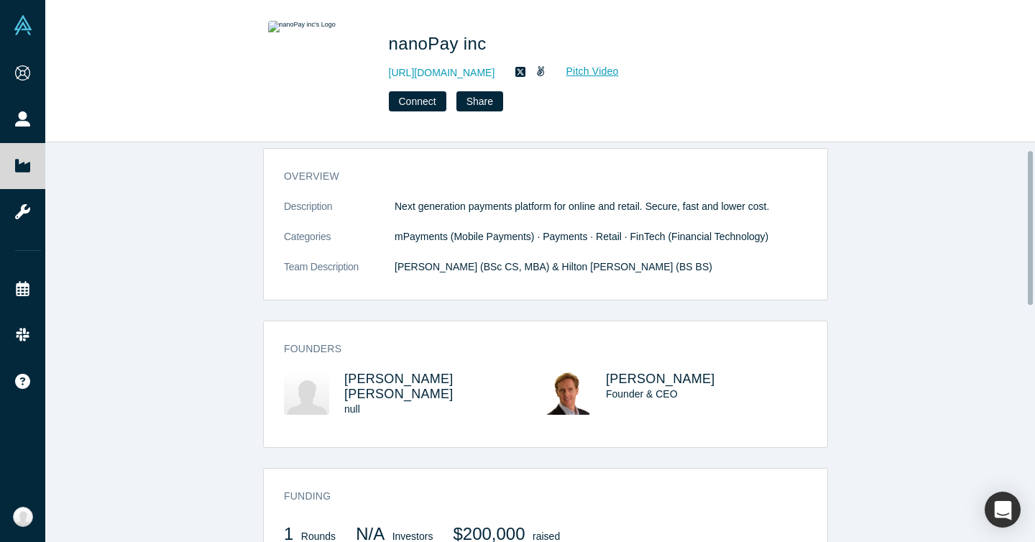
scroll to position [32, 0]
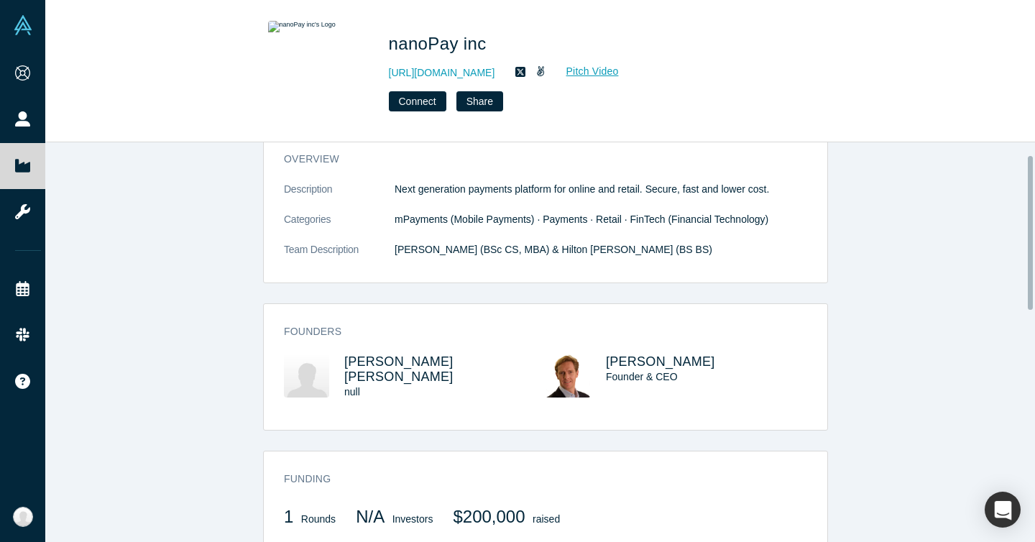
drag, startPoint x: 713, startPoint y: 363, endPoint x: 594, endPoint y: 359, distance: 118.6
click at [594, 359] on div "[PERSON_NAME] Founder & CEO" at bounding box center [676, 386] width 262 height 65
copy span "[PERSON_NAME]"
click at [681, 377] on div "Founder & CEO" at bounding box center [693, 376] width 175 height 15
click at [667, 363] on span "Laurence Cooke" at bounding box center [660, 361] width 109 height 14
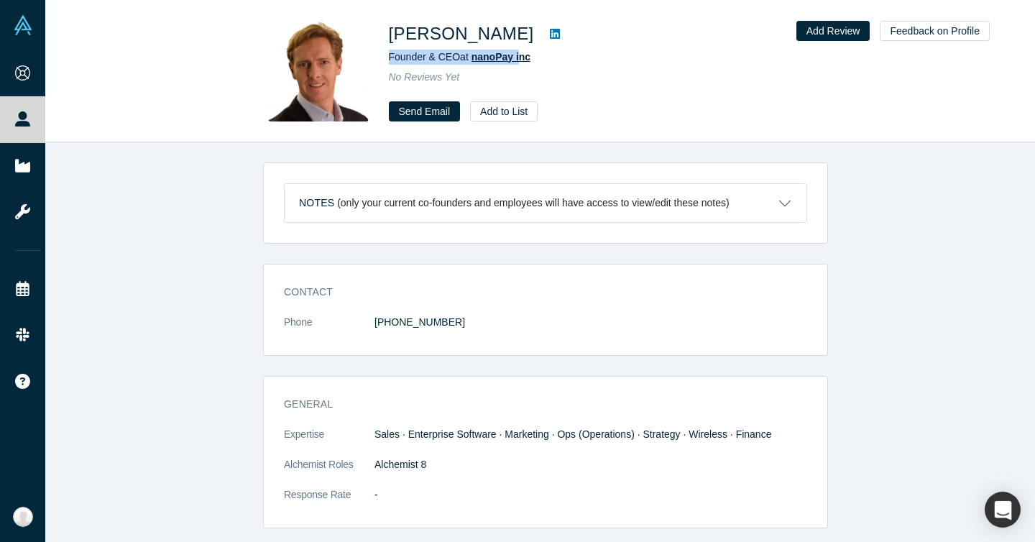
drag, startPoint x: 386, startPoint y: 54, endPoint x: 522, endPoint y: 60, distance: 136.6
click at [522, 60] on div "Laurence Cooke Founder & CEO at nanoPay inc No Reviews Yet Send Email Add to Li…" at bounding box center [540, 71] width 565 height 101
click at [589, 88] on div "Laurence Cooke Founder & CEO at nanoPay inc No Reviews Yet Send Email Add to Li…" at bounding box center [590, 71] width 402 height 101
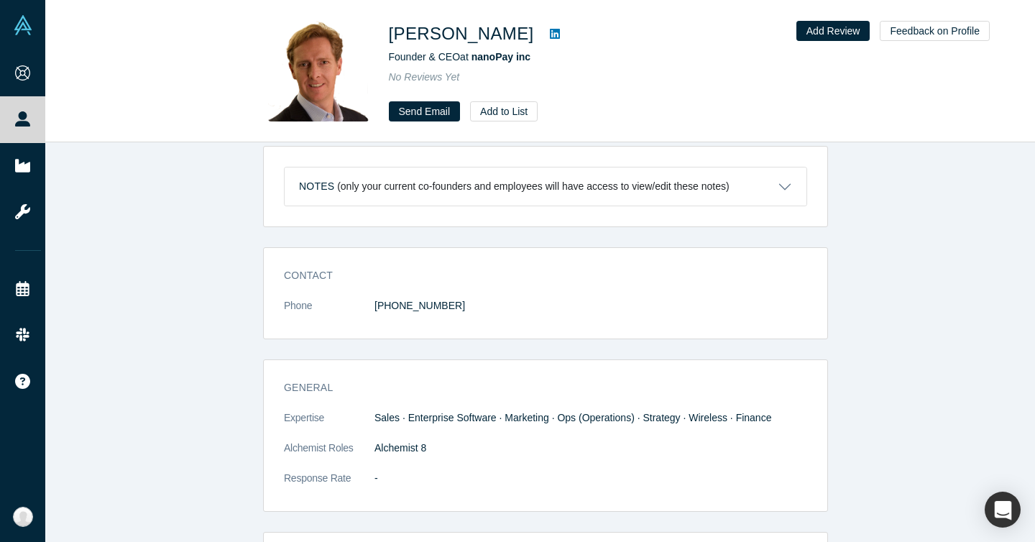
click at [550, 32] on icon at bounding box center [555, 34] width 10 height 10
click at [571, 225] on div "Notes (only your current co-founders and employees will have access to view/edi…" at bounding box center [545, 186] width 565 height 81
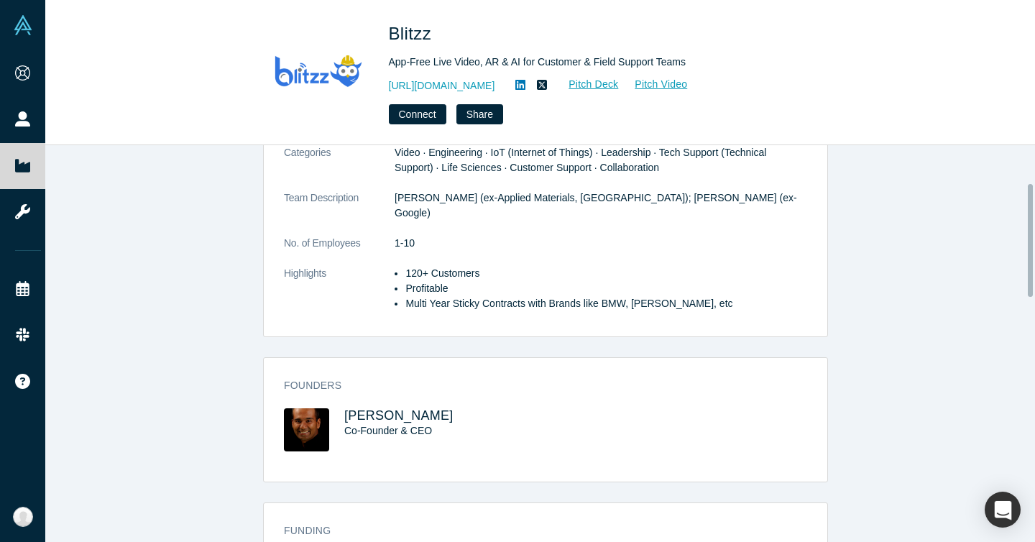
click at [616, 281] on li "Profitable" at bounding box center [606, 288] width 402 height 15
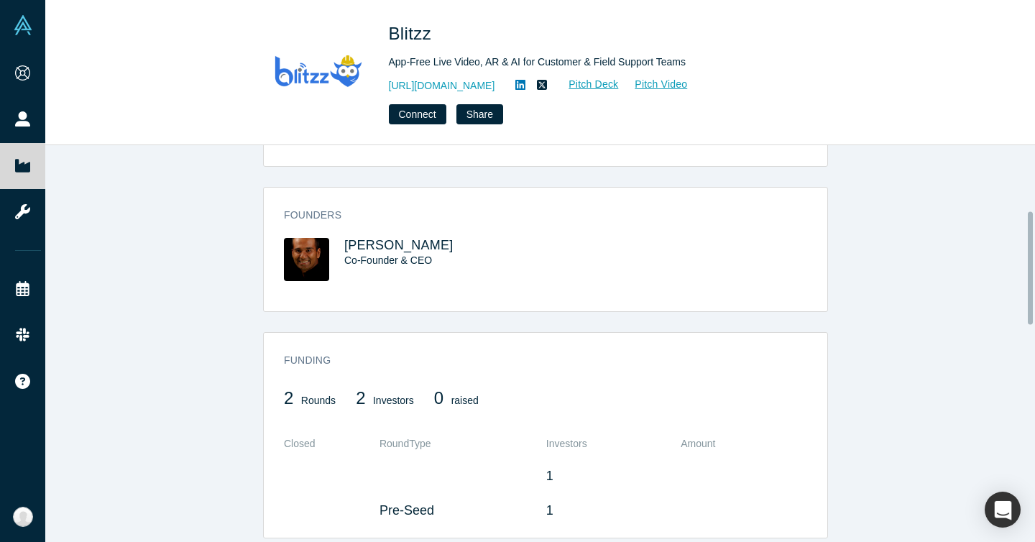
scroll to position [229, 0]
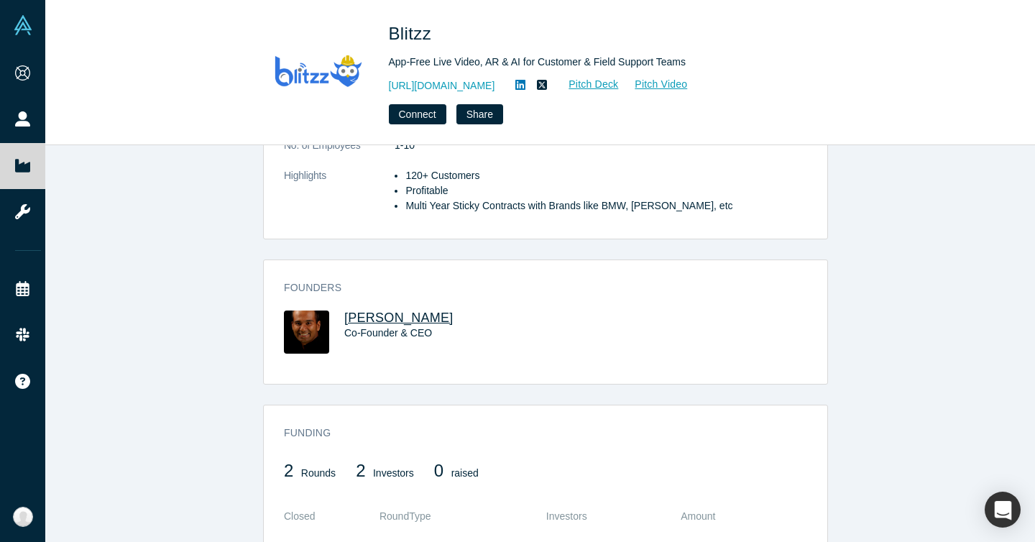
drag, startPoint x: 552, startPoint y: 304, endPoint x: 341, endPoint y: 299, distance: 211.3
click at [341, 310] on div "[PERSON_NAME] Co-Founder & CEO" at bounding box center [545, 341] width 523 height 63
copy span "[PERSON_NAME]"
click at [440, 310] on span "[PERSON_NAME]" at bounding box center [398, 317] width 109 height 14
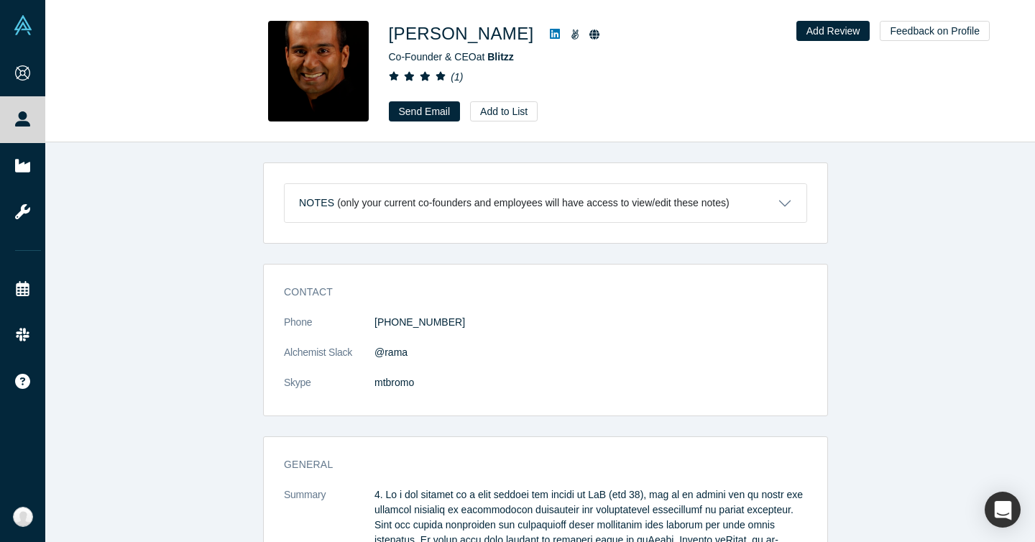
click at [560, 33] on icon at bounding box center [555, 33] width 10 height 11
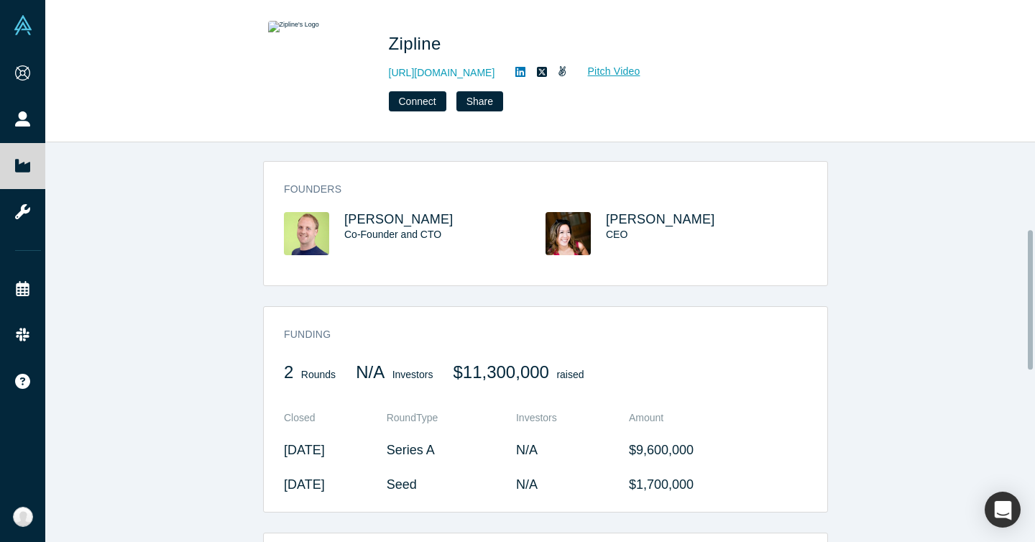
scroll to position [238, 0]
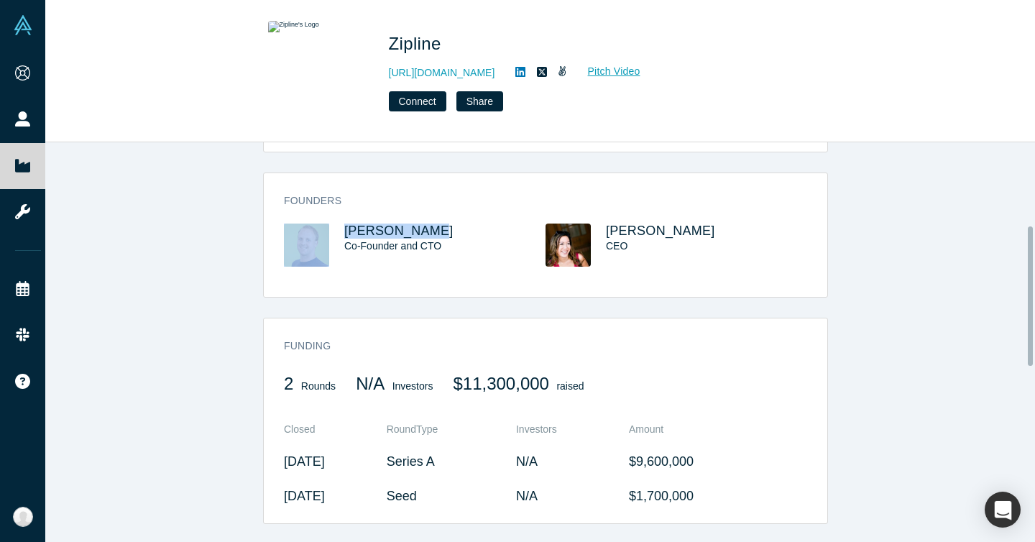
drag, startPoint x: 446, startPoint y: 226, endPoint x: 323, endPoint y: 228, distance: 122.9
click at [323, 228] on div "[PERSON_NAME] Co-Founder and CTO" at bounding box center [415, 254] width 262 height 63
copy div "[PERSON_NAME]"
click at [621, 233] on span "Melissa Wong" at bounding box center [660, 230] width 109 height 14
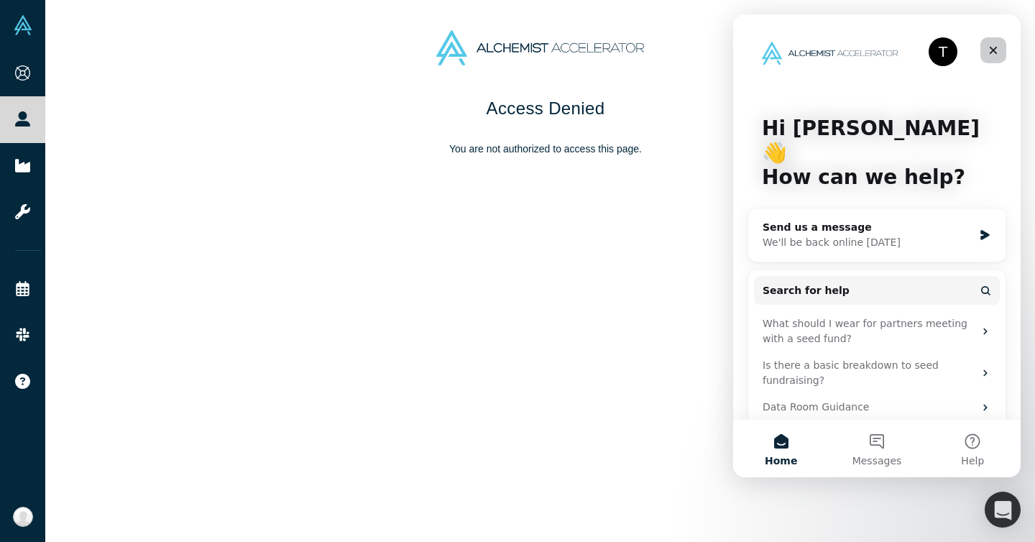
click at [987, 49] on div "Close" at bounding box center [993, 50] width 26 height 26
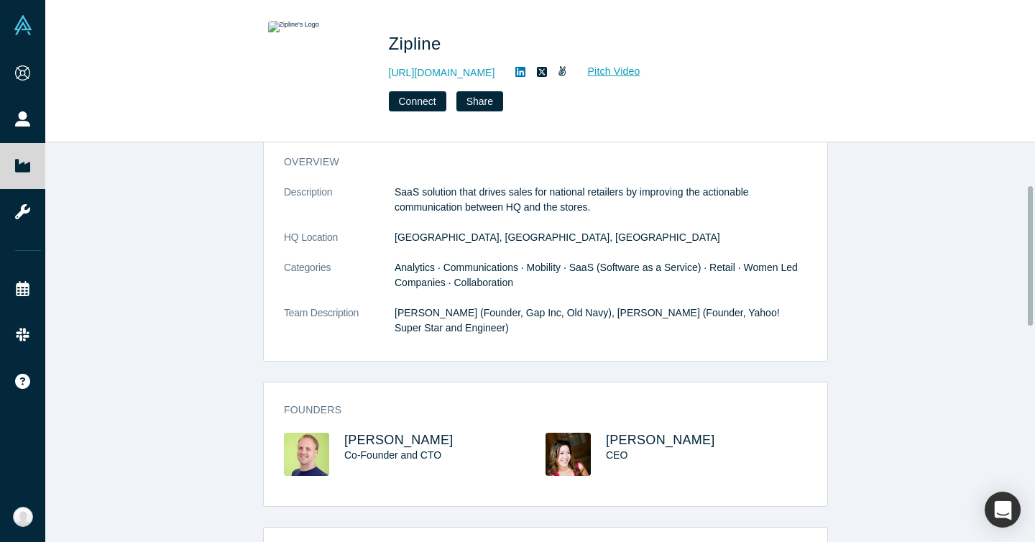
scroll to position [136, 0]
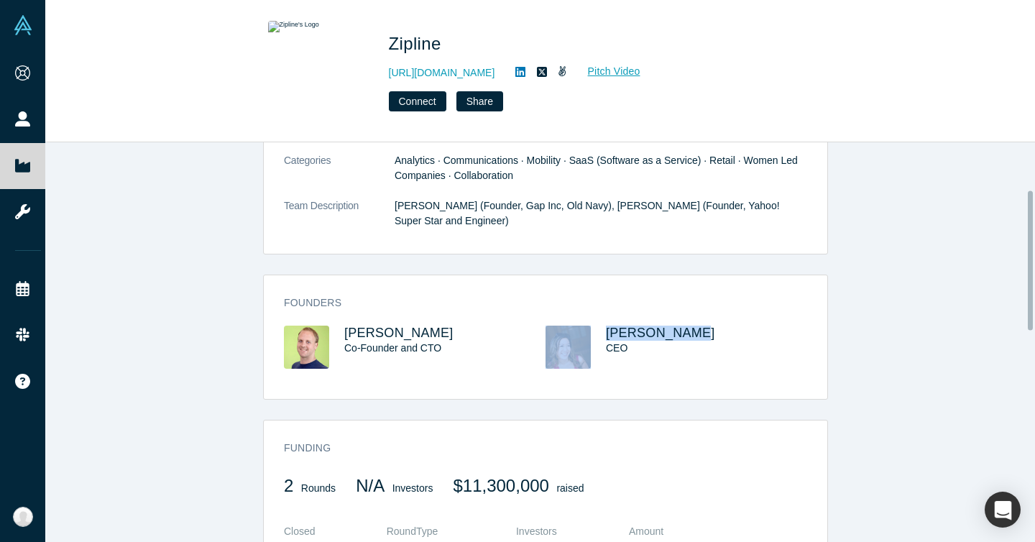
drag, startPoint x: 681, startPoint y: 335, endPoint x: 589, endPoint y: 331, distance: 92.1
click at [589, 331] on div "Melissa Wong CEO" at bounding box center [676, 356] width 262 height 63
copy div "Melissa Wong"
click at [670, 330] on span "Melissa Wong" at bounding box center [660, 332] width 109 height 14
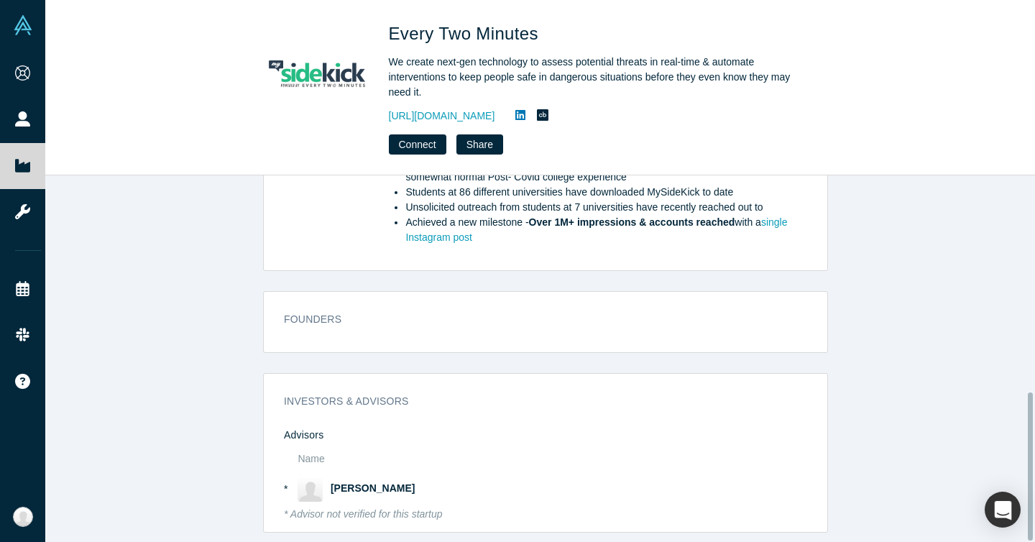
scroll to position [535, 0]
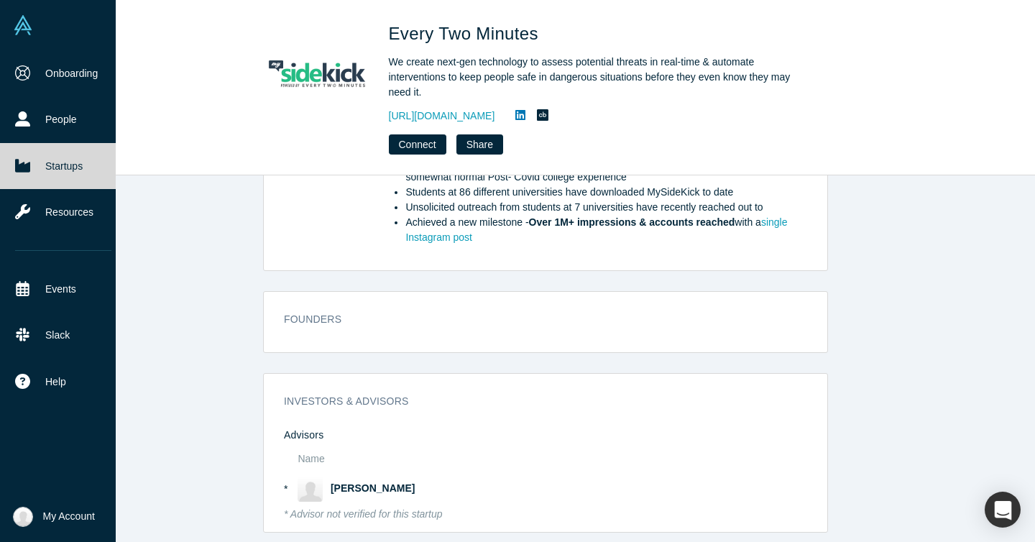
click at [36, 171] on link "Startups" at bounding box center [63, 166] width 126 height 46
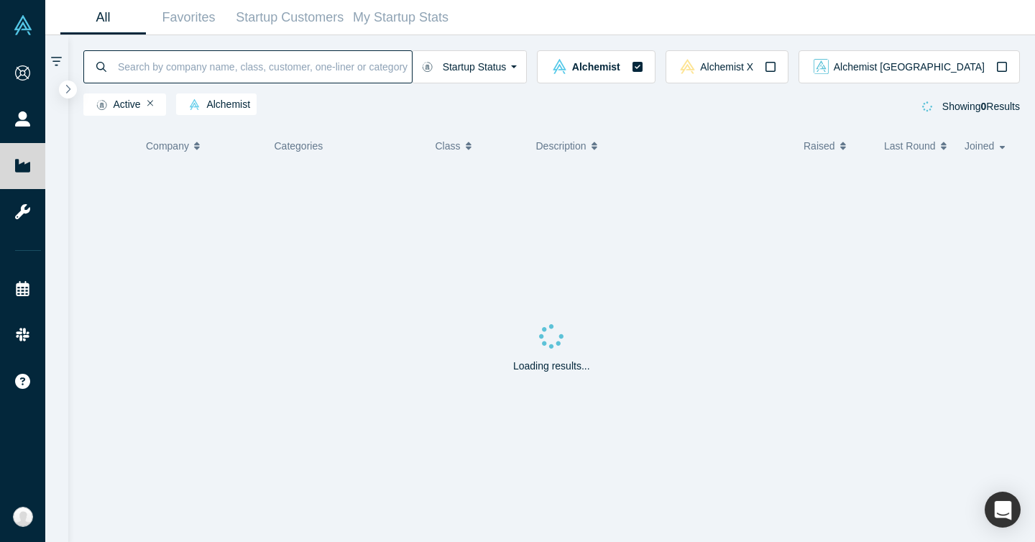
click at [320, 78] on input at bounding box center [263, 67] width 295 height 34
paste input "Medidas Digital Inc."
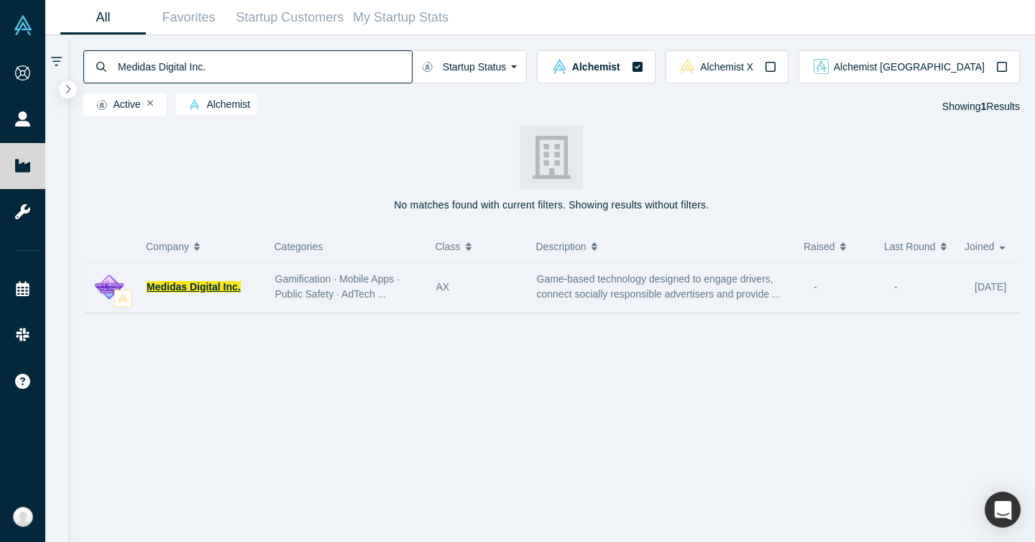
type input "Medidas Digital Inc."
click at [191, 287] on span "Medidas Digital Inc." at bounding box center [194, 286] width 94 height 11
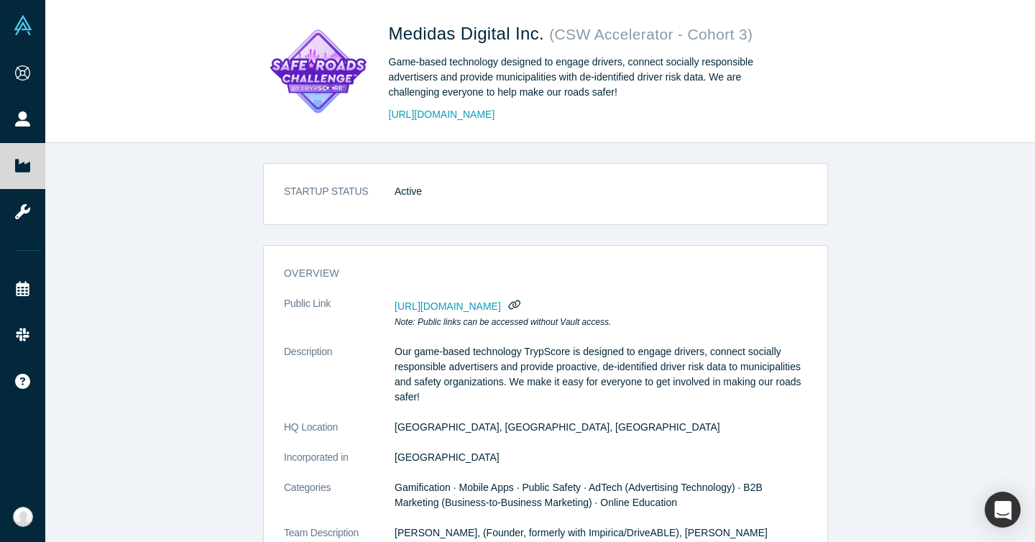
click at [566, 189] on dd "Active" at bounding box center [600, 191] width 412 height 15
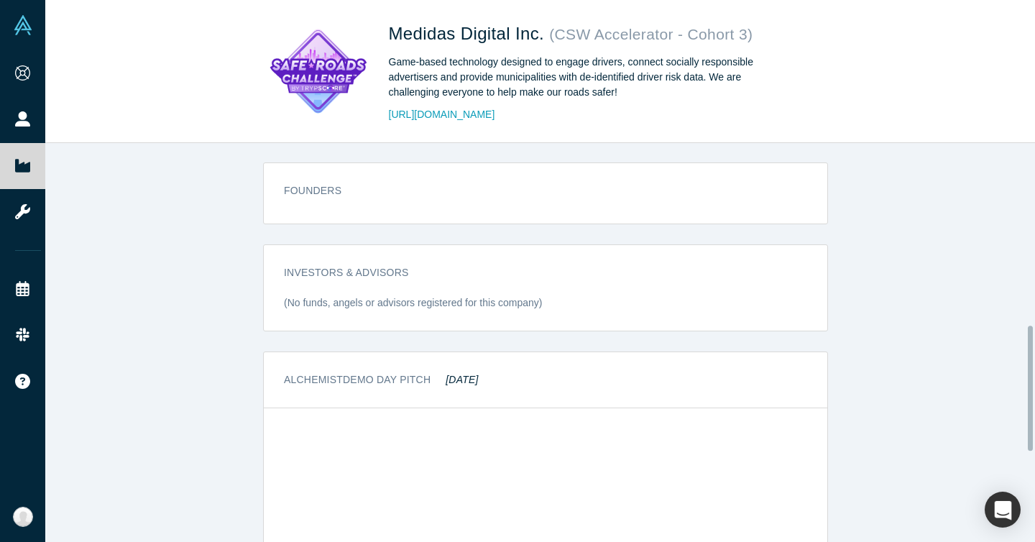
scroll to position [573, 0]
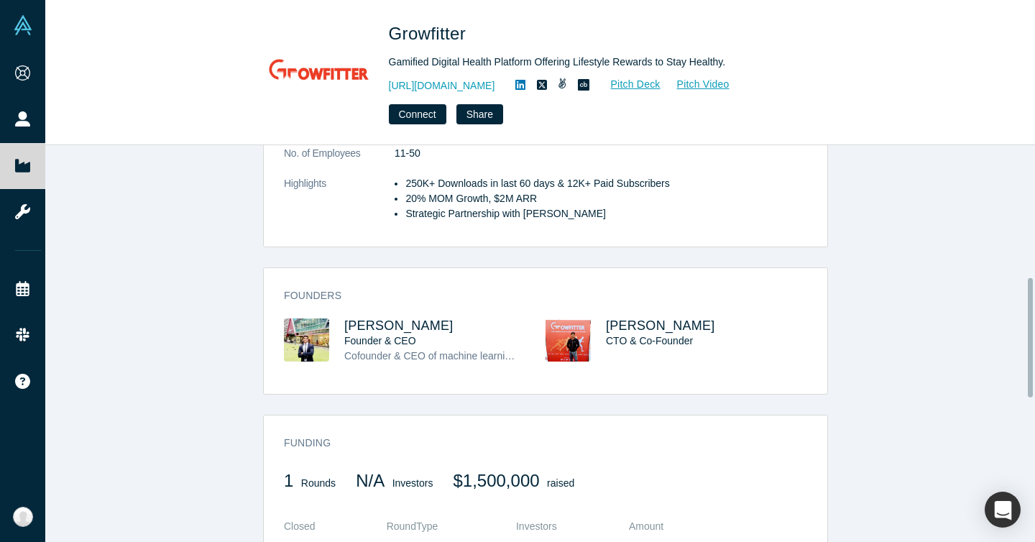
scroll to position [437, 0]
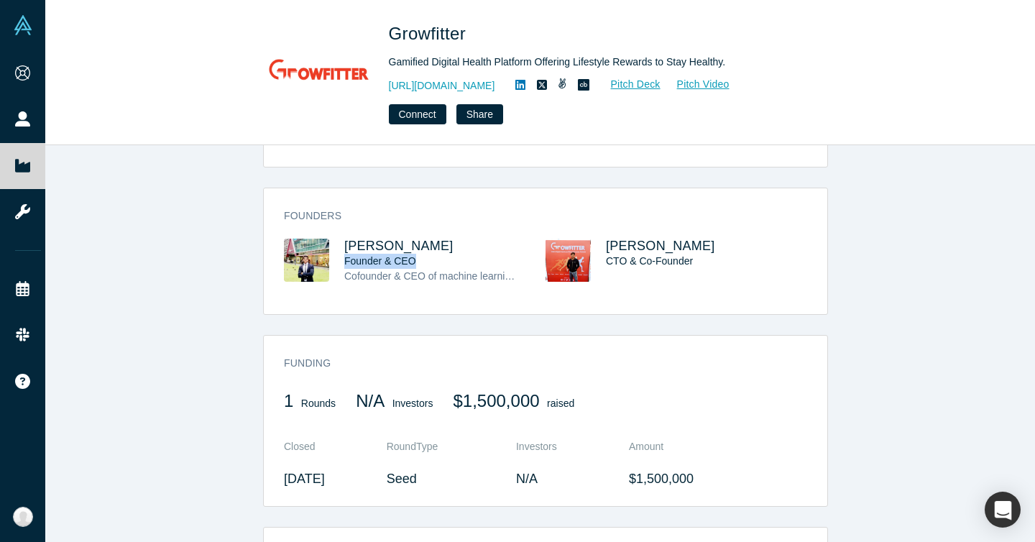
drag, startPoint x: 362, startPoint y: 247, endPoint x: 339, endPoint y: 249, distance: 23.1
click at [344, 254] on div "Founder & CEO" at bounding box center [431, 261] width 175 height 15
copy span "Founder & CEO"
drag, startPoint x: 426, startPoint y: 236, endPoint x: 336, endPoint y: 234, distance: 89.8
click at [336, 239] on div "Sanmati Pande Founder & CEO Cofounder & CEO of machine learning gamified platfo…" at bounding box center [415, 271] width 262 height 65
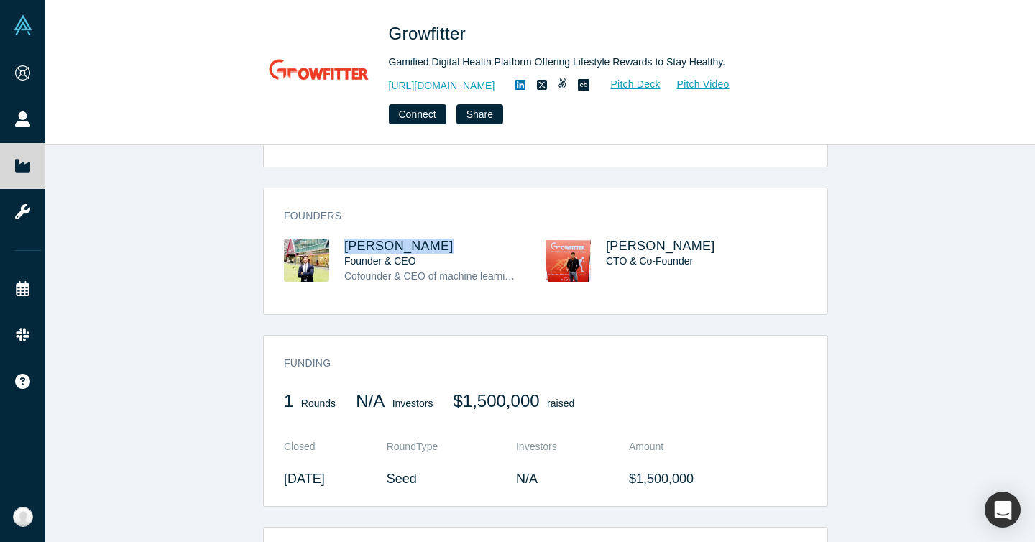
copy span "Sanmati Pande"
click at [412, 239] on span "Sanmati Pande" at bounding box center [398, 246] width 109 height 14
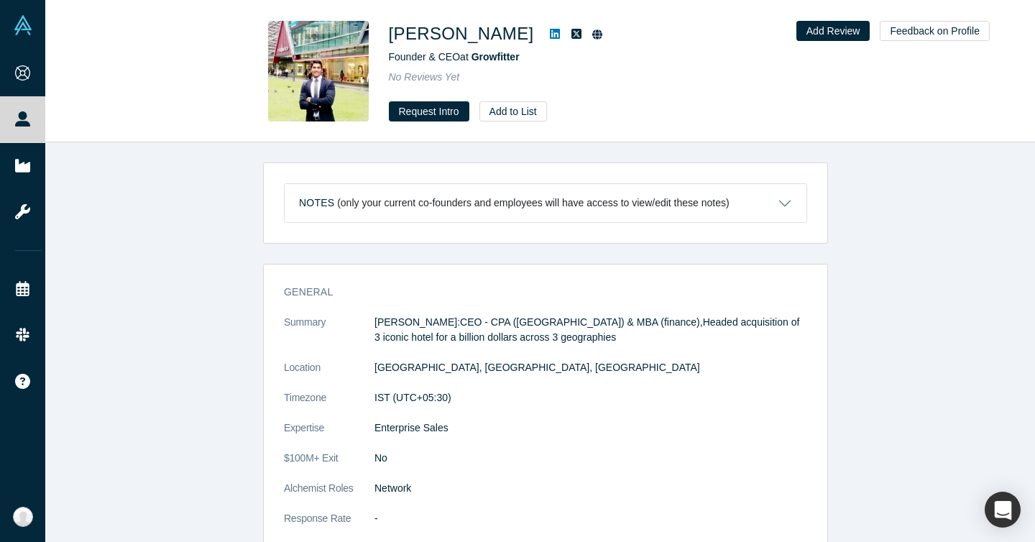
click at [550, 37] on icon at bounding box center [555, 34] width 10 height 10
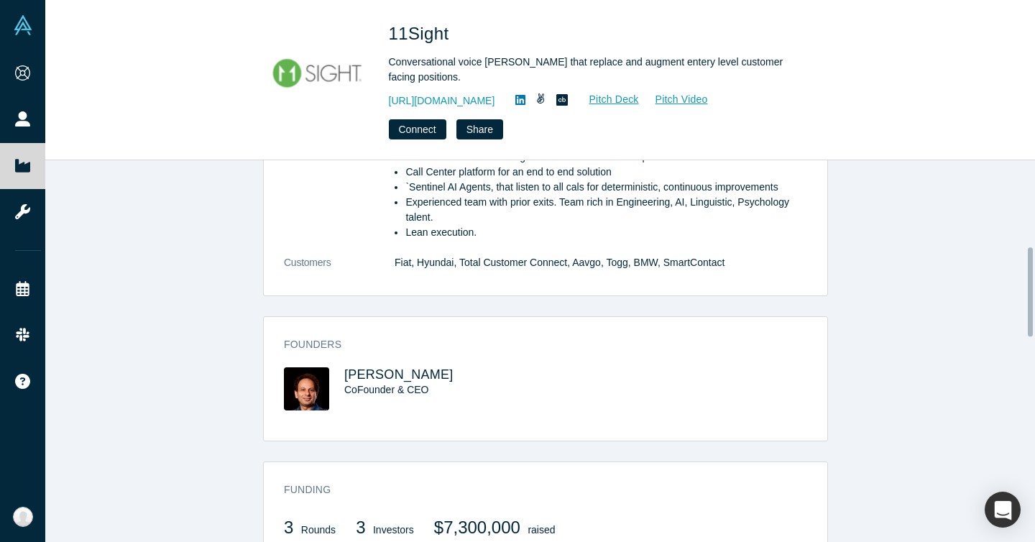
scroll to position [369, 0]
drag, startPoint x: 462, startPoint y: 384, endPoint x: 342, endPoint y: 392, distance: 120.3
click at [344, 392] on div "CoFounder & CEO" at bounding box center [431, 389] width 175 height 15
drag, startPoint x: 462, startPoint y: 371, endPoint x: 340, endPoint y: 374, distance: 122.2
click at [344, 374] on h3 "[PERSON_NAME]" at bounding box center [431, 374] width 175 height 15
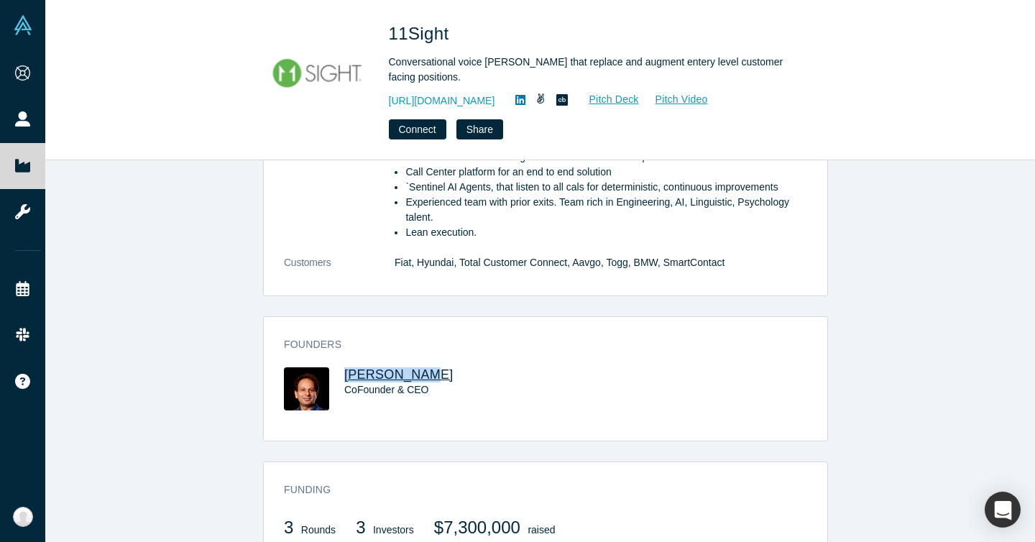
copy span "[PERSON_NAME]"
click at [376, 369] on span "[PERSON_NAME]" at bounding box center [398, 374] width 109 height 14
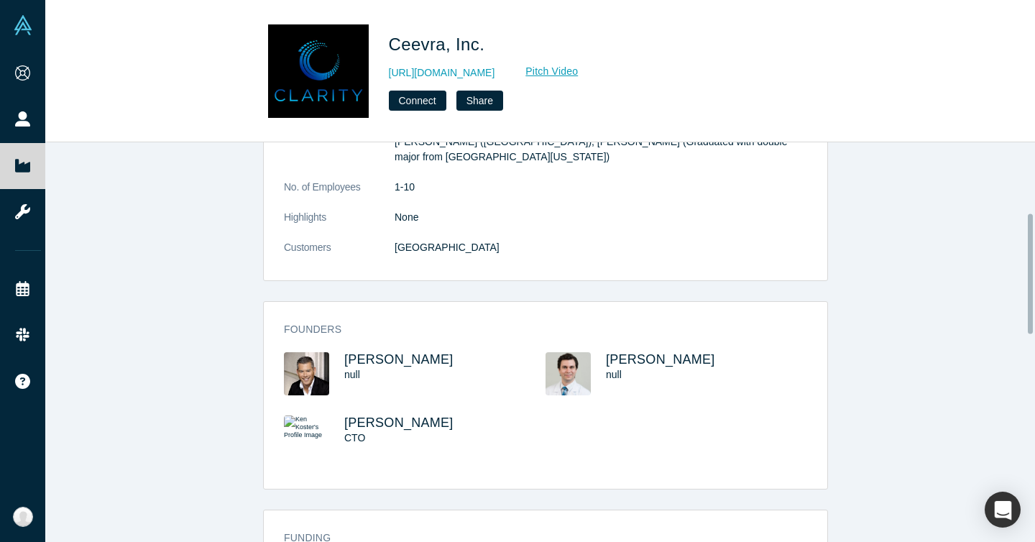
scroll to position [234, 0]
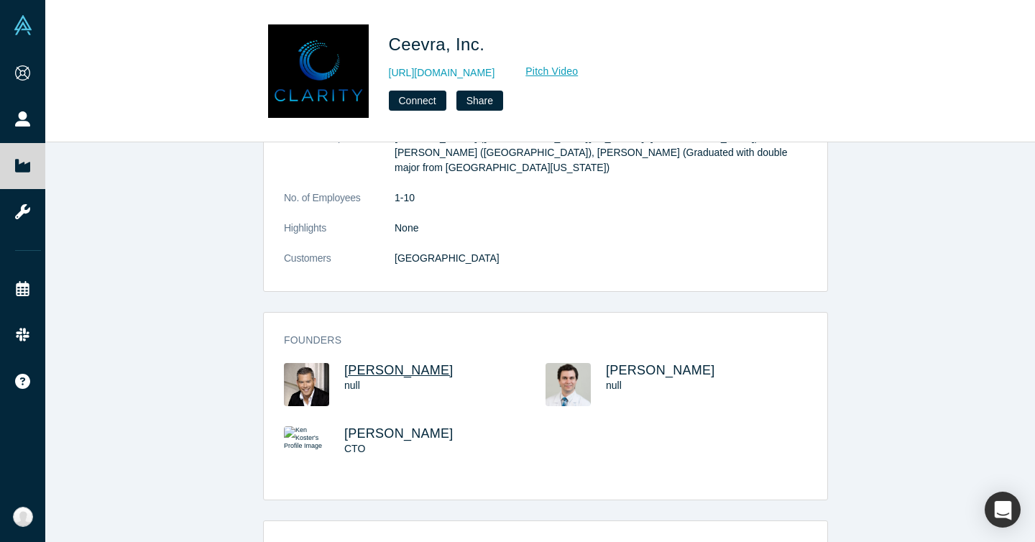
click at [411, 363] on span "Russ Yoshinaka" at bounding box center [398, 370] width 109 height 14
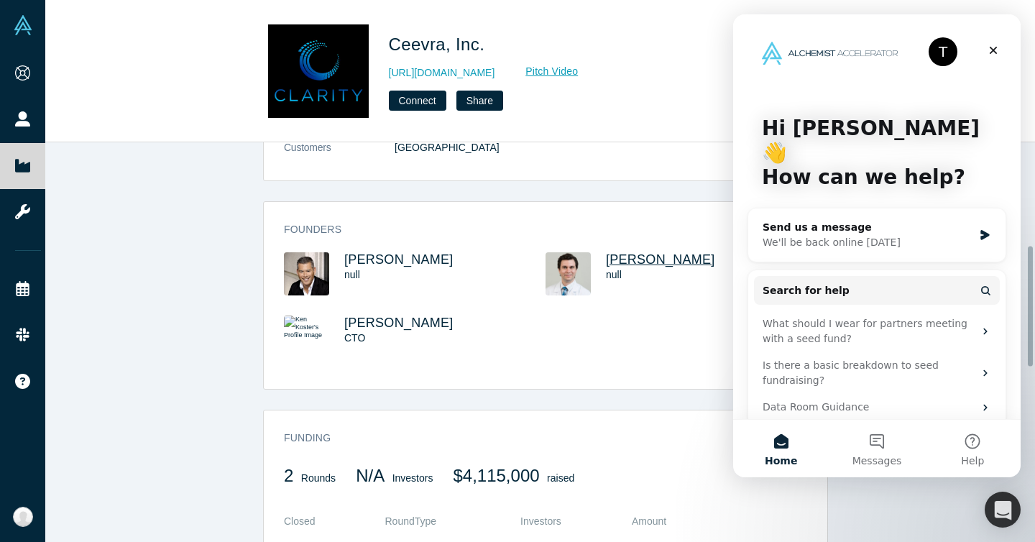
scroll to position [343, 0]
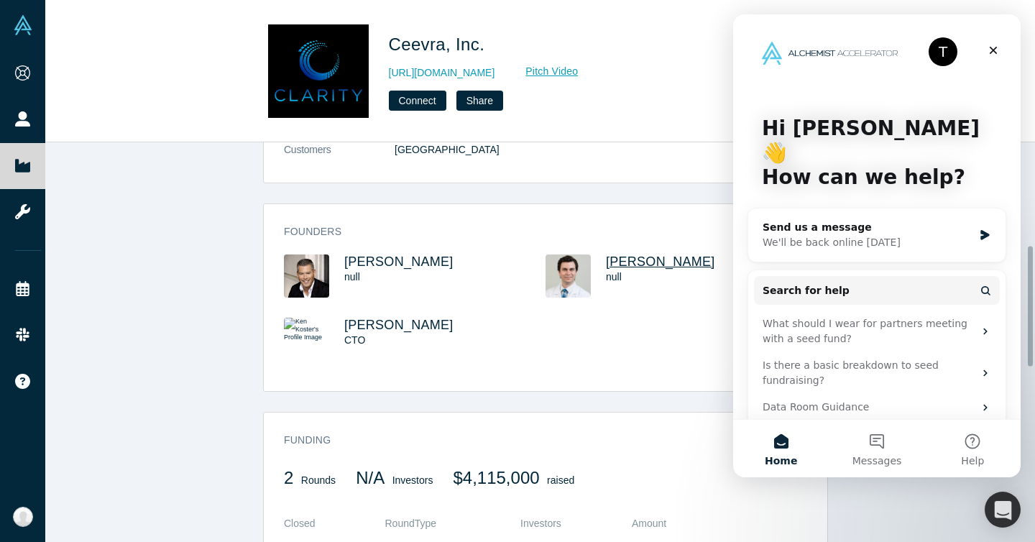
click at [621, 254] on span "Joseph Shirk" at bounding box center [660, 261] width 109 height 14
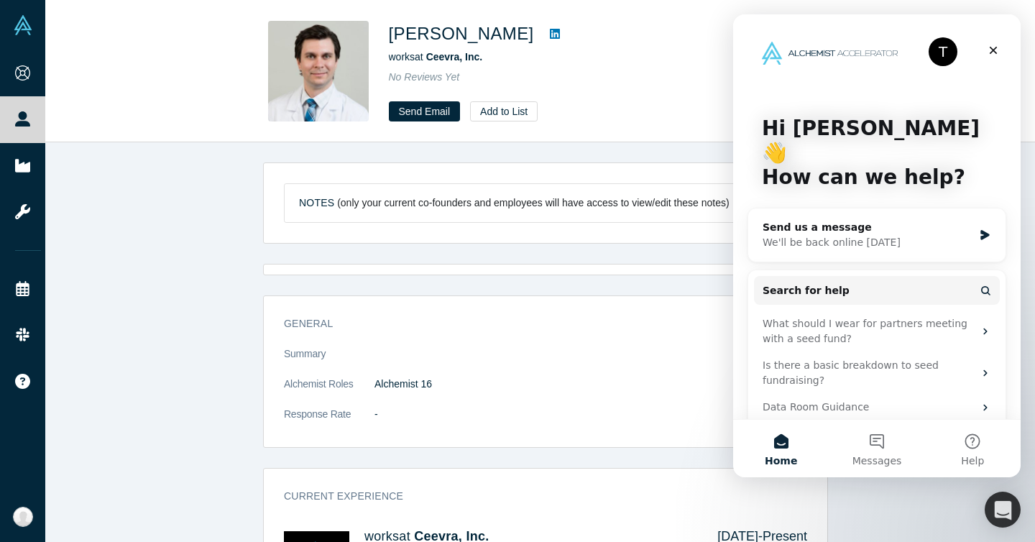
click at [550, 34] on icon at bounding box center [555, 33] width 10 height 11
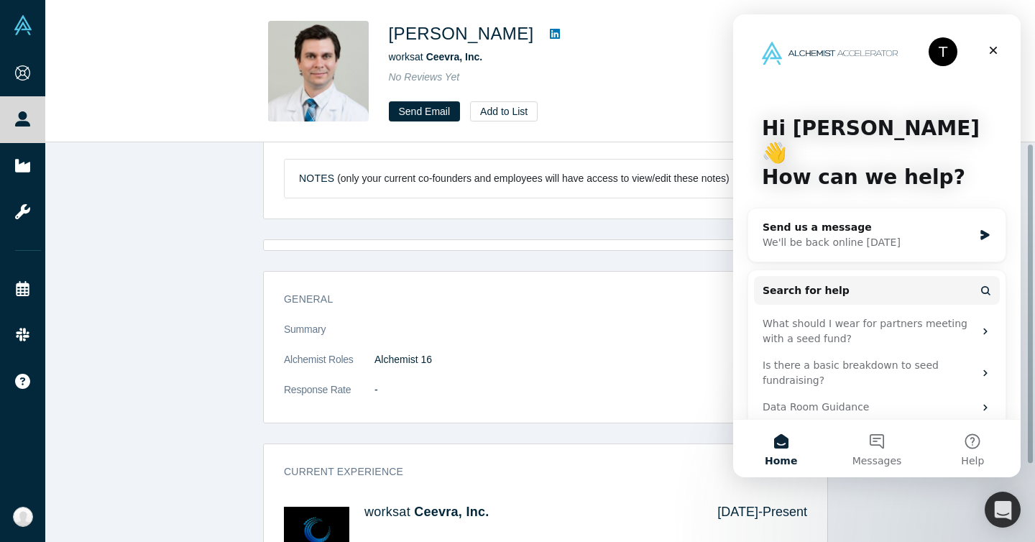
scroll to position [98, 0]
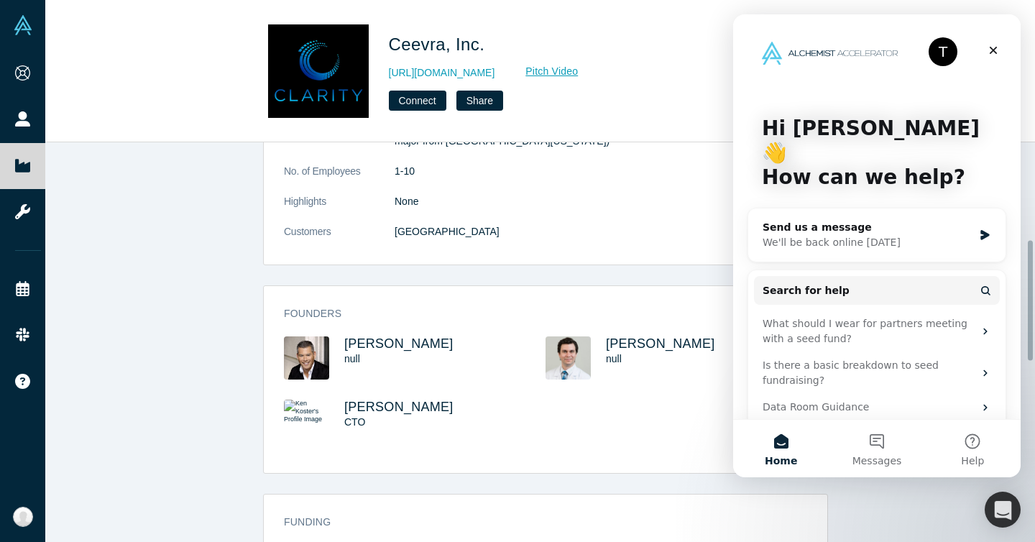
scroll to position [367, 0]
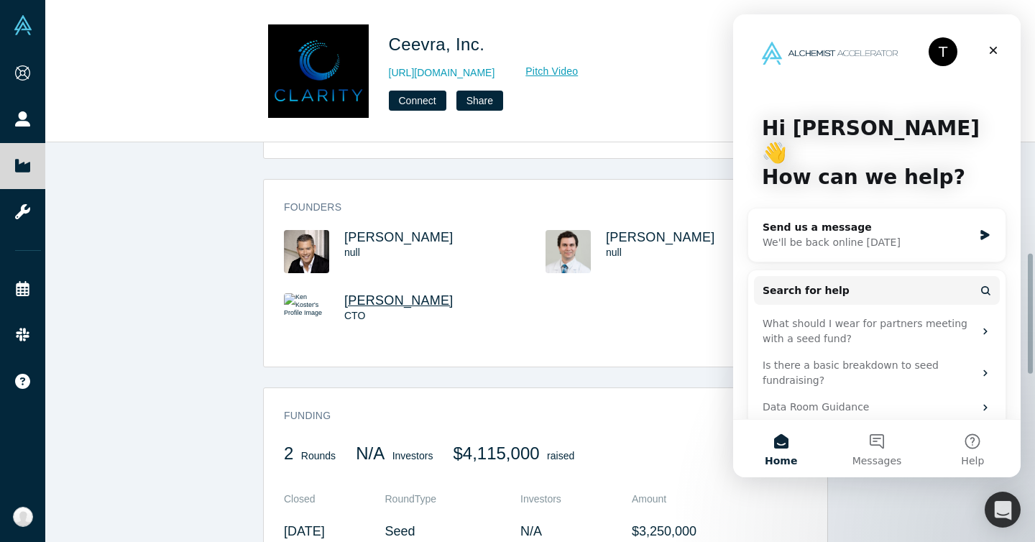
click at [382, 293] on span "Ken Koster" at bounding box center [398, 300] width 109 height 14
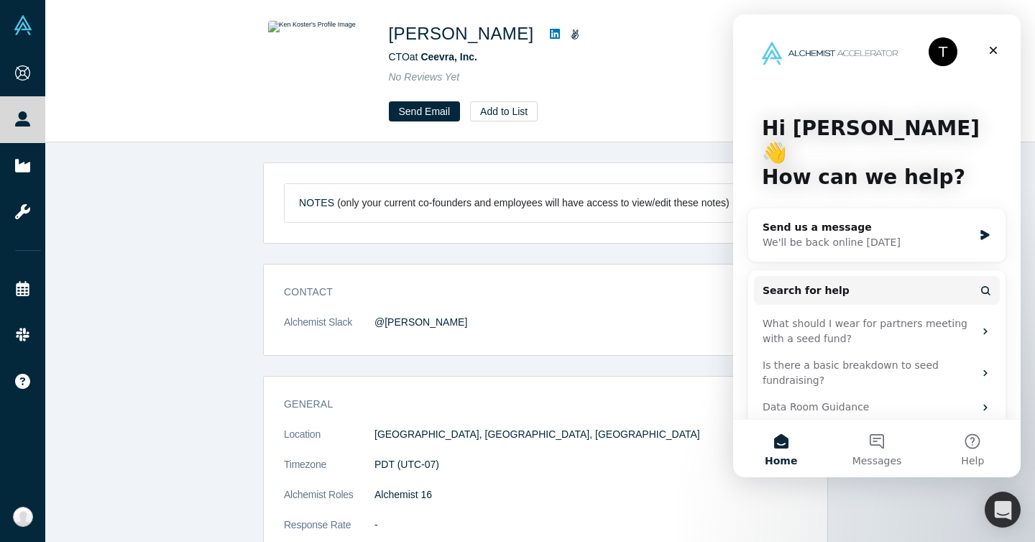
click at [550, 32] on icon at bounding box center [555, 34] width 10 height 10
click at [255, 262] on div "Notes (only your current co-founders and employees will have access to view/edi…" at bounding box center [545, 347] width 1000 height 410
click at [1003, 52] on div "Close" at bounding box center [993, 50] width 26 height 26
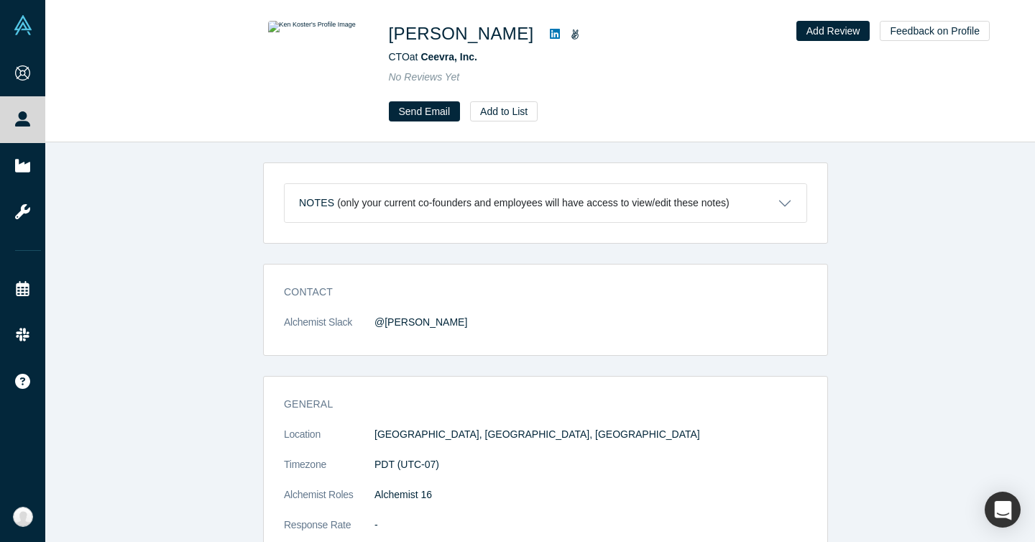
click at [278, 182] on div "Notes (only your current co-founders and employees will have access to view/edi…" at bounding box center [545, 203] width 563 height 60
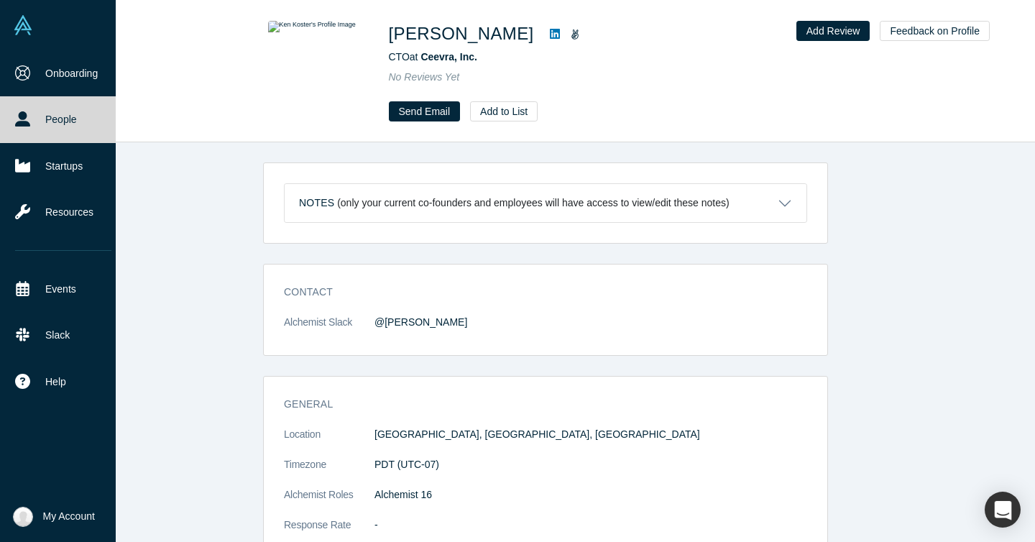
click at [48, 133] on link "People" at bounding box center [63, 119] width 126 height 46
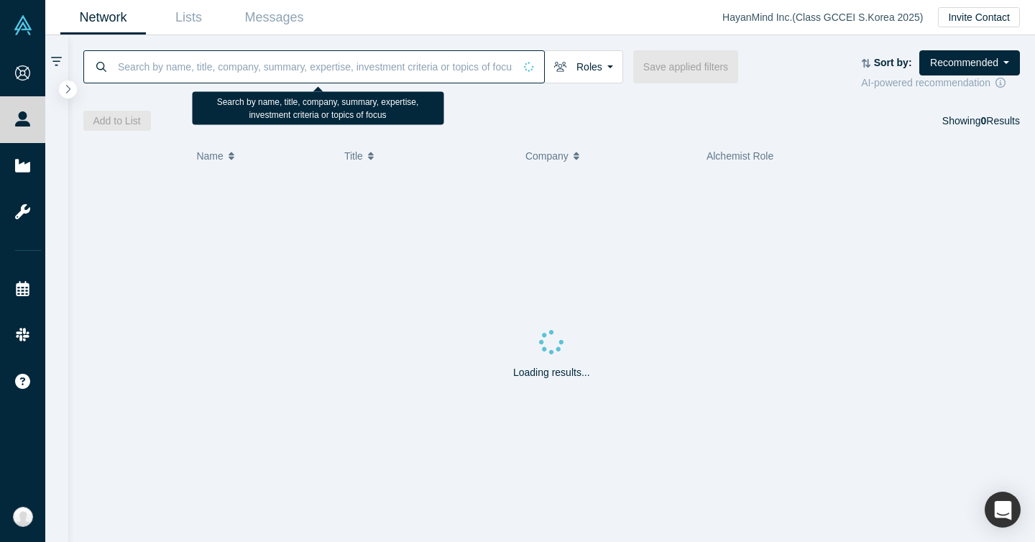
click at [225, 77] on input at bounding box center [314, 67] width 397 height 34
click at [226, 72] on input at bounding box center [314, 67] width 397 height 34
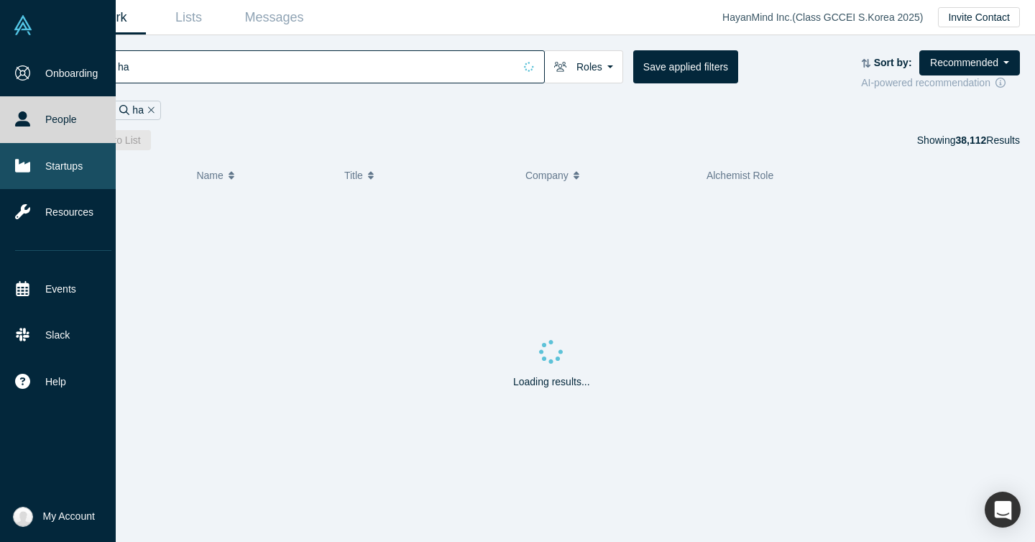
type input "ha"
click at [73, 154] on link "Startups" at bounding box center [63, 166] width 126 height 46
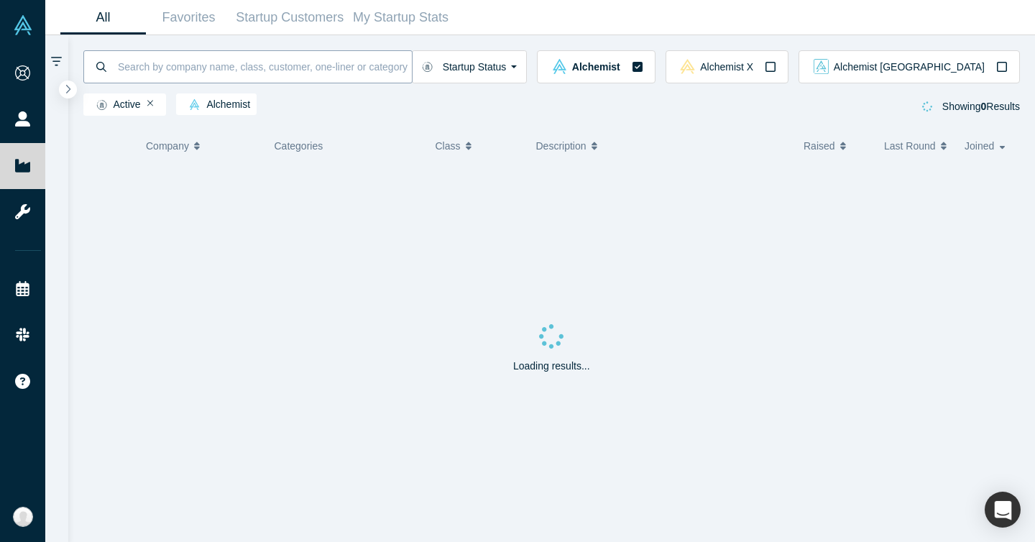
click at [188, 73] on input at bounding box center [263, 67] width 295 height 34
type input "hayanmind"
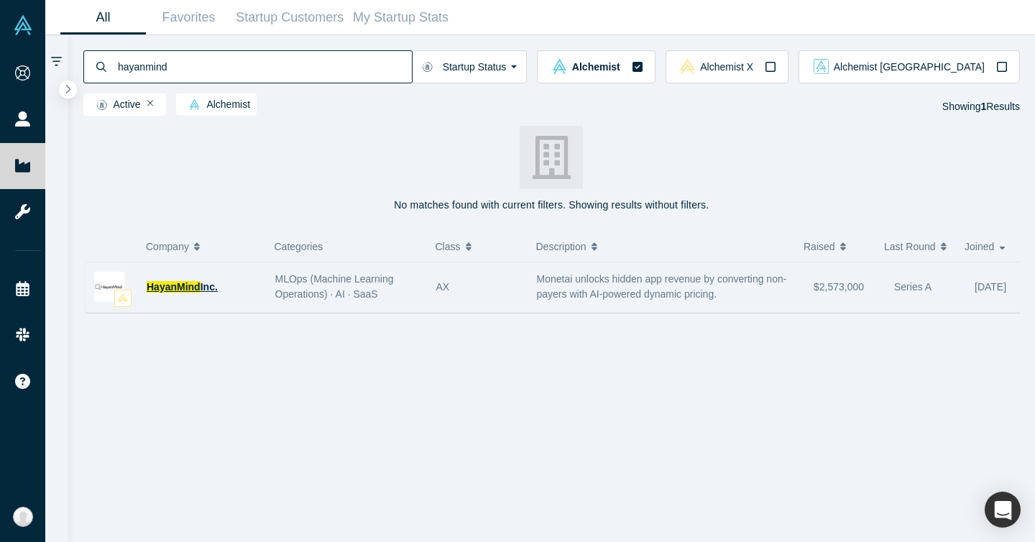
click at [198, 290] on span "HayanMind" at bounding box center [174, 286] width 54 height 11
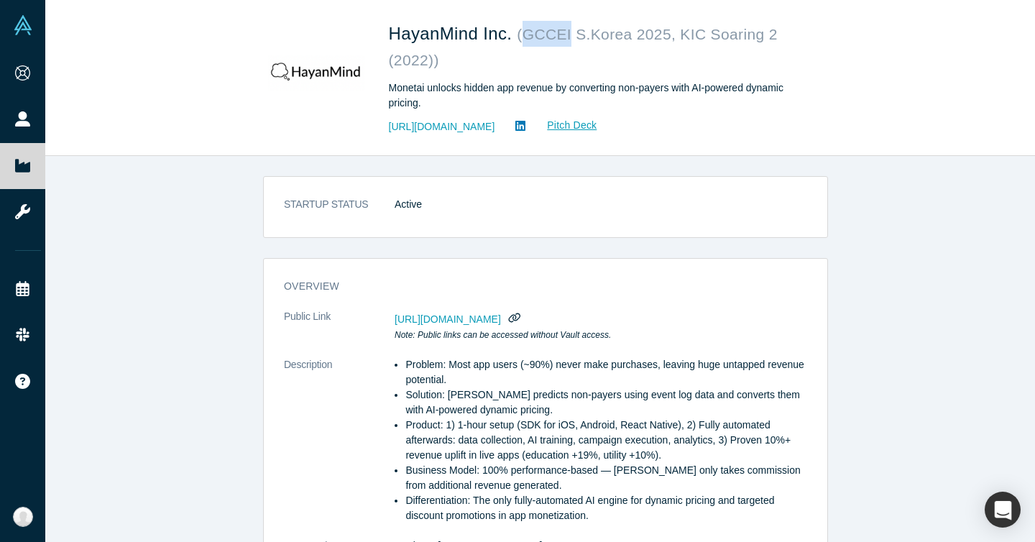
drag, startPoint x: 522, startPoint y: 33, endPoint x: 568, endPoint y: 40, distance: 46.5
click at [568, 40] on small "( GCCEI S.Korea 2025, KIC Soaring 2 (2022) )" at bounding box center [583, 47] width 389 height 42
copy small "GCCEI"
click at [924, 174] on div "STARTUP STATUS Active overview Public Link https://vault.alchemistaccelerator.c…" at bounding box center [545, 354] width 1000 height 397
